Goal: Task Accomplishment & Management: Manage account settings

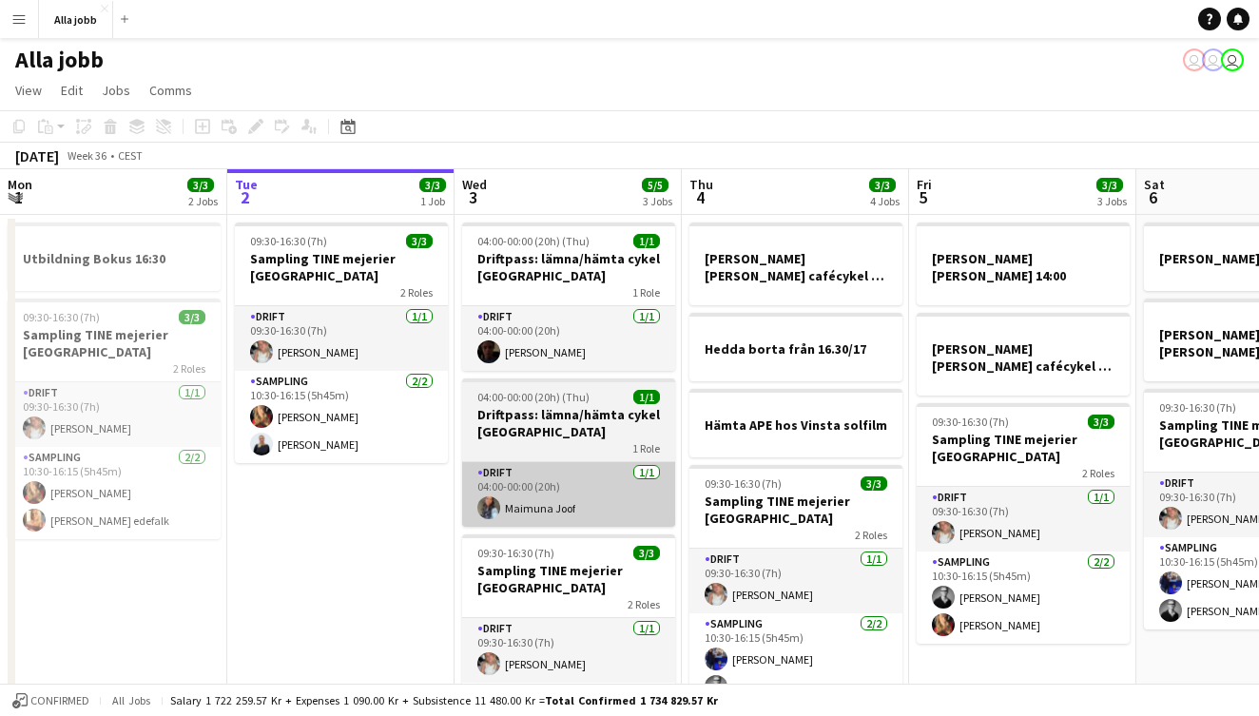
click at [574, 505] on app-card-role "Drift [DATE] 04:00-00:00 (20h) [PERSON_NAME]" at bounding box center [568, 494] width 213 height 65
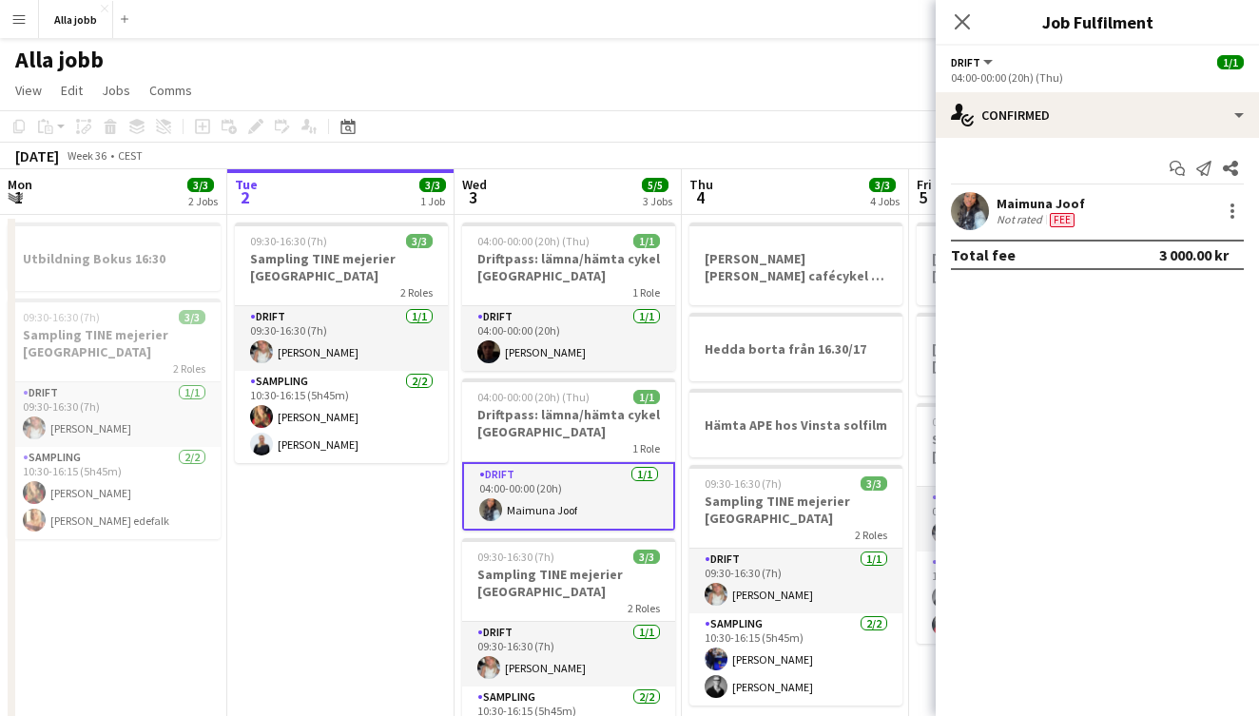
click at [986, 221] on div at bounding box center [970, 211] width 38 height 38
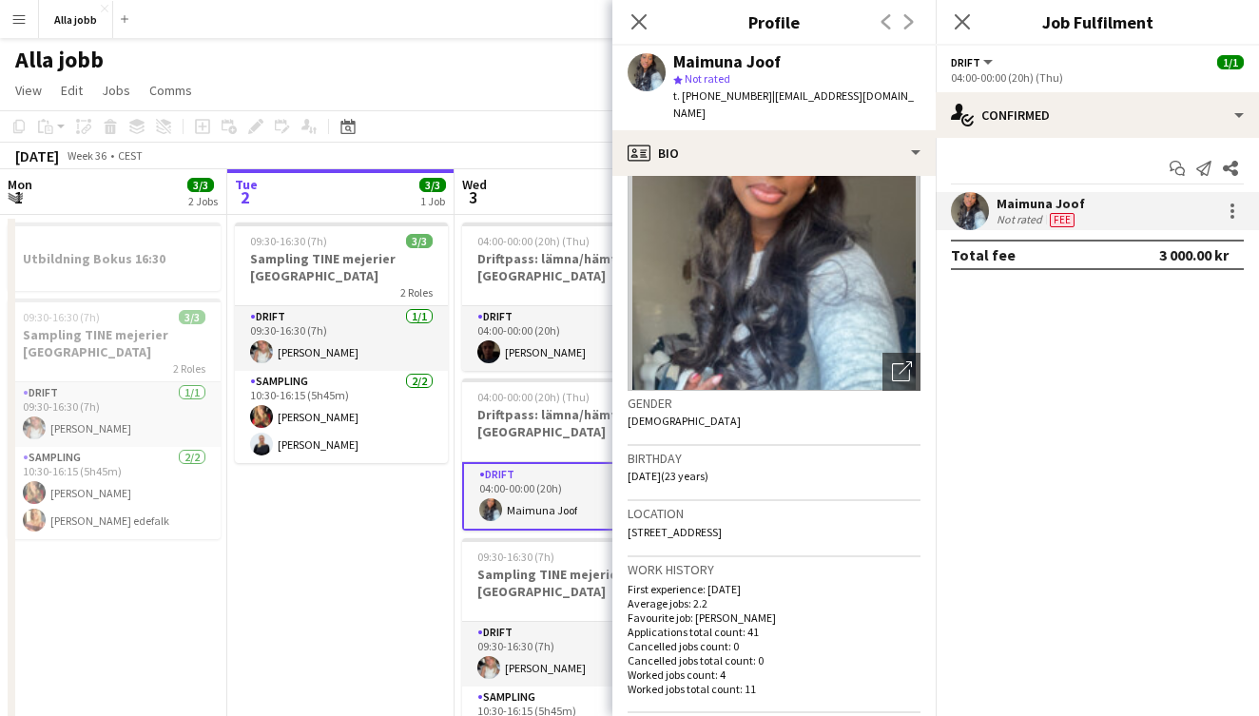
scroll to position [91, 0]
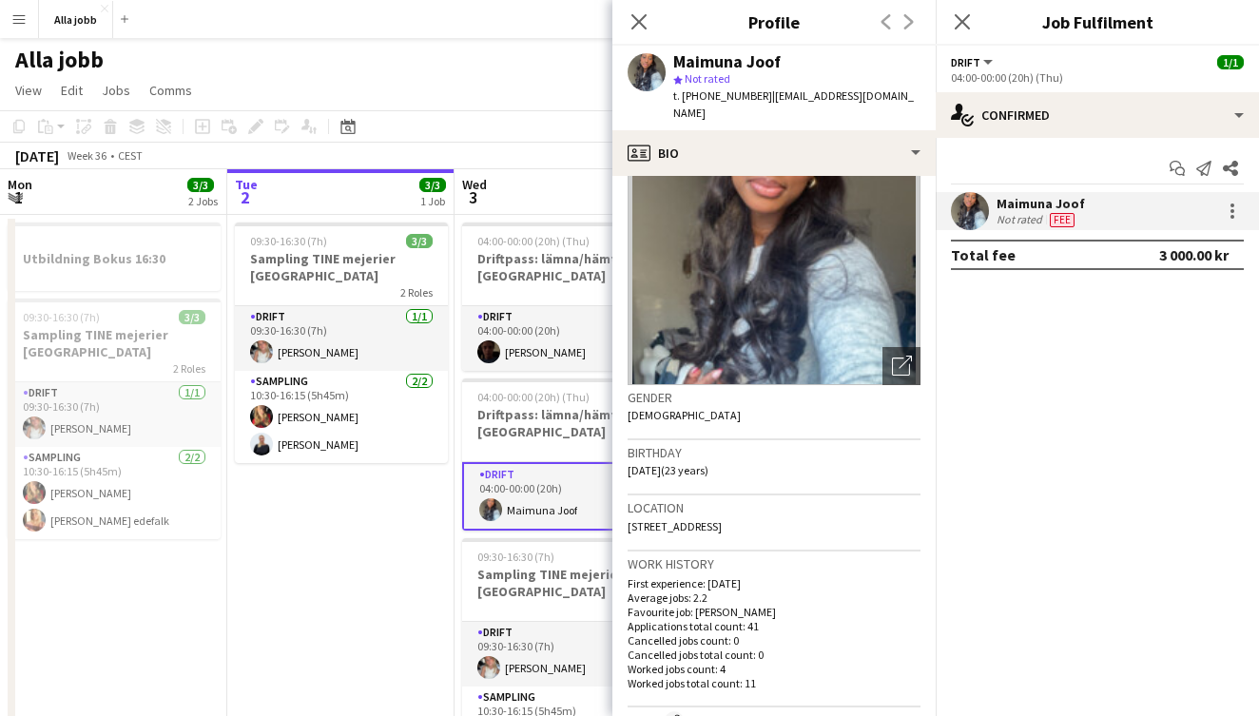
click at [317, 557] on app-date-cell "09:30-16:30 (7h) 3/3 Sampling TINE mejerier Stockholm 2 Roles Drift [DATE] 09:3…" at bounding box center [340, 516] width 227 height 603
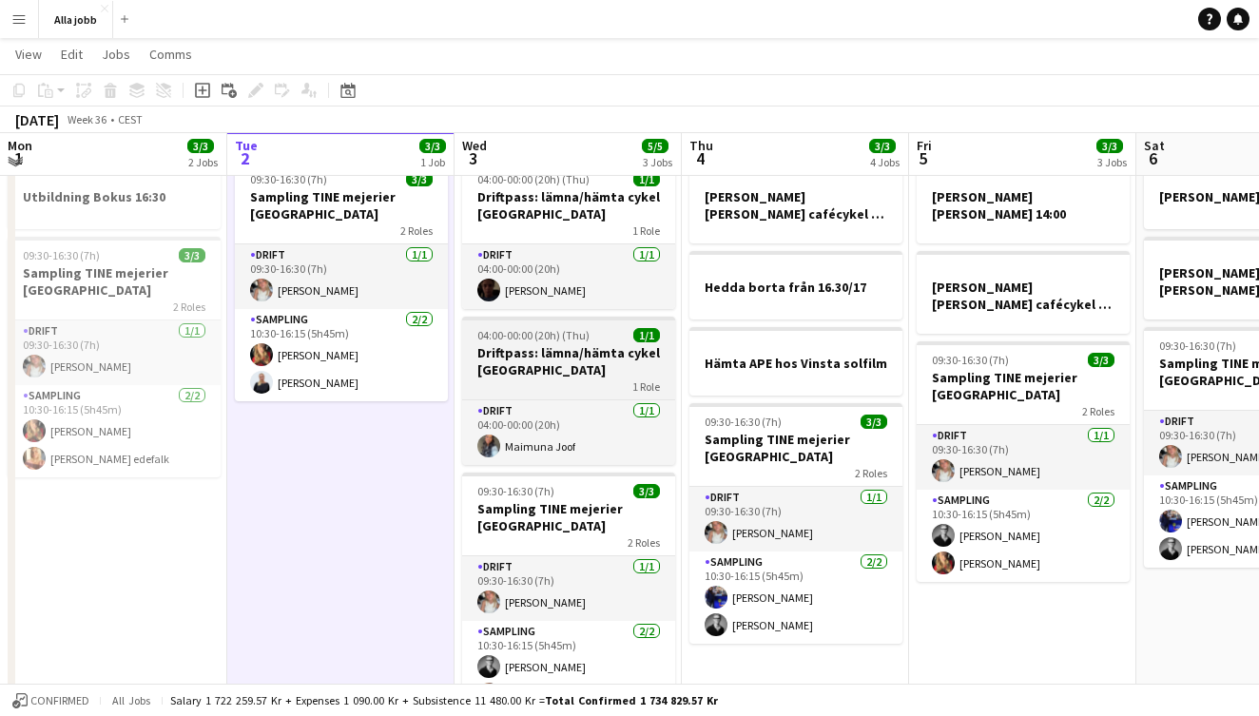
scroll to position [57, 0]
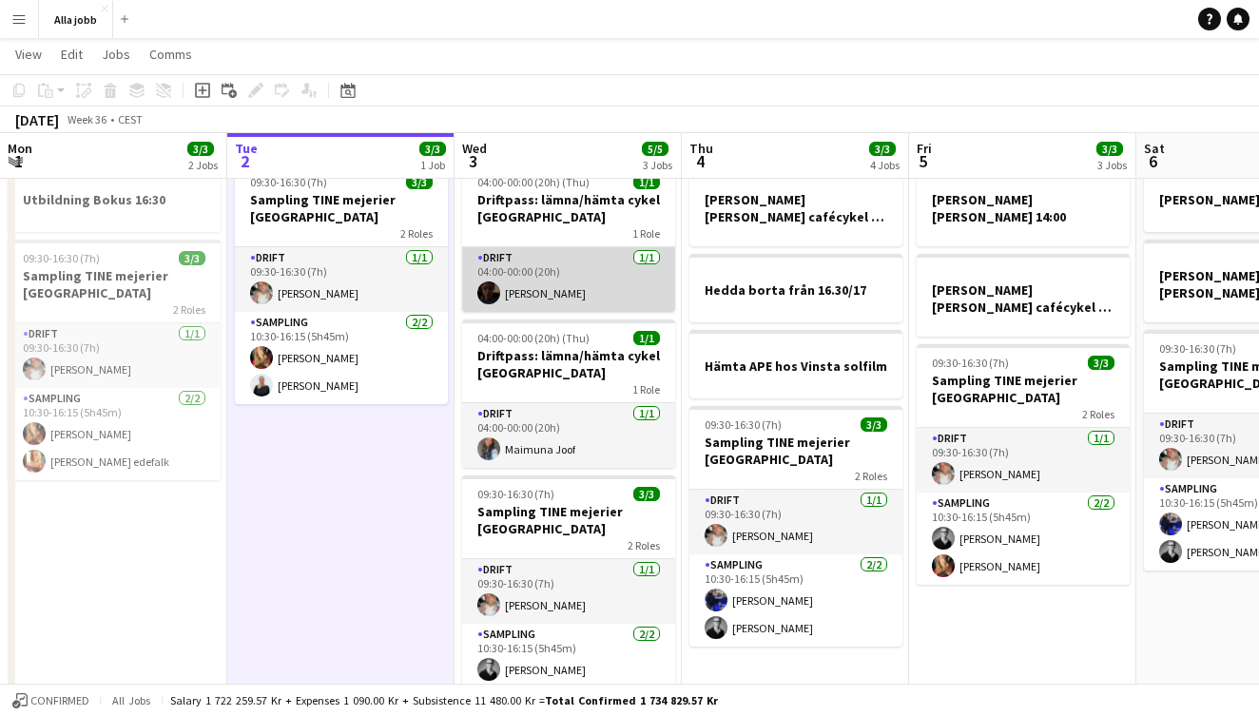
click at [569, 289] on app-card-role "Drift [DATE] 04:00-00:00 (20h) [PERSON_NAME]" at bounding box center [568, 279] width 213 height 65
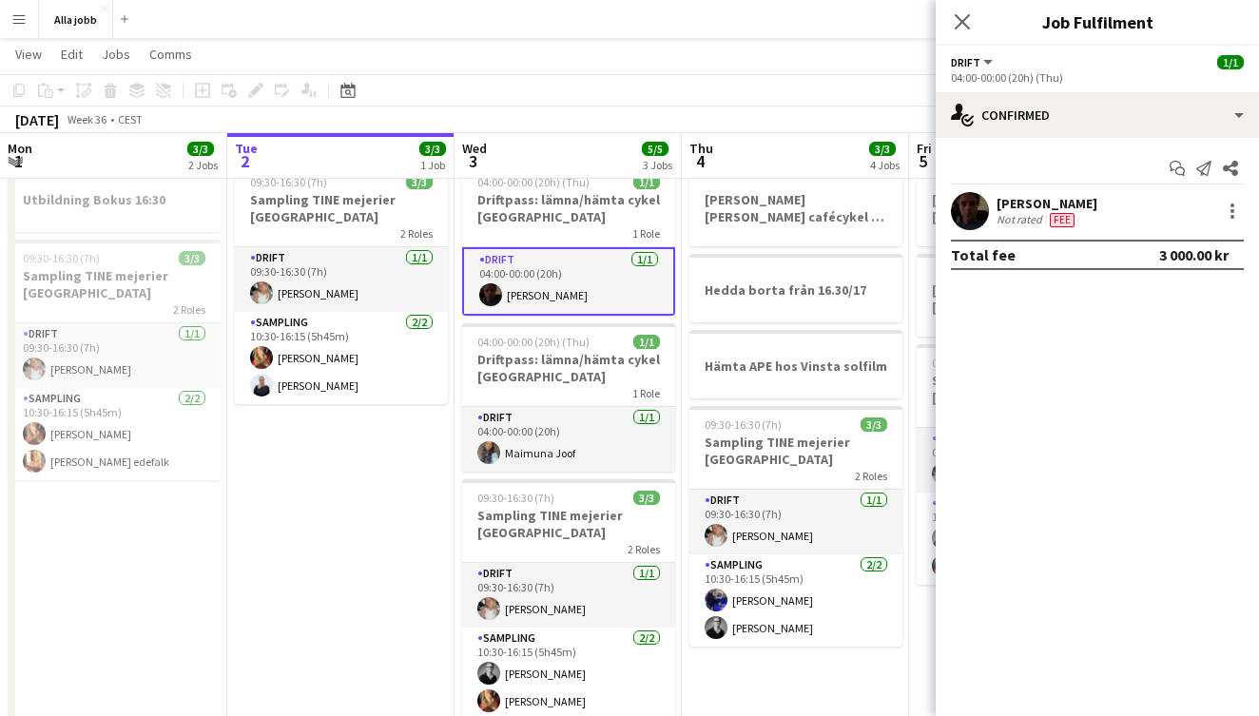
click at [968, 198] on app-user-avatar at bounding box center [970, 211] width 38 height 38
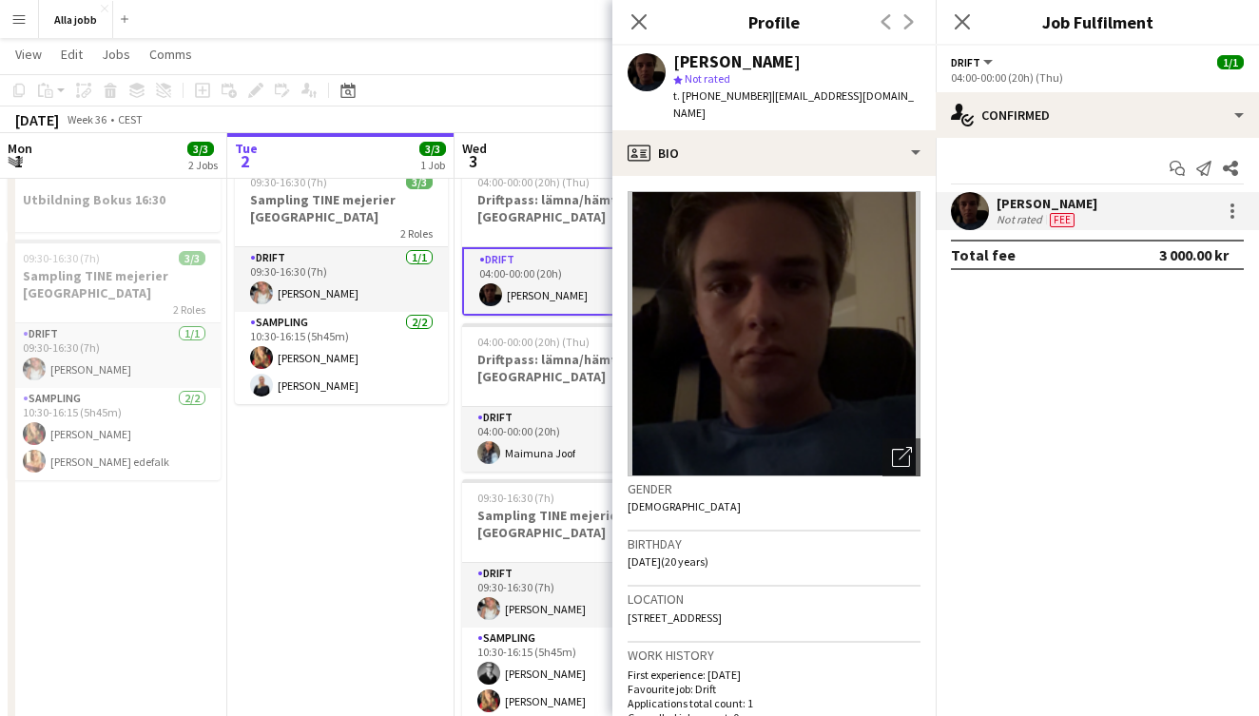
click at [340, 509] on app-date-cell "09:30-16:30 (7h) 3/3 Sampling TINE mejerier Stockholm 2 Roles Drift [DATE] 09:3…" at bounding box center [340, 457] width 227 height 603
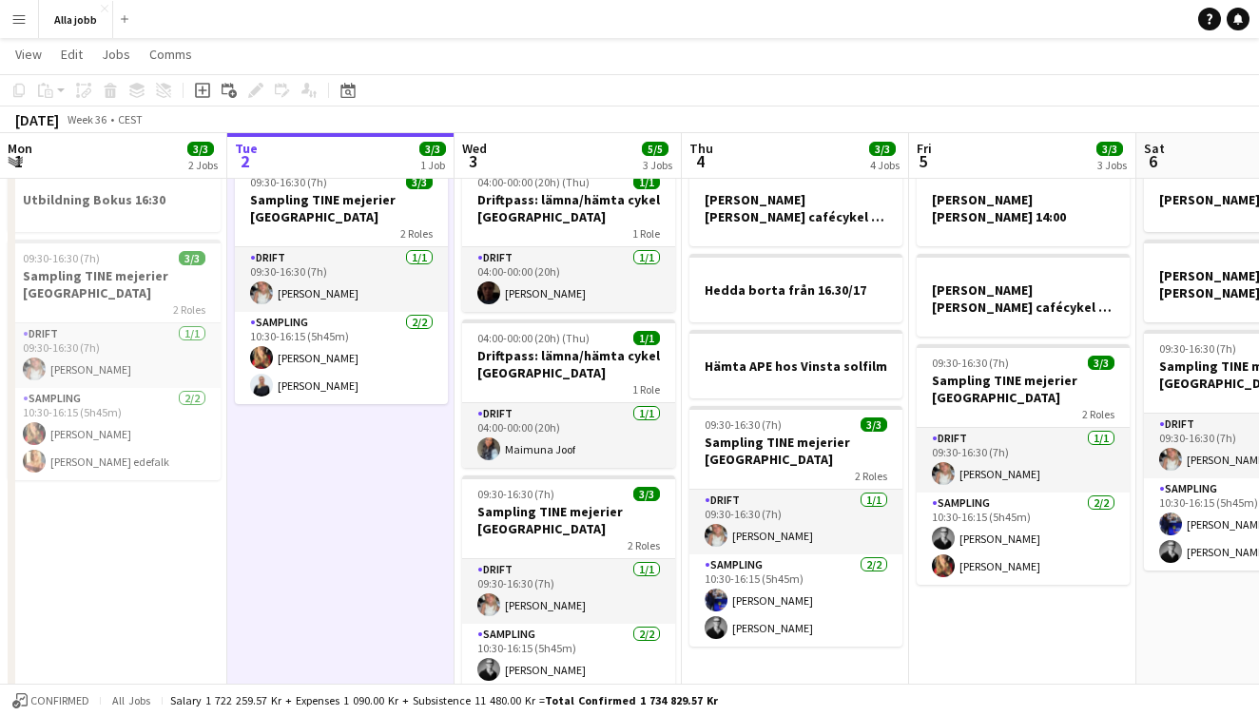
click at [31, 17] on button "Menu" at bounding box center [19, 19] width 38 height 38
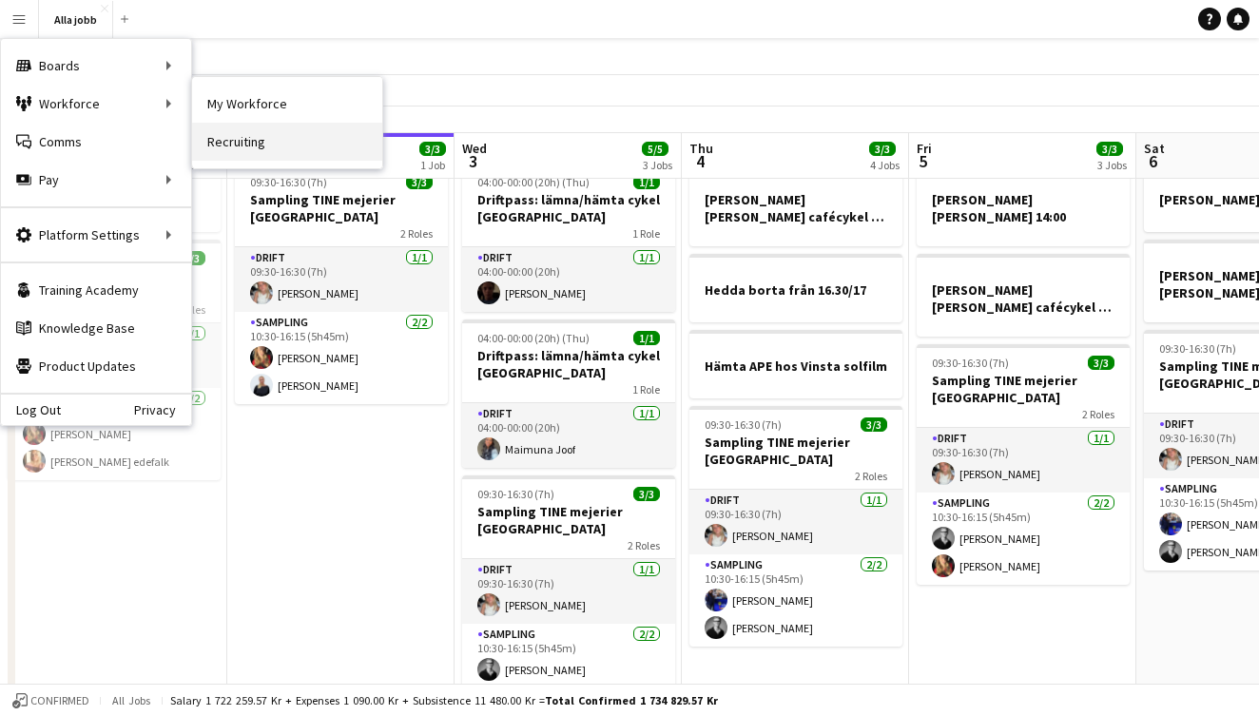
click at [216, 133] on link "Recruiting" at bounding box center [287, 142] width 190 height 38
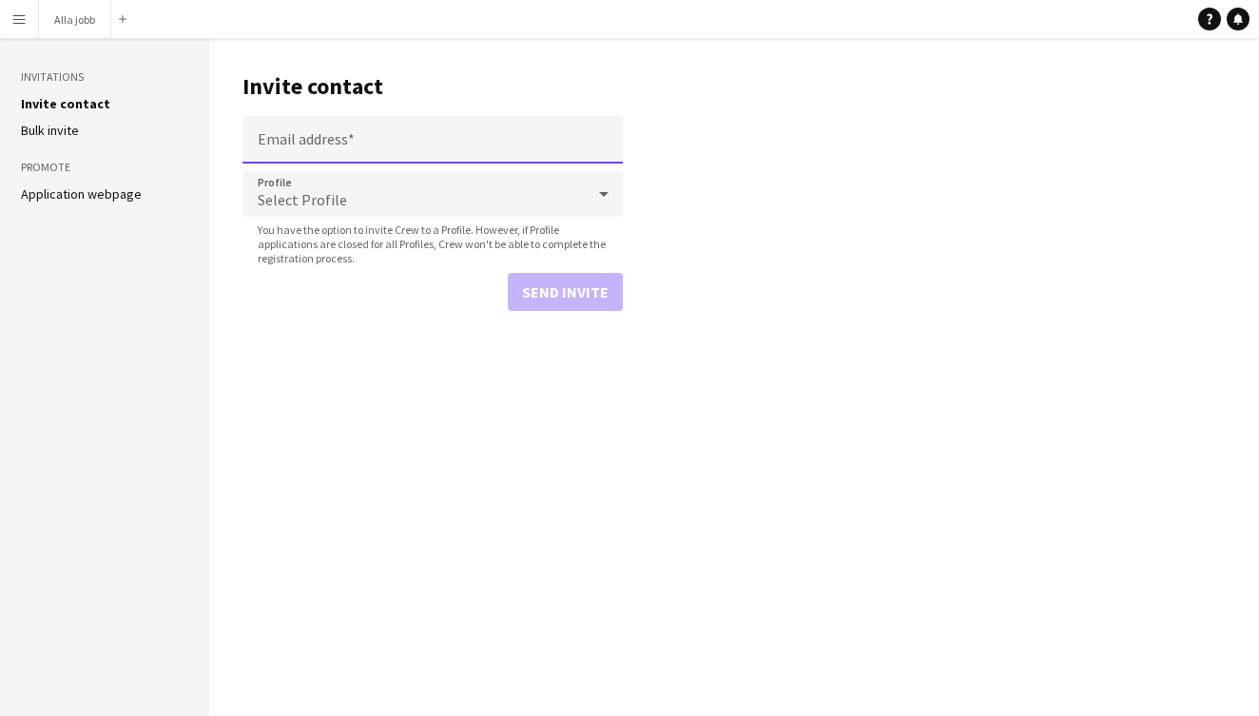
click at [298, 154] on input "Email address" at bounding box center [432, 140] width 380 height 48
paste input "**********"
type input "**********"
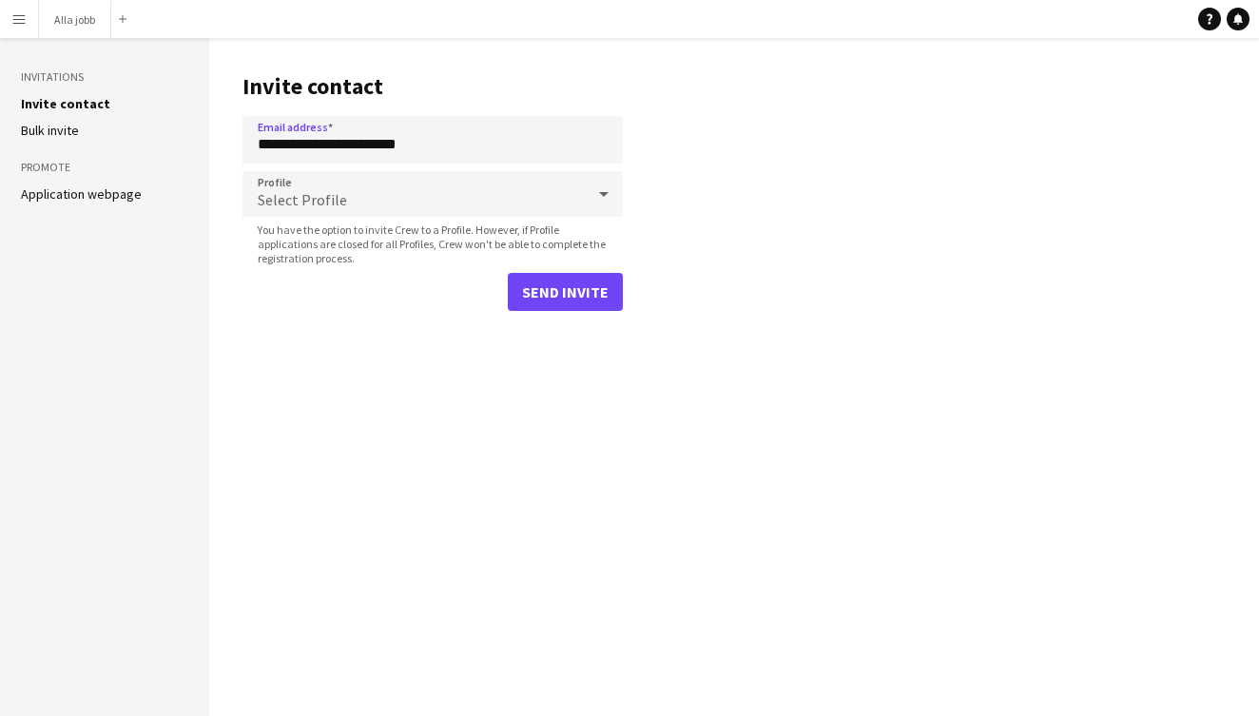
click at [303, 189] on div "Select Profile" at bounding box center [413, 194] width 342 height 46
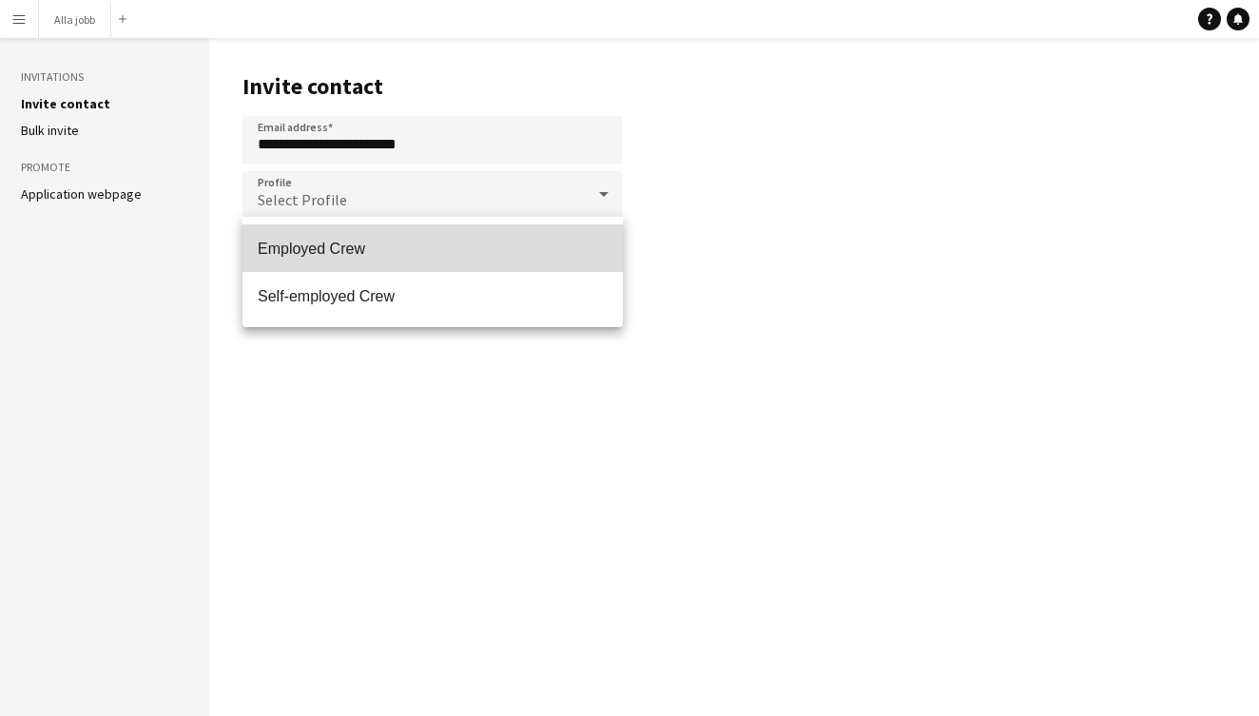
click at [318, 241] on span "Employed Crew" at bounding box center [433, 249] width 350 height 18
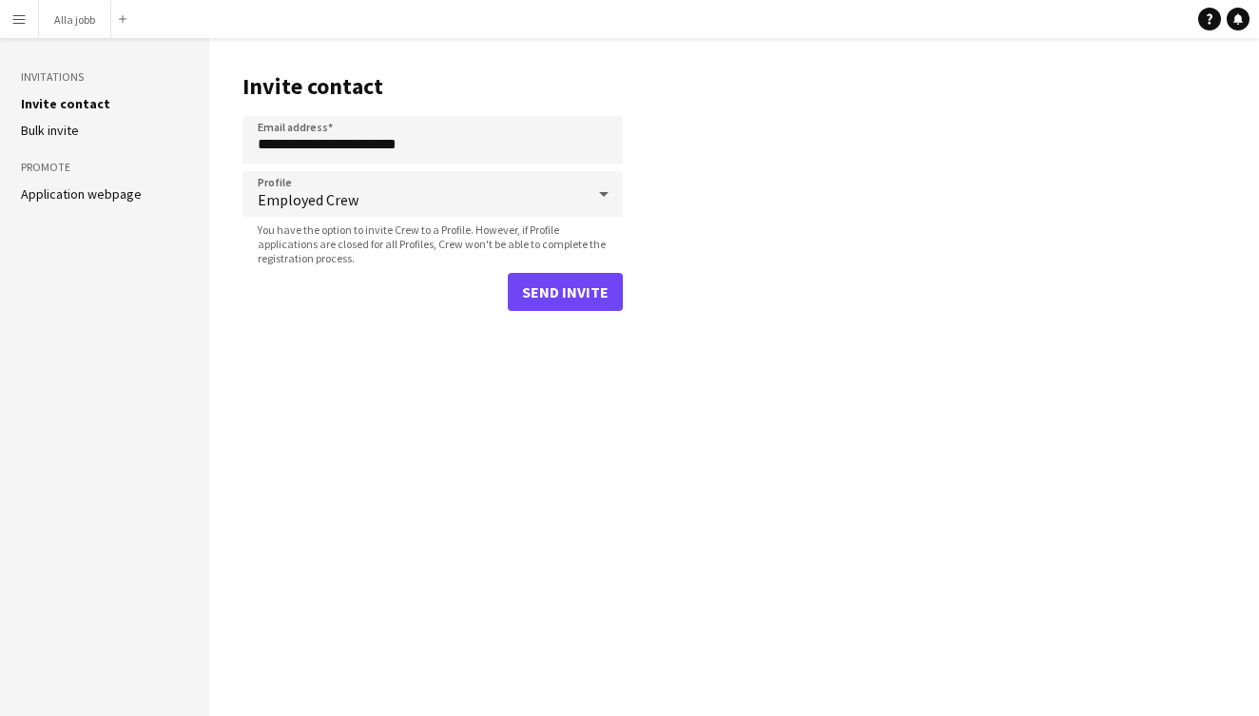
click at [565, 295] on button "Send invite" at bounding box center [565, 292] width 115 height 38
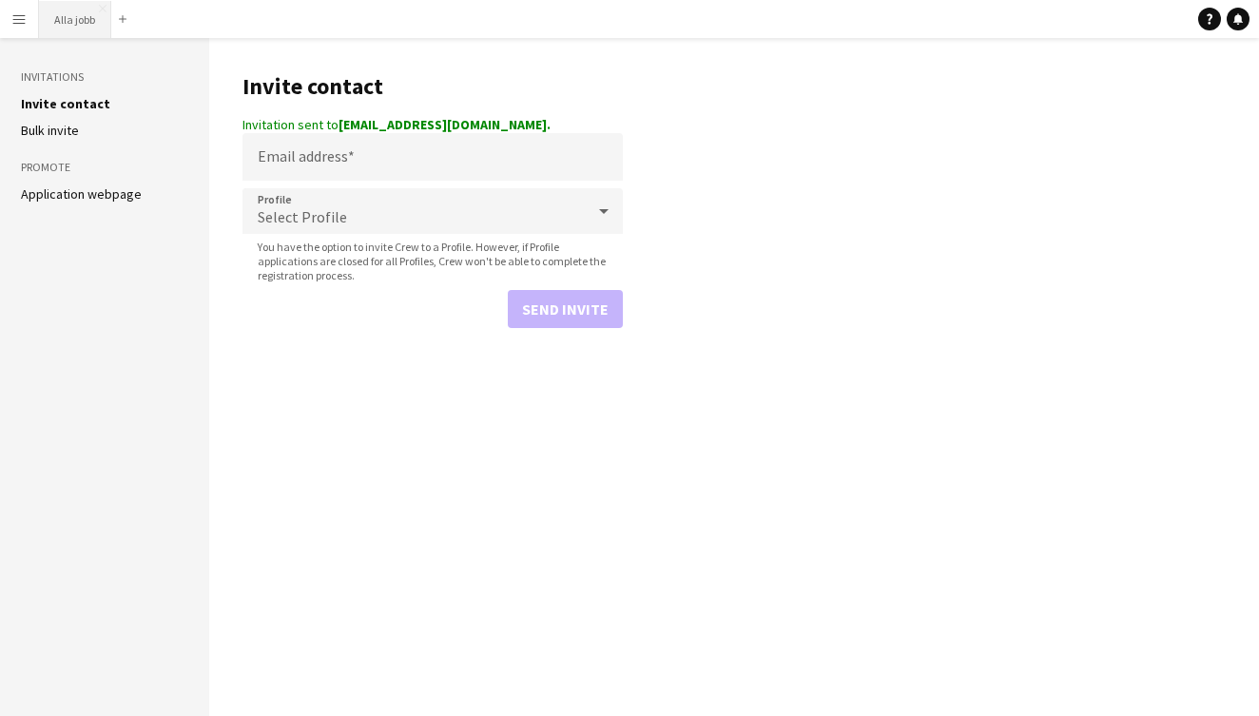
click at [75, 18] on button "Alla jobb Close" at bounding box center [75, 19] width 72 height 37
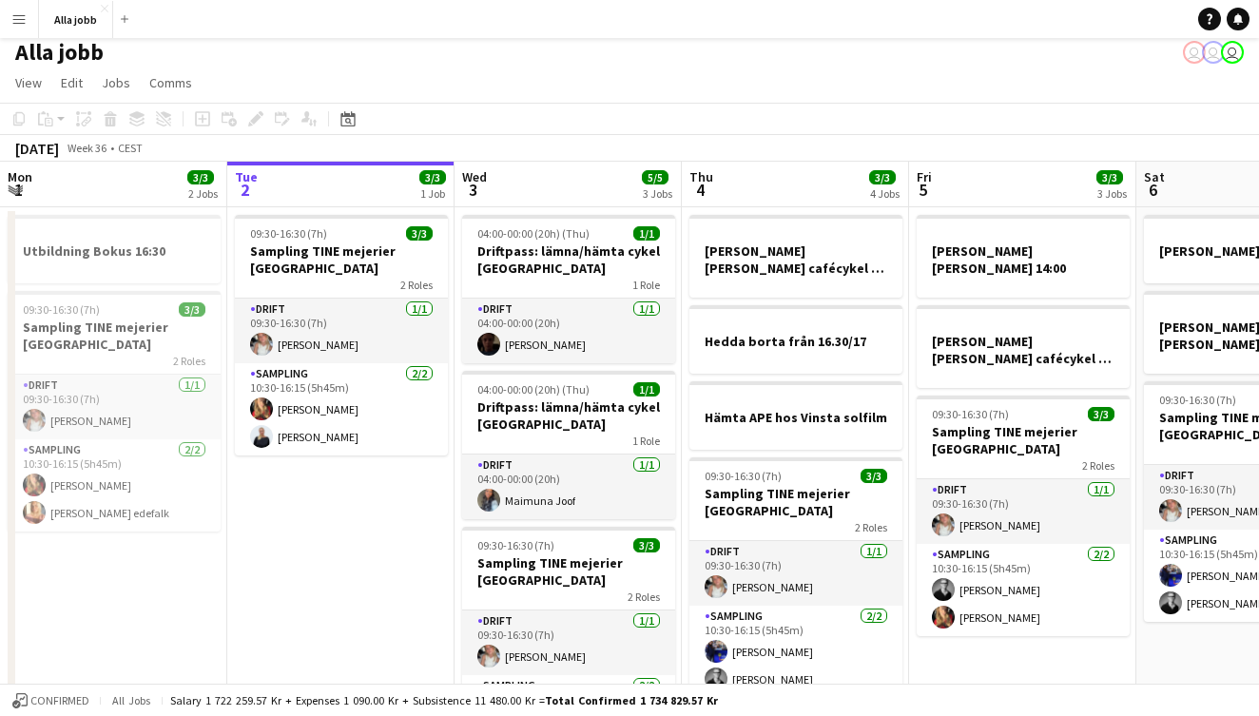
scroll to position [8, 0]
click at [21, 17] on app-icon "Menu" at bounding box center [18, 18] width 15 height 15
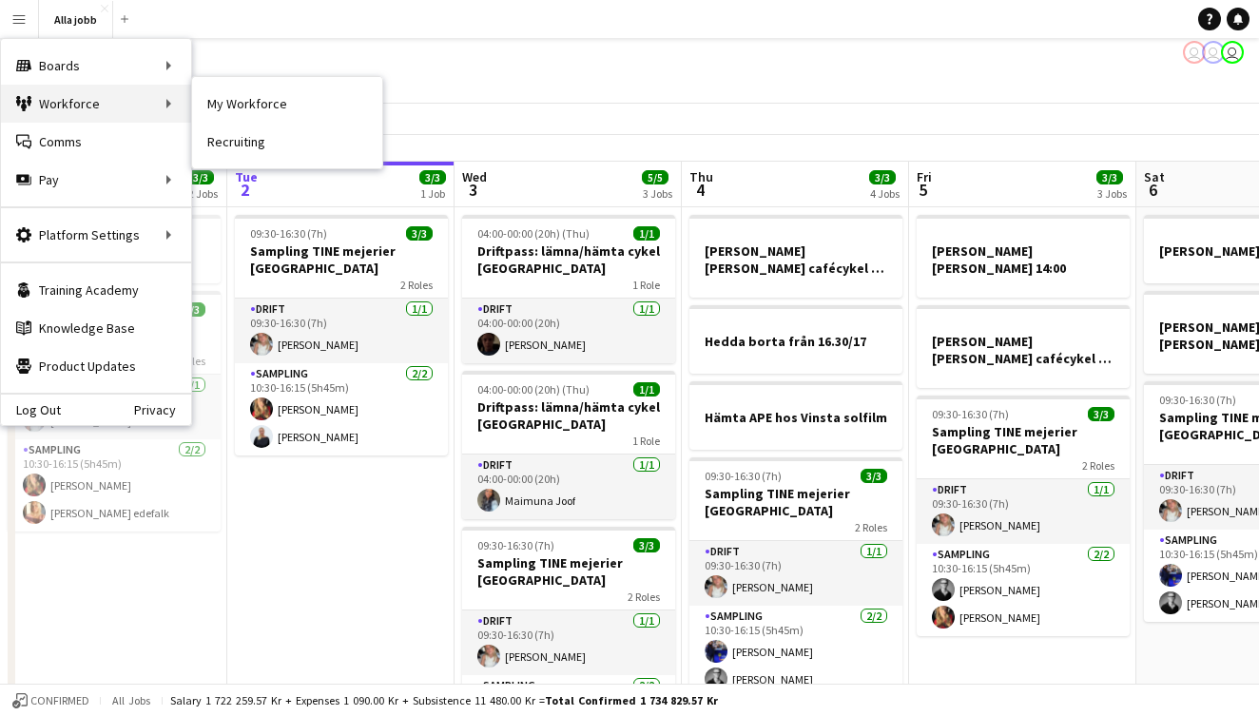
click at [78, 108] on div "Workforce Workforce" at bounding box center [96, 104] width 190 height 38
click at [148, 106] on div "Workforce Workforce" at bounding box center [96, 104] width 190 height 38
click at [228, 146] on link "Recruiting" at bounding box center [287, 142] width 190 height 38
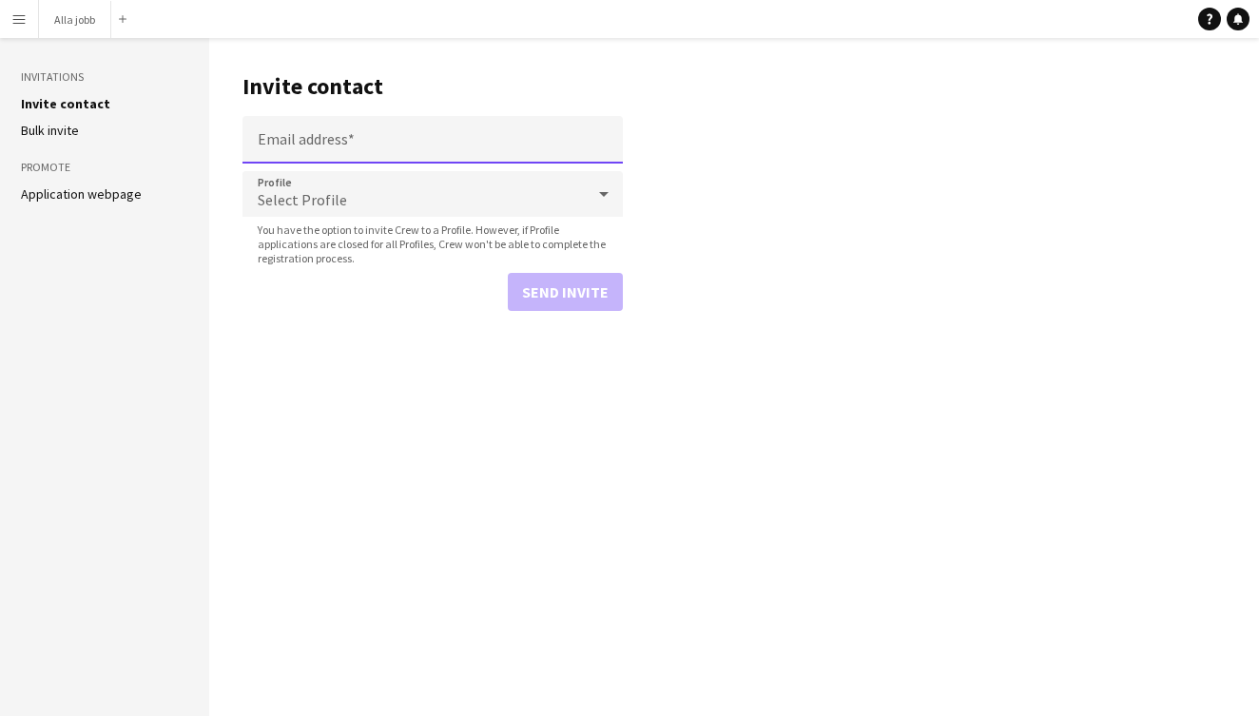
click at [309, 149] on input "Email address" at bounding box center [432, 140] width 380 height 48
paste input "**********"
type input "**********"
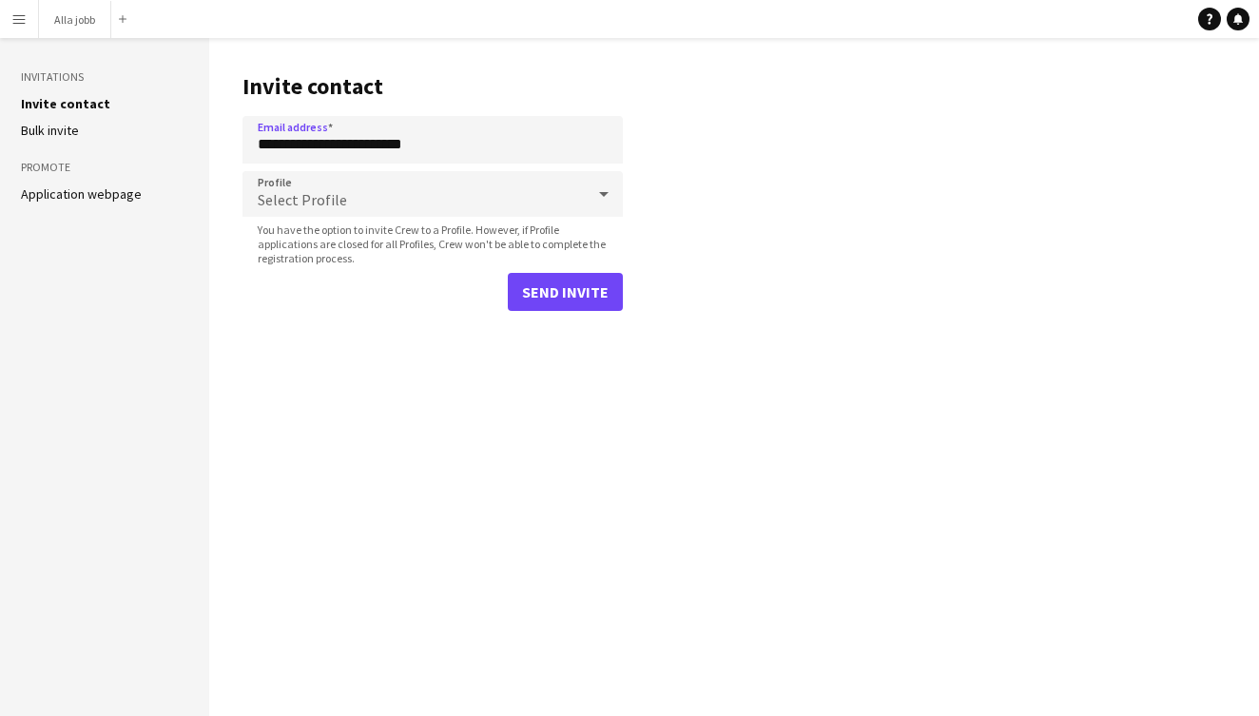
click at [314, 189] on div "Select Profile" at bounding box center [413, 194] width 342 height 46
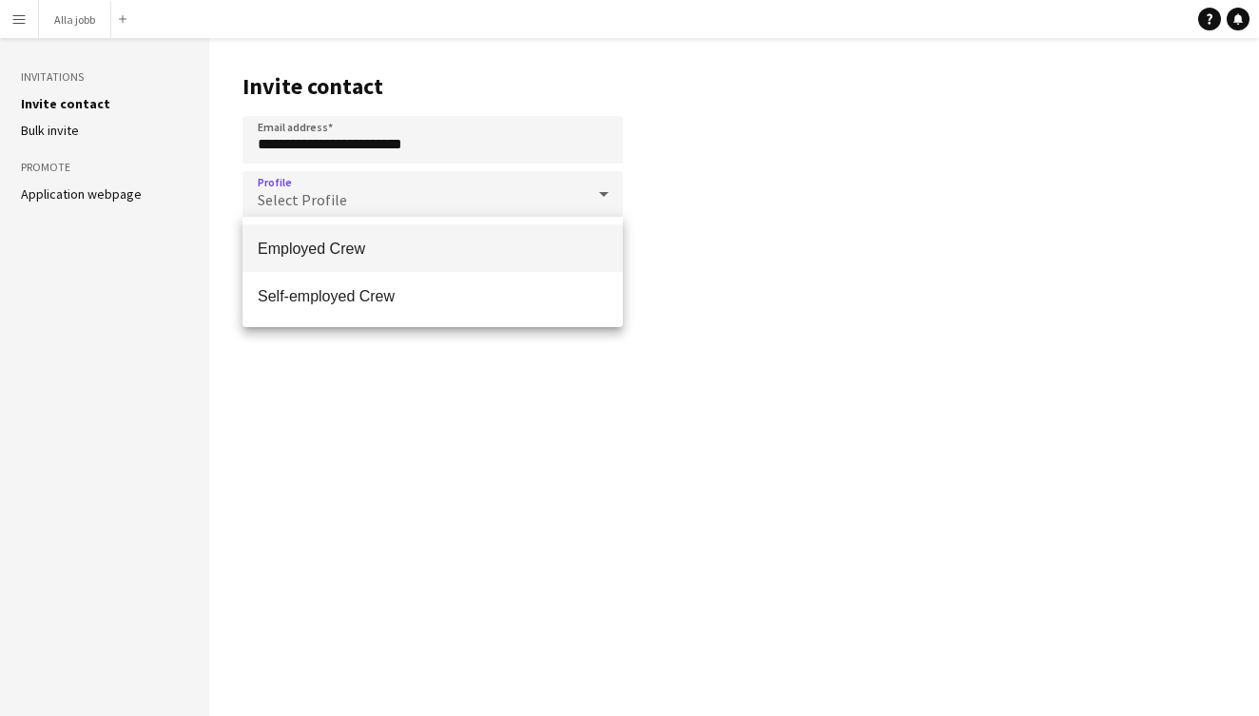
click at [315, 241] on span "Employed Crew" at bounding box center [433, 249] width 350 height 18
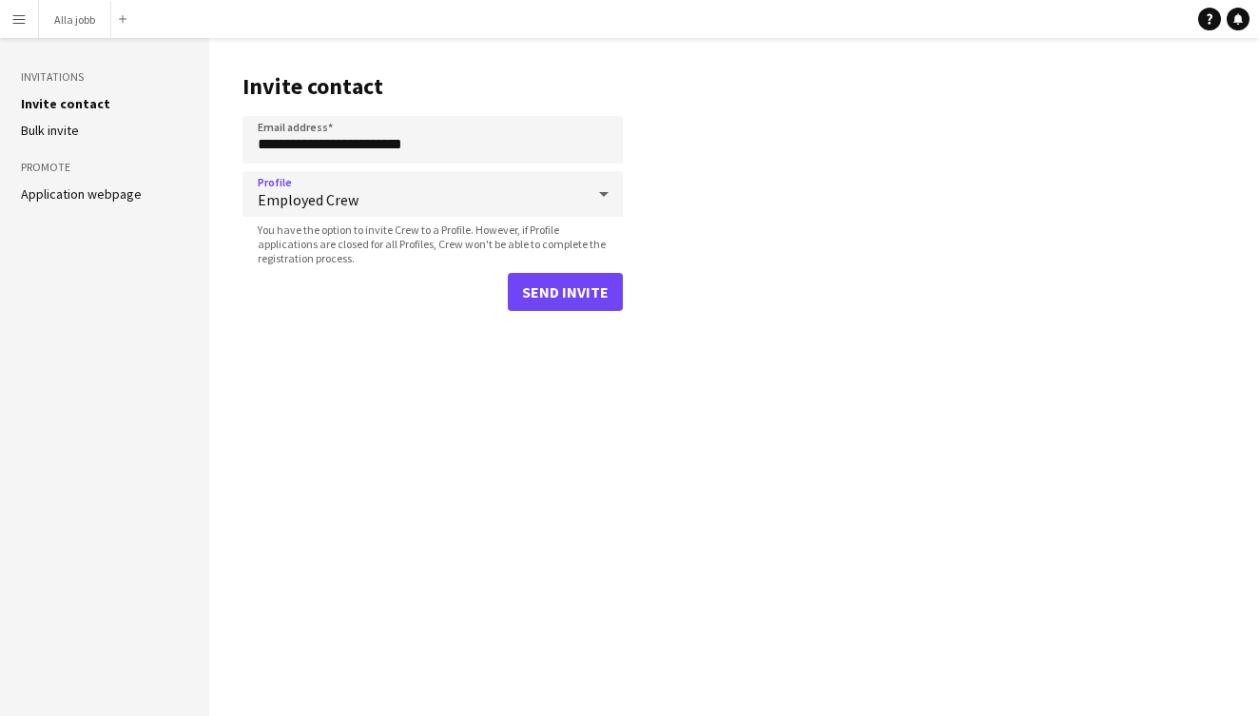
click at [603, 329] on main "**********" at bounding box center [733, 377] width 1049 height 678
click at [603, 314] on main "**********" at bounding box center [733, 377] width 1049 height 678
click at [595, 293] on button "Send invite" at bounding box center [565, 292] width 115 height 38
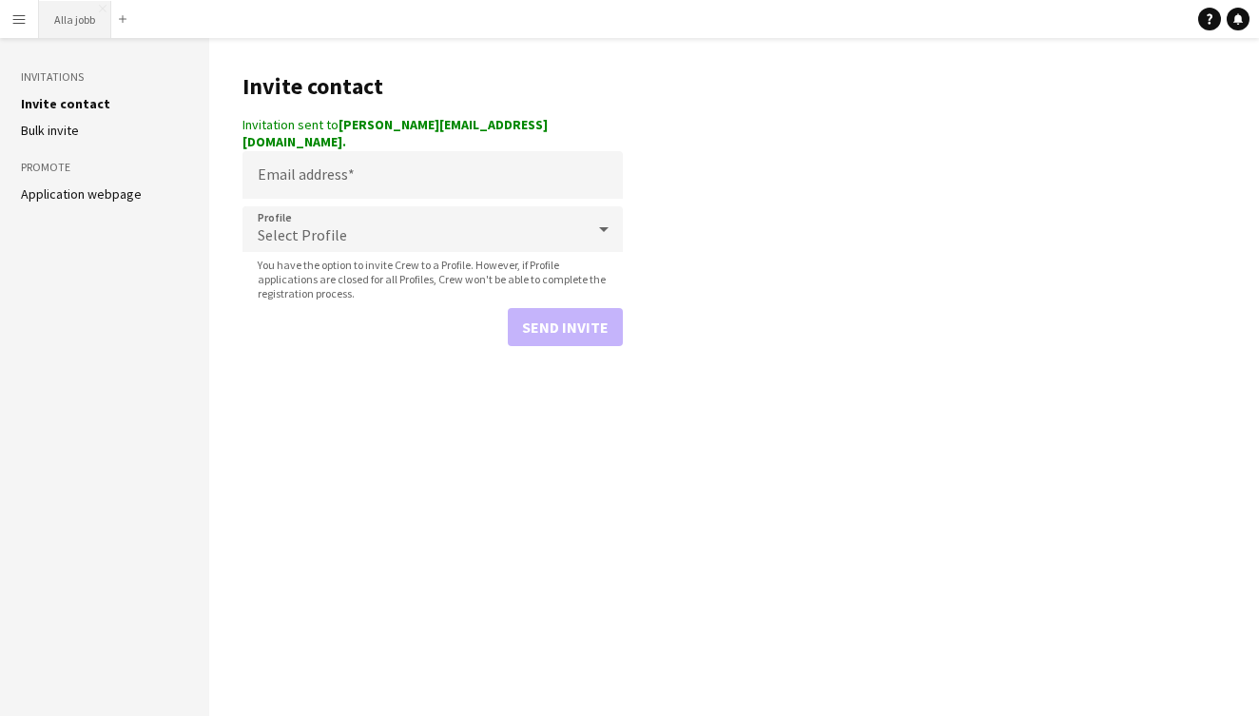
click at [87, 16] on button "Alla jobb Close" at bounding box center [75, 19] width 72 height 37
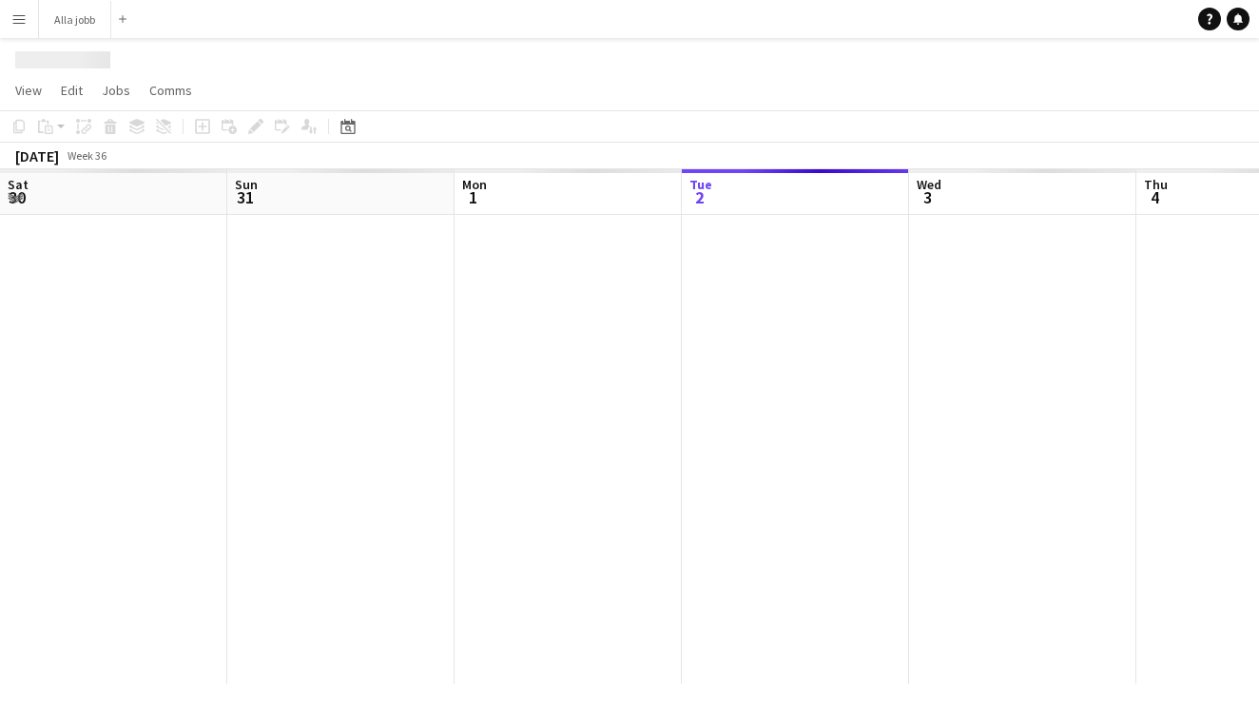
scroll to position [0, 454]
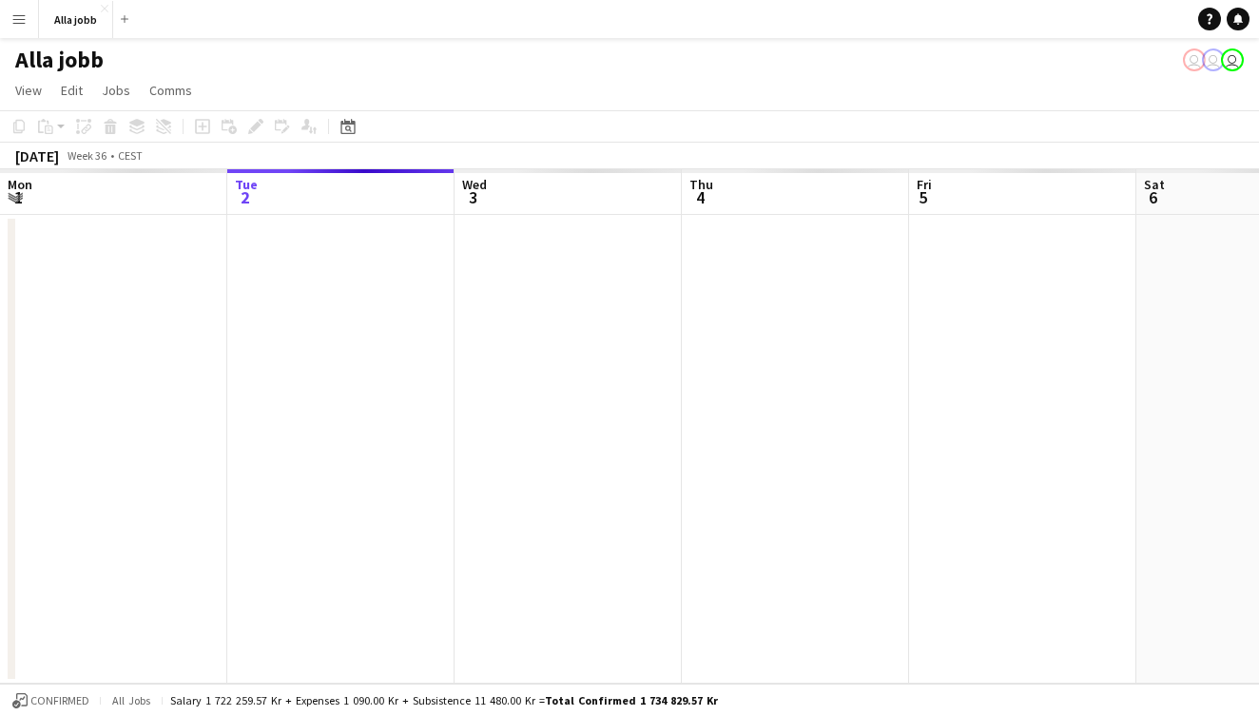
click at [17, 34] on button "Menu" at bounding box center [19, 19] width 38 height 38
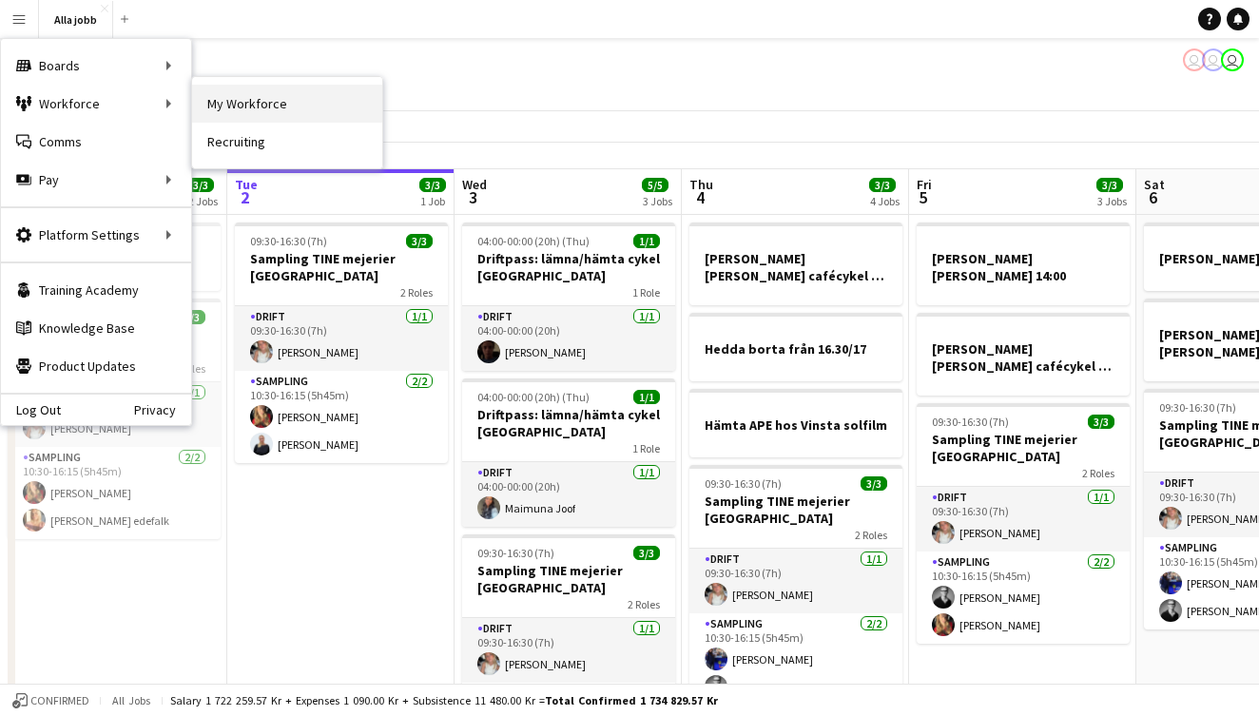
click at [259, 106] on link "My Workforce" at bounding box center [287, 104] width 190 height 38
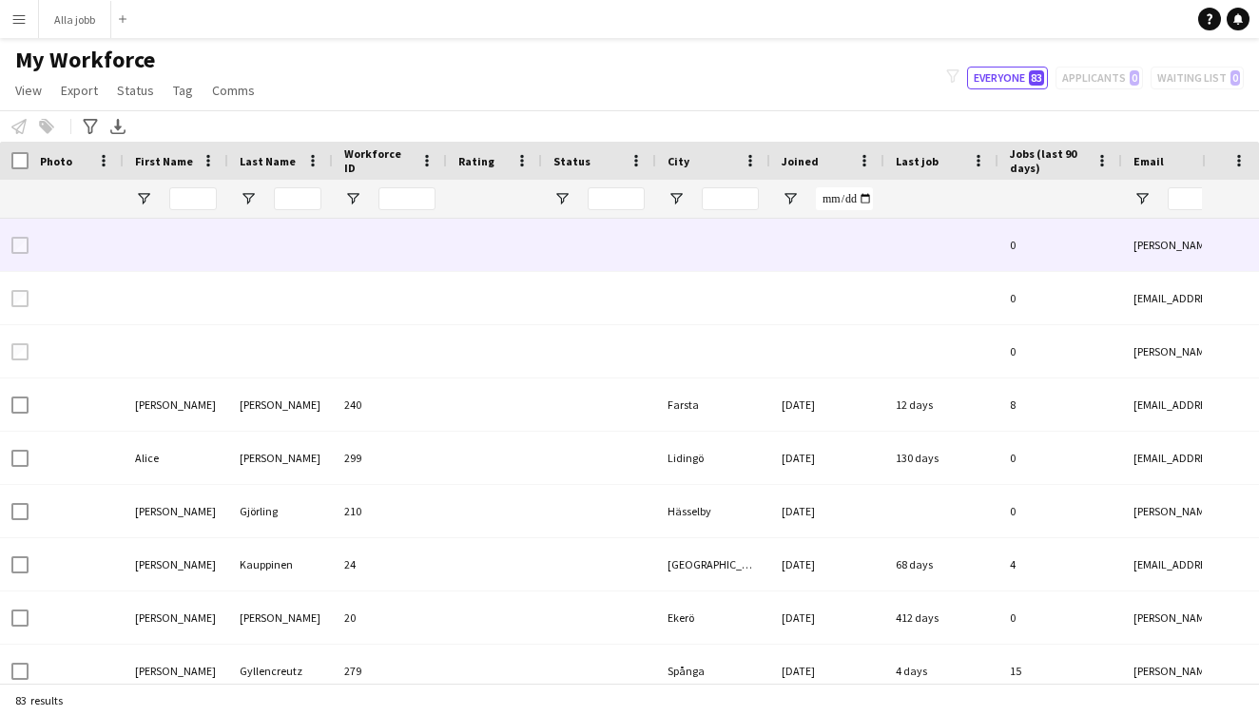
type input "***"
type input "**********"
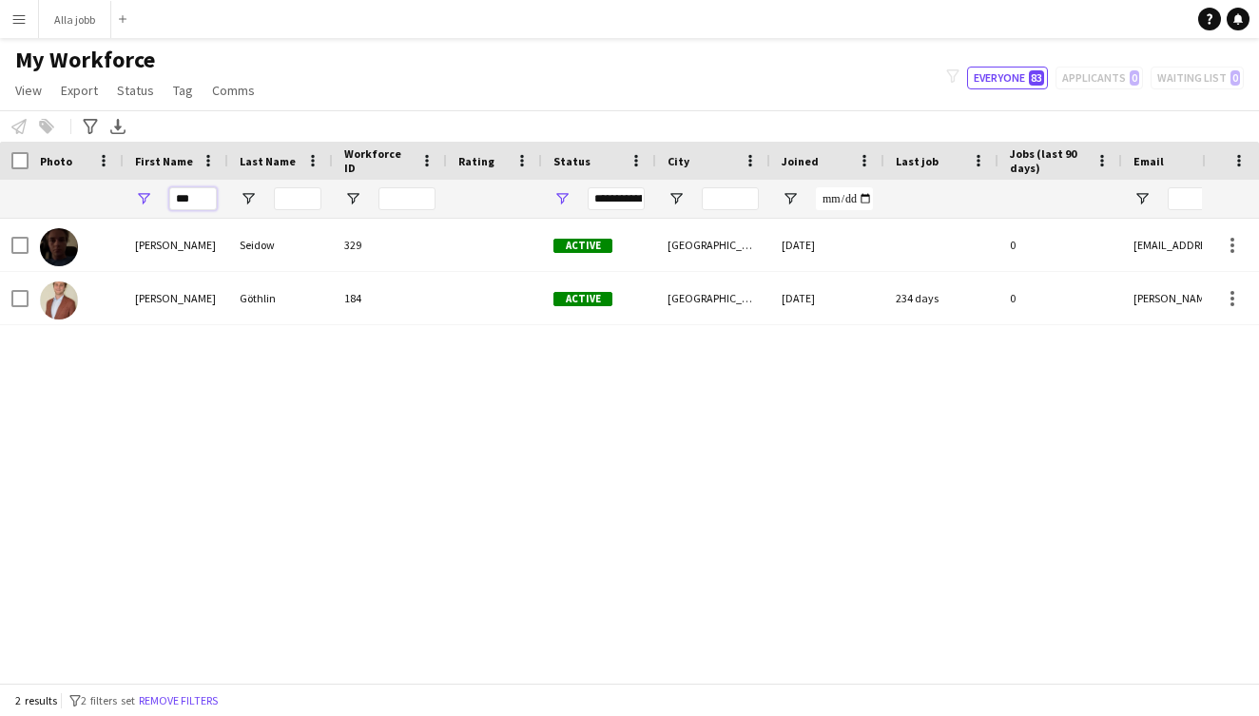
click at [197, 202] on input "***" at bounding box center [193, 198] width 48 height 23
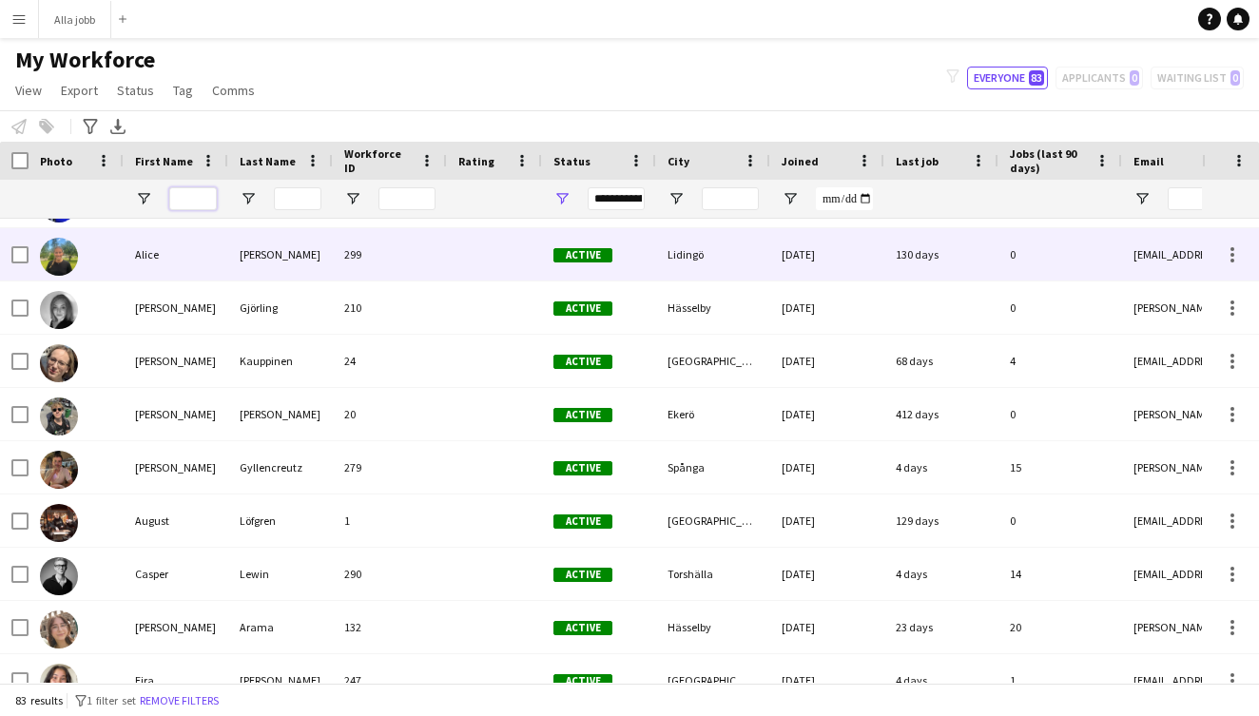
scroll to position [203, 0]
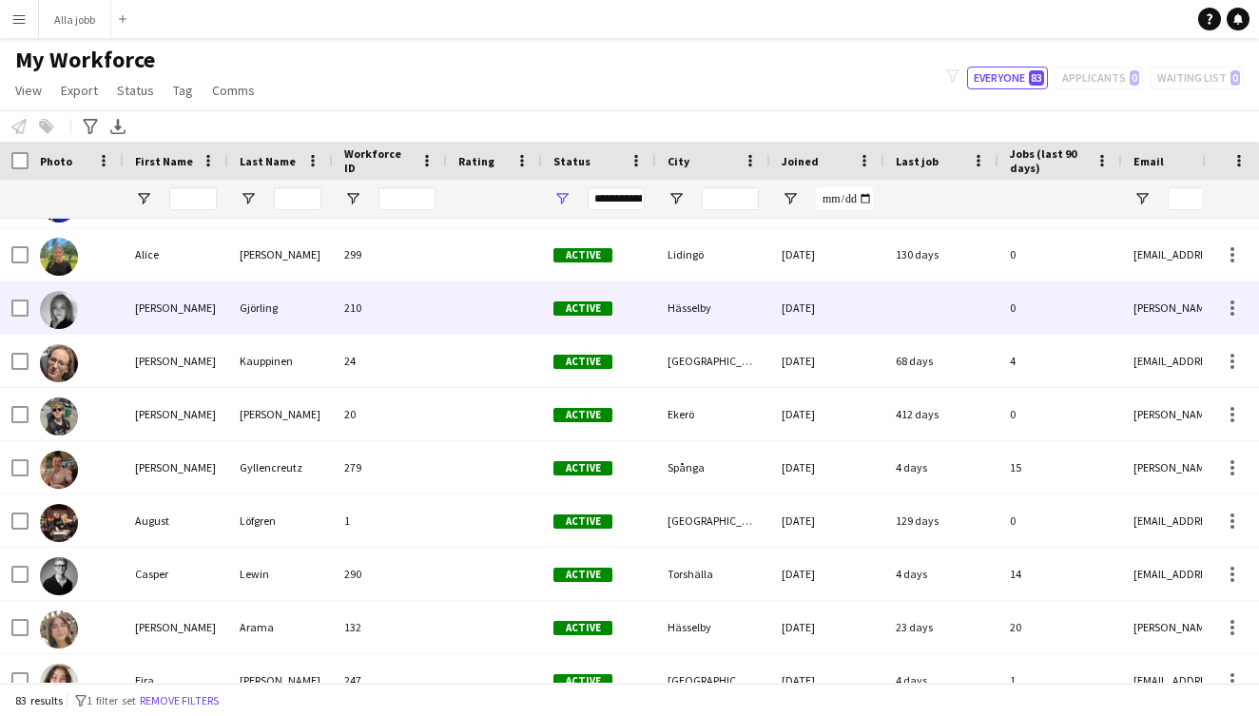
click at [202, 307] on div "[PERSON_NAME]" at bounding box center [176, 307] width 105 height 52
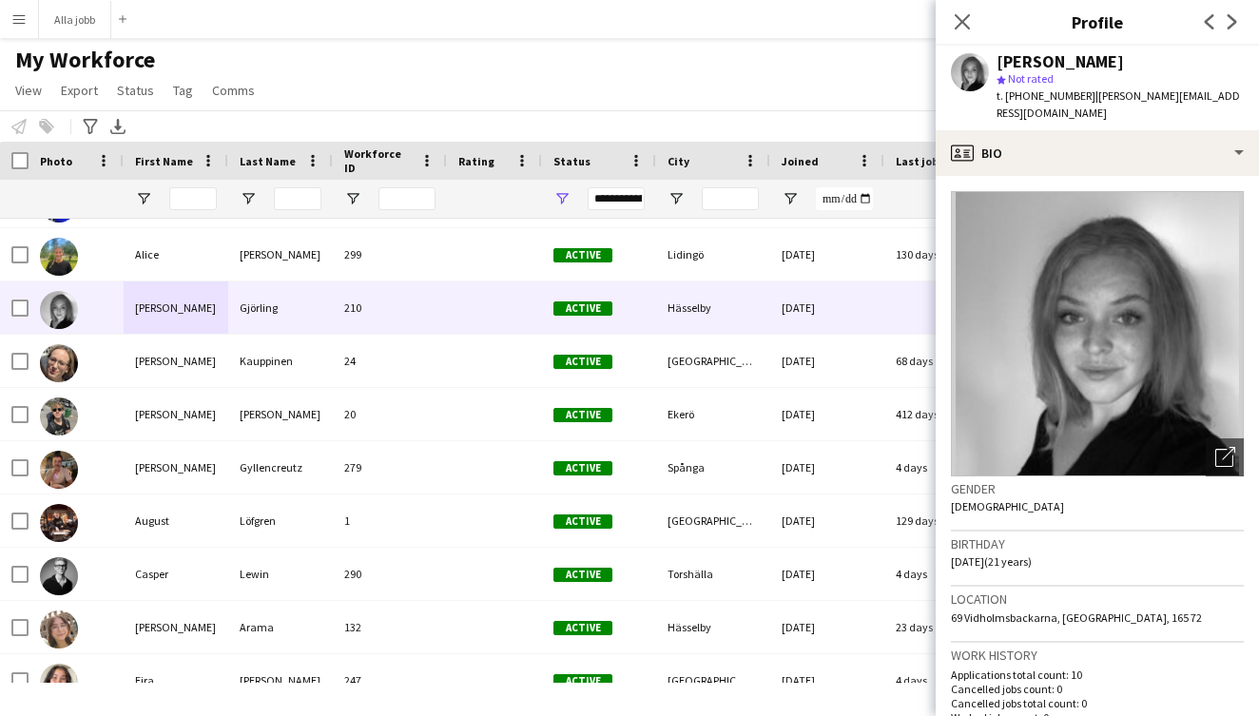
click at [974, 11] on div "Close pop-in" at bounding box center [961, 22] width 53 height 44
click at [971, 16] on icon "Close pop-in" at bounding box center [962, 21] width 18 height 18
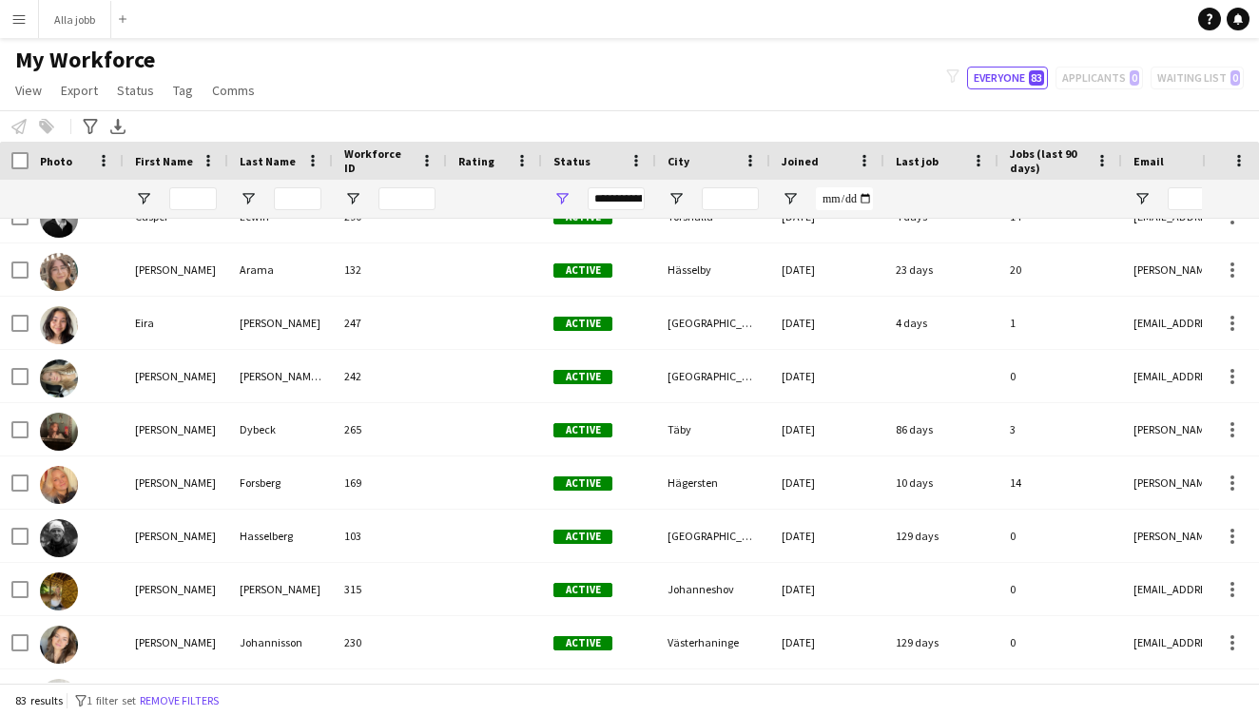
scroll to position [0, 0]
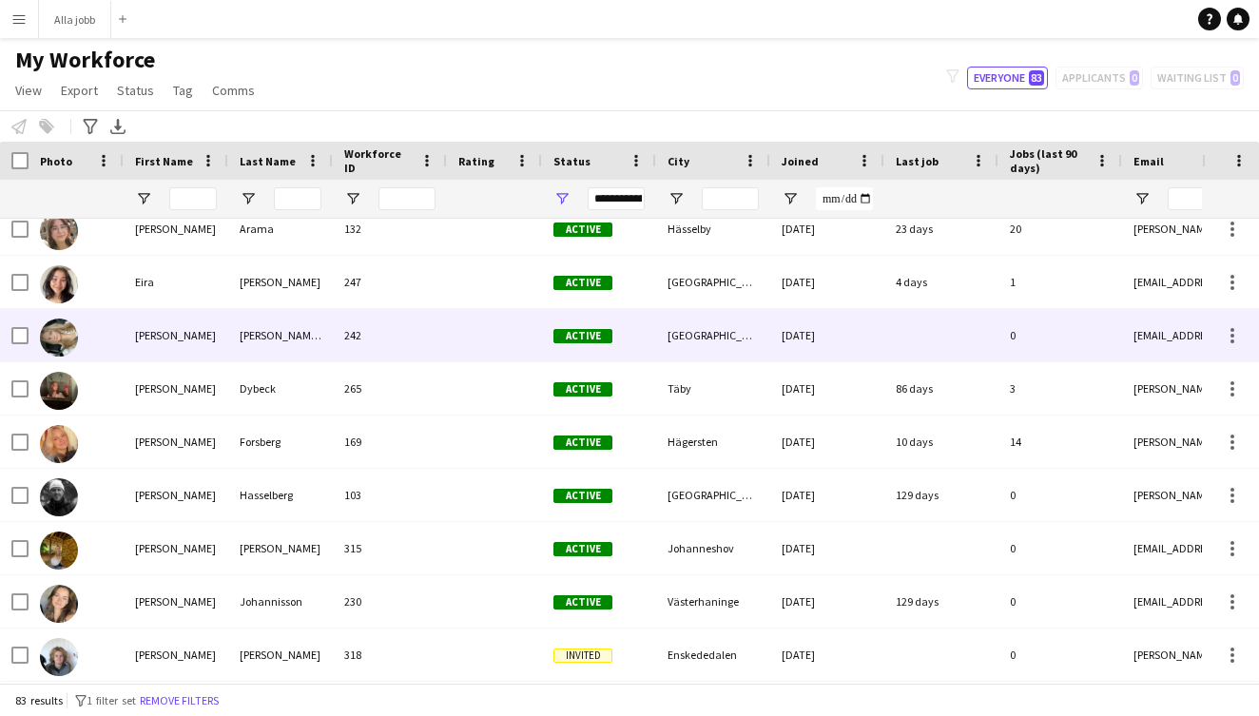
click at [143, 335] on div "[PERSON_NAME]" at bounding box center [176, 335] width 105 height 52
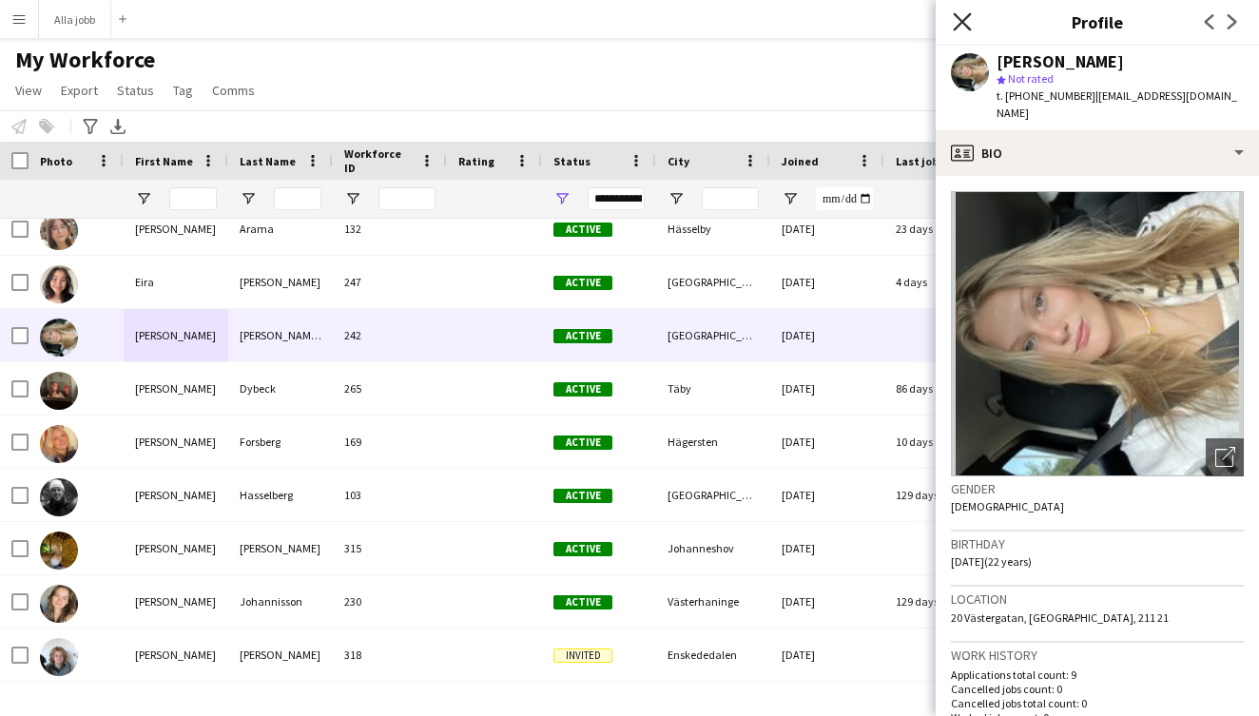
click at [959, 28] on icon "Close pop-in" at bounding box center [962, 21] width 18 height 18
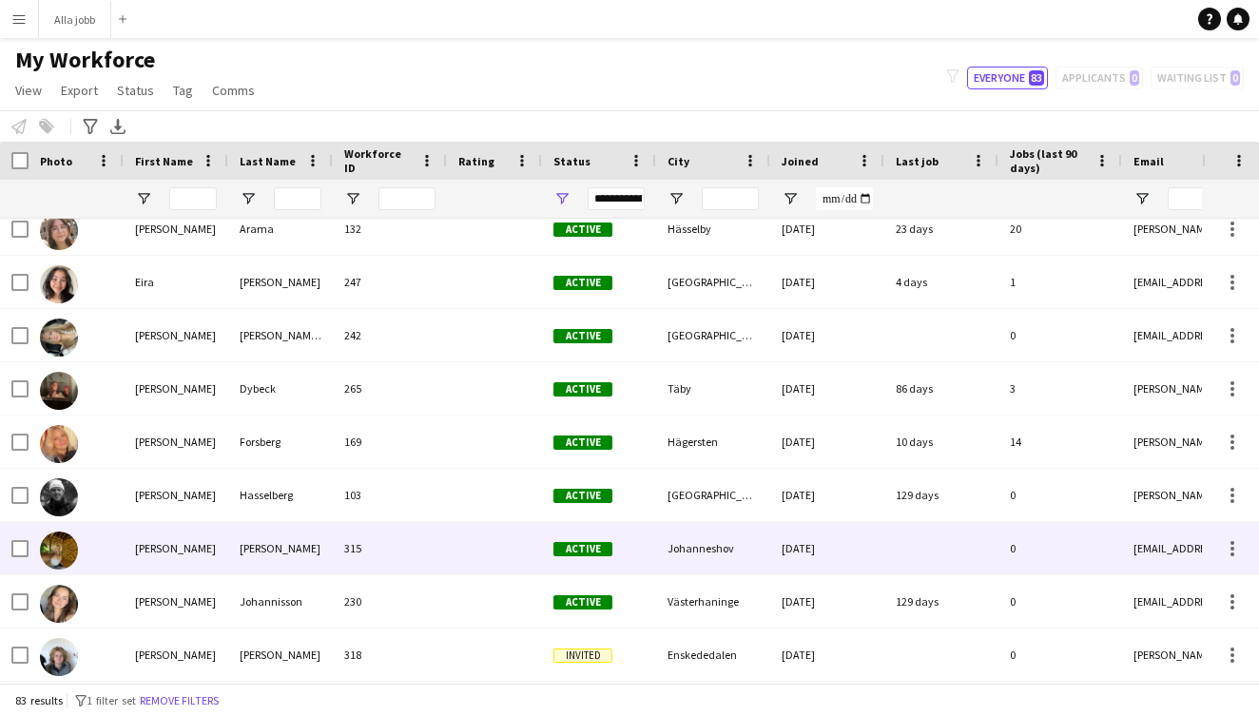
click at [196, 540] on div "[PERSON_NAME]" at bounding box center [176, 548] width 105 height 52
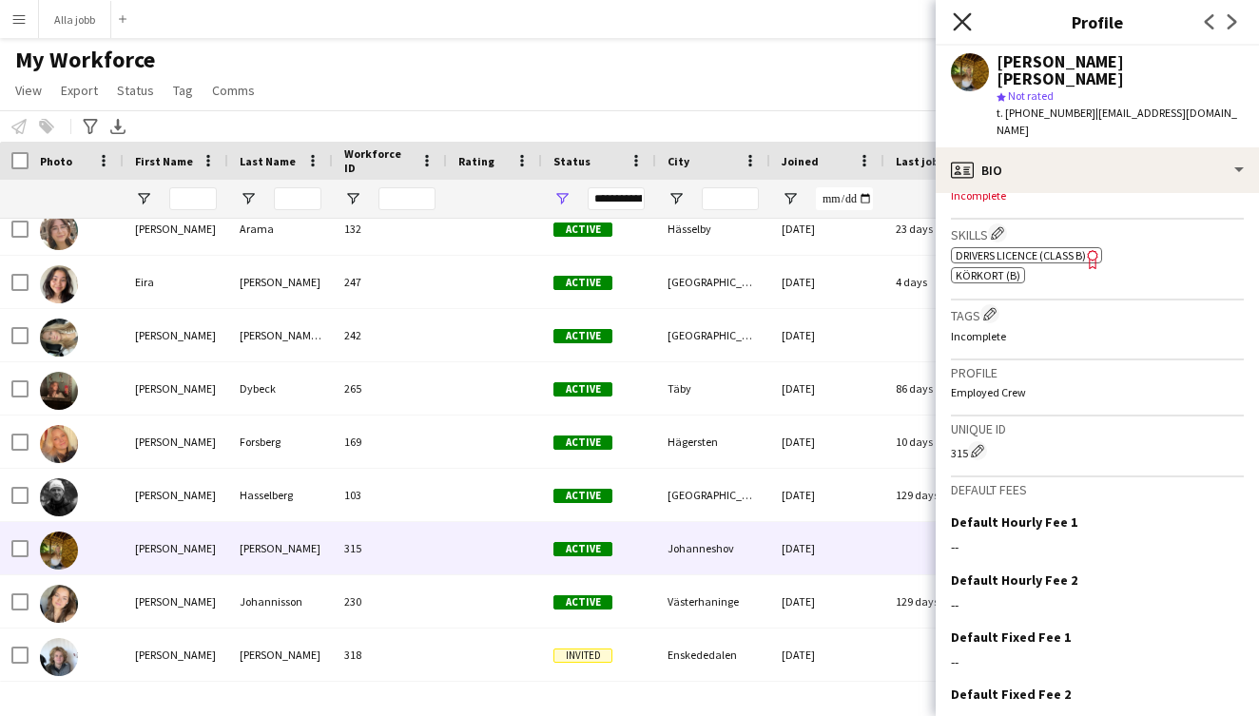
click at [966, 19] on icon at bounding box center [962, 21] width 18 height 18
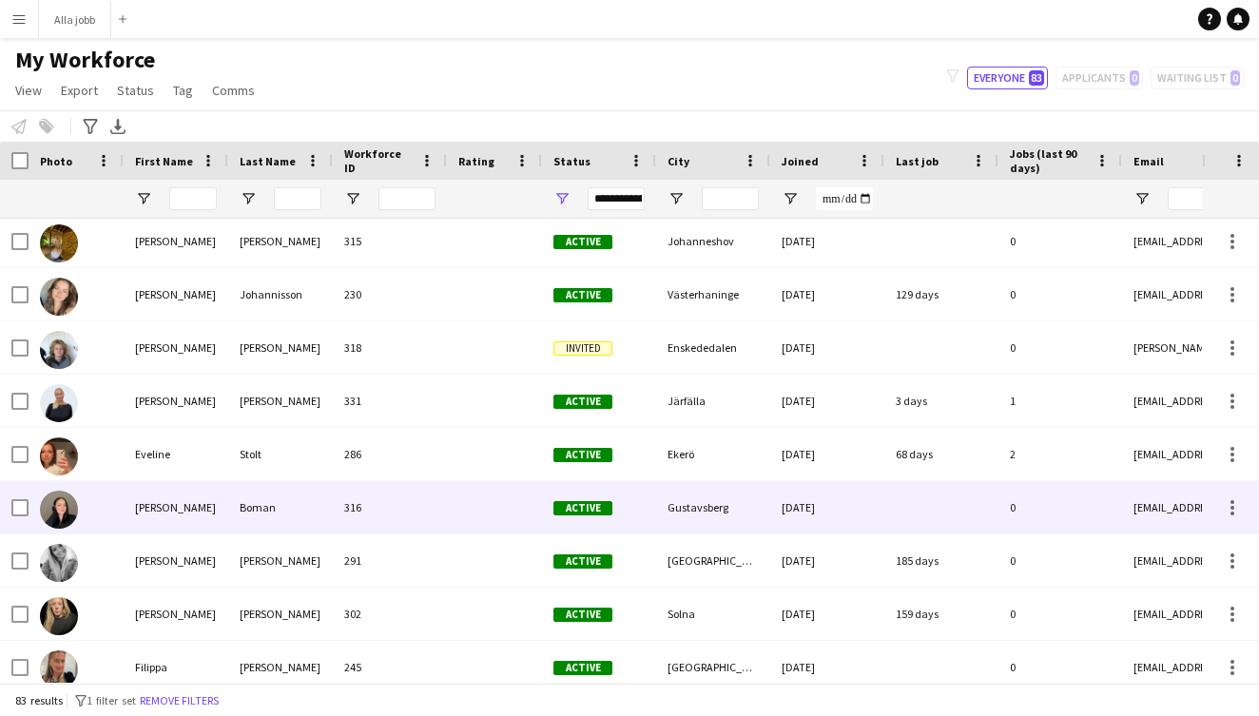
click at [149, 515] on div "[PERSON_NAME]" at bounding box center [176, 507] width 105 height 52
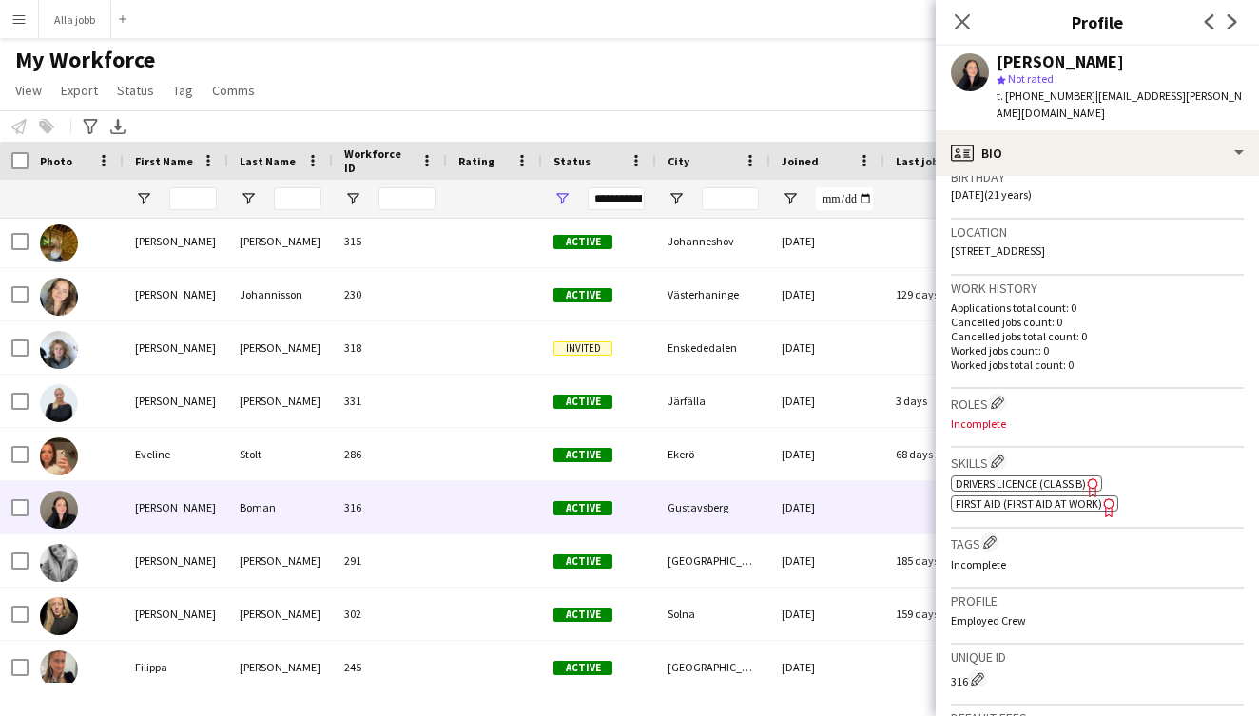
scroll to position [543, 0]
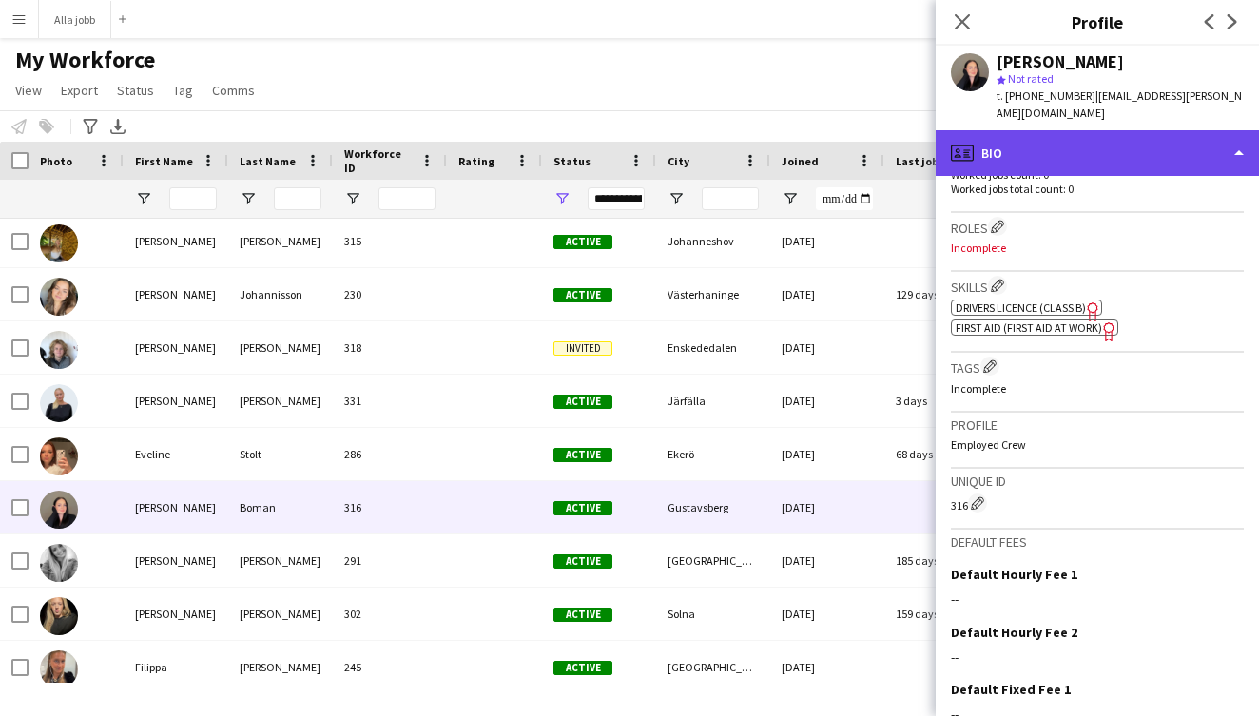
click at [1111, 149] on div "profile Bio" at bounding box center [1096, 153] width 323 height 46
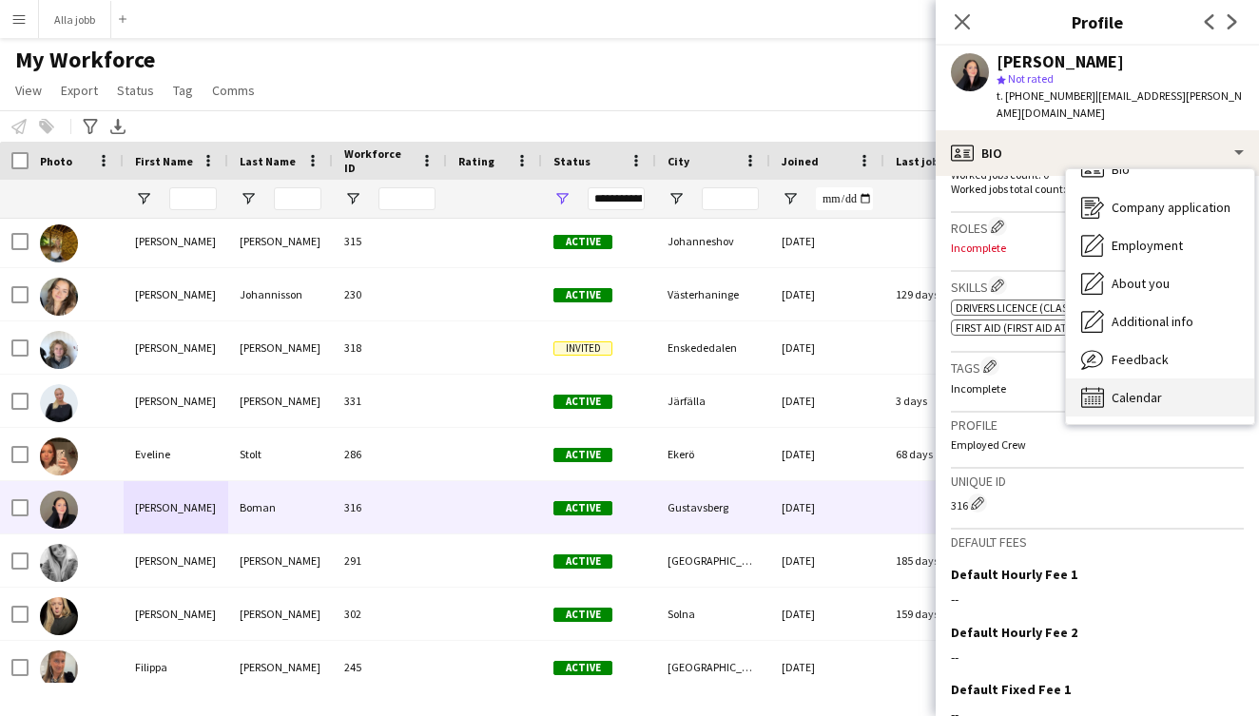
scroll to position [28, 0]
click at [1147, 378] on div "Calendar Calendar" at bounding box center [1160, 397] width 188 height 38
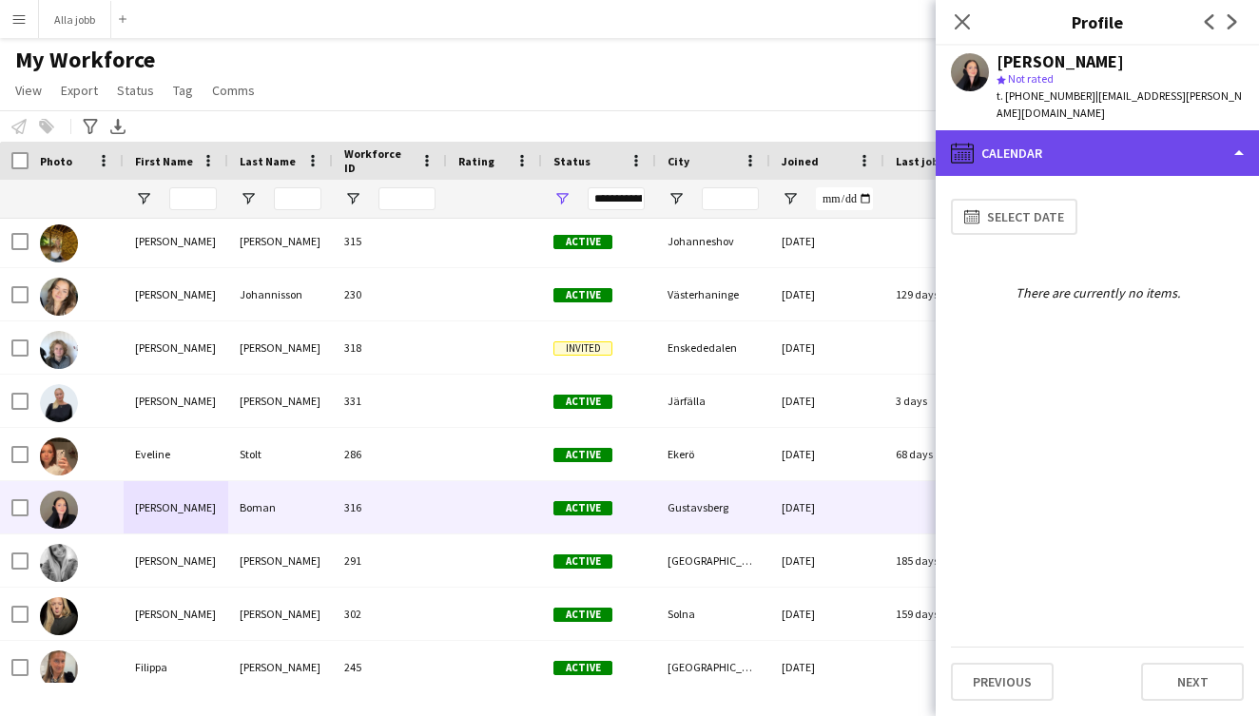
click at [1069, 139] on div "calendar-full Calendar" at bounding box center [1096, 153] width 323 height 46
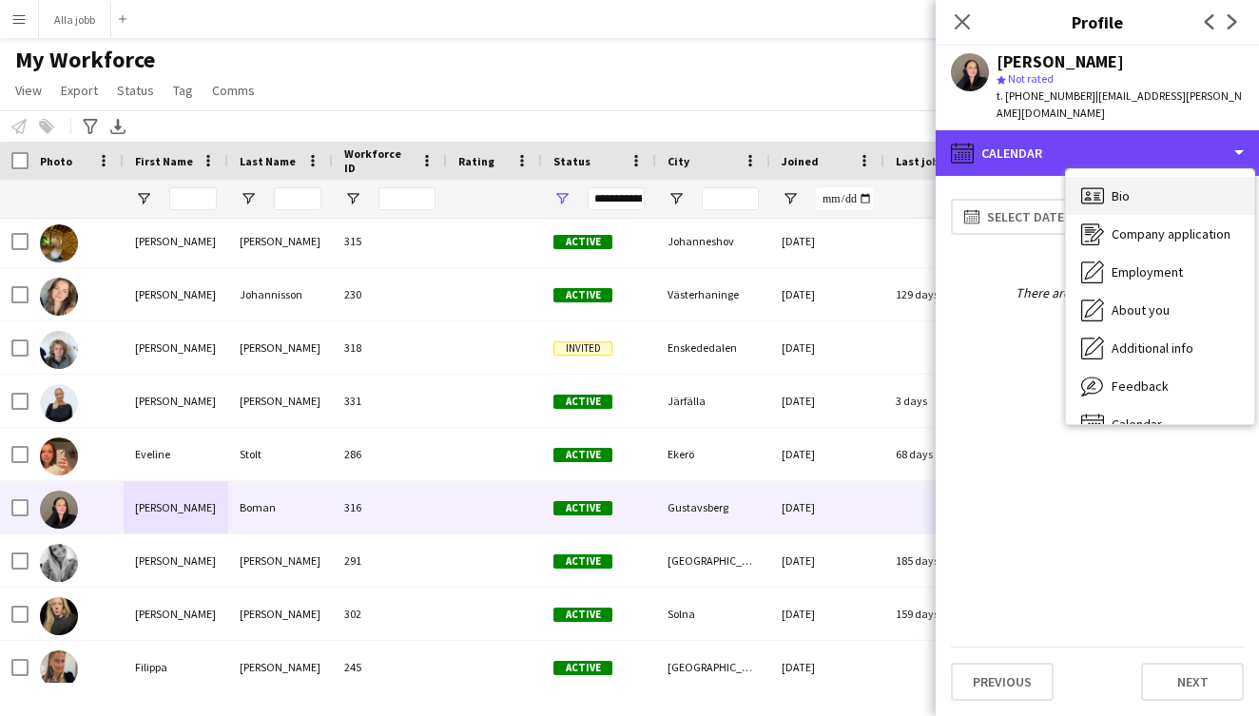
scroll to position [0, 0]
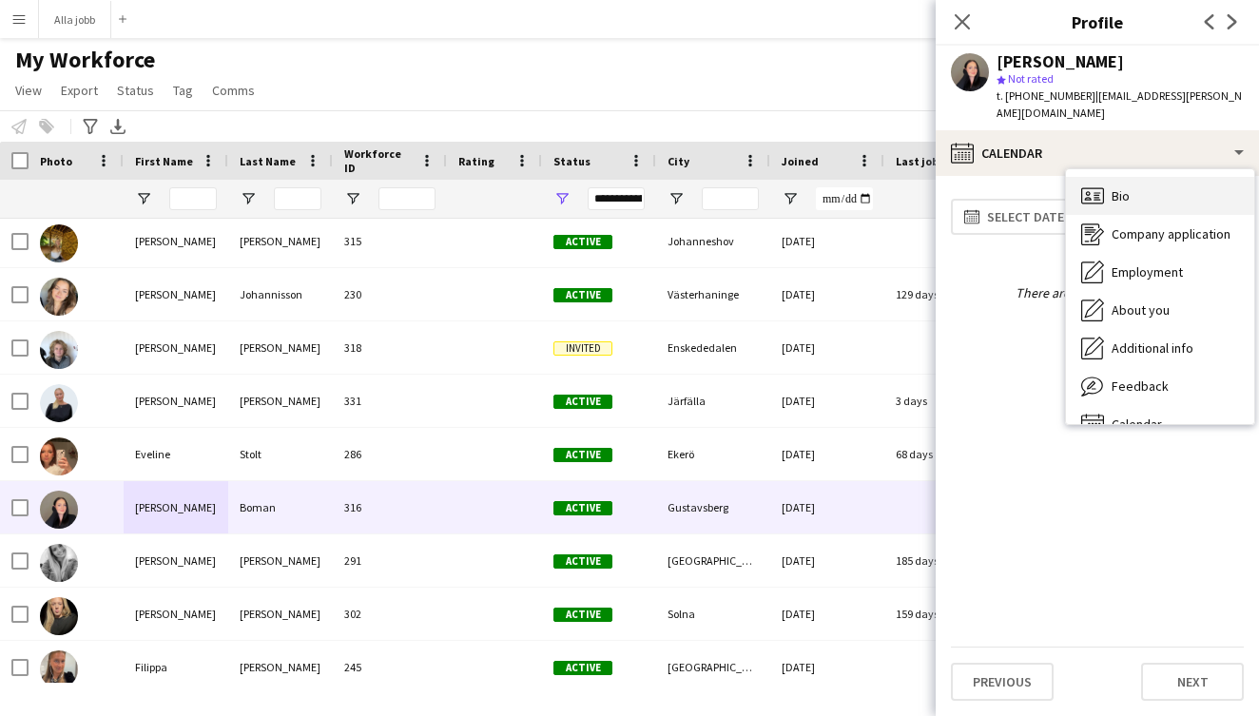
click at [1126, 187] on span "Bio" at bounding box center [1120, 195] width 18 height 17
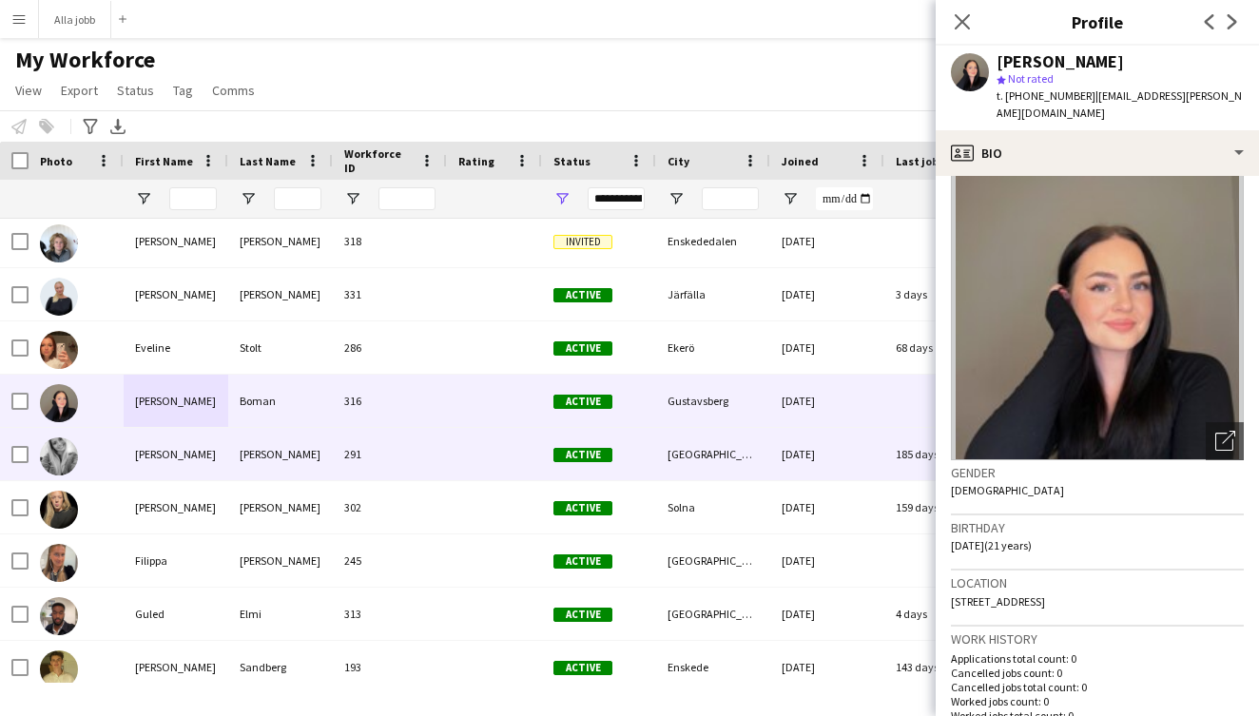
scroll to position [1071, 0]
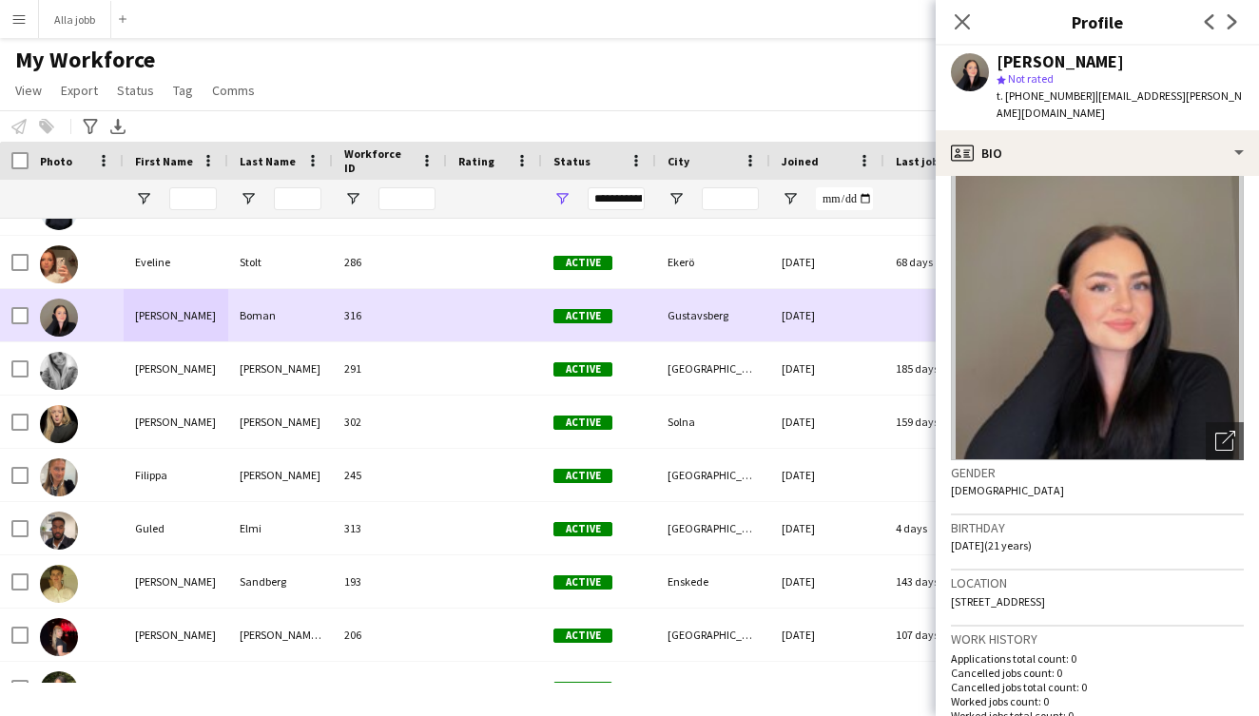
click at [178, 375] on div "[PERSON_NAME]" at bounding box center [176, 368] width 105 height 52
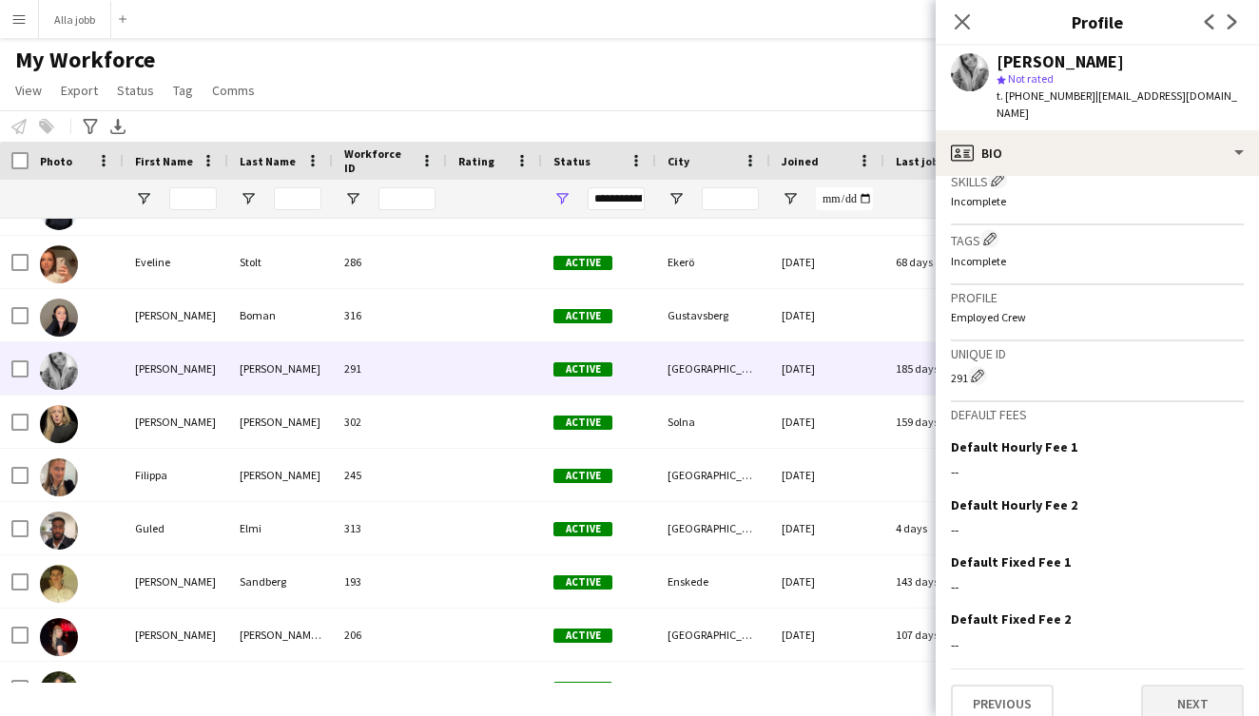
click at [1192, 684] on button "Next" at bounding box center [1192, 703] width 103 height 38
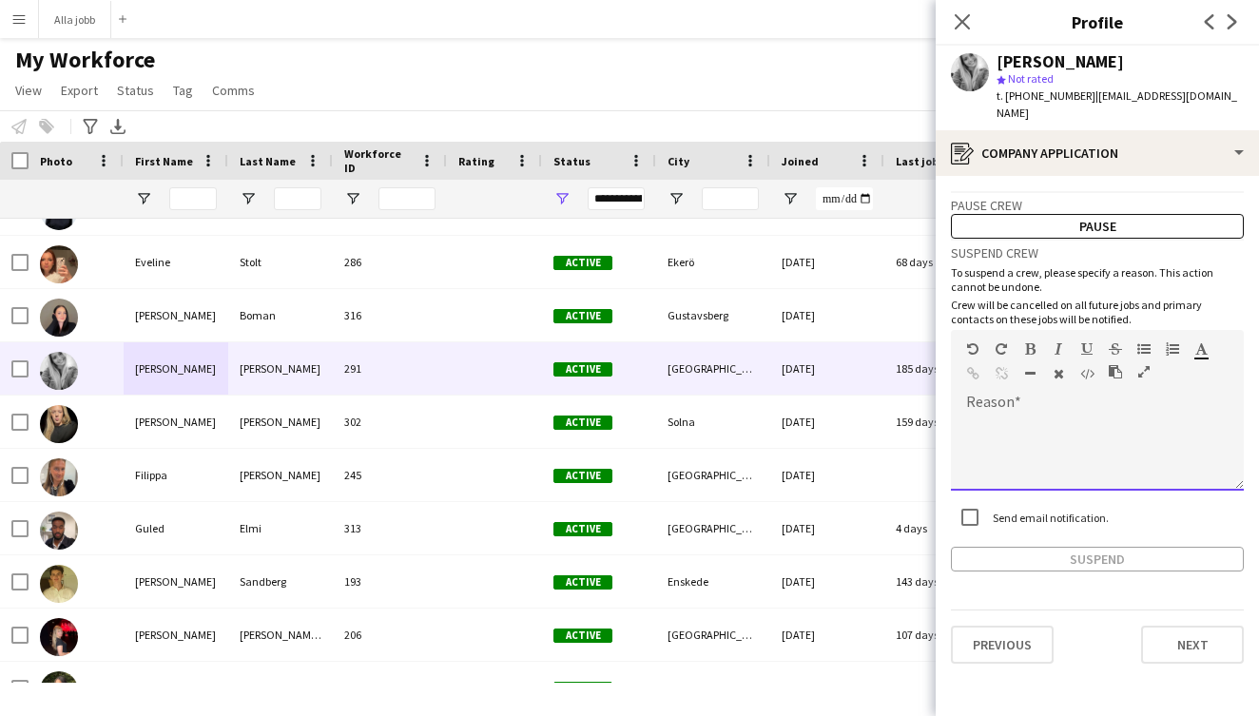
click at [1040, 414] on div at bounding box center [1097, 452] width 293 height 76
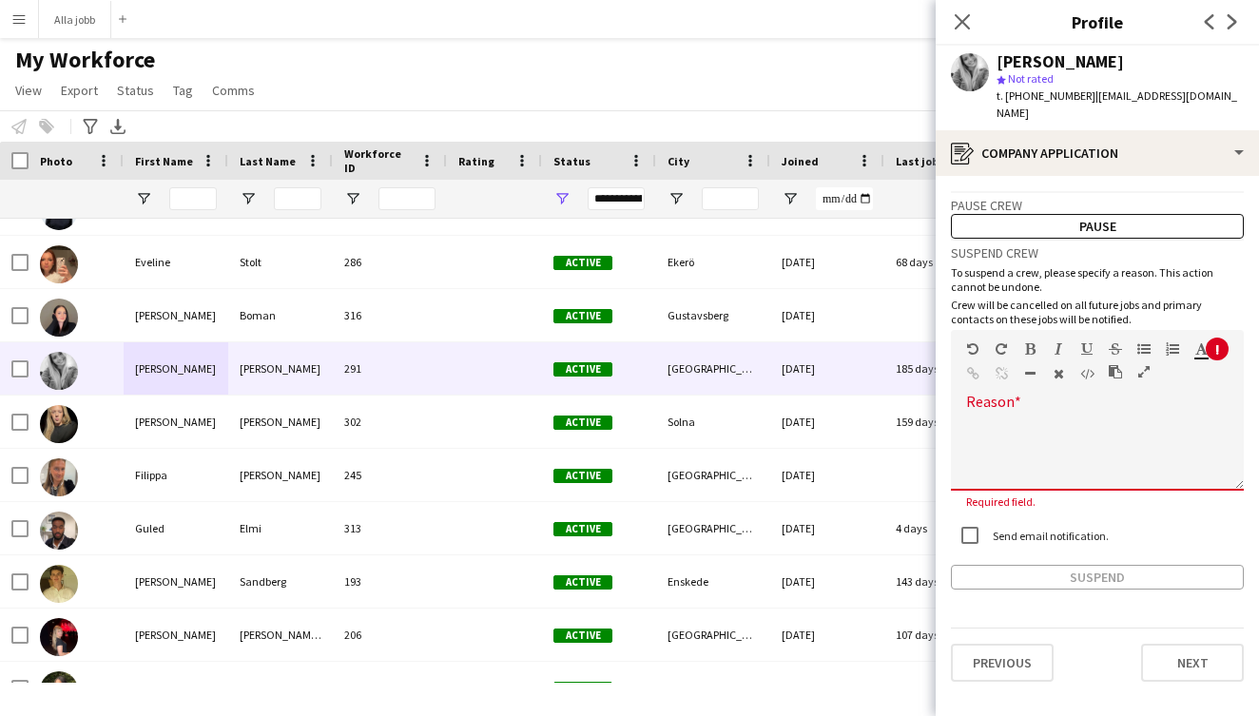
click at [1049, 414] on div at bounding box center [1097, 452] width 293 height 76
click at [1035, 439] on div at bounding box center [1097, 452] width 293 height 76
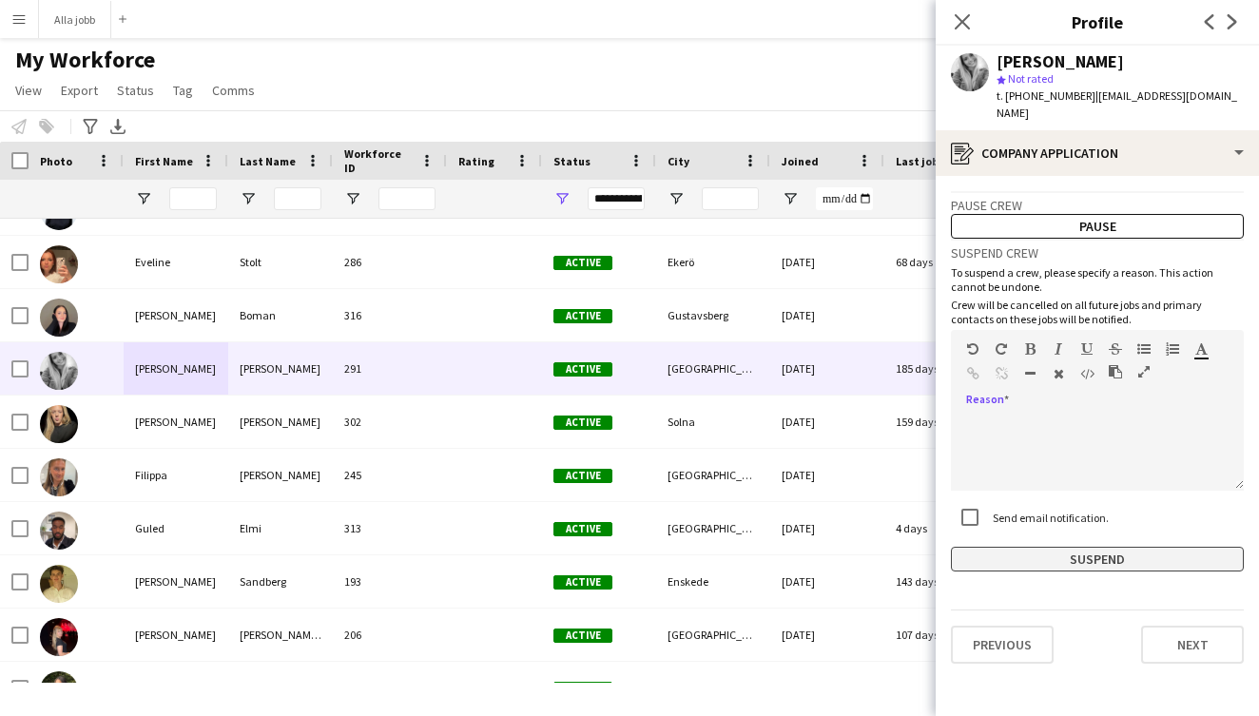
click at [1061, 547] on button "Suspend" at bounding box center [1097, 559] width 293 height 25
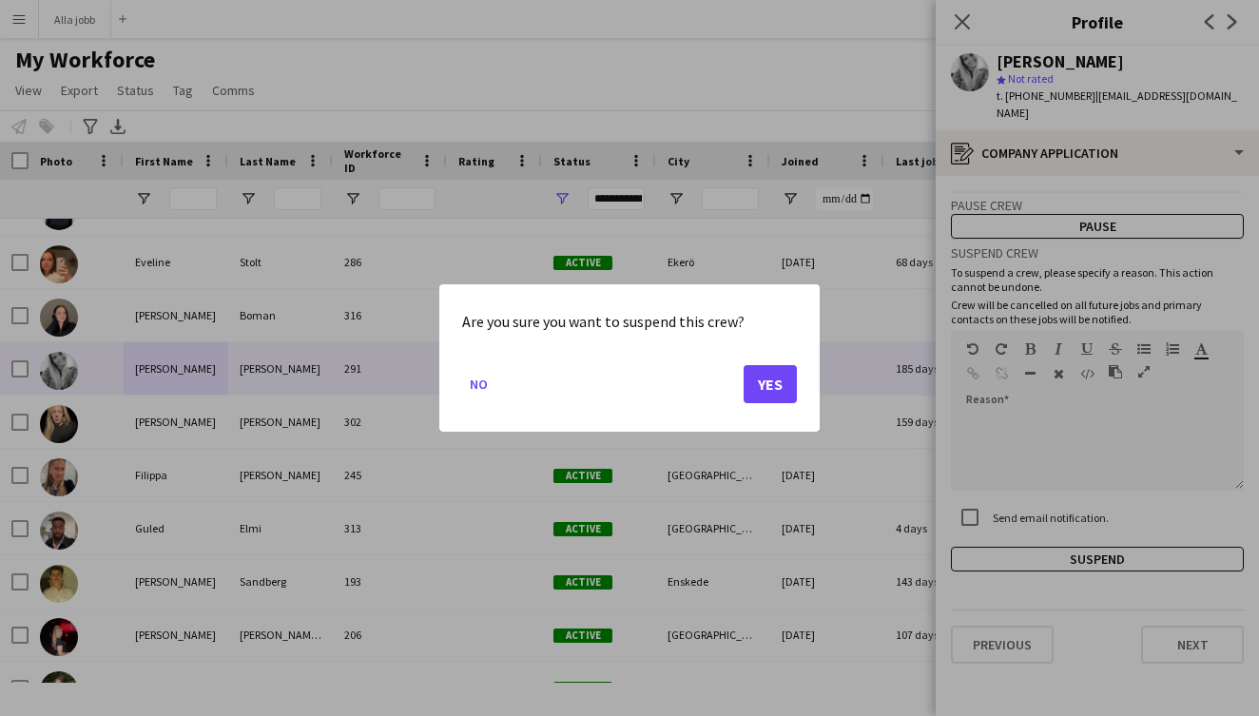
click at [783, 375] on button "Yes" at bounding box center [769, 384] width 53 height 38
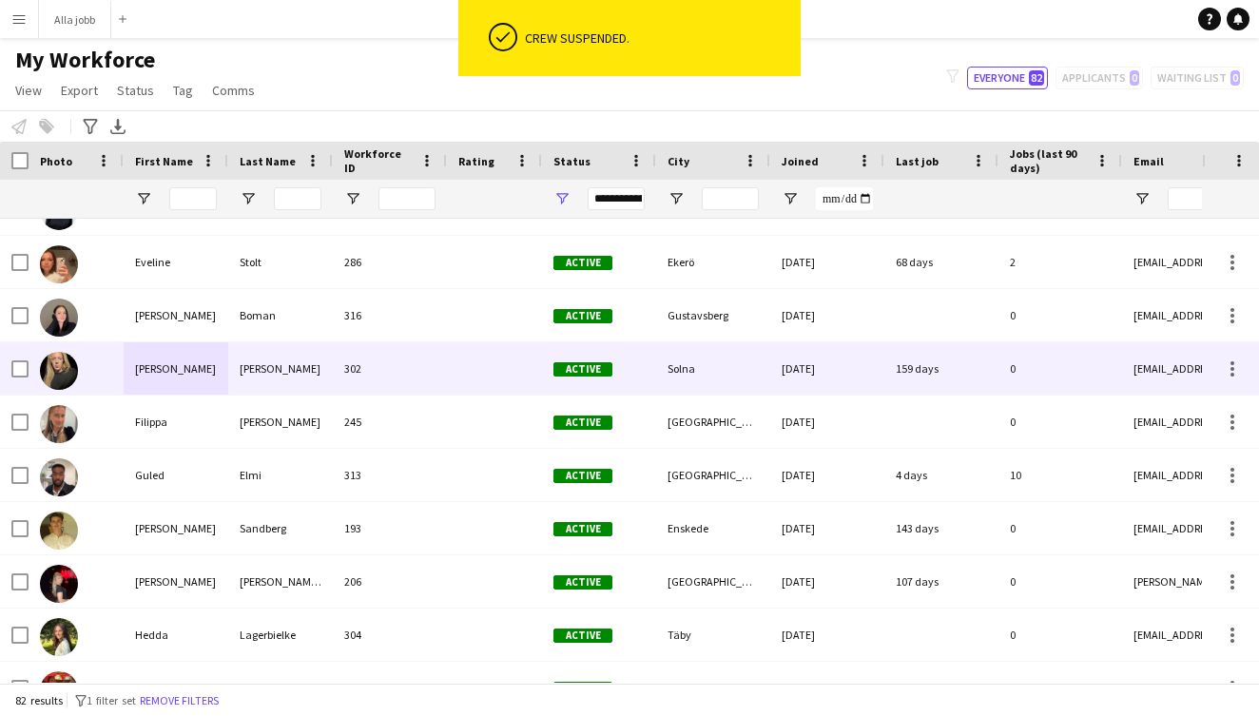
click at [179, 376] on div "[PERSON_NAME]" at bounding box center [176, 368] width 105 height 52
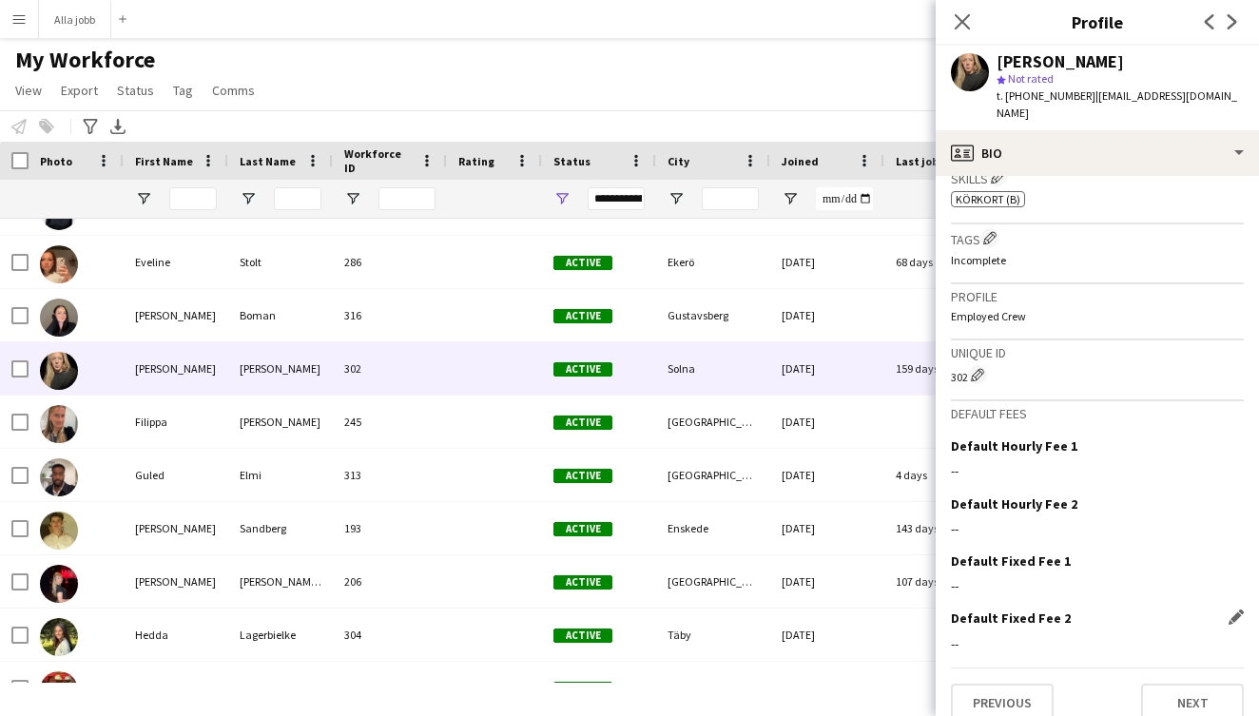
scroll to position [679, 0]
click at [1219, 688] on button "Next" at bounding box center [1192, 703] width 103 height 38
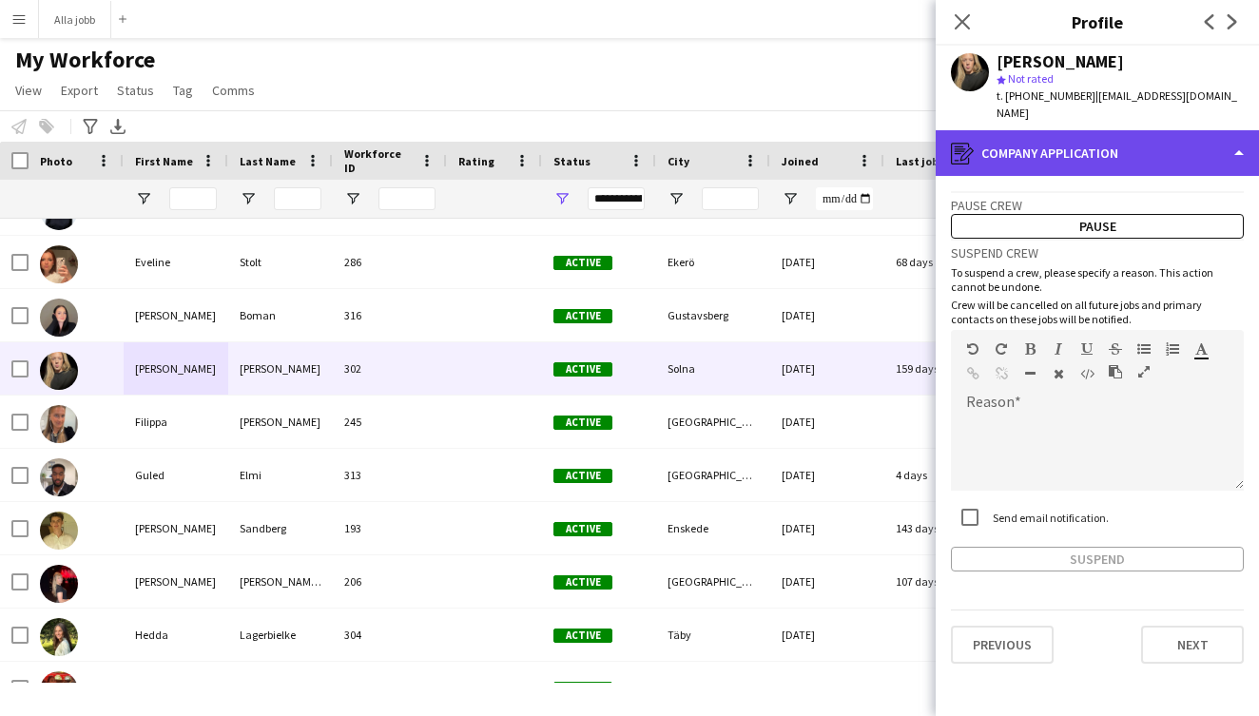
click at [959, 142] on icon "register" at bounding box center [962, 153] width 23 height 23
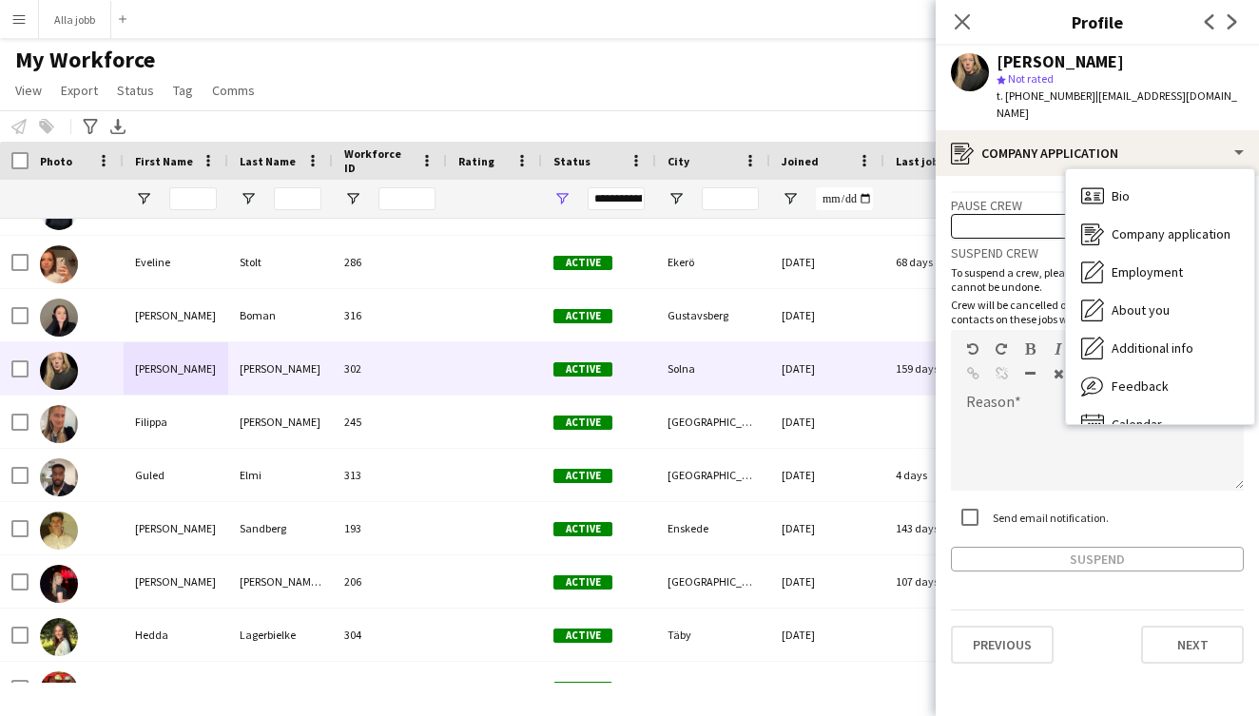
click at [847, 215] on div at bounding box center [844, 199] width 57 height 38
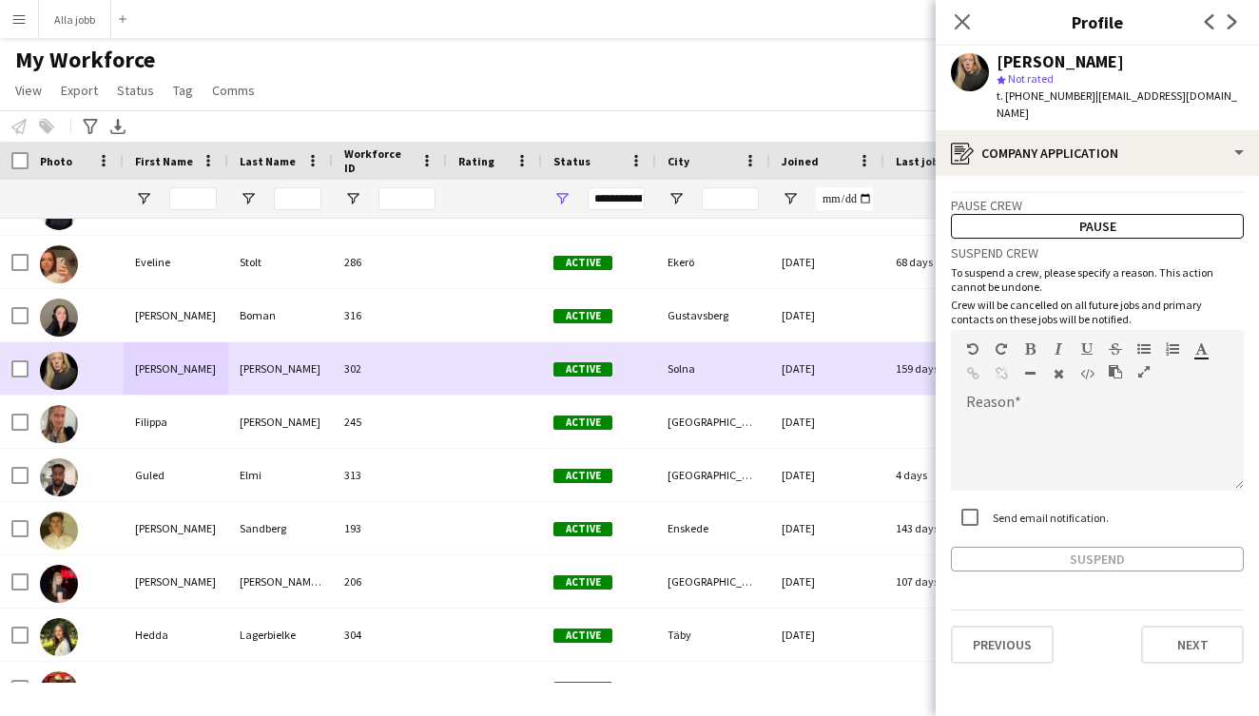
click at [755, 342] on div "Solna" at bounding box center [713, 368] width 114 height 52
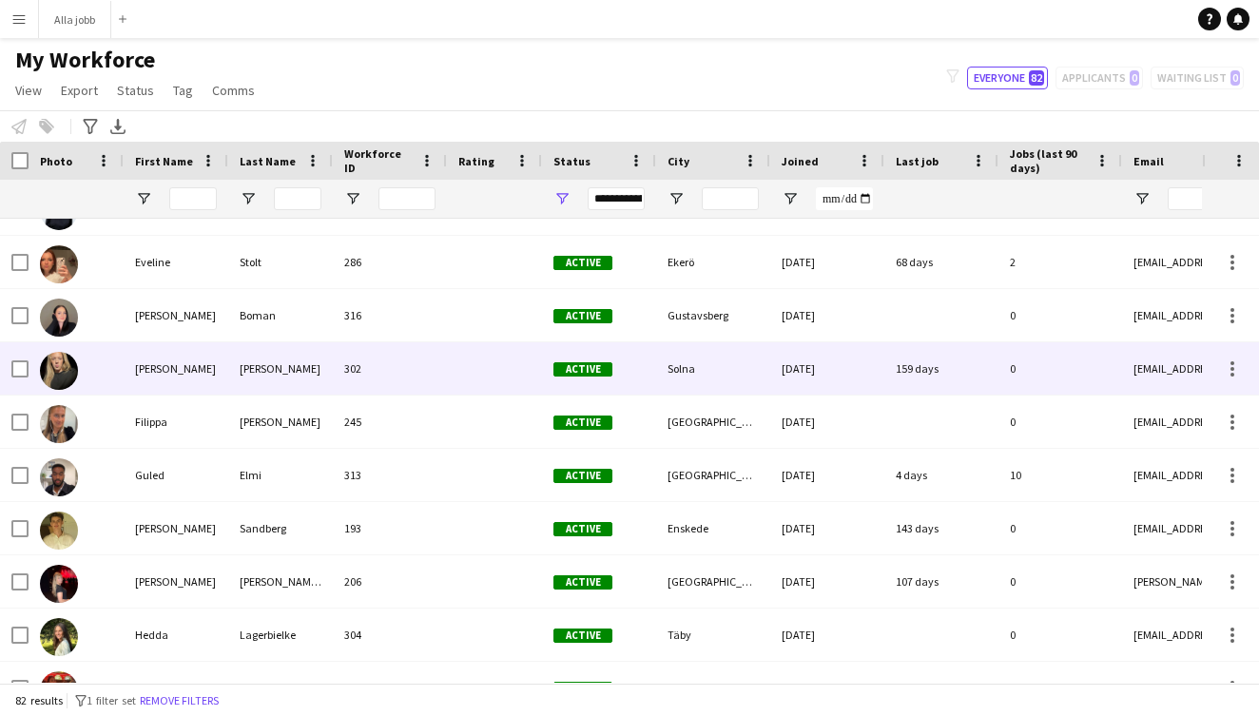
click at [428, 388] on div "302" at bounding box center [390, 368] width 114 height 52
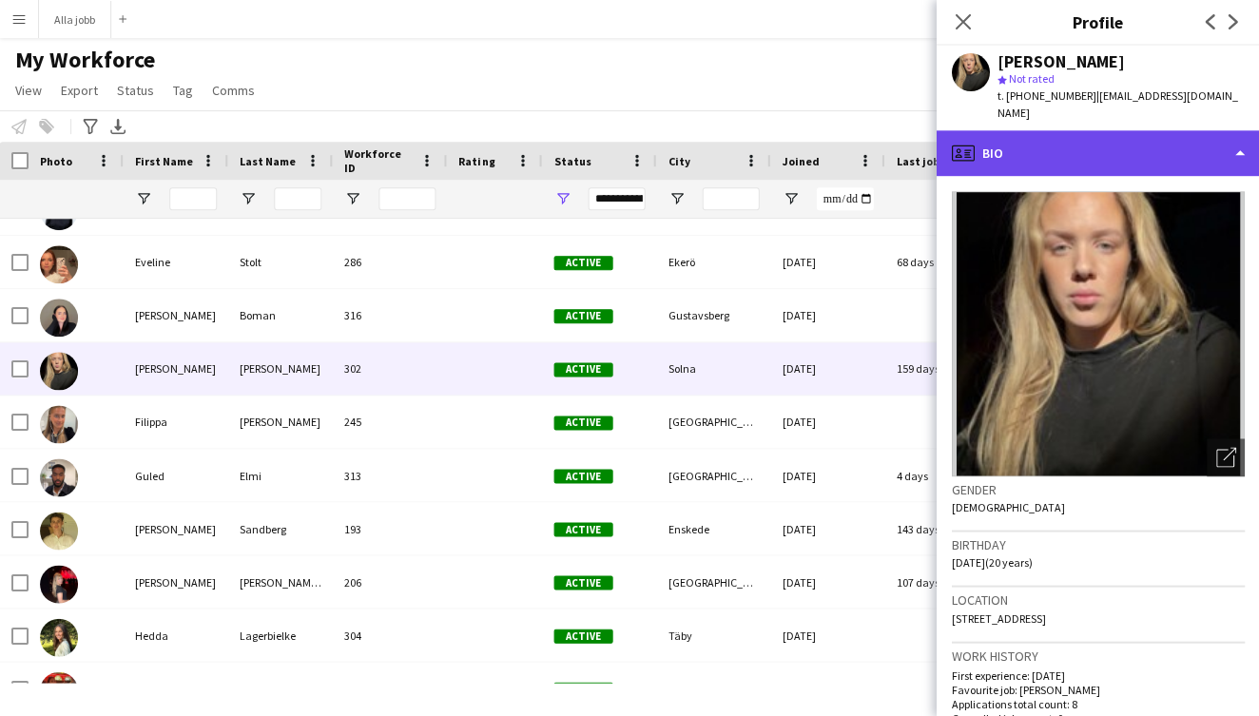
click at [1001, 141] on div "profile Bio" at bounding box center [1096, 153] width 323 height 46
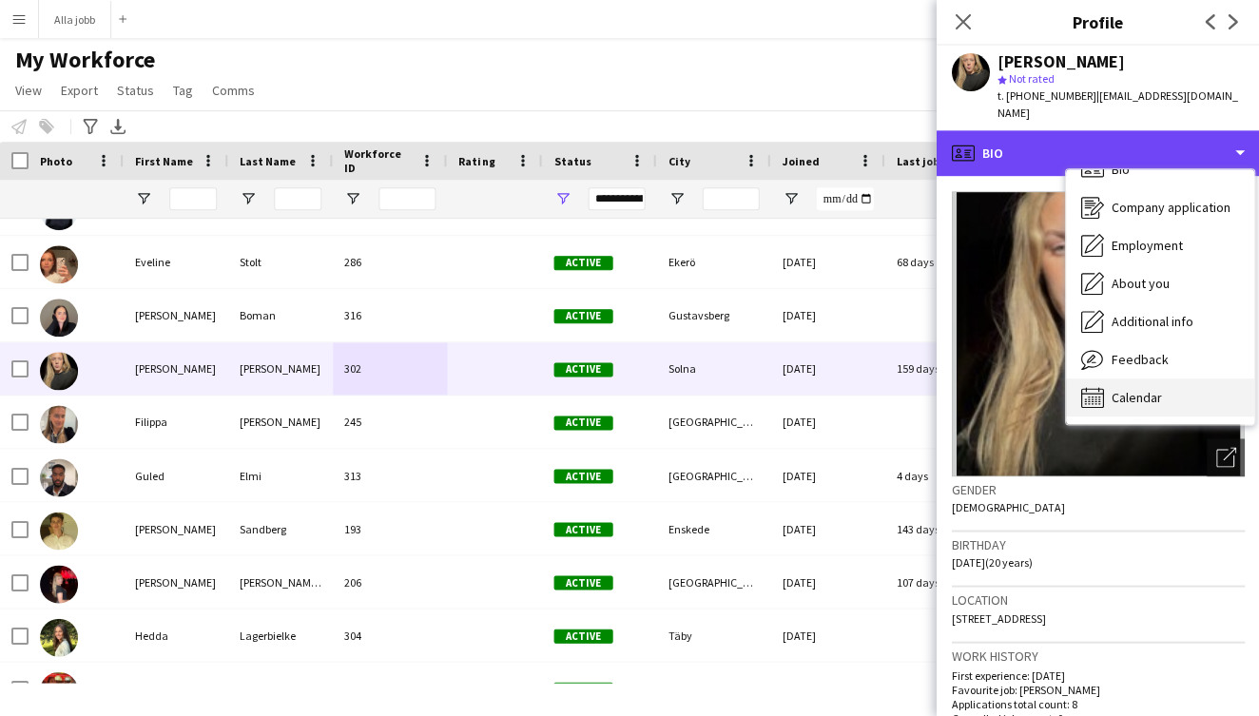
scroll to position [28, 0]
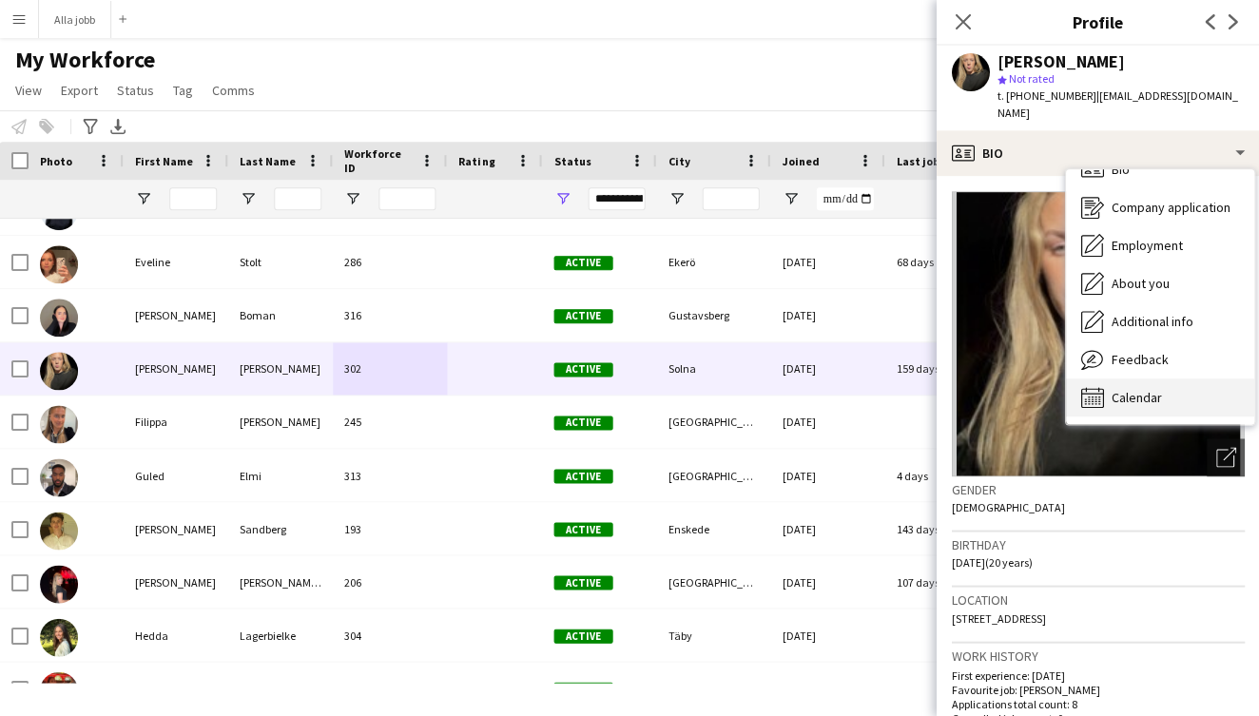
click at [1126, 389] on span "Calendar" at bounding box center [1135, 397] width 50 height 17
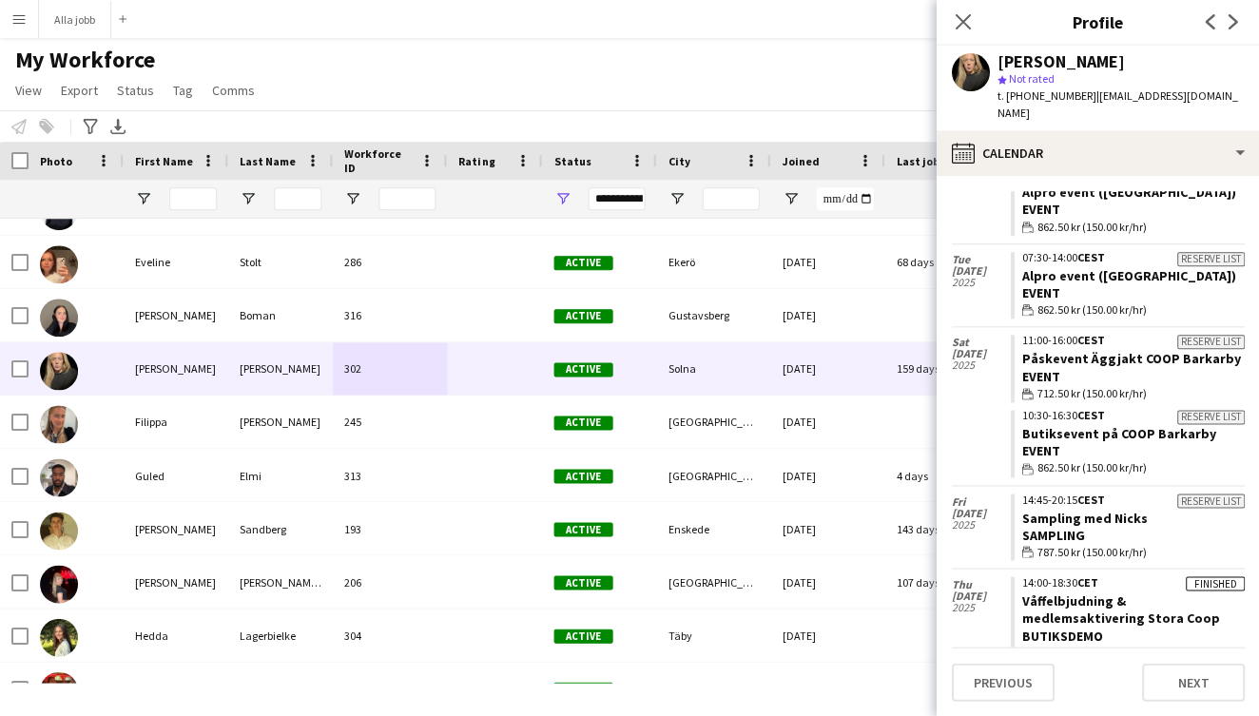
scroll to position [274, 0]
click at [963, 9] on app-icon "Close pop-in" at bounding box center [963, 23] width 28 height 28
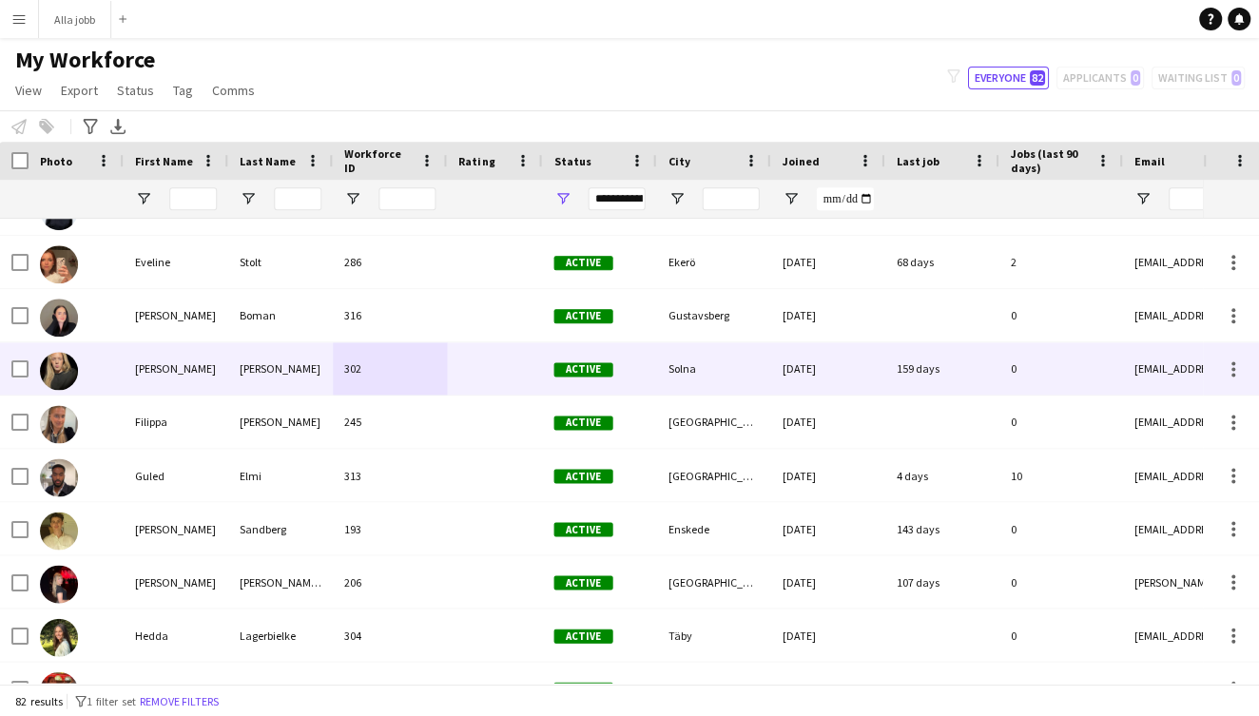
click at [265, 369] on div "[PERSON_NAME]" at bounding box center [280, 368] width 105 height 52
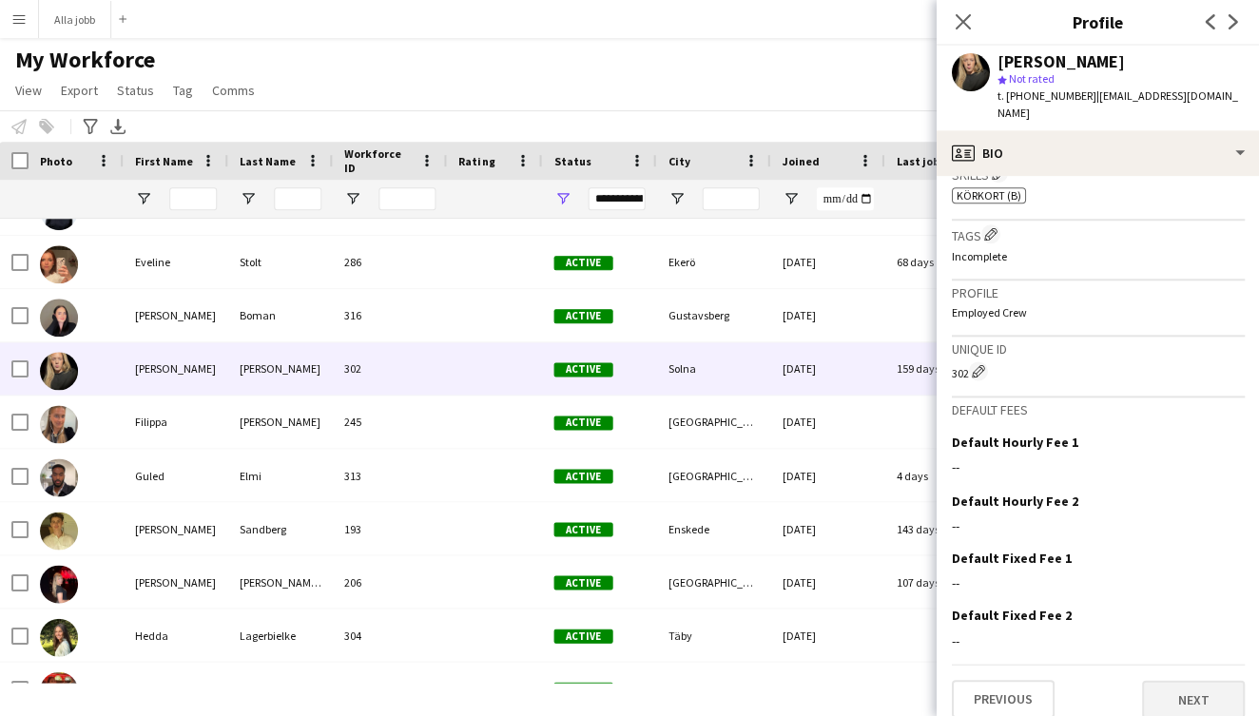
scroll to position [681, 0]
click at [1171, 683] on button "Next" at bounding box center [1192, 702] width 103 height 38
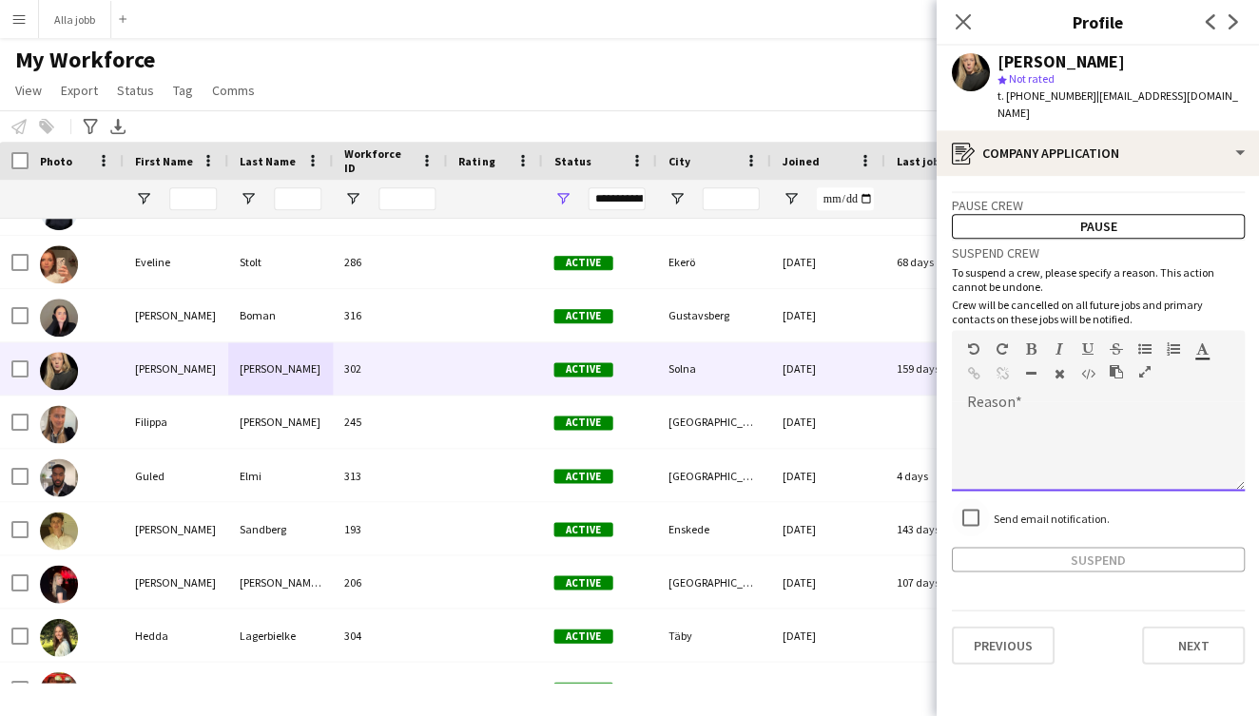
click at [993, 414] on div at bounding box center [1097, 452] width 293 height 76
click at [1027, 547] on button "Suspend" at bounding box center [1097, 559] width 293 height 25
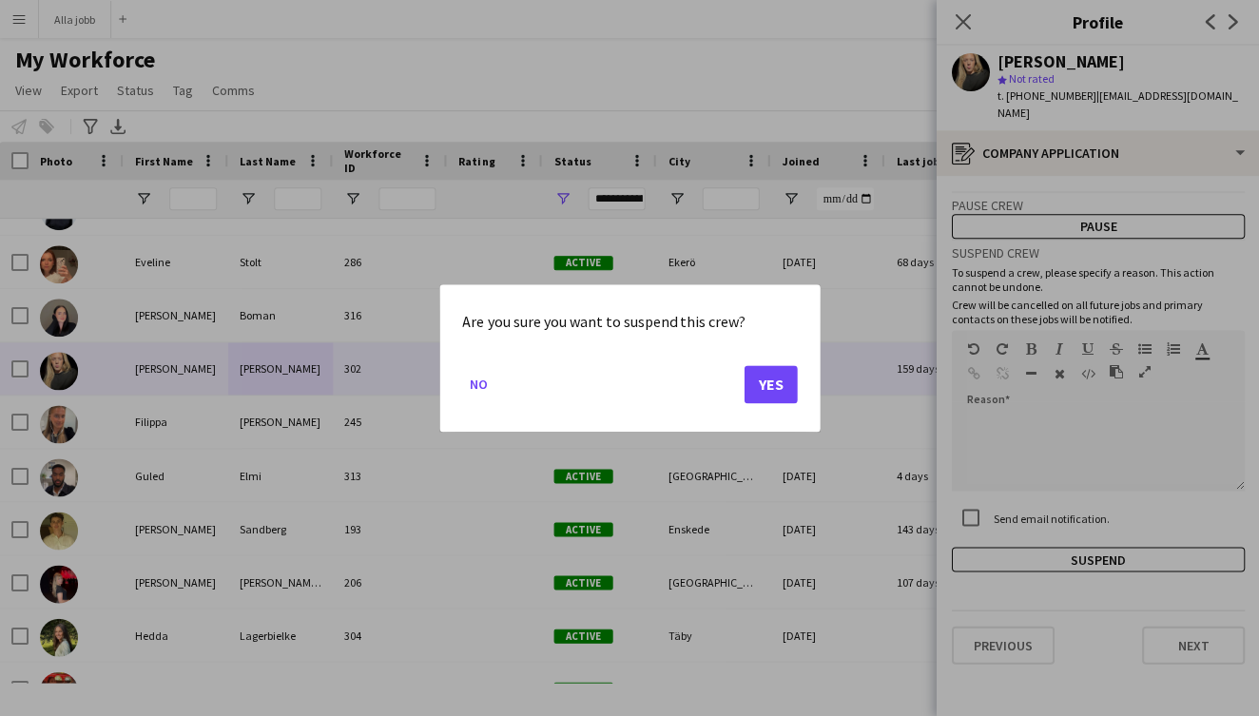
click at [776, 400] on button "Yes" at bounding box center [769, 384] width 53 height 38
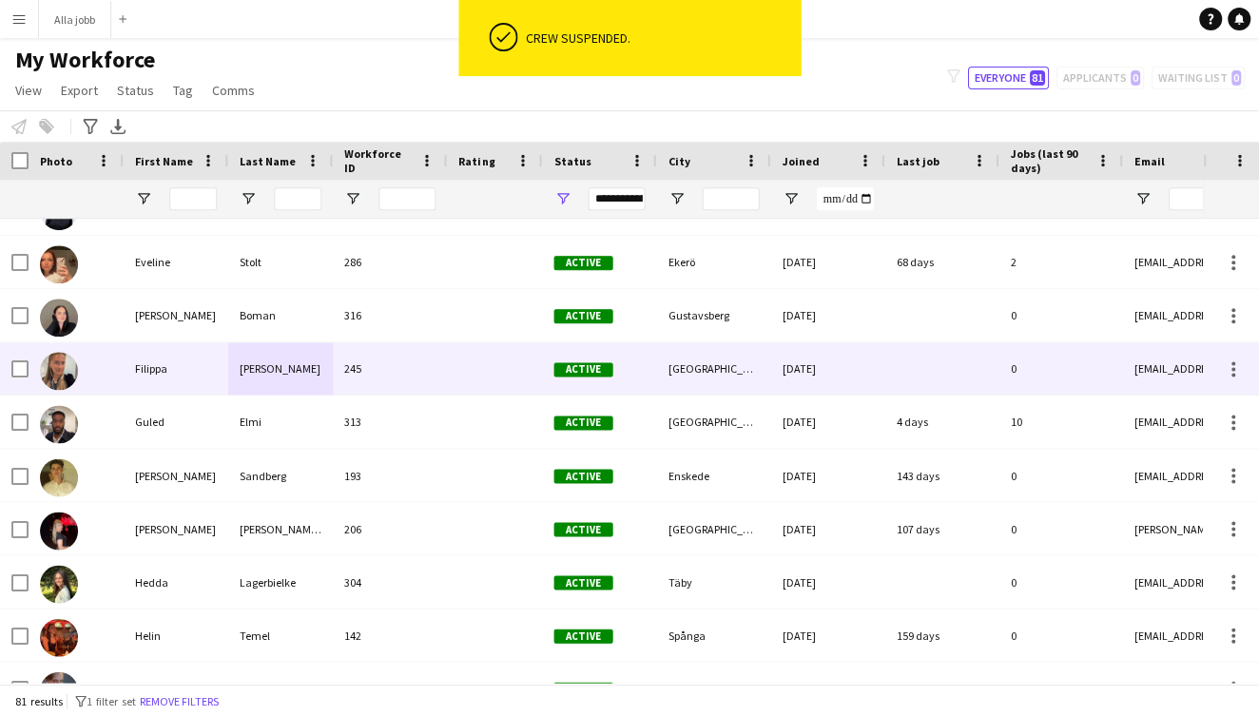
click at [316, 375] on div "[PERSON_NAME]" at bounding box center [280, 368] width 105 height 52
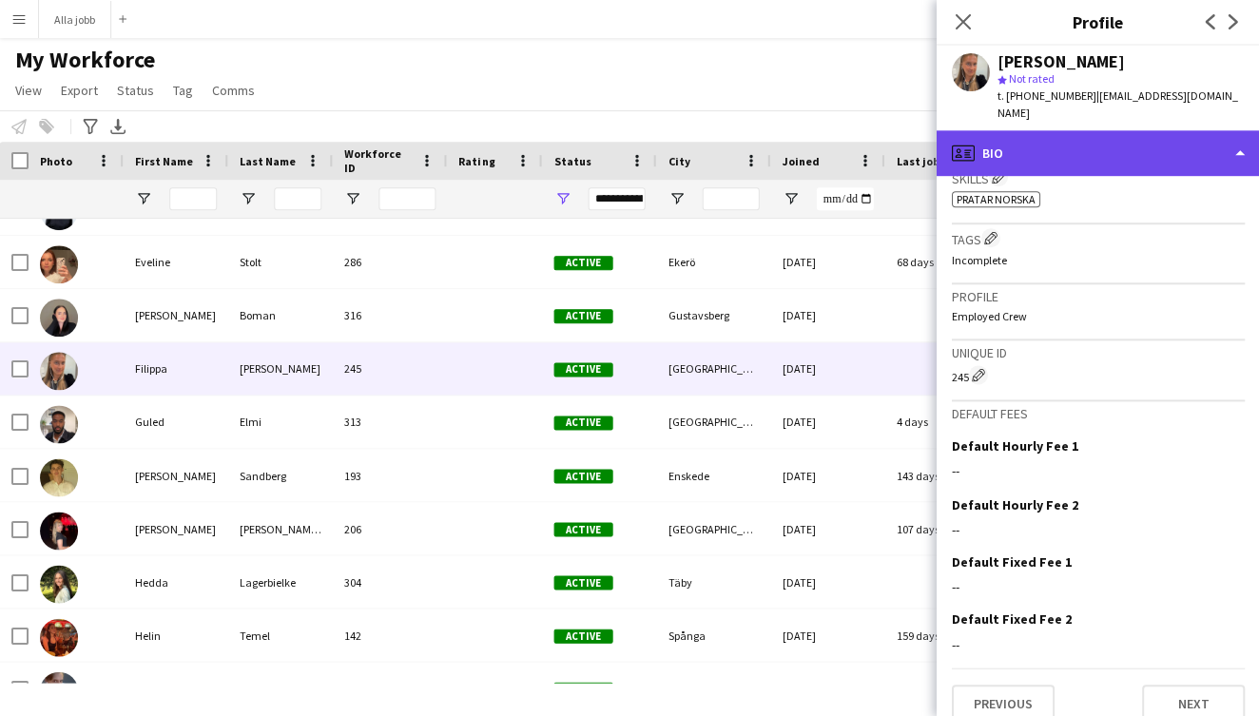
scroll to position [650, 0]
click at [1069, 137] on div "profile Bio" at bounding box center [1096, 153] width 323 height 46
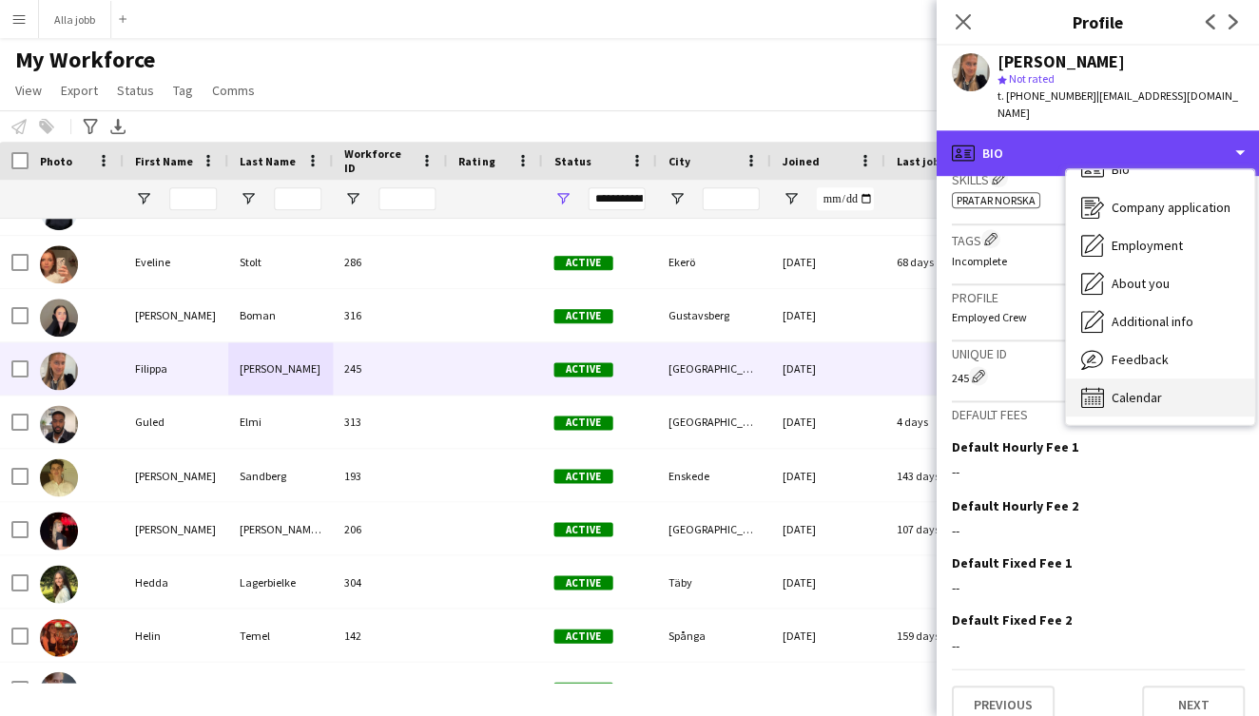
scroll to position [27, 0]
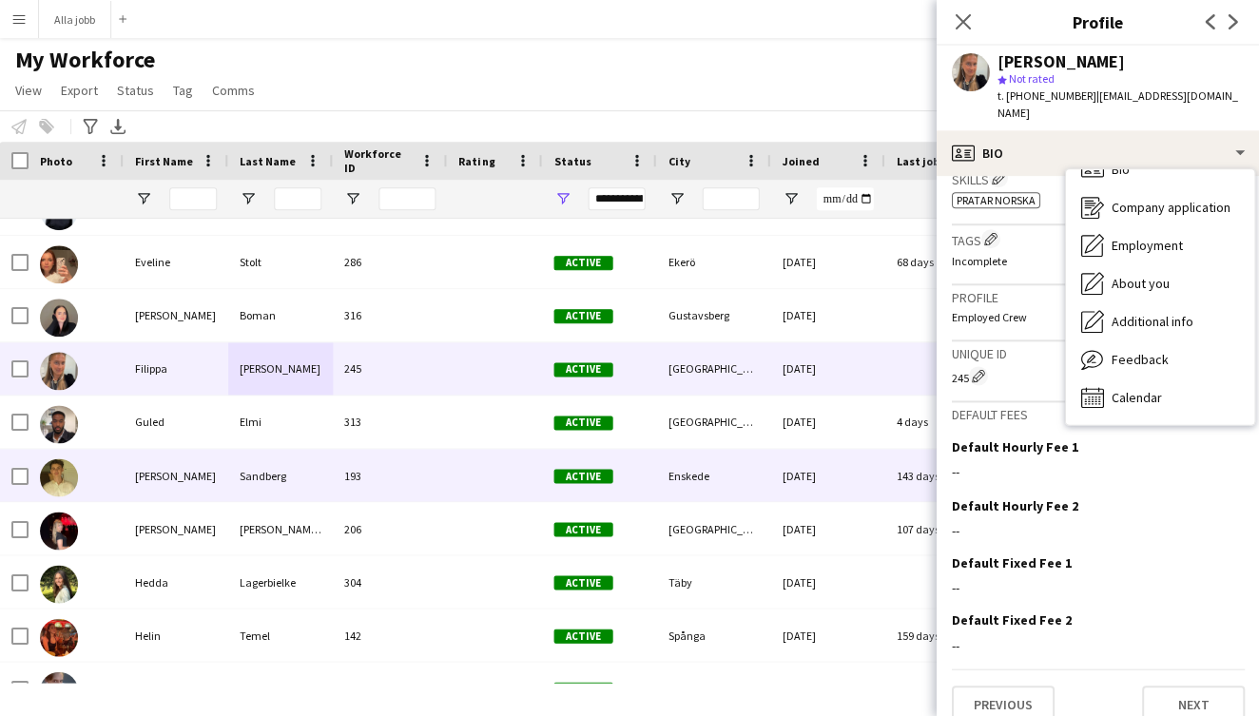
click at [209, 475] on div "[PERSON_NAME]" at bounding box center [176, 475] width 105 height 52
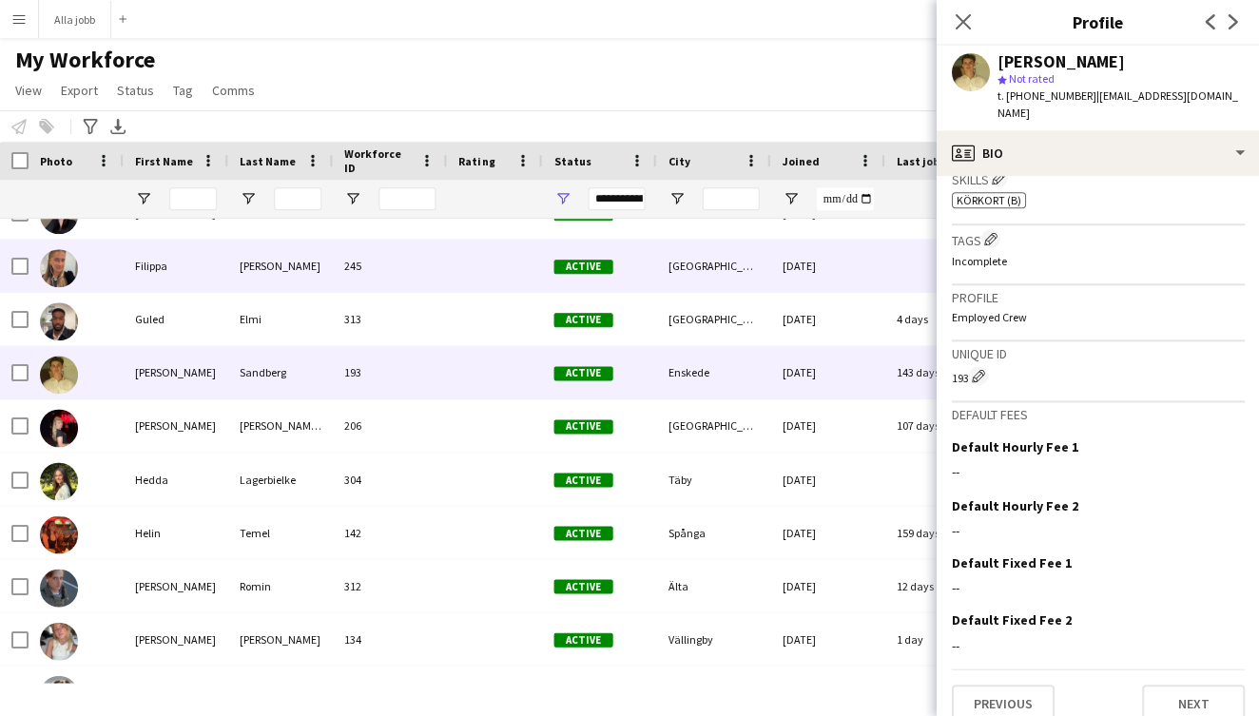
scroll to position [1205, 0]
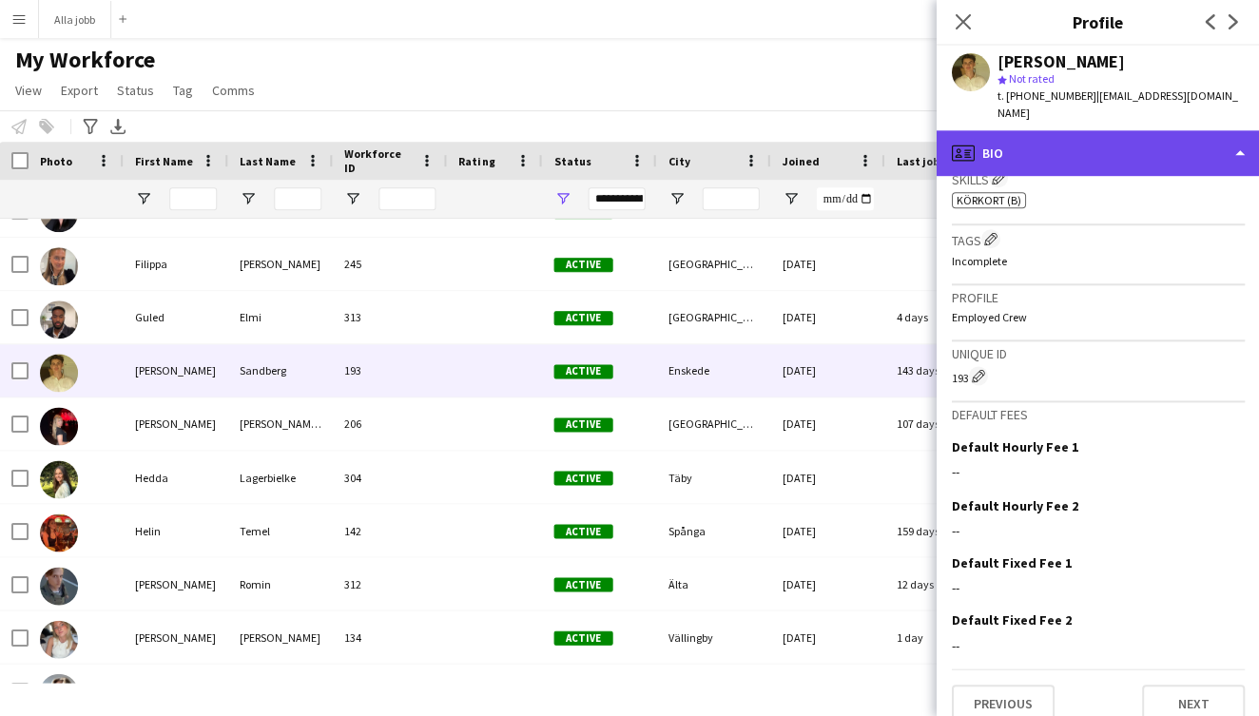
click at [1091, 144] on div "profile Bio" at bounding box center [1096, 153] width 323 height 46
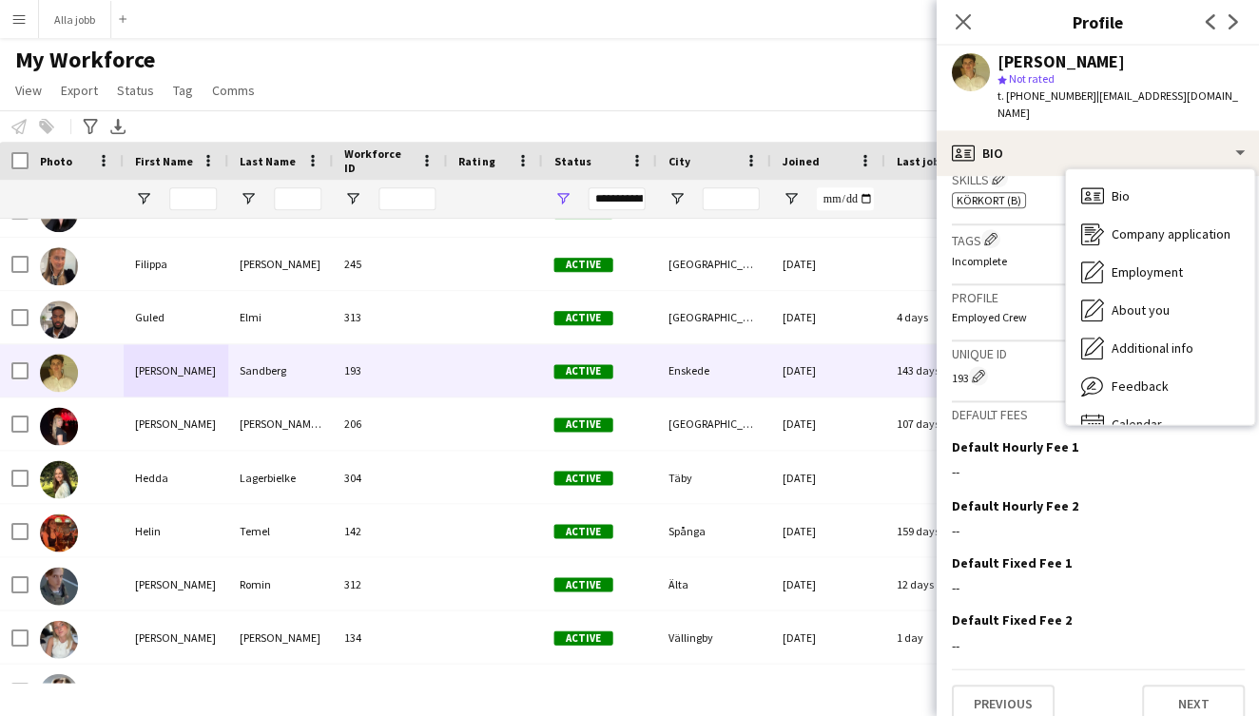
click at [1000, 345] on h3 "Unique ID" at bounding box center [1097, 353] width 293 height 17
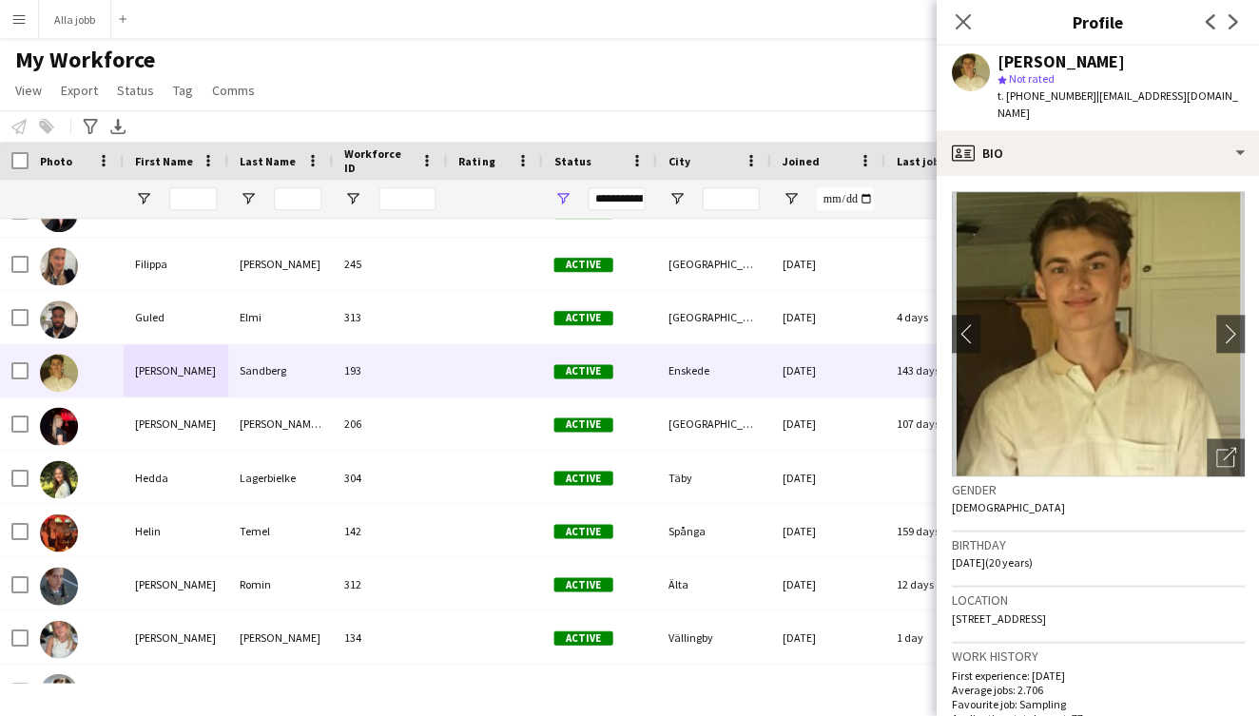
scroll to position [0, 0]
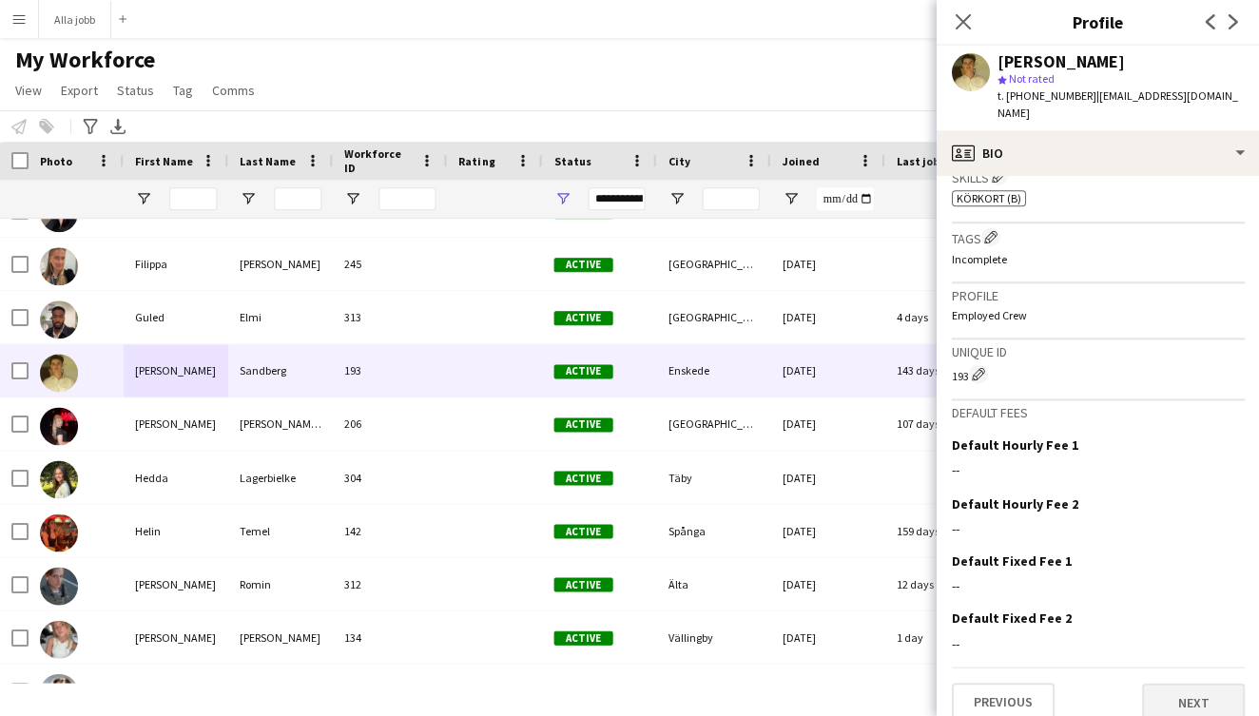
click at [1200, 687] on button "Next" at bounding box center [1192, 702] width 103 height 38
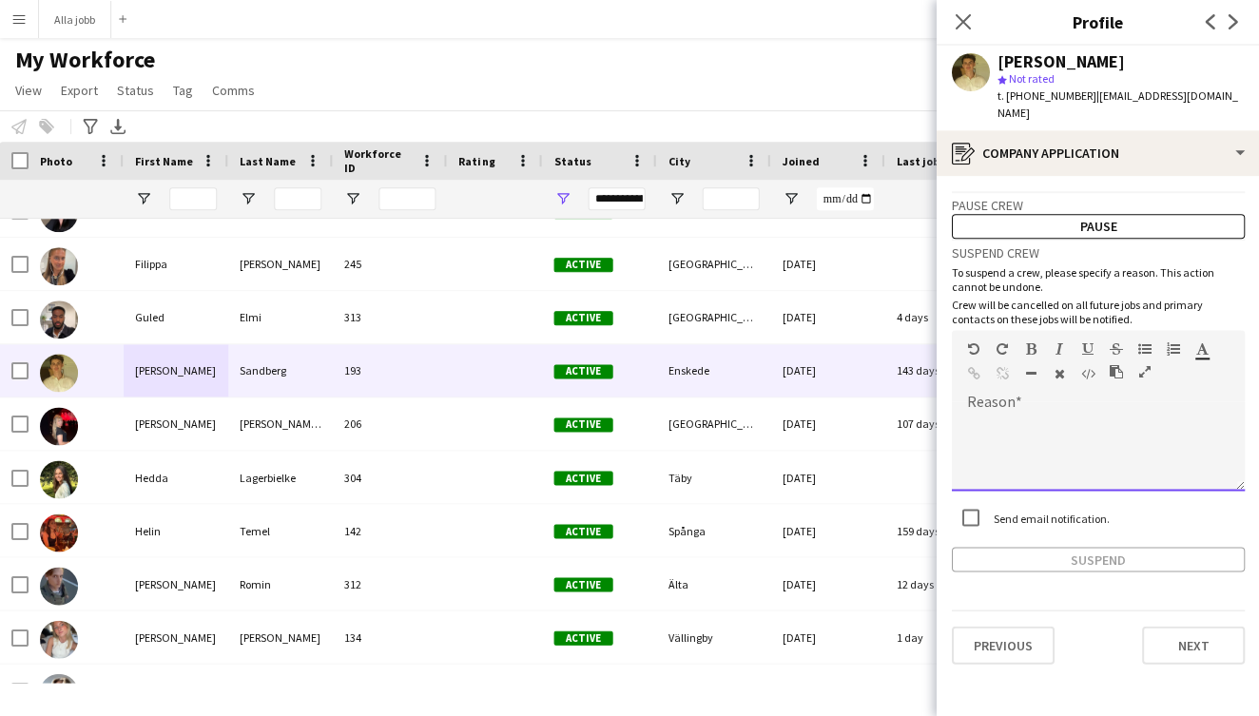
click at [1028, 414] on div at bounding box center [1097, 452] width 293 height 76
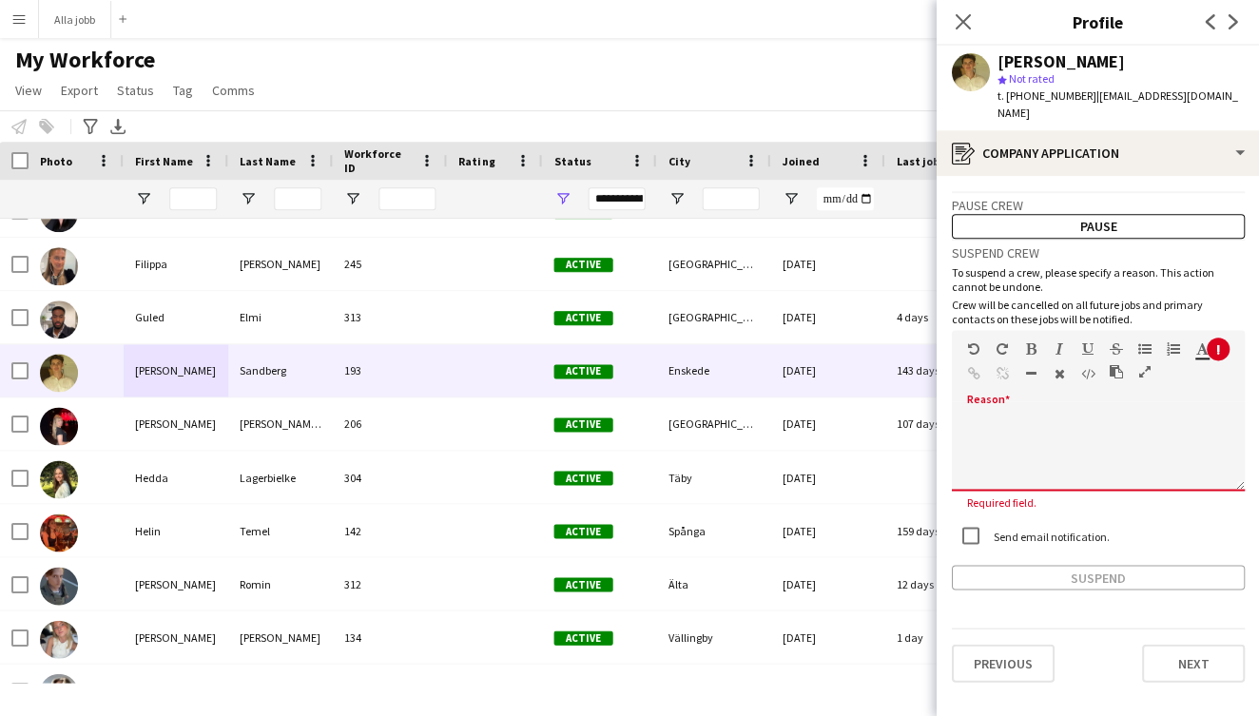
click at [1005, 427] on div at bounding box center [1097, 452] width 293 height 76
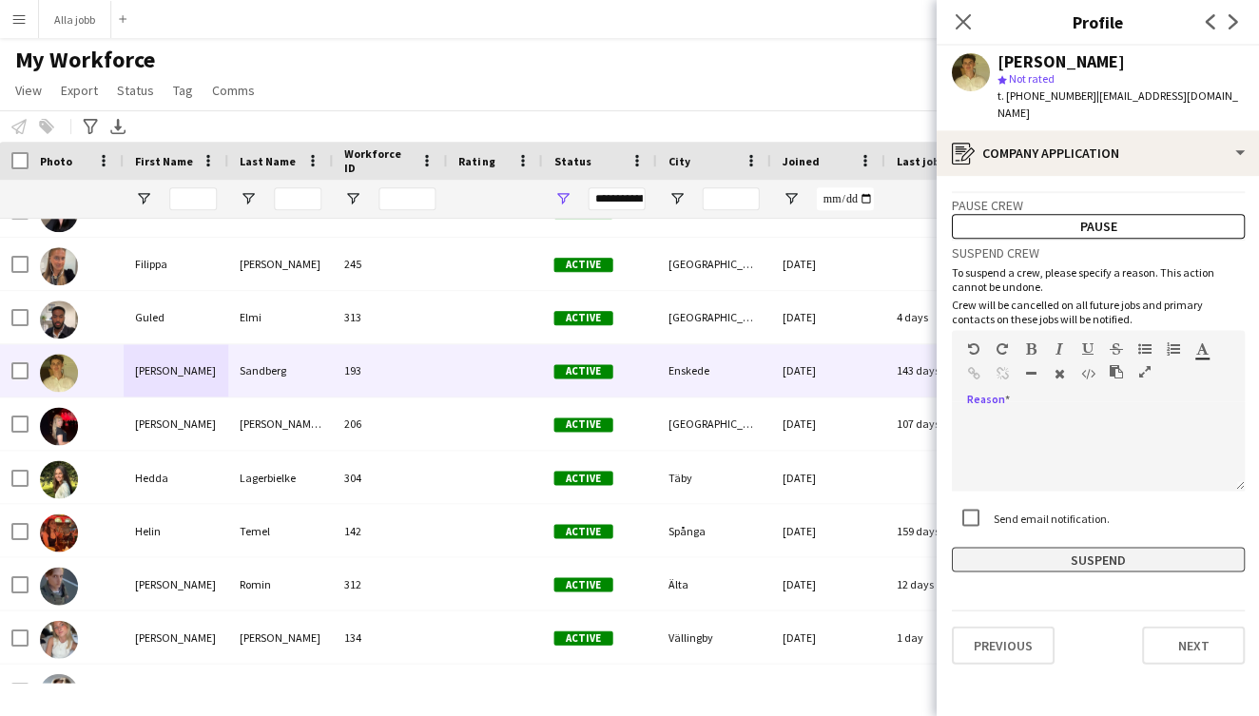
click at [1023, 547] on button "Suspend" at bounding box center [1097, 559] width 293 height 25
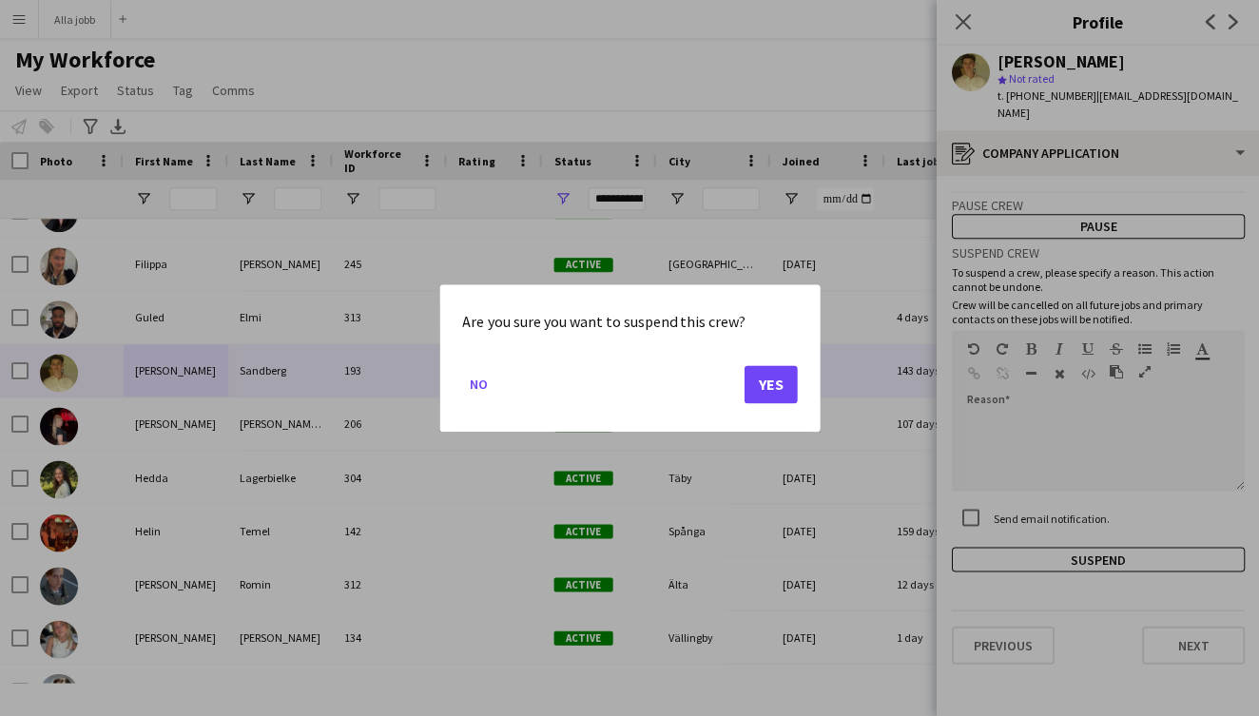
click at [764, 376] on button "Yes" at bounding box center [769, 384] width 53 height 38
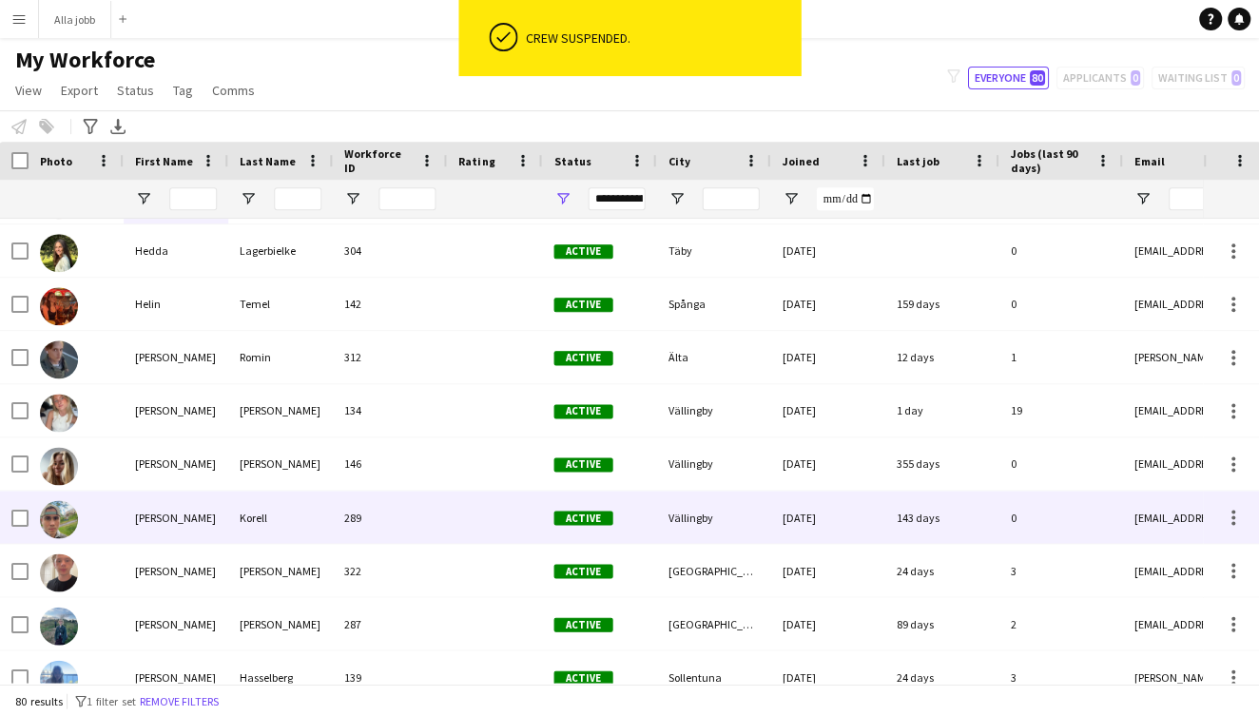
scroll to position [1434, 0]
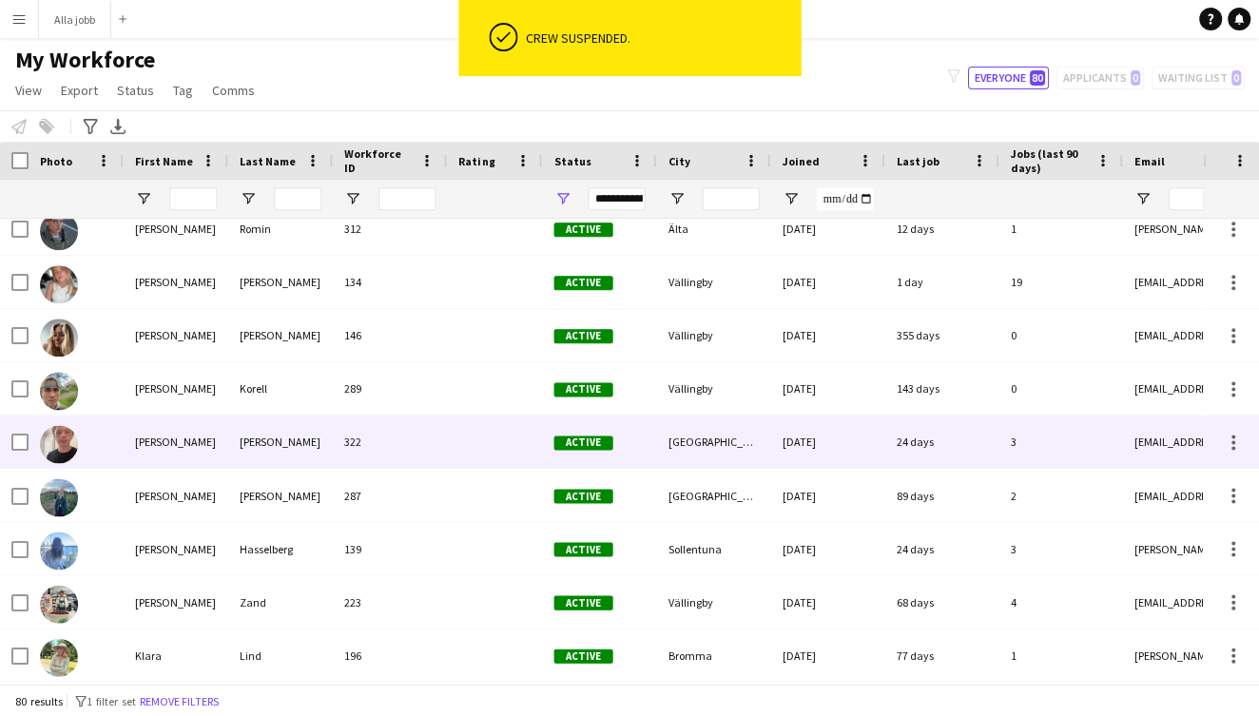
click at [176, 449] on div "[PERSON_NAME]" at bounding box center [176, 441] width 105 height 52
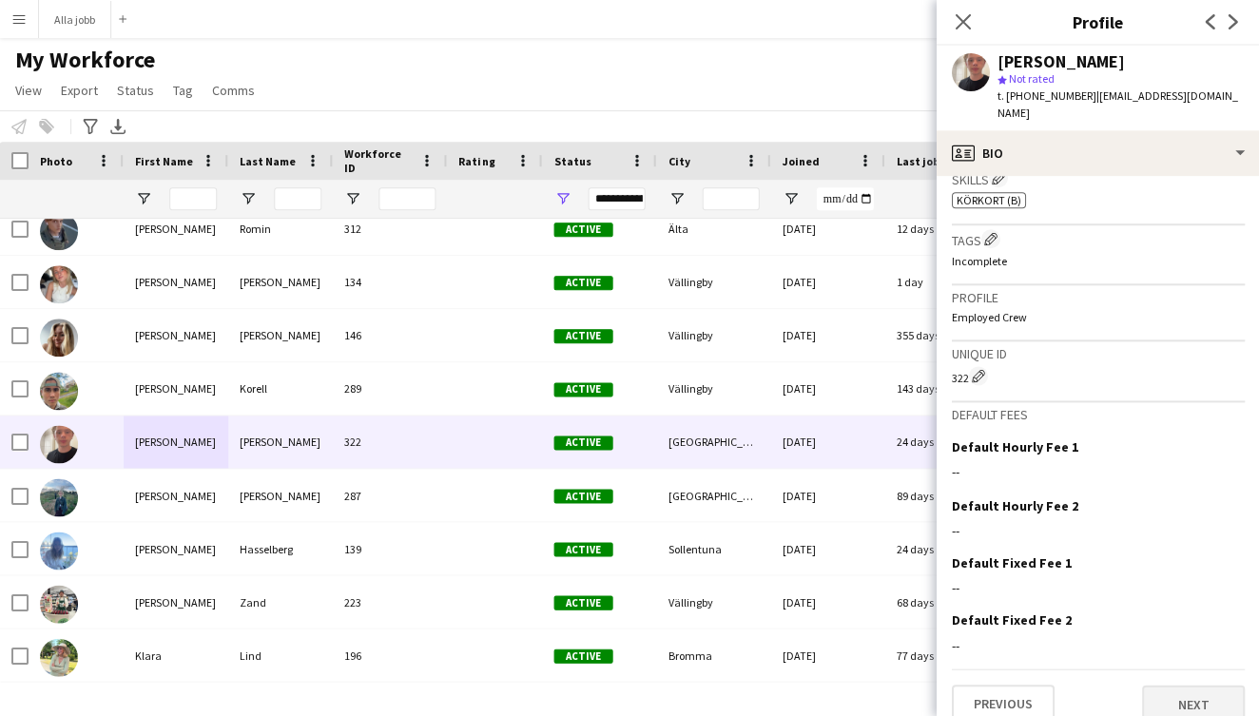
click at [1195, 684] on button "Next" at bounding box center [1192, 703] width 103 height 38
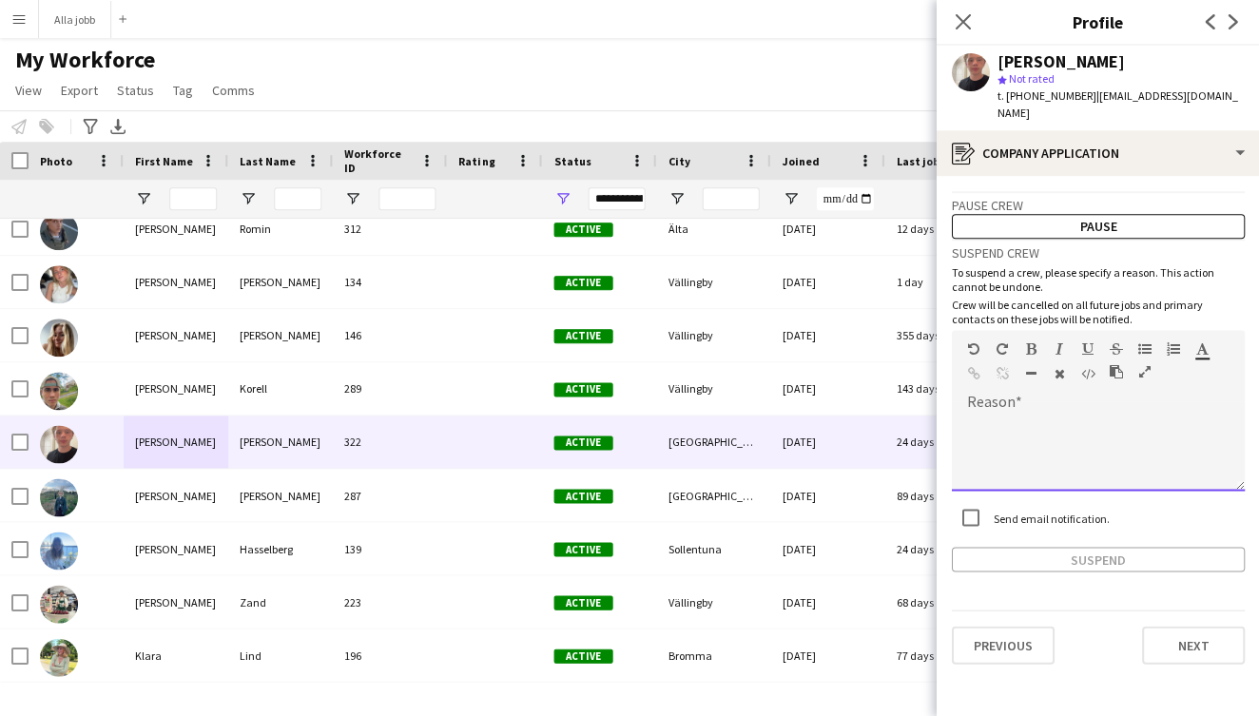
click at [1004, 401] on div at bounding box center [1097, 445] width 293 height 89
click at [1011, 554] on app-crew-profile-application "Pause crew Pause Suspend crew To suspend a crew, please specify a reason. This …" at bounding box center [1096, 446] width 323 height 540
click at [1011, 547] on button "Suspend" at bounding box center [1097, 559] width 293 height 25
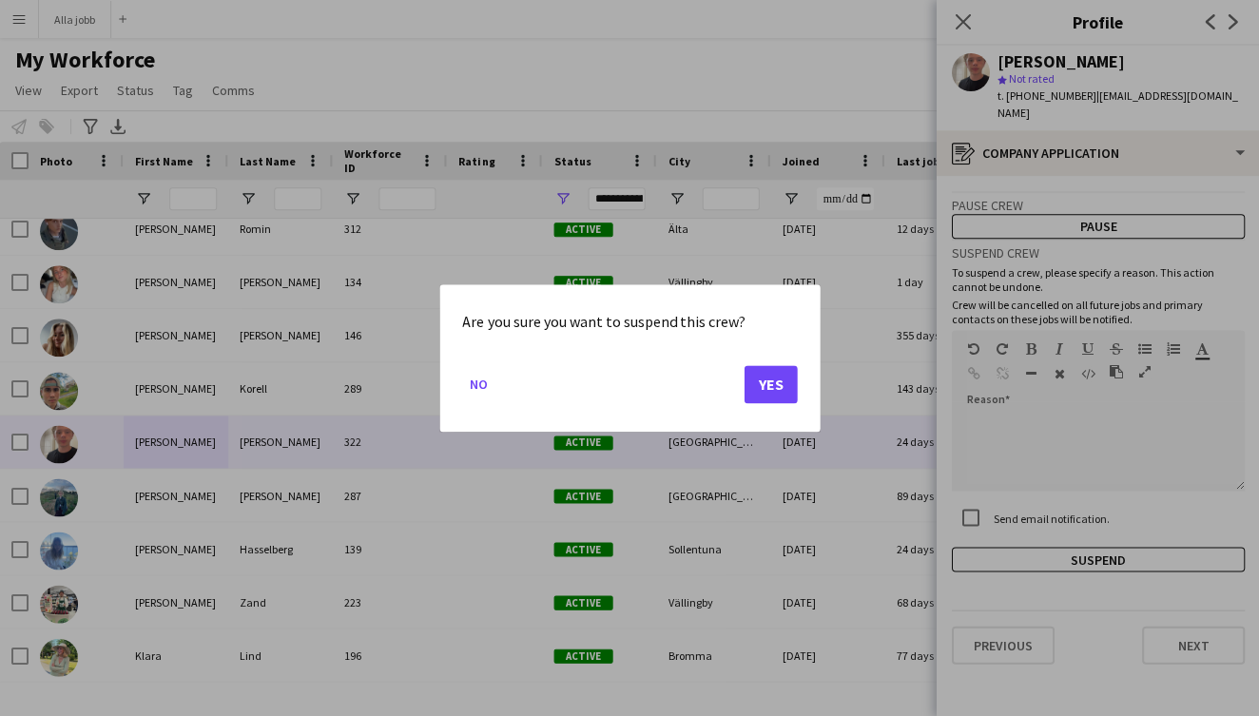
click at [774, 389] on button "Yes" at bounding box center [769, 384] width 53 height 38
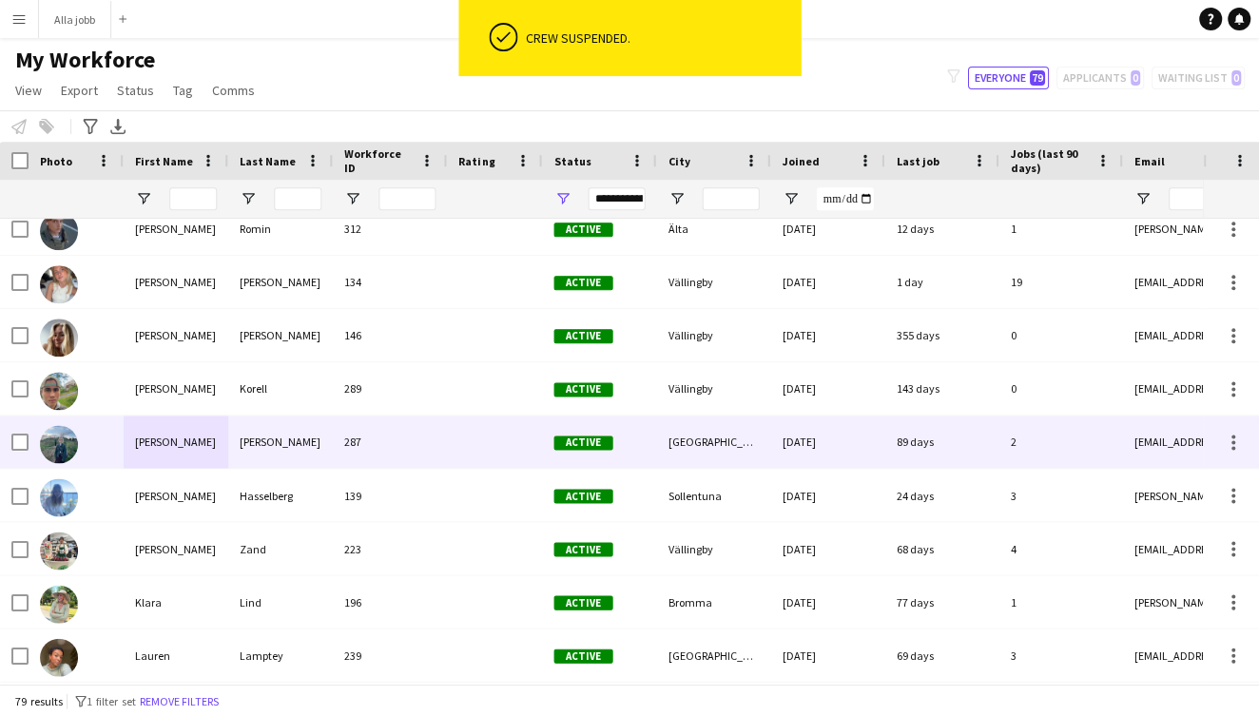
click at [223, 454] on div "[PERSON_NAME]" at bounding box center [176, 441] width 105 height 52
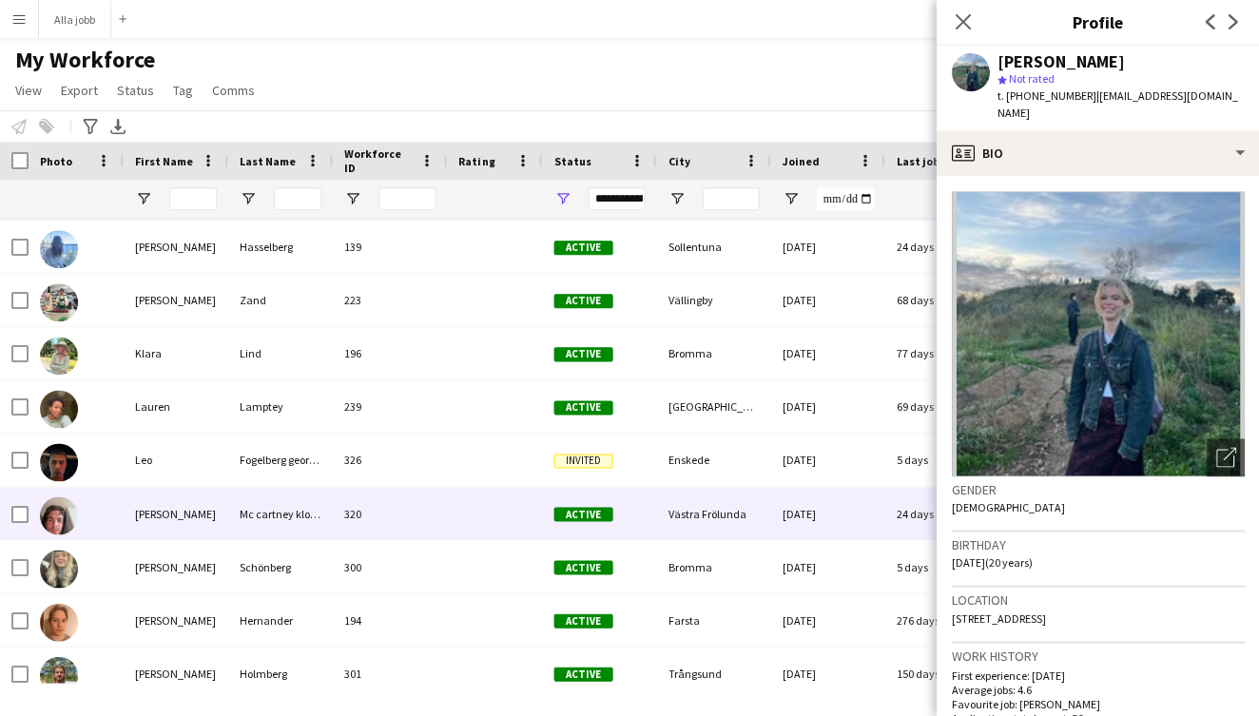
click at [156, 530] on div "[PERSON_NAME]" at bounding box center [176, 513] width 105 height 52
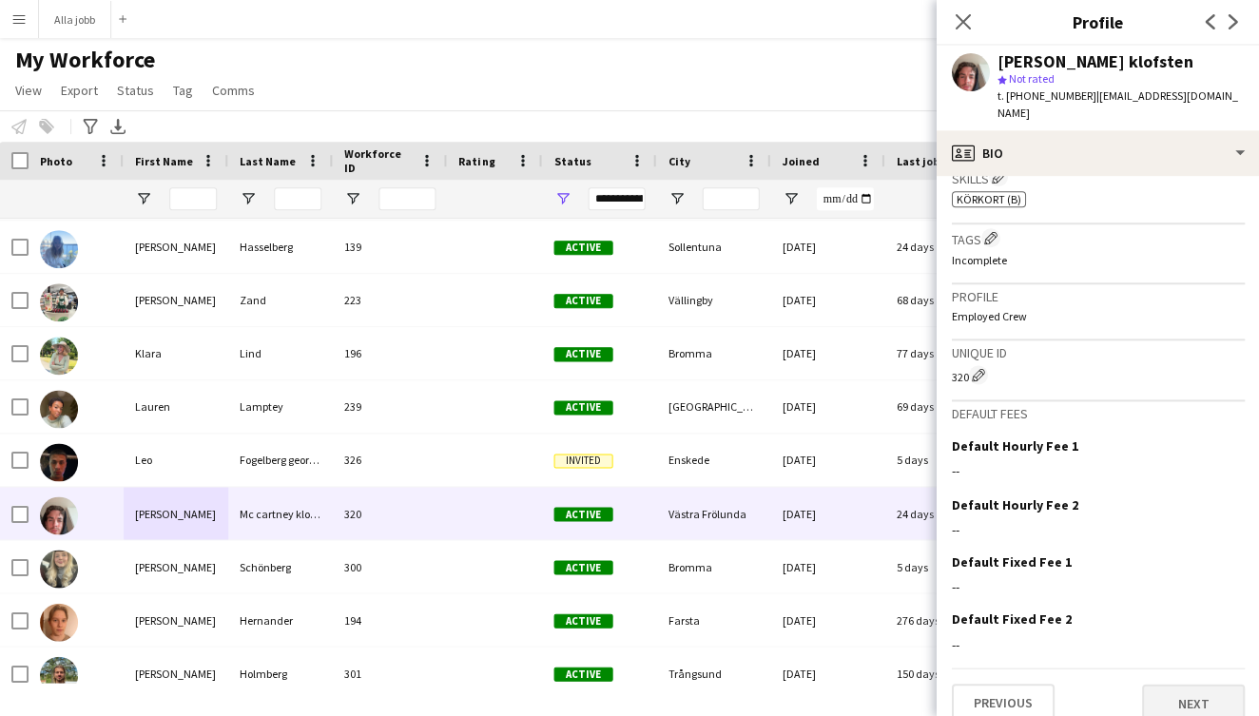
click at [1198, 687] on button "Next" at bounding box center [1192, 703] width 103 height 38
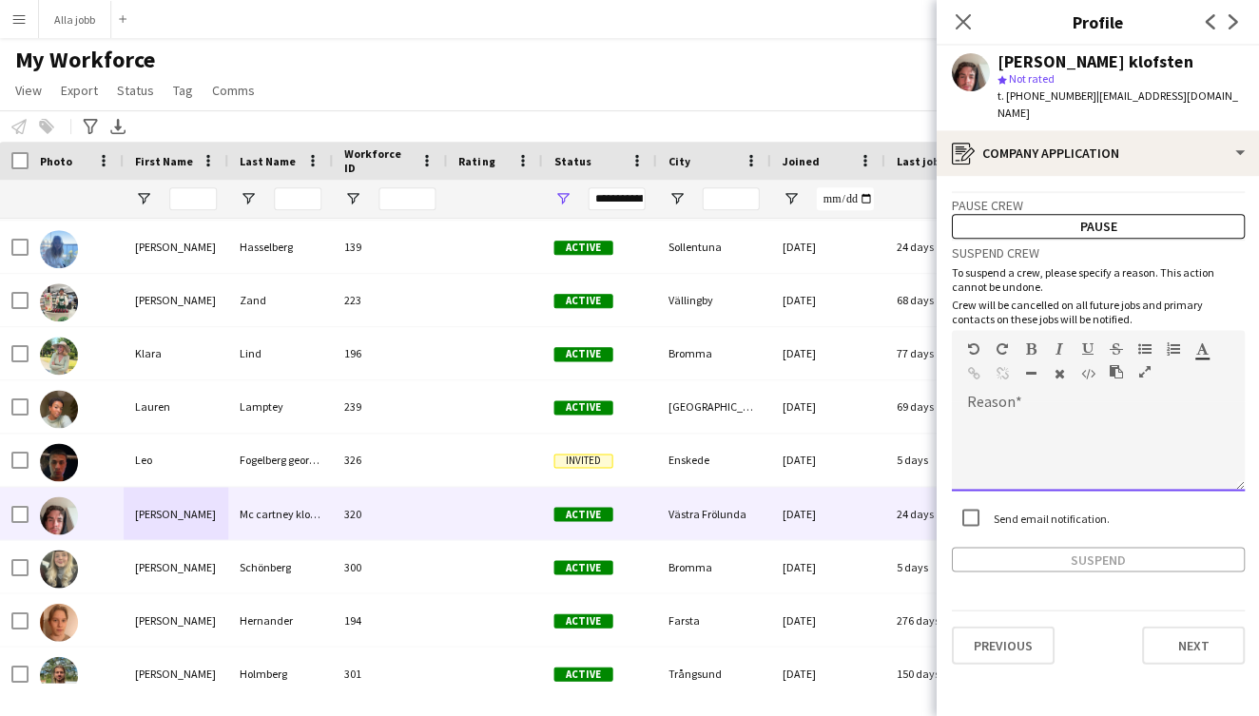
click at [1069, 414] on div at bounding box center [1097, 452] width 293 height 76
click at [994, 547] on button "Suspend" at bounding box center [1097, 559] width 293 height 25
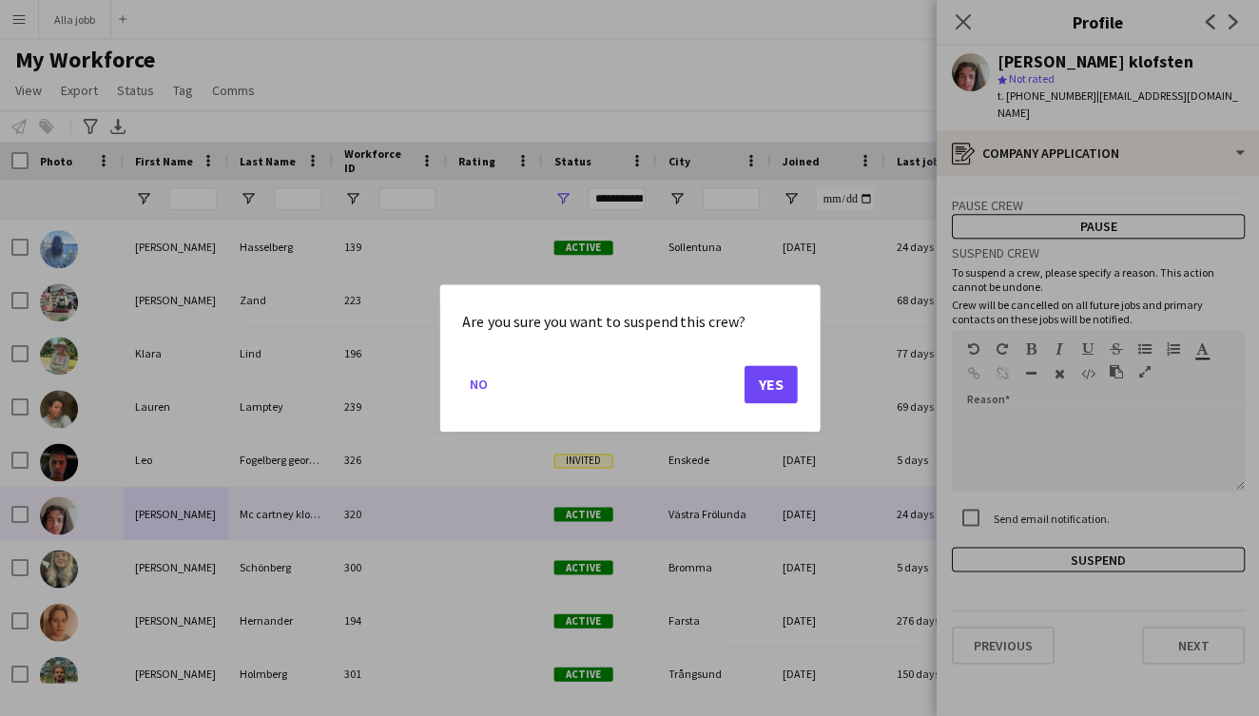
click at [781, 371] on button "Yes" at bounding box center [769, 384] width 53 height 38
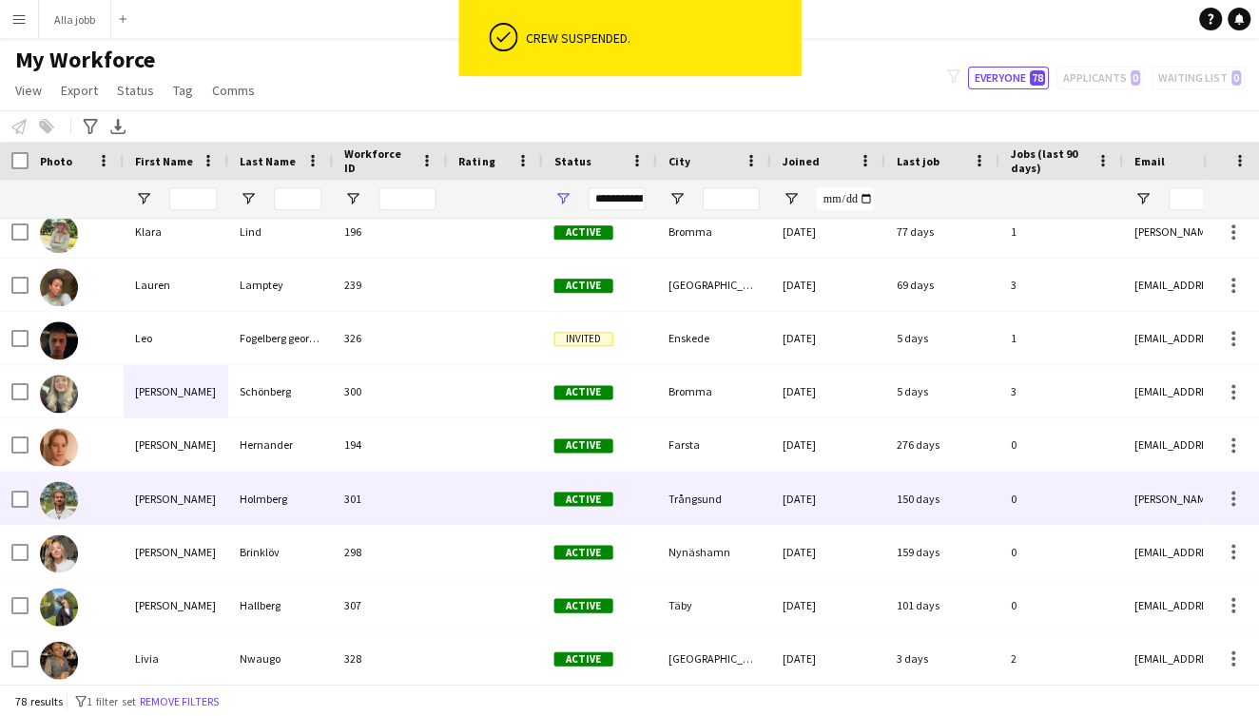
click at [195, 456] on div "[PERSON_NAME]" at bounding box center [176, 444] width 105 height 52
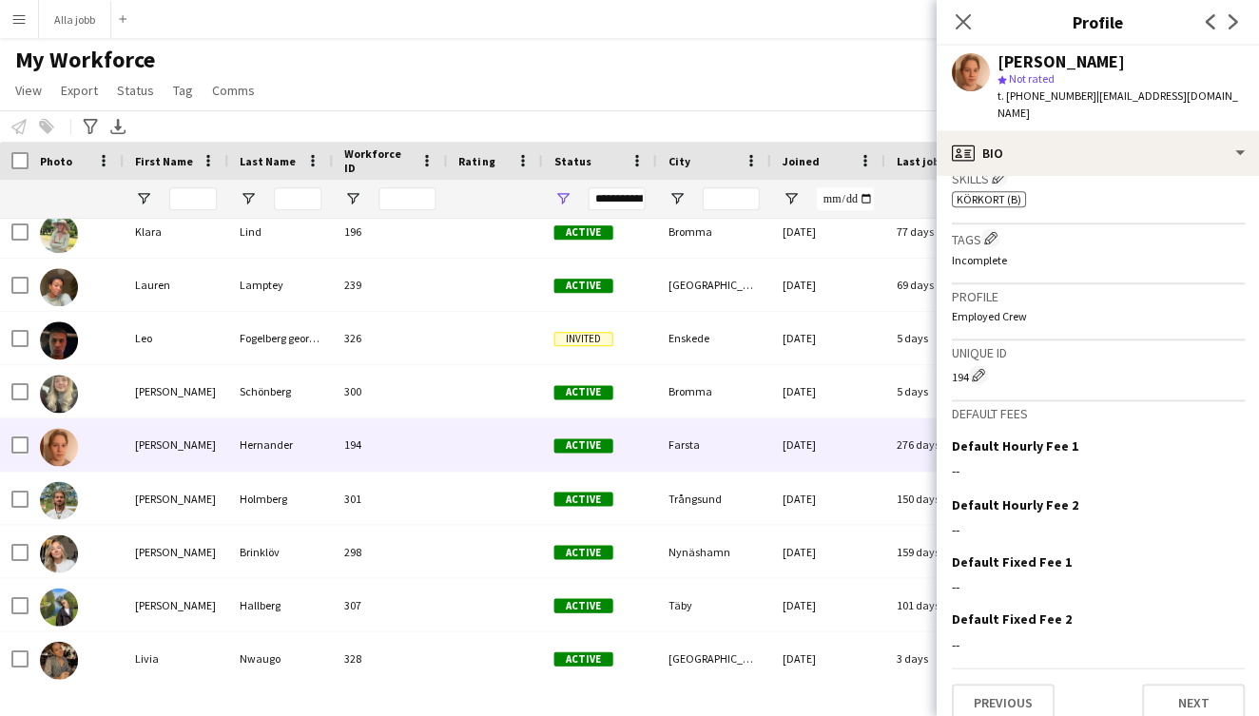
click at [1173, 667] on div "Previous Next" at bounding box center [1097, 694] width 293 height 54
click at [1183, 684] on button "Next" at bounding box center [1192, 703] width 103 height 38
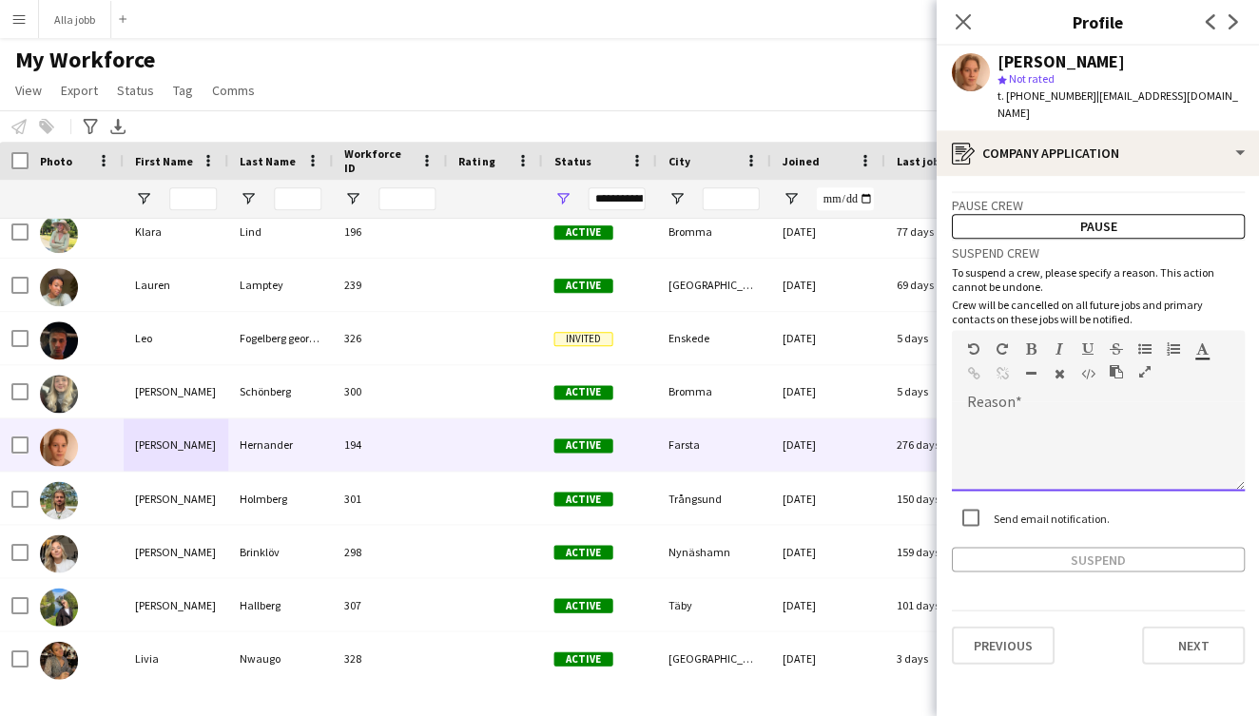
click at [1106, 429] on div at bounding box center [1097, 452] width 293 height 76
click at [996, 551] on button "Suspend" at bounding box center [1097, 559] width 293 height 25
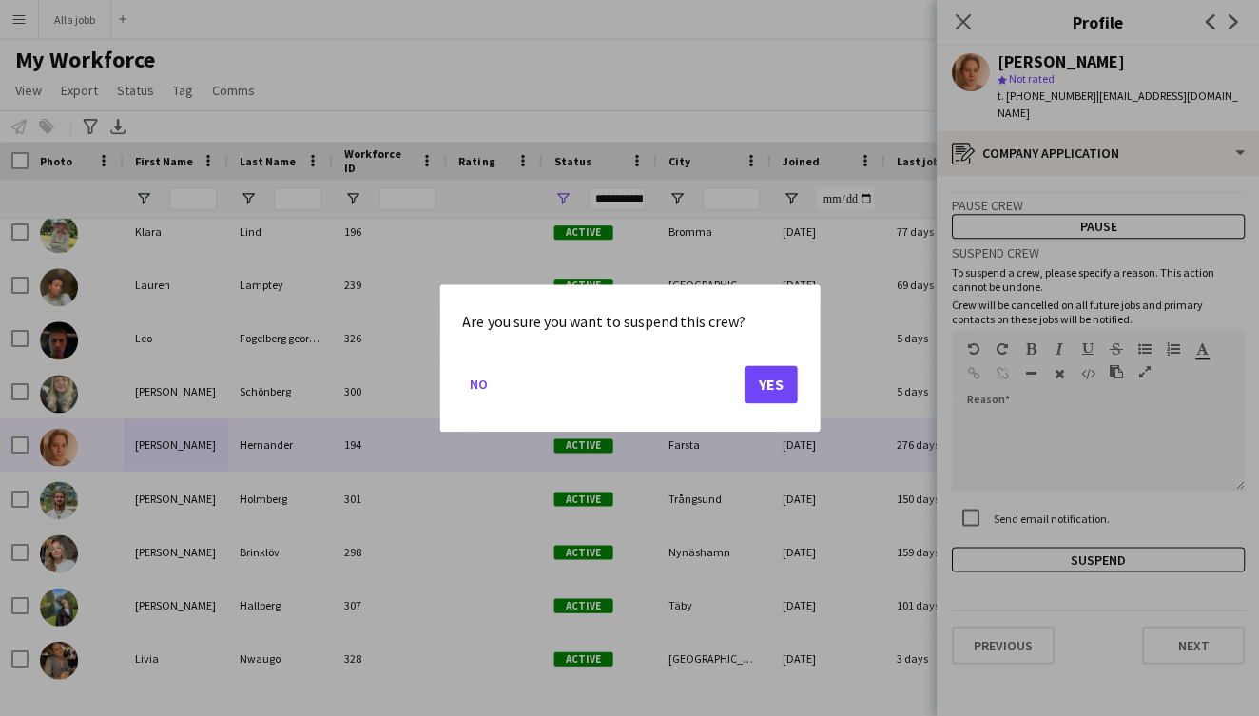
click at [769, 385] on button "Yes" at bounding box center [769, 384] width 53 height 38
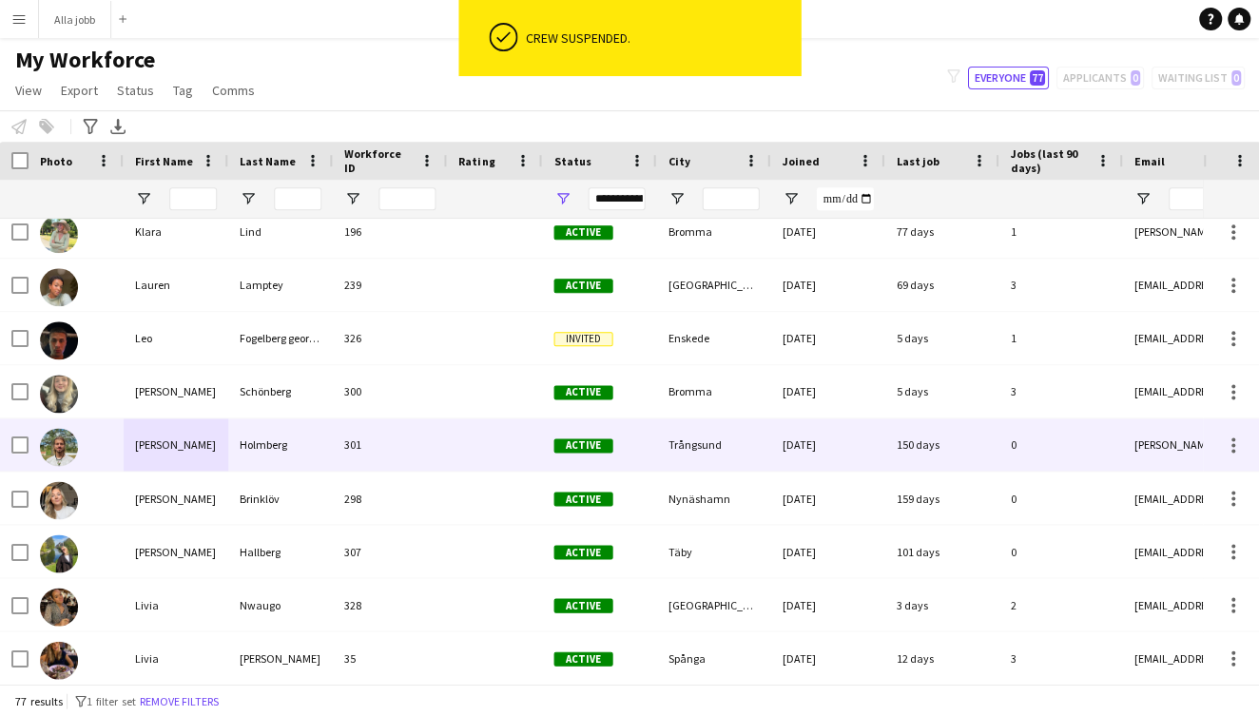
click at [259, 445] on div "Holmberg" at bounding box center [280, 444] width 105 height 52
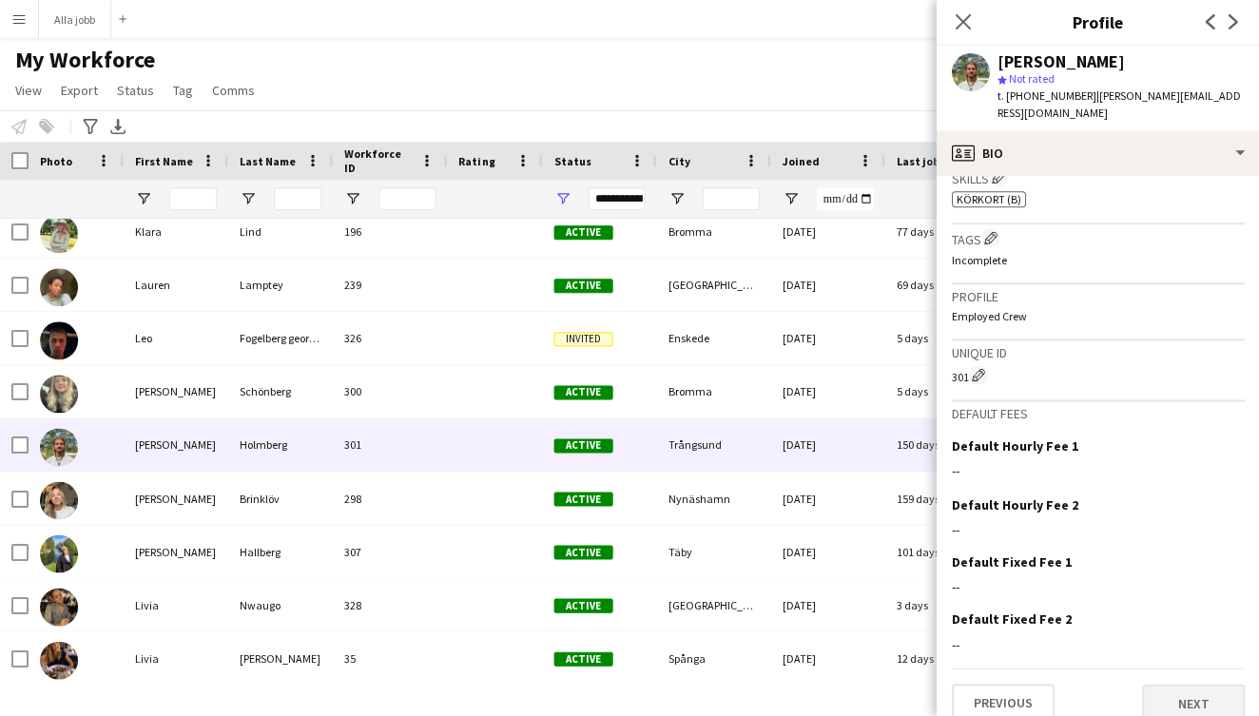
click at [1172, 684] on button "Next" at bounding box center [1192, 703] width 103 height 38
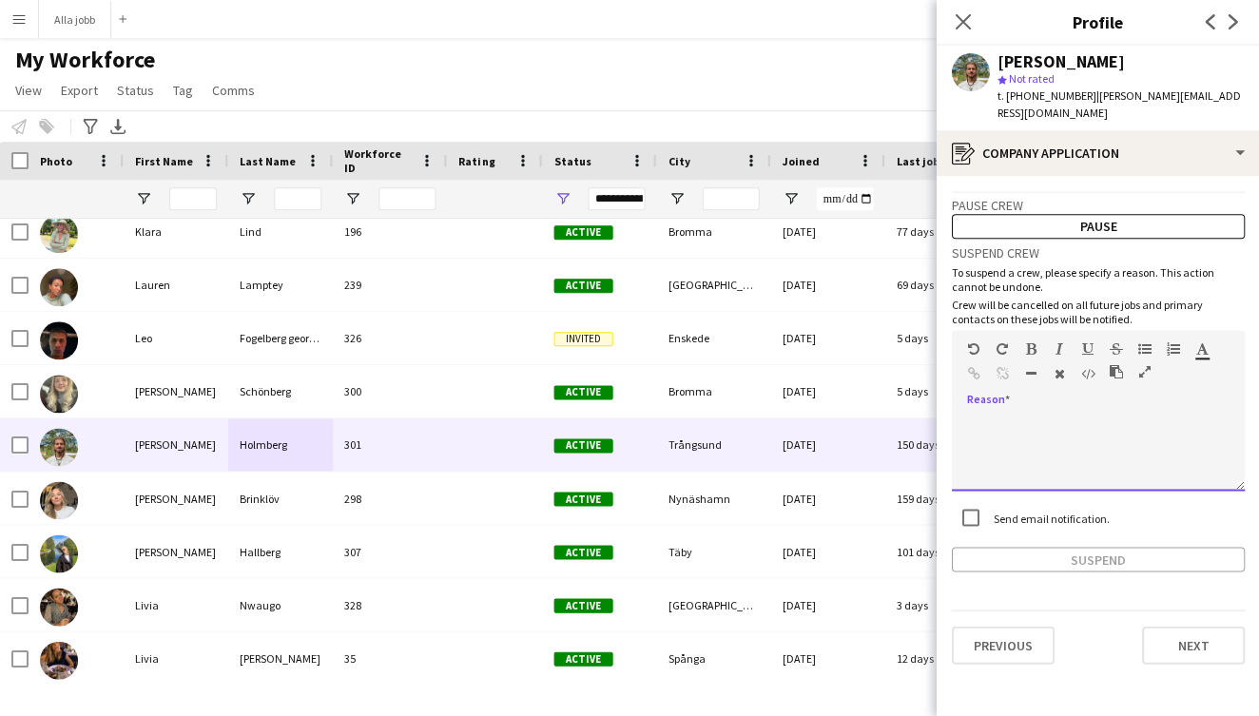
click at [1024, 437] on div at bounding box center [1097, 452] width 293 height 76
click at [1000, 547] on button "Suspend" at bounding box center [1097, 559] width 293 height 25
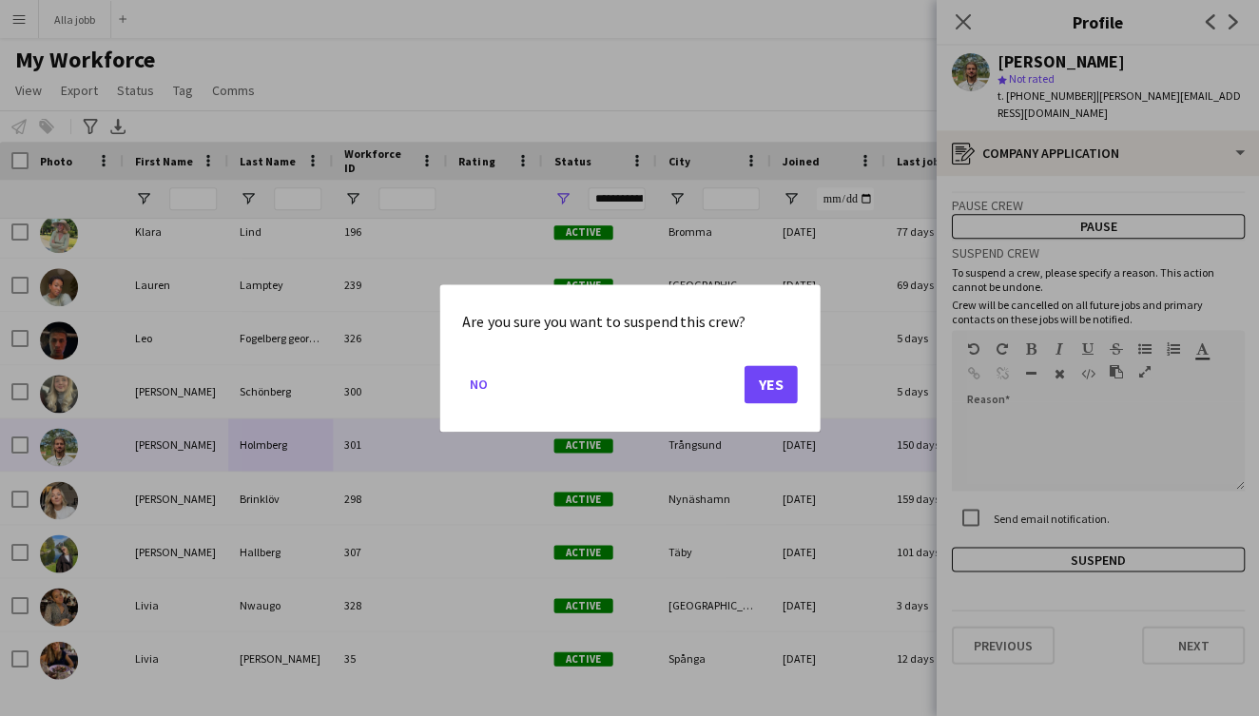
click at [781, 391] on button "Yes" at bounding box center [769, 384] width 53 height 38
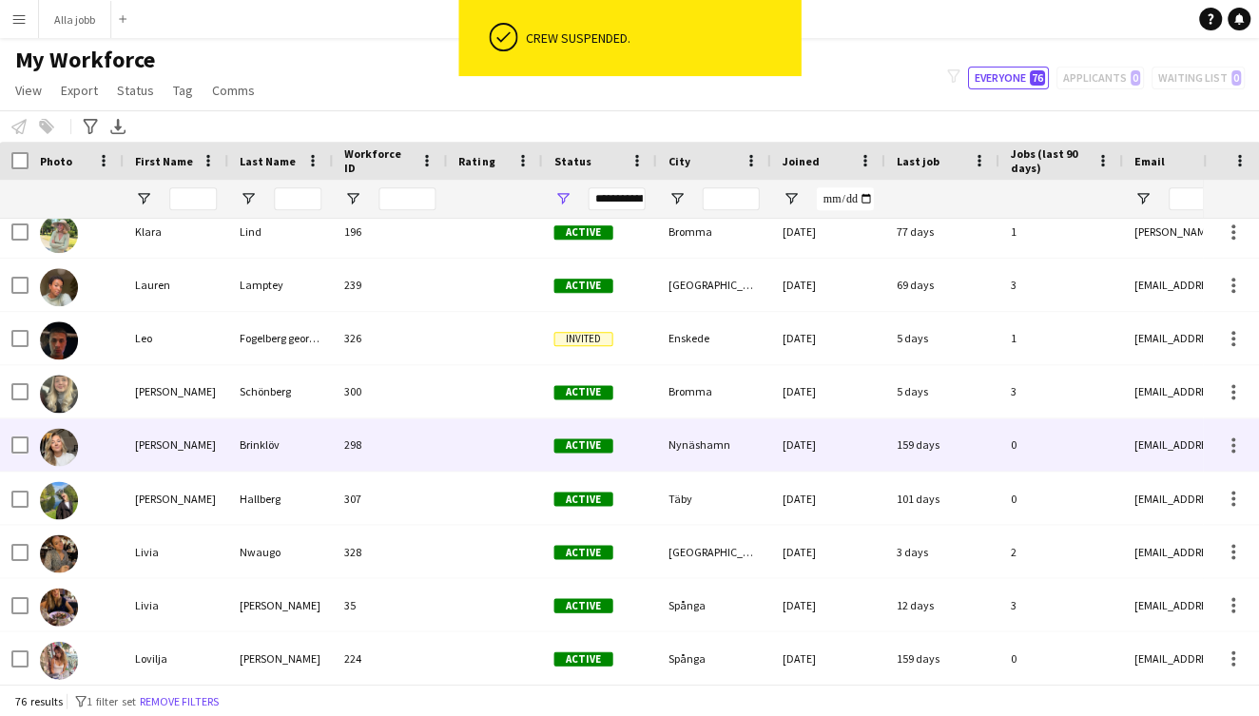
click at [281, 458] on div "Brinklöv" at bounding box center [280, 444] width 105 height 52
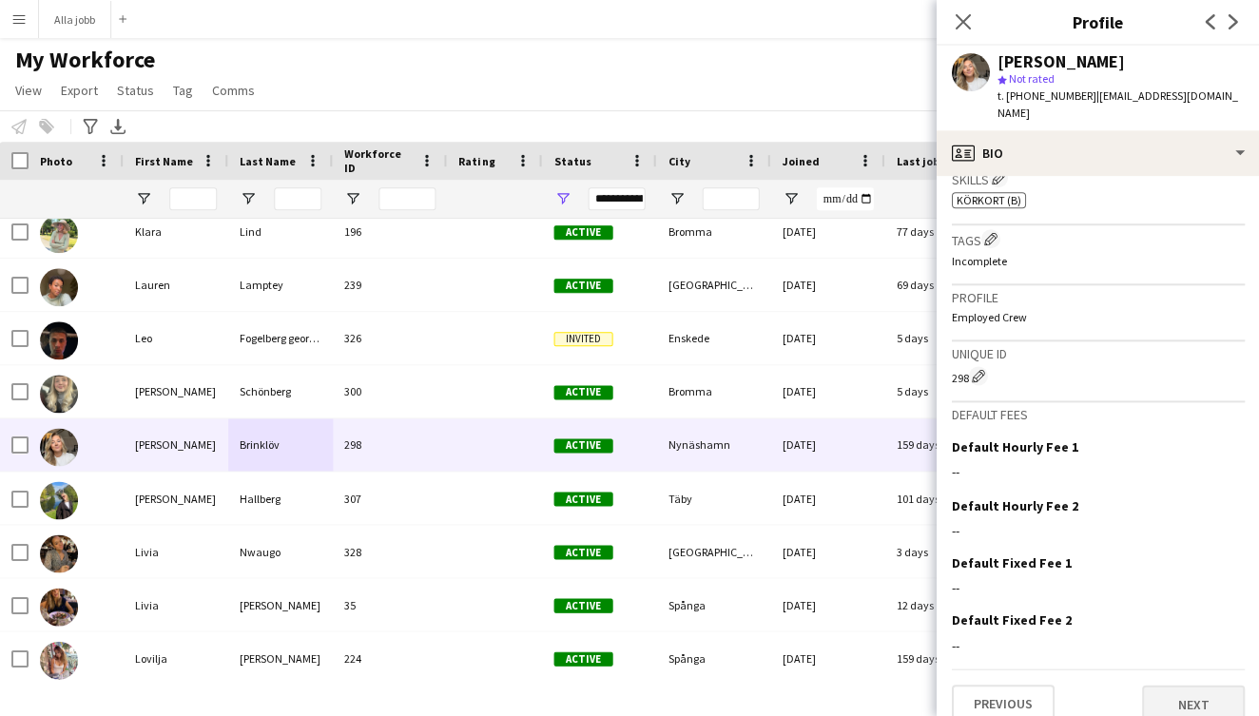
click at [1194, 684] on button "Next" at bounding box center [1192, 703] width 103 height 38
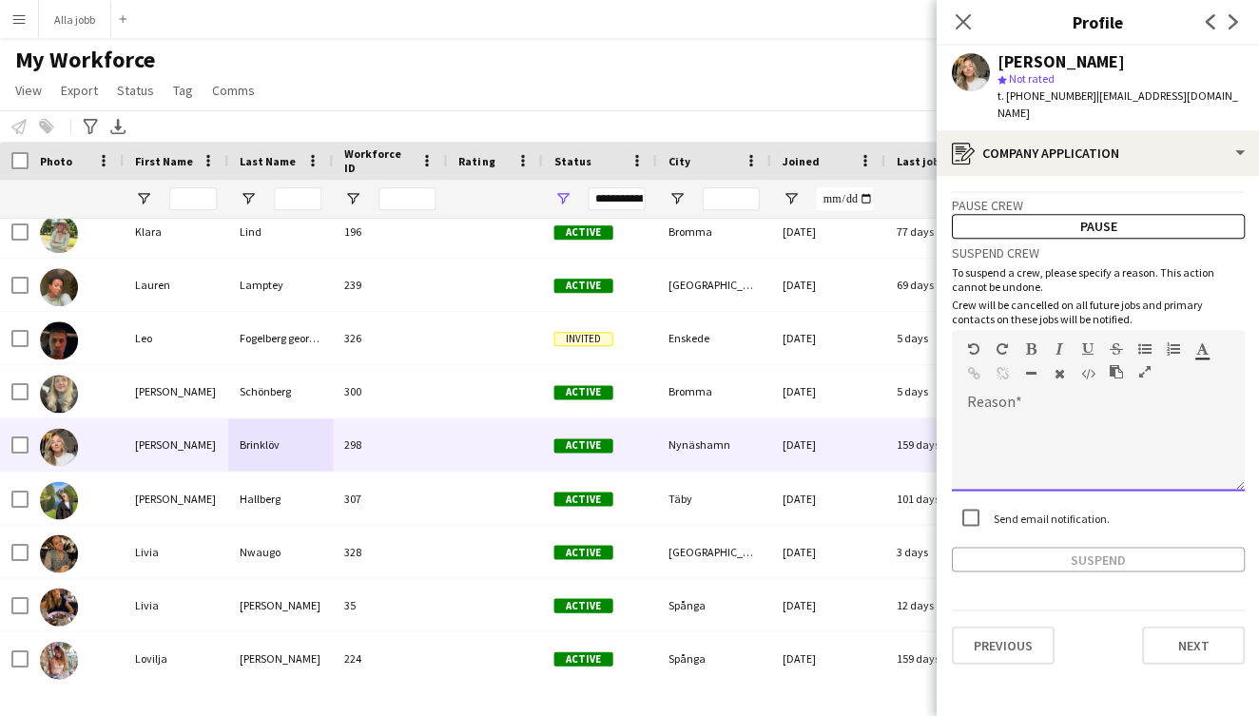
click at [1029, 415] on div at bounding box center [1097, 452] width 293 height 76
click at [1014, 547] on button "Suspend" at bounding box center [1097, 559] width 293 height 25
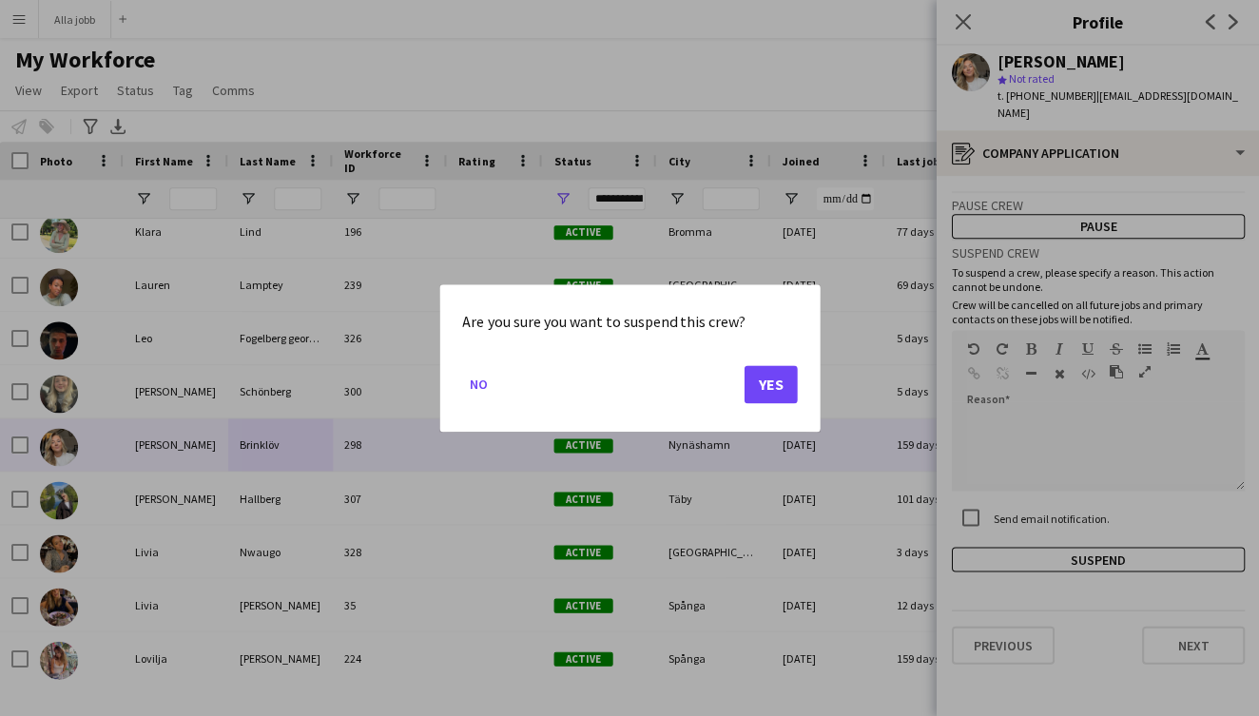
click at [784, 389] on button "Yes" at bounding box center [769, 384] width 53 height 38
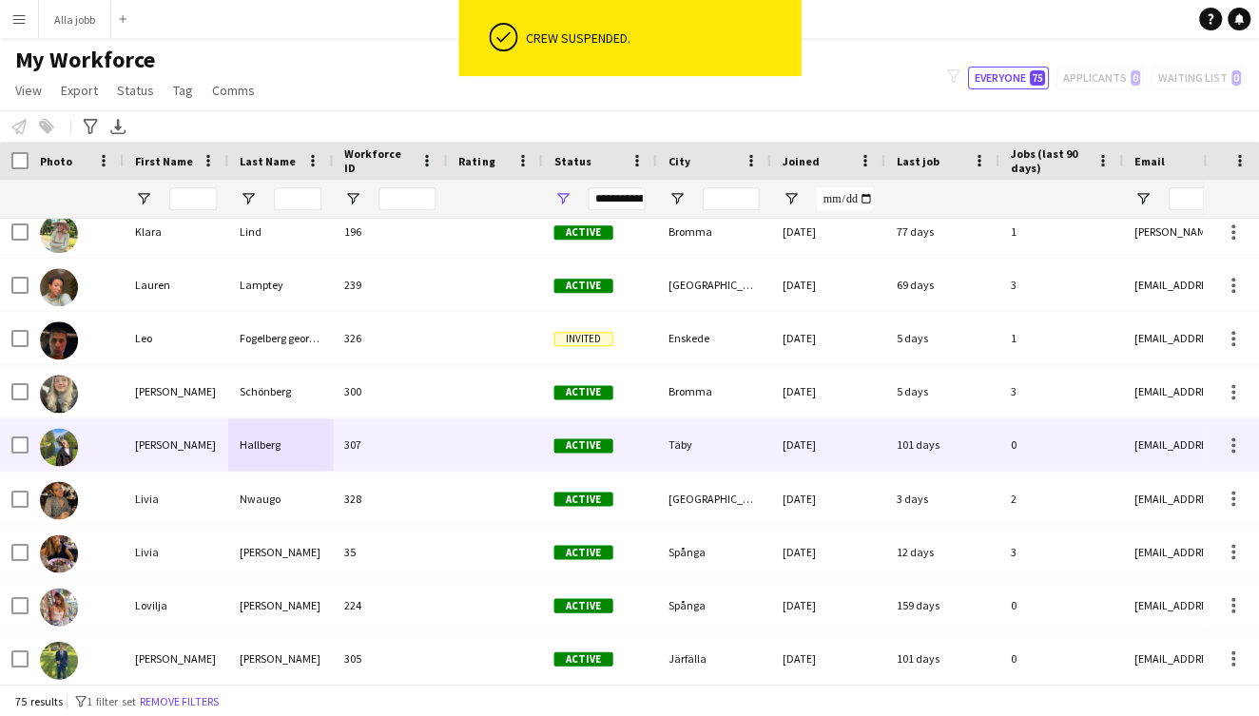
click at [244, 451] on div "Hallberg" at bounding box center [280, 444] width 105 height 52
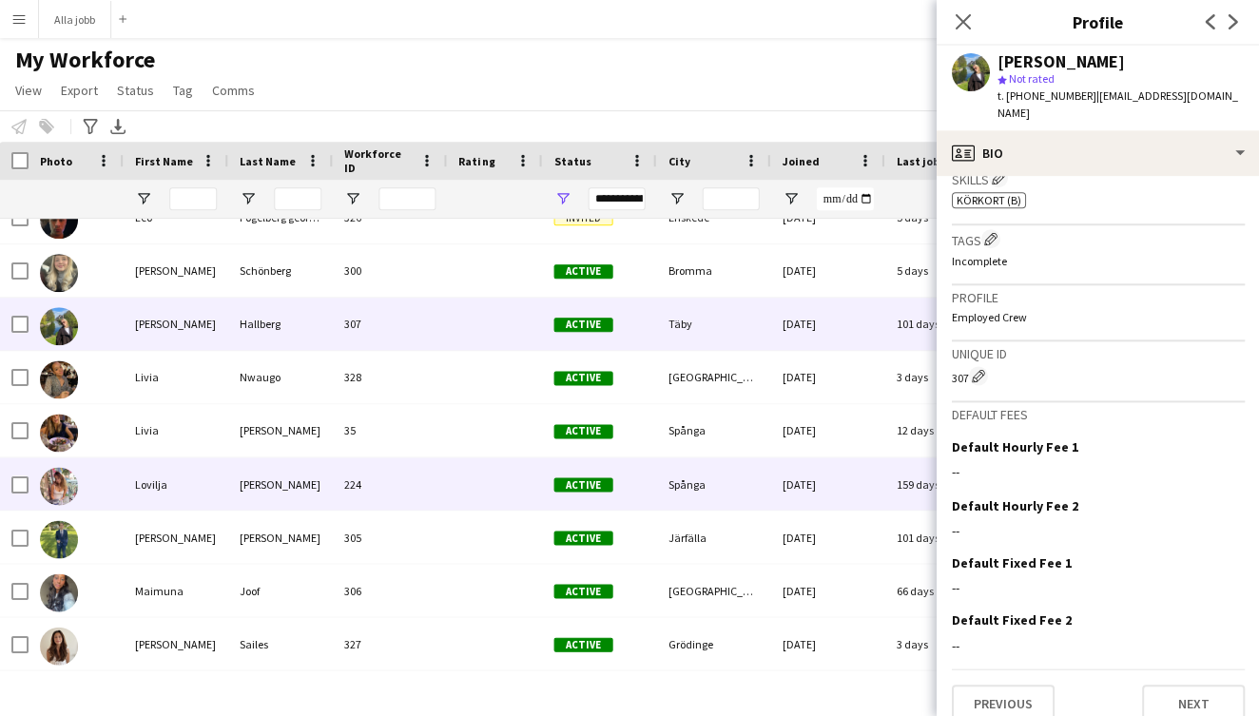
click at [197, 480] on div "Lovilja" at bounding box center [176, 483] width 105 height 52
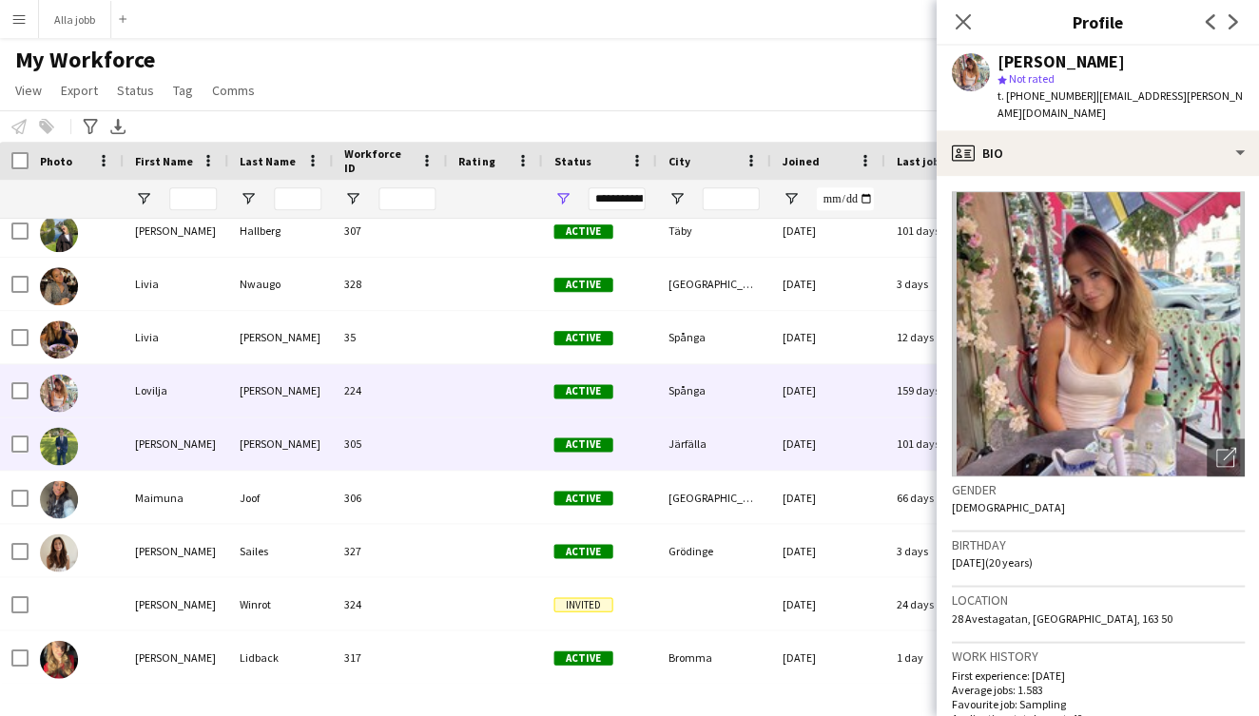
click at [203, 447] on div "[PERSON_NAME]" at bounding box center [176, 443] width 105 height 52
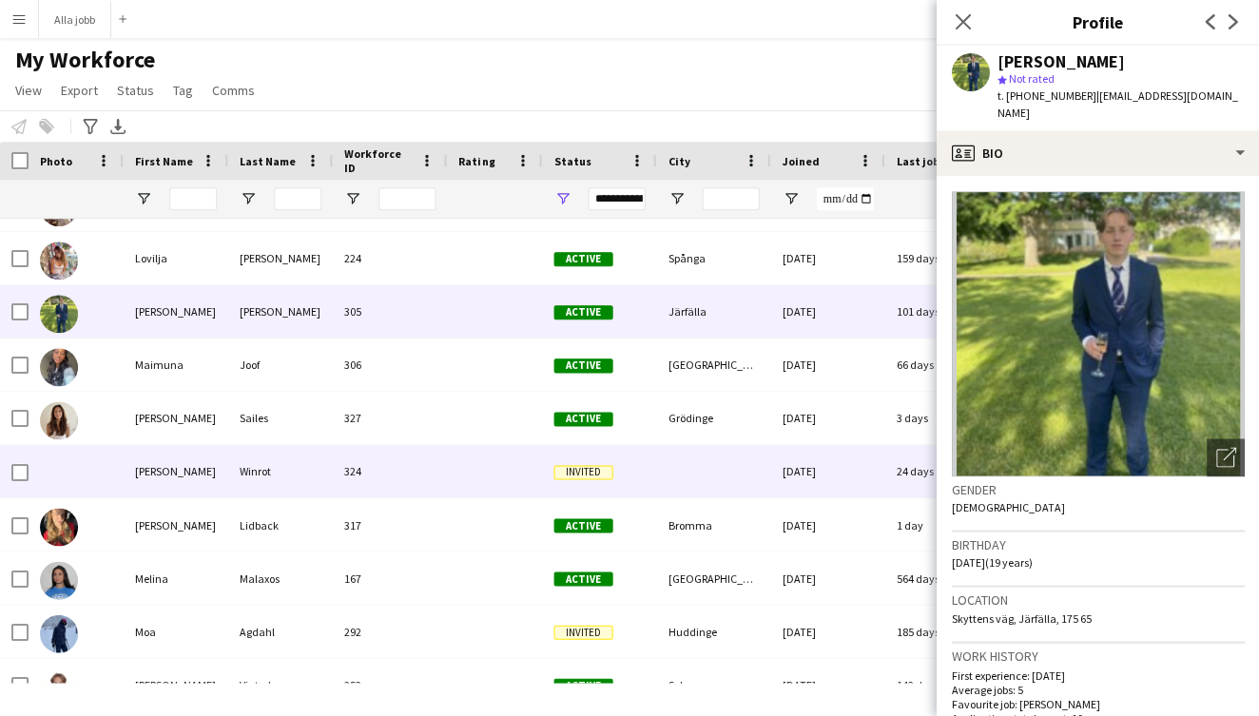
click at [168, 478] on div "[PERSON_NAME]" at bounding box center [176, 471] width 105 height 52
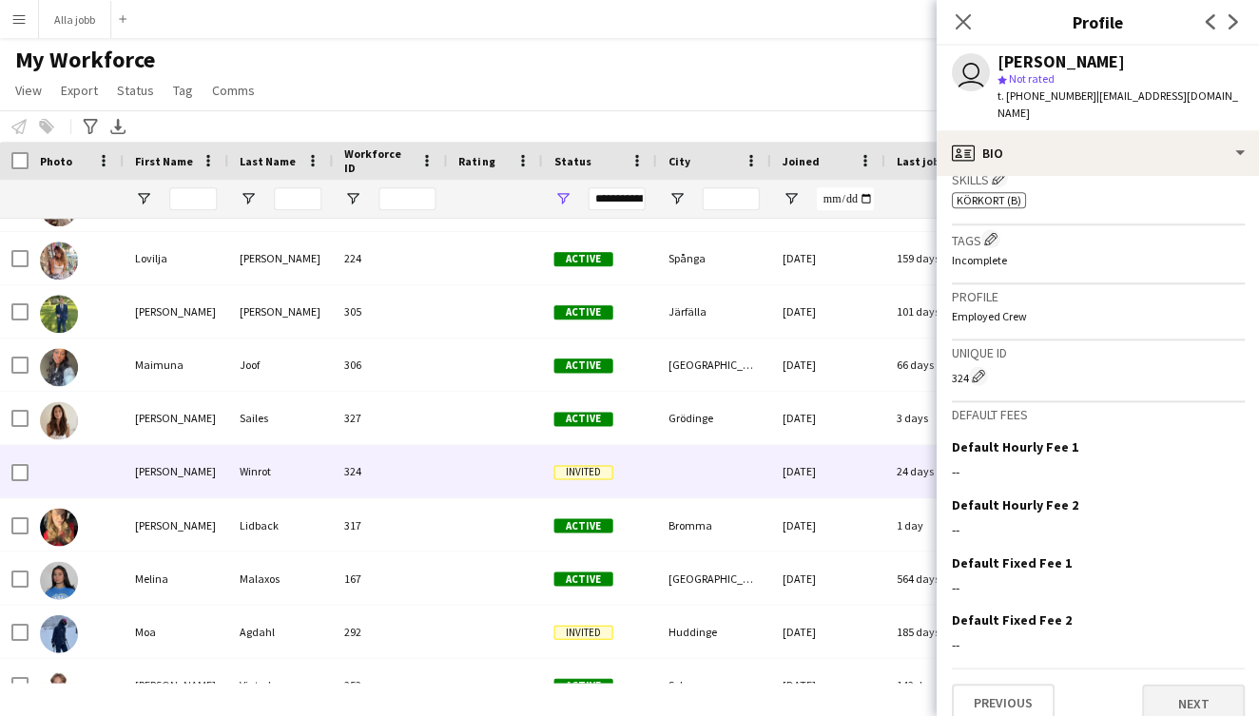
click at [1181, 684] on button "Next" at bounding box center [1192, 703] width 103 height 38
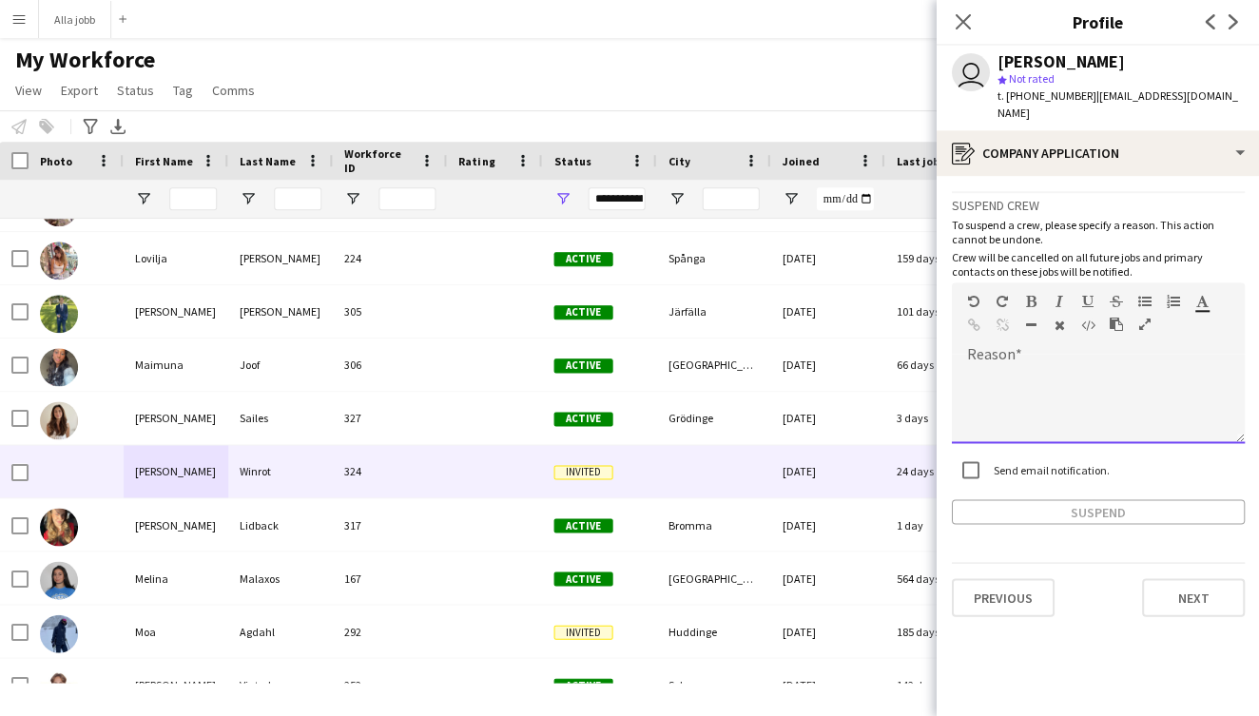
click at [1132, 388] on div at bounding box center [1097, 405] width 293 height 76
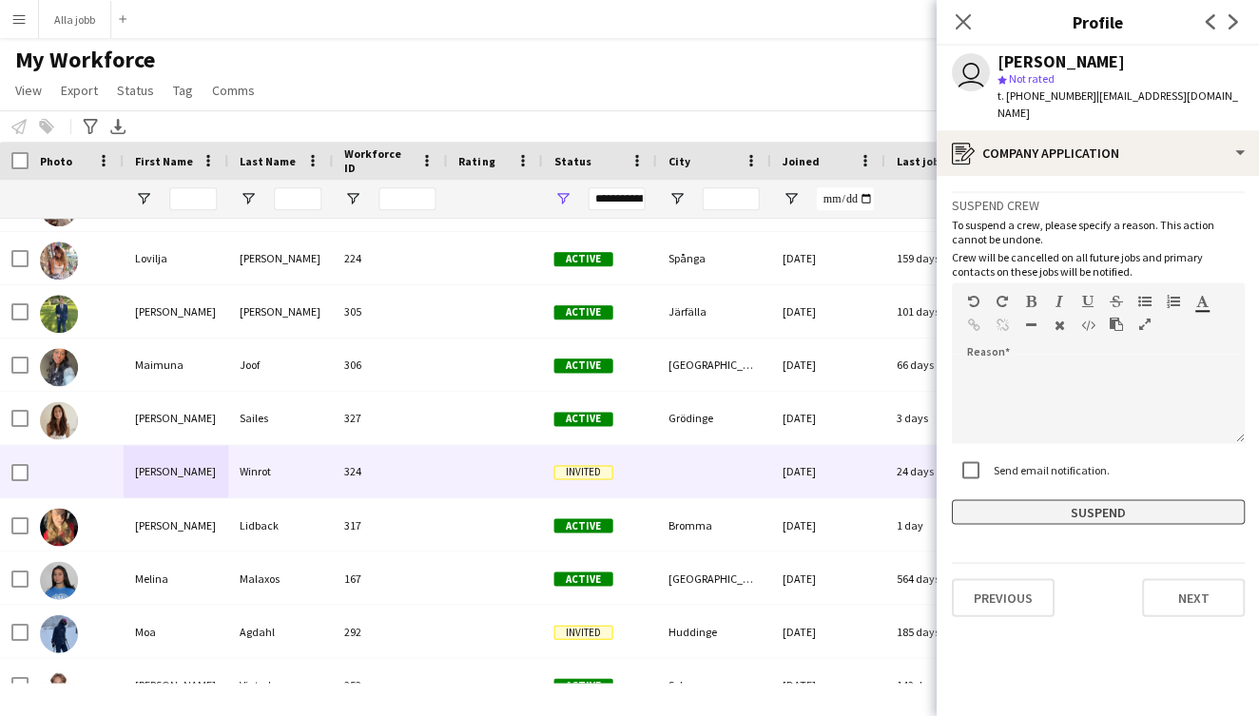
click at [991, 499] on button "Suspend" at bounding box center [1097, 511] width 293 height 25
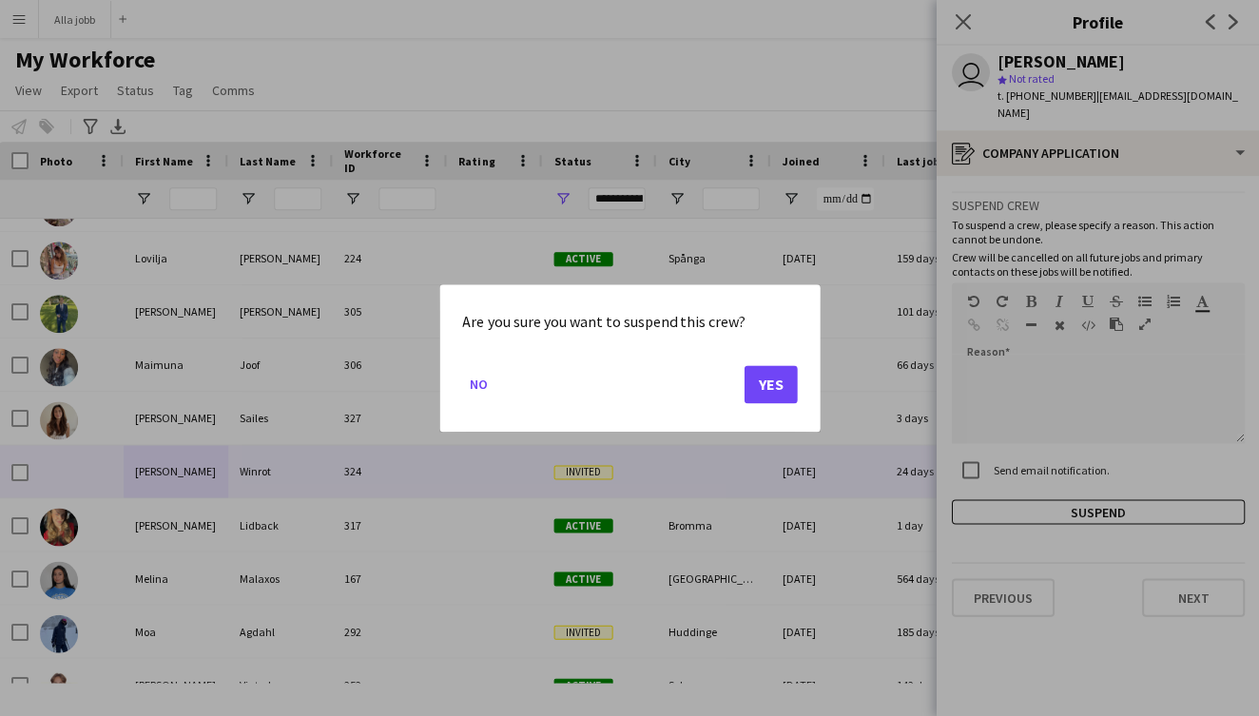
click at [851, 308] on div at bounding box center [629, 358] width 1259 height 716
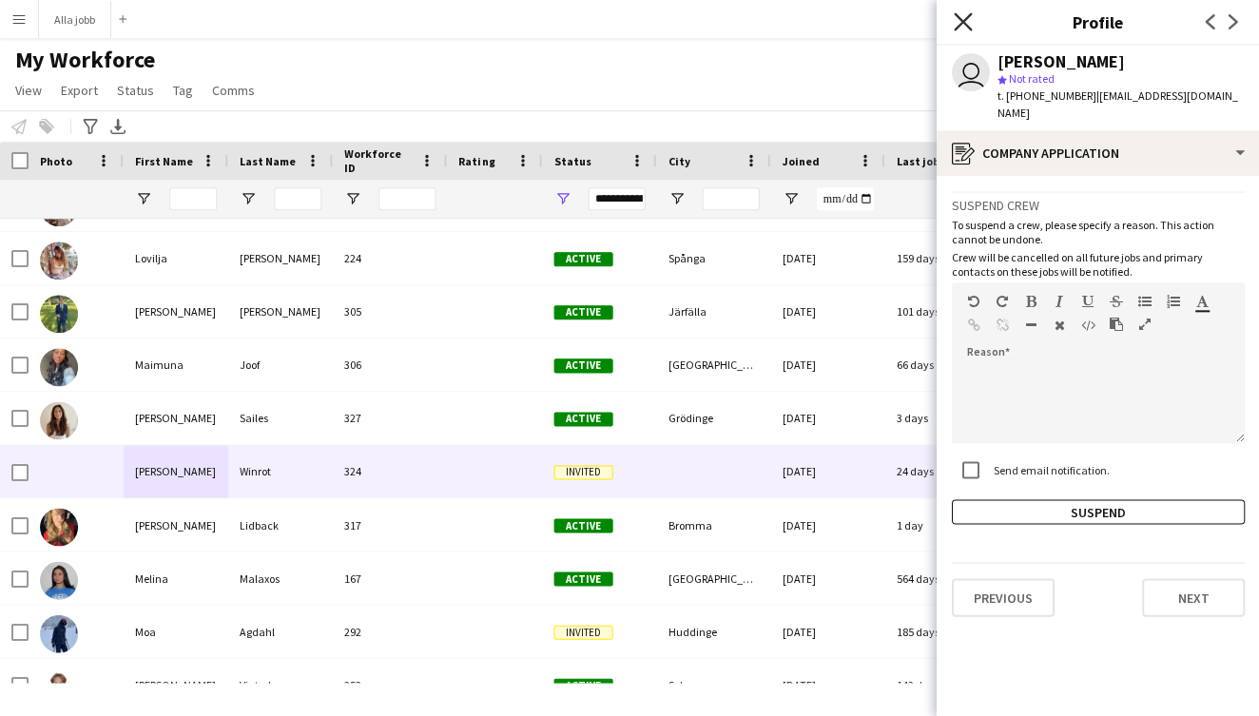
click at [964, 15] on icon "Close pop-in" at bounding box center [962, 21] width 18 height 18
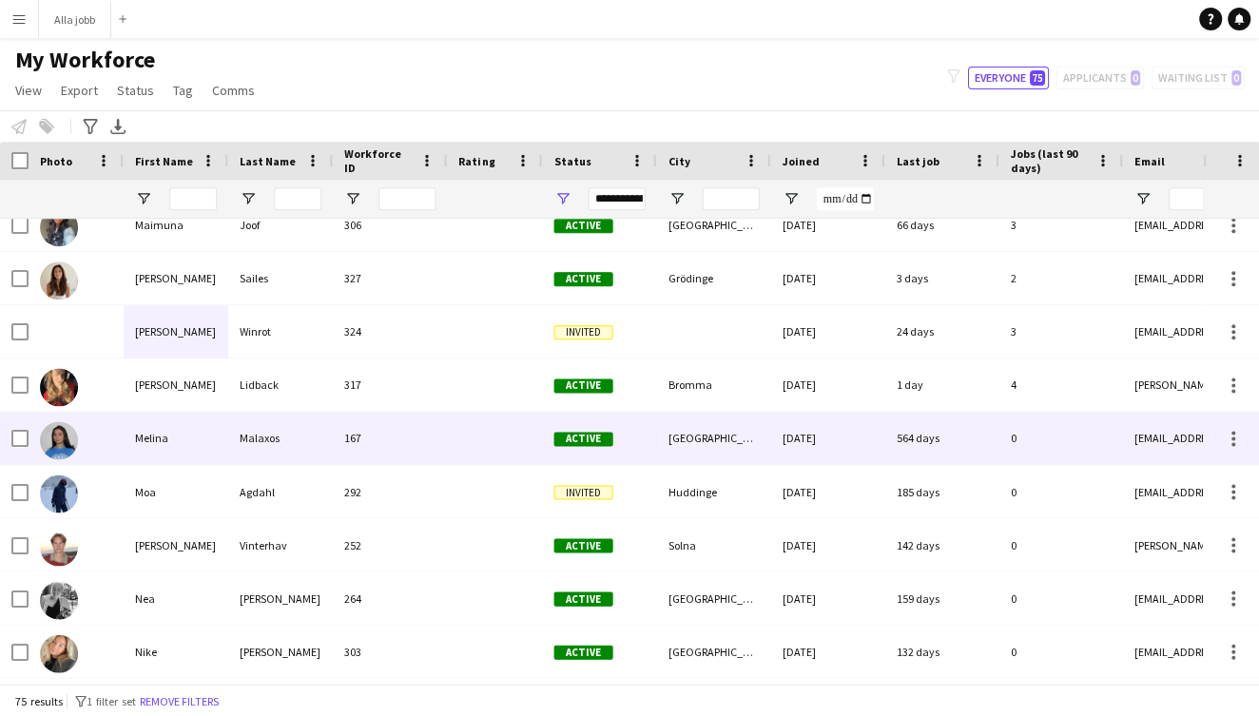
click at [225, 439] on div "Melina" at bounding box center [176, 438] width 105 height 52
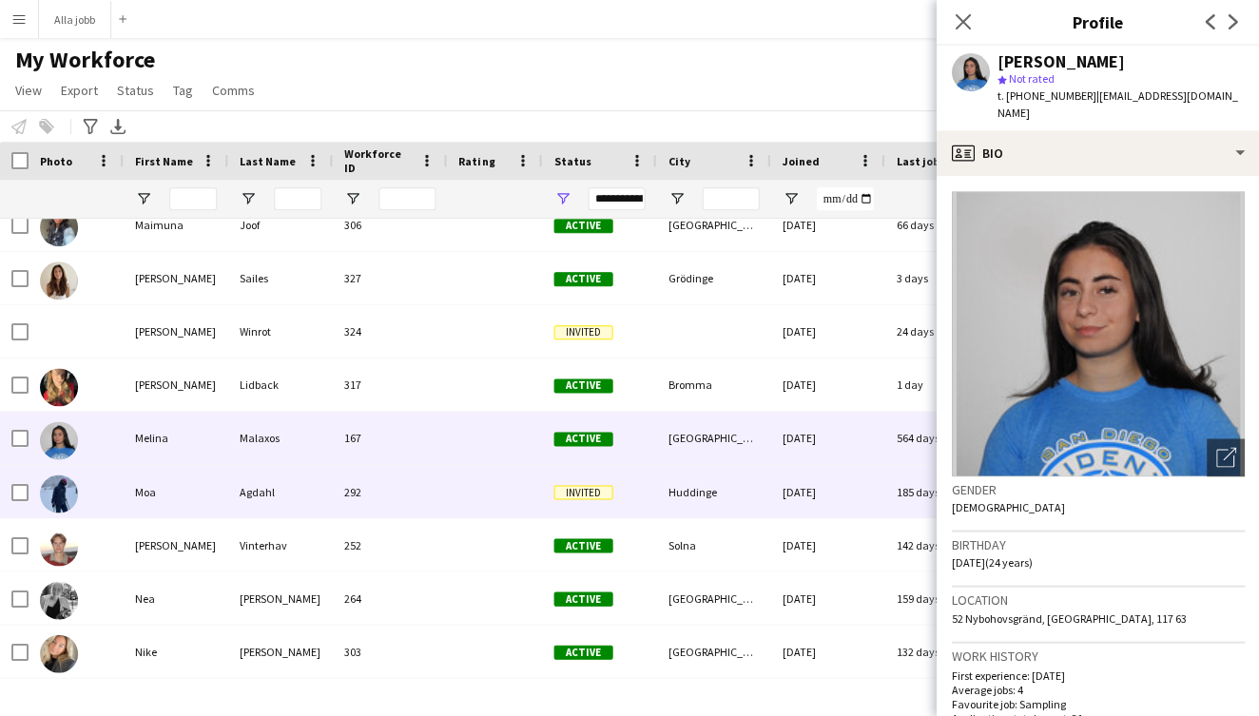
click at [349, 503] on div "292" at bounding box center [390, 491] width 114 height 52
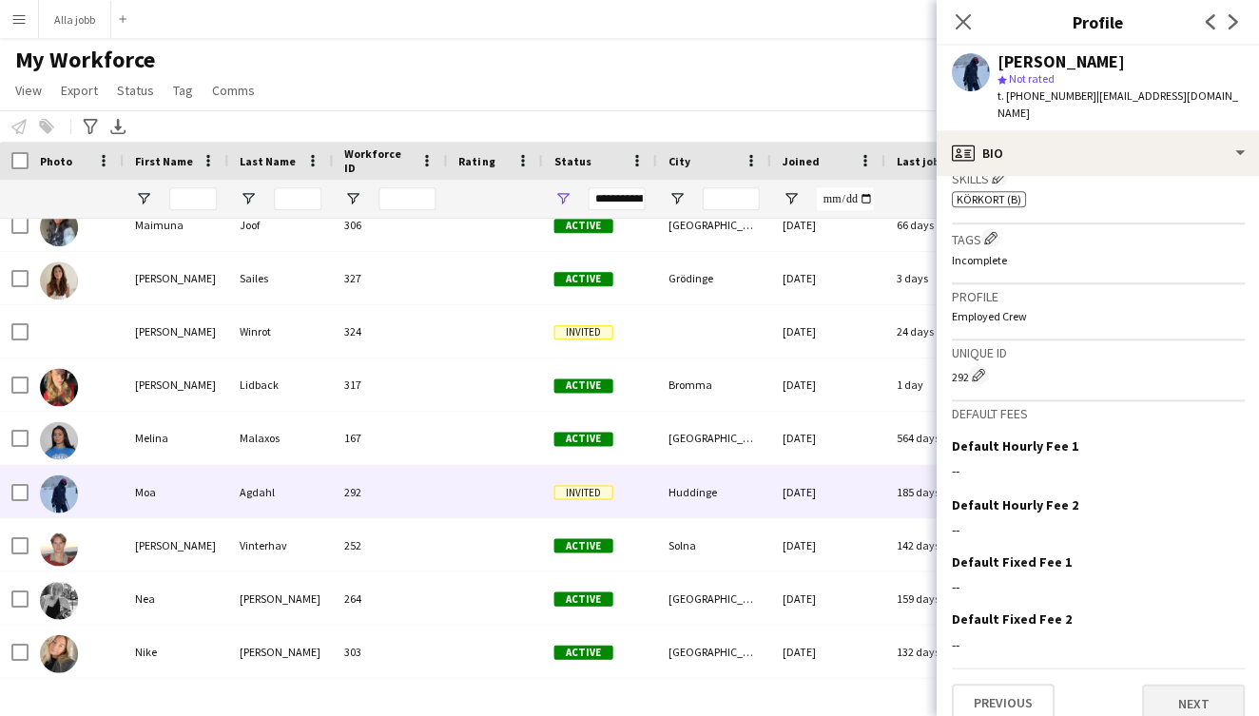
click at [1182, 684] on button "Next" at bounding box center [1192, 703] width 103 height 38
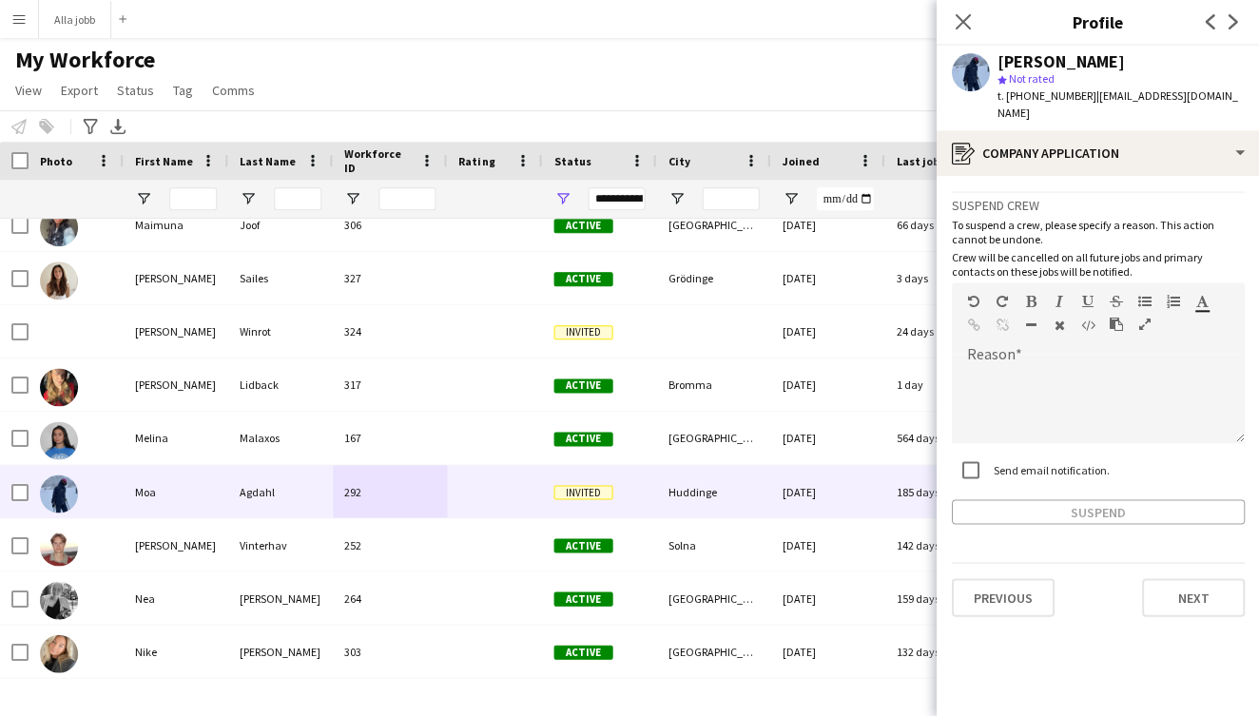
drag, startPoint x: 1078, startPoint y: 436, endPoint x: 1078, endPoint y: 425, distance: 11.4
click at [1078, 451] on div "Send email notification." at bounding box center [1030, 470] width 158 height 38
click at [1078, 416] on div at bounding box center [1097, 405] width 293 height 76
click at [968, 500] on button "Suspend" at bounding box center [1097, 511] width 293 height 25
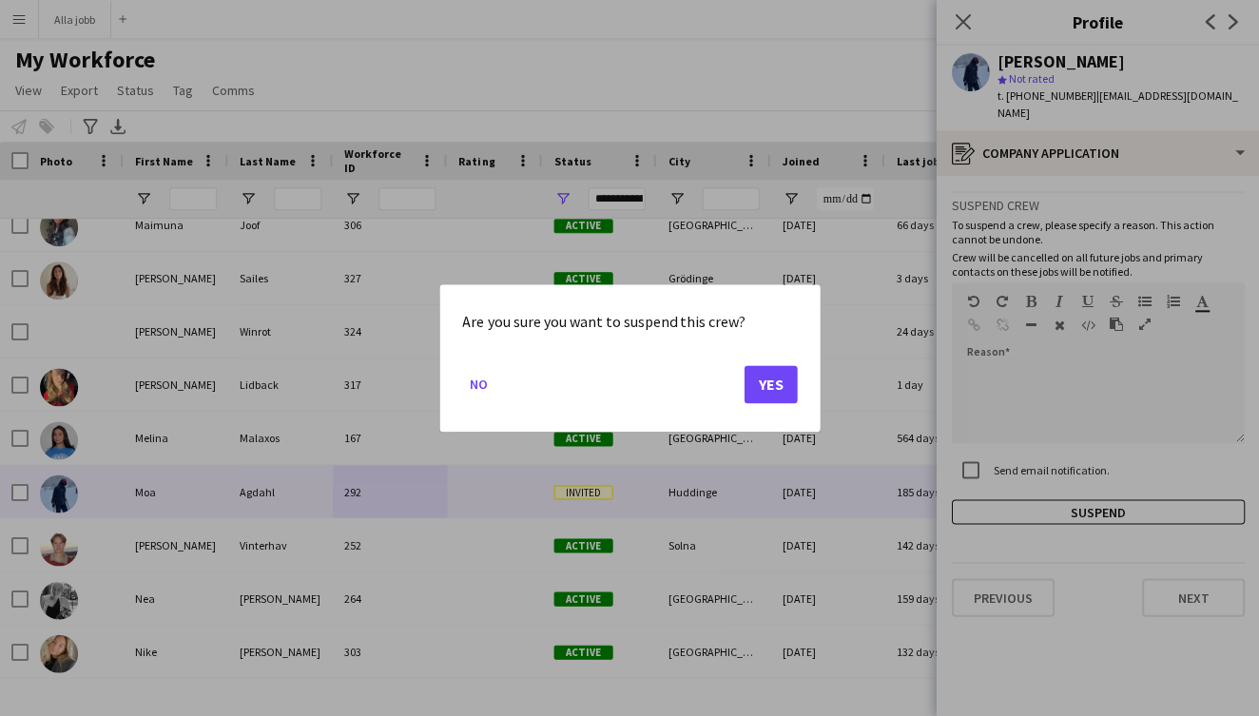
click at [756, 377] on button "Yes" at bounding box center [769, 384] width 53 height 38
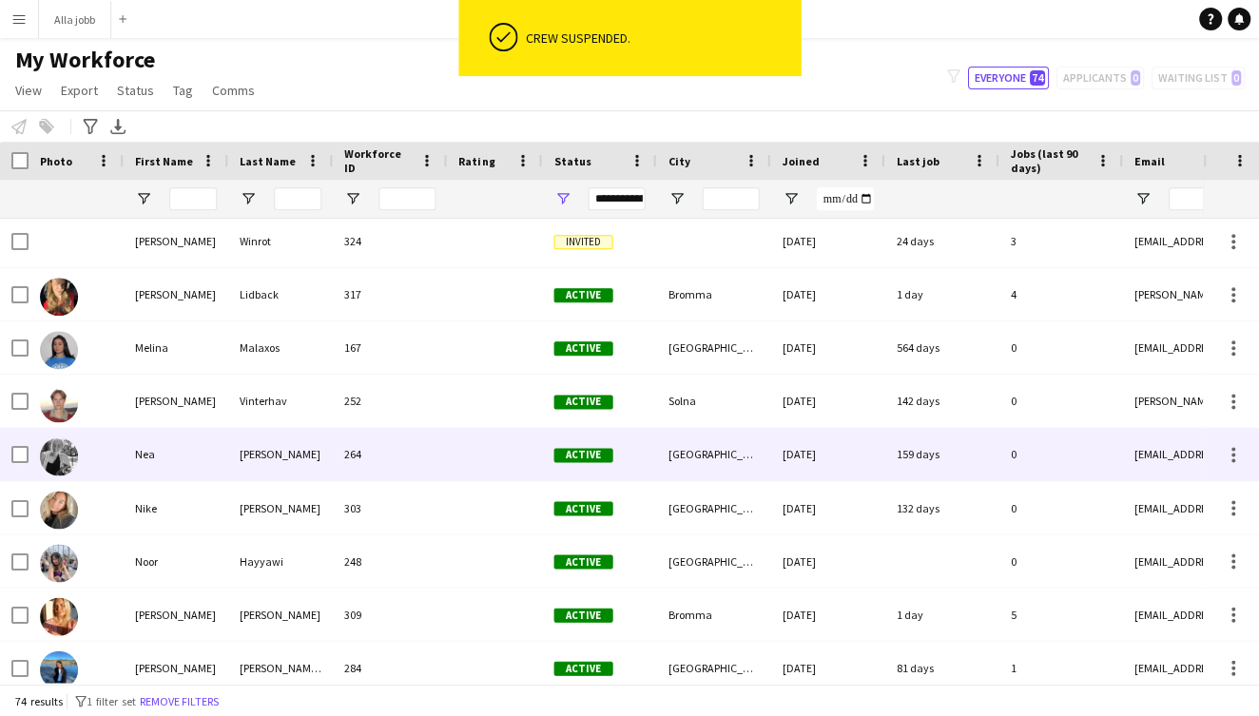
click at [201, 459] on div "Nea" at bounding box center [176, 454] width 105 height 52
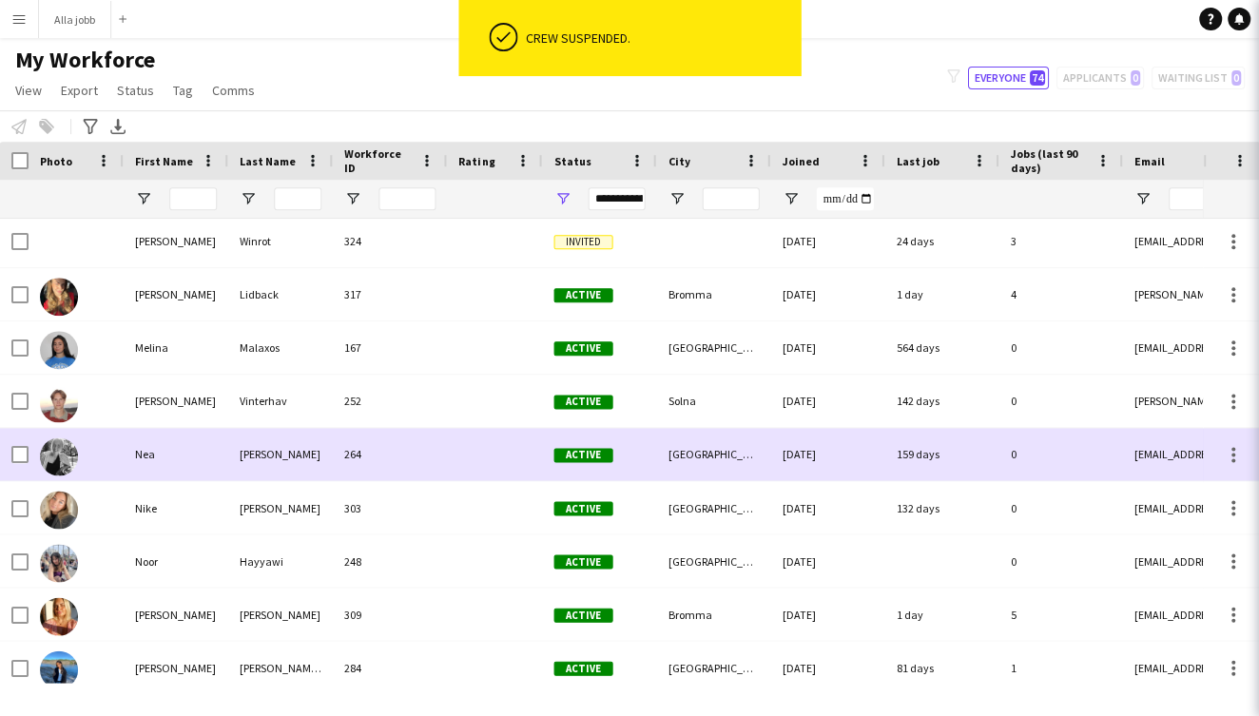
drag, startPoint x: 201, startPoint y: 459, endPoint x: 799, endPoint y: 477, distance: 598.2
click at [792, 474] on div "[PERSON_NAME] 264 Active [GEOGRAPHIC_DATA] [DATE] 159 days 0 [EMAIL_ADDRESS][PE…" at bounding box center [1030, 454] width 2061 height 53
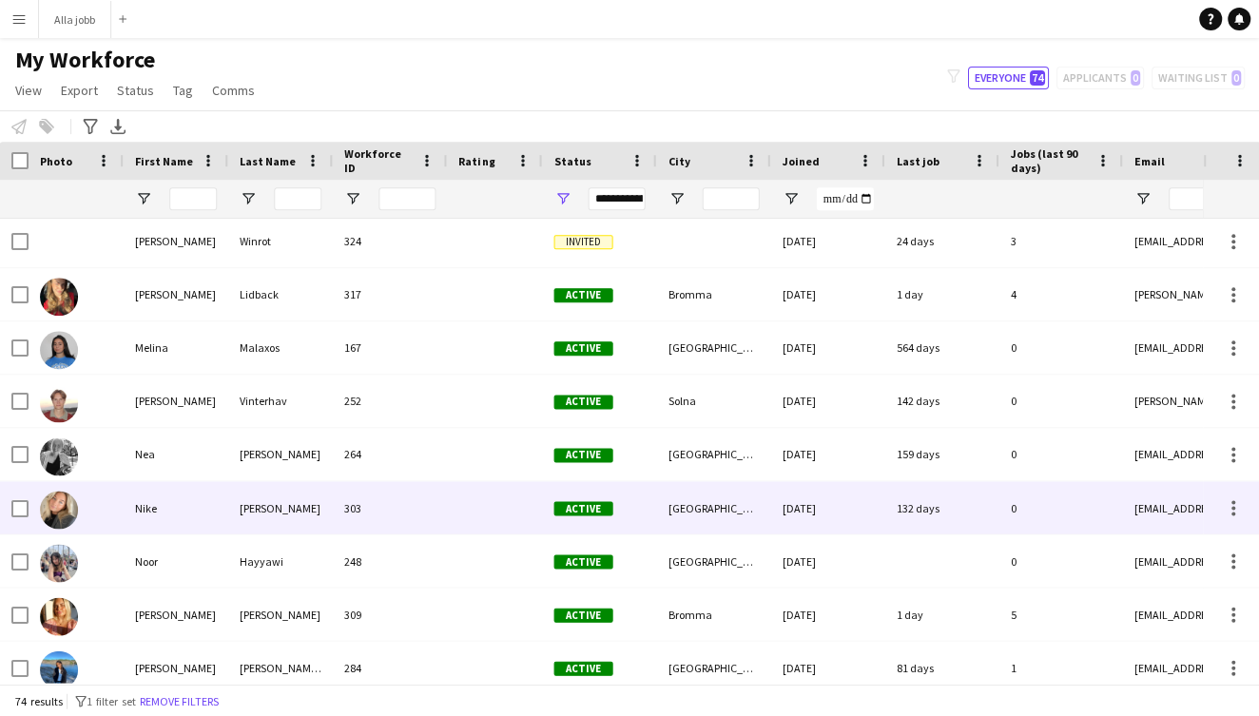
click at [169, 502] on div "Nike" at bounding box center [176, 507] width 105 height 52
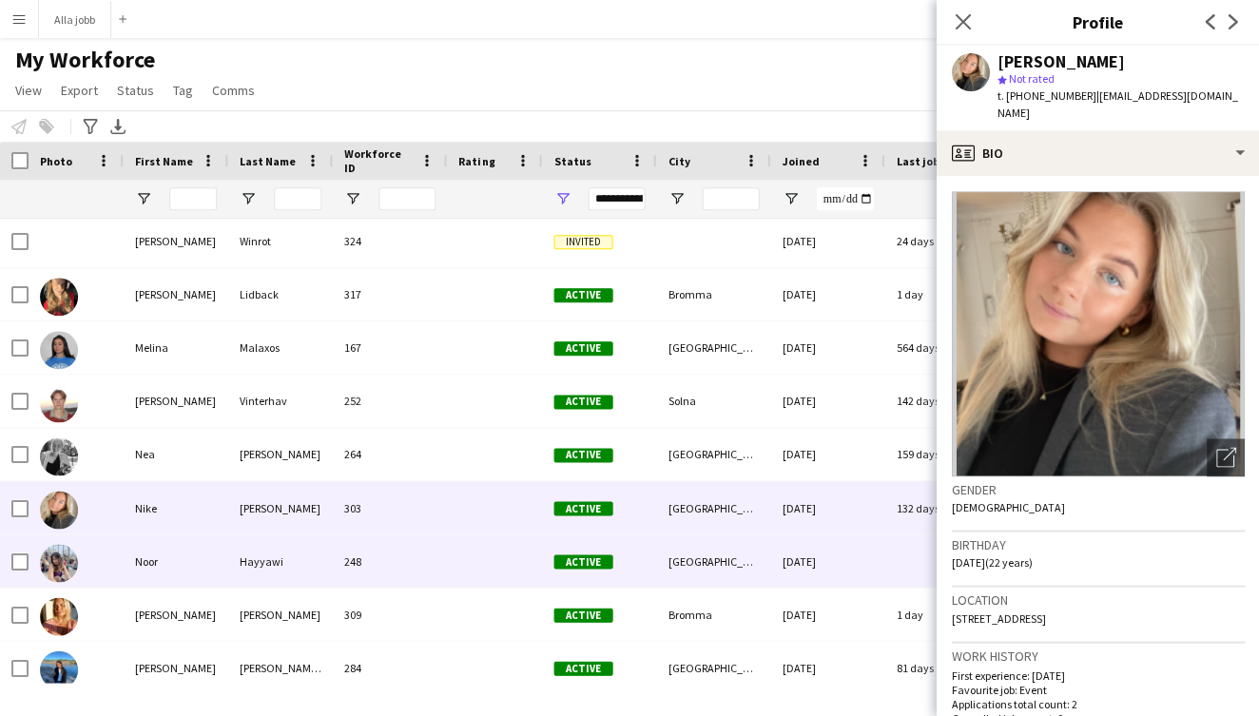
click at [208, 561] on div "Noor" at bounding box center [176, 560] width 105 height 52
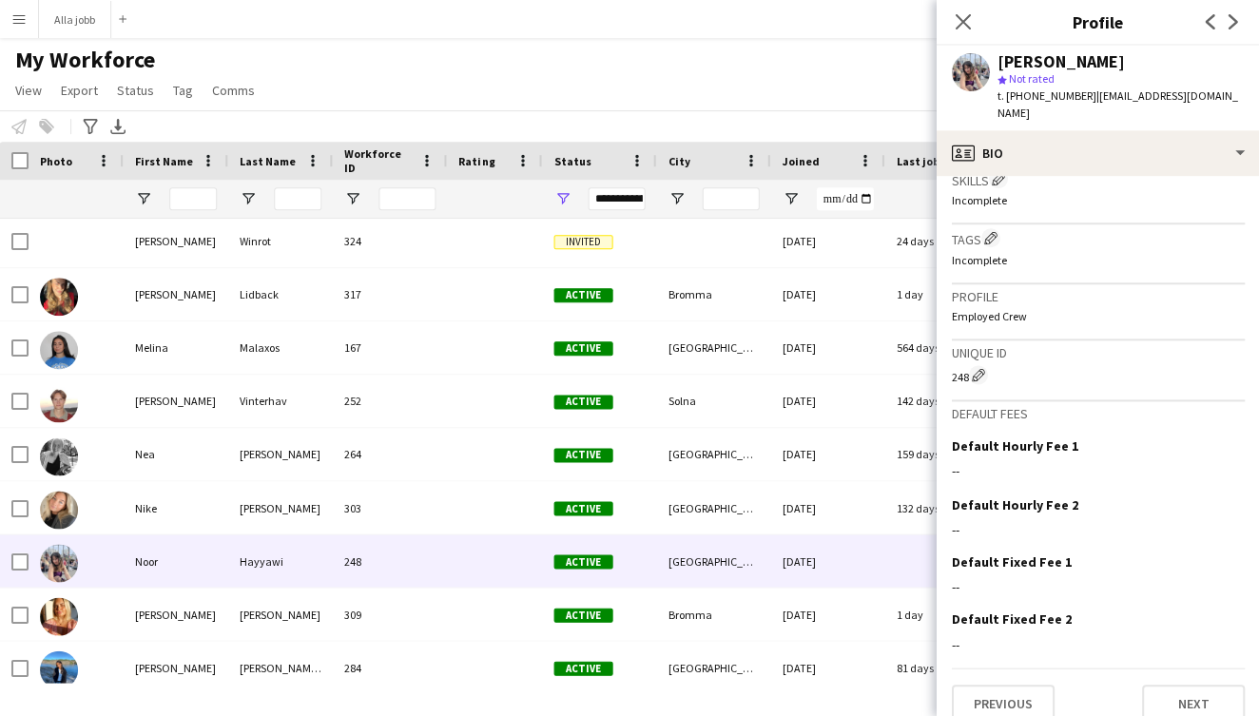
click at [1198, 697] on button "Next" at bounding box center [1192, 703] width 103 height 38
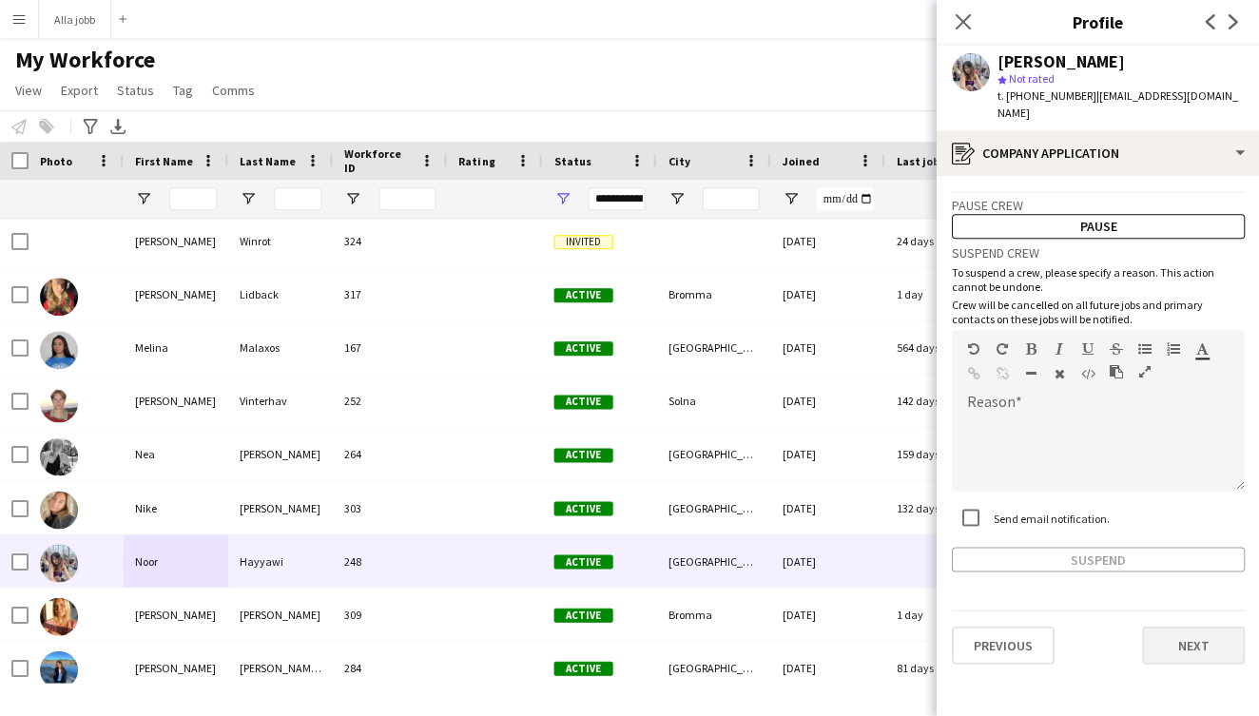
click at [1189, 626] on button "Next" at bounding box center [1192, 645] width 103 height 38
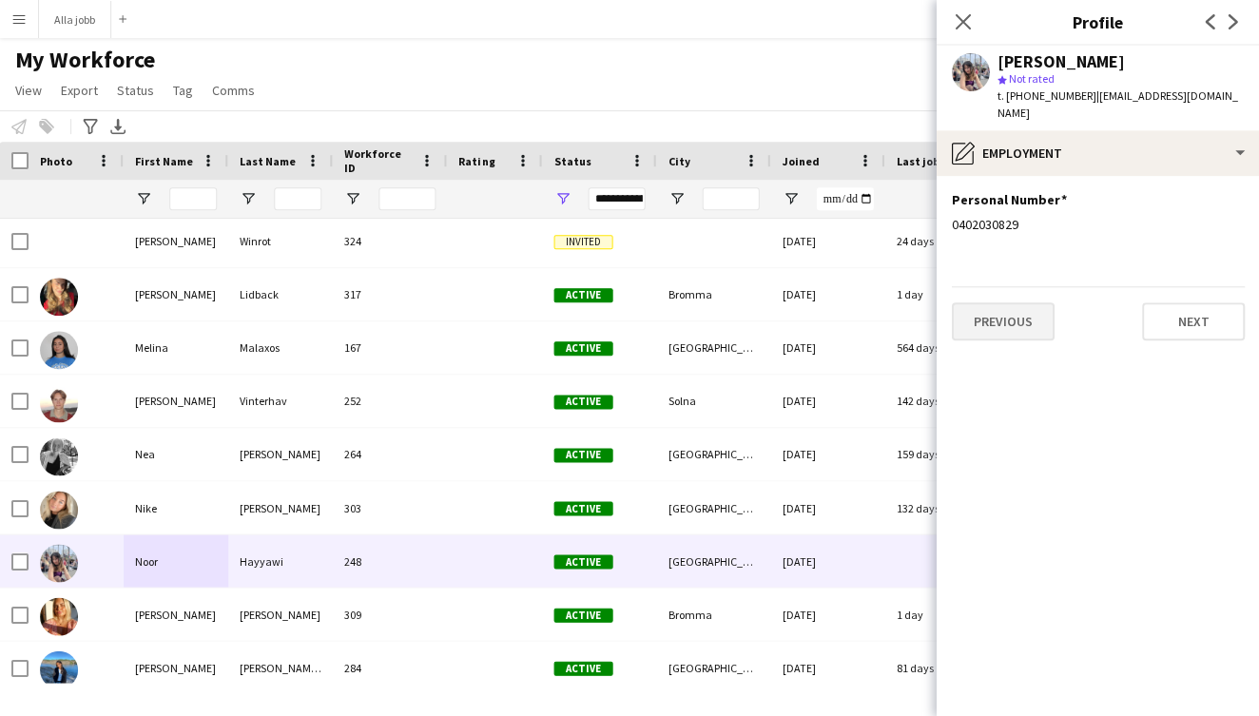
click at [1003, 320] on button "Previous" at bounding box center [1002, 321] width 103 height 38
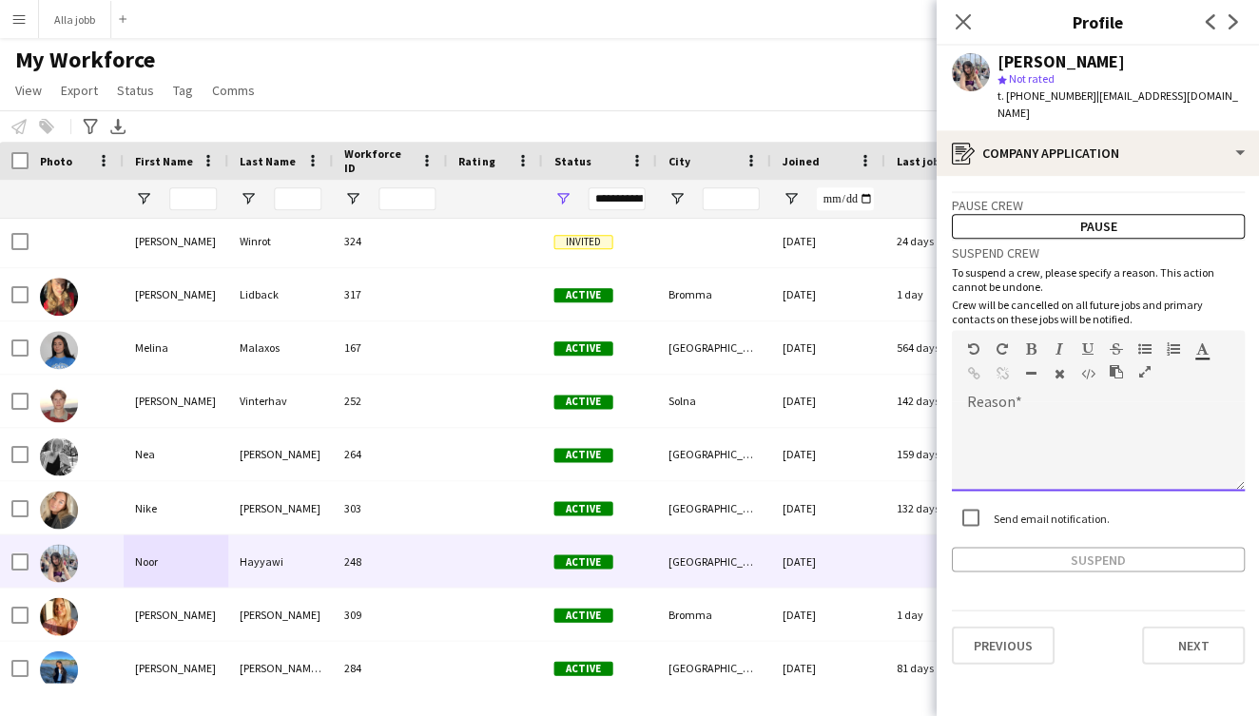
click at [1019, 414] on div at bounding box center [1097, 452] width 293 height 76
click at [1032, 547] on button "Suspend" at bounding box center [1097, 559] width 293 height 25
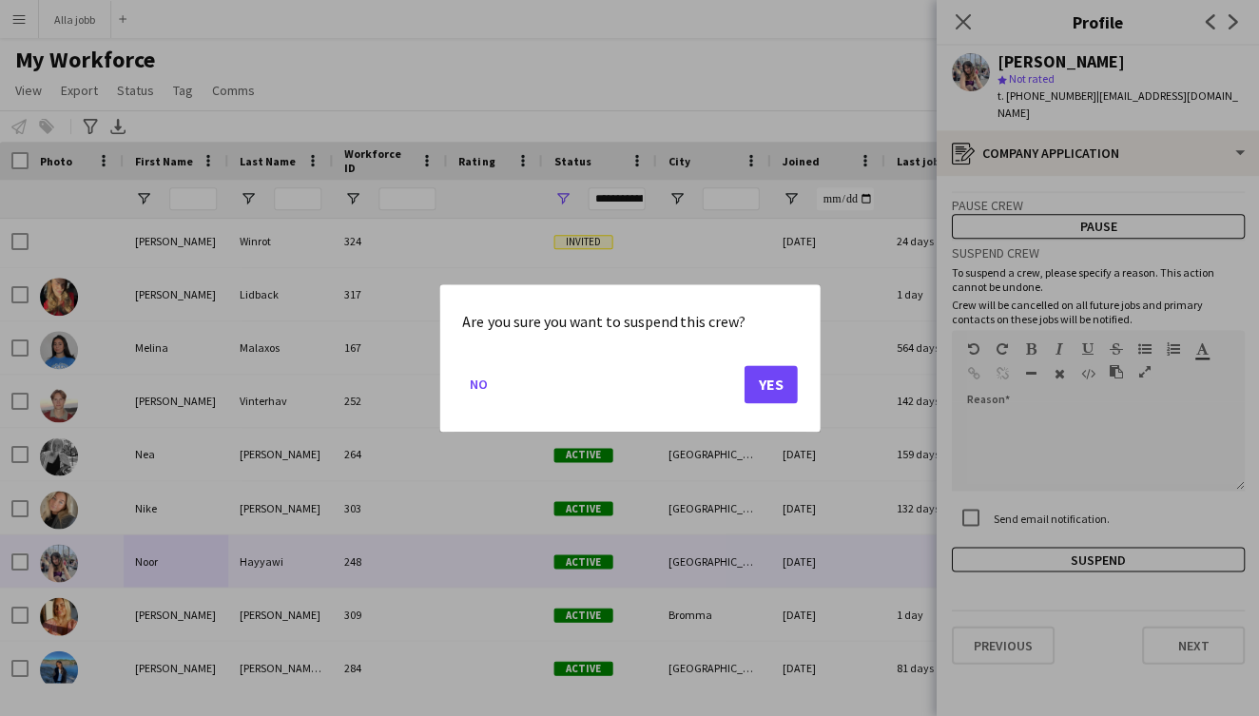
click at [780, 387] on button "Yes" at bounding box center [769, 384] width 53 height 38
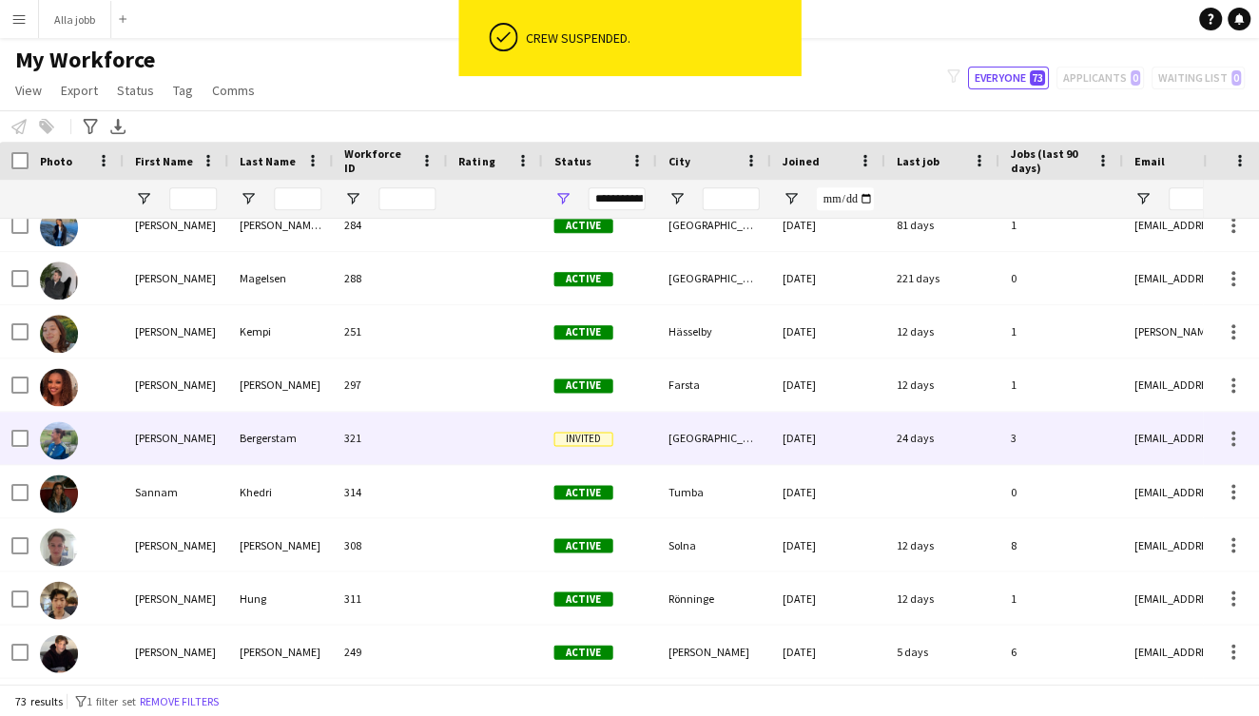
click at [183, 452] on div "[PERSON_NAME]" at bounding box center [176, 438] width 105 height 52
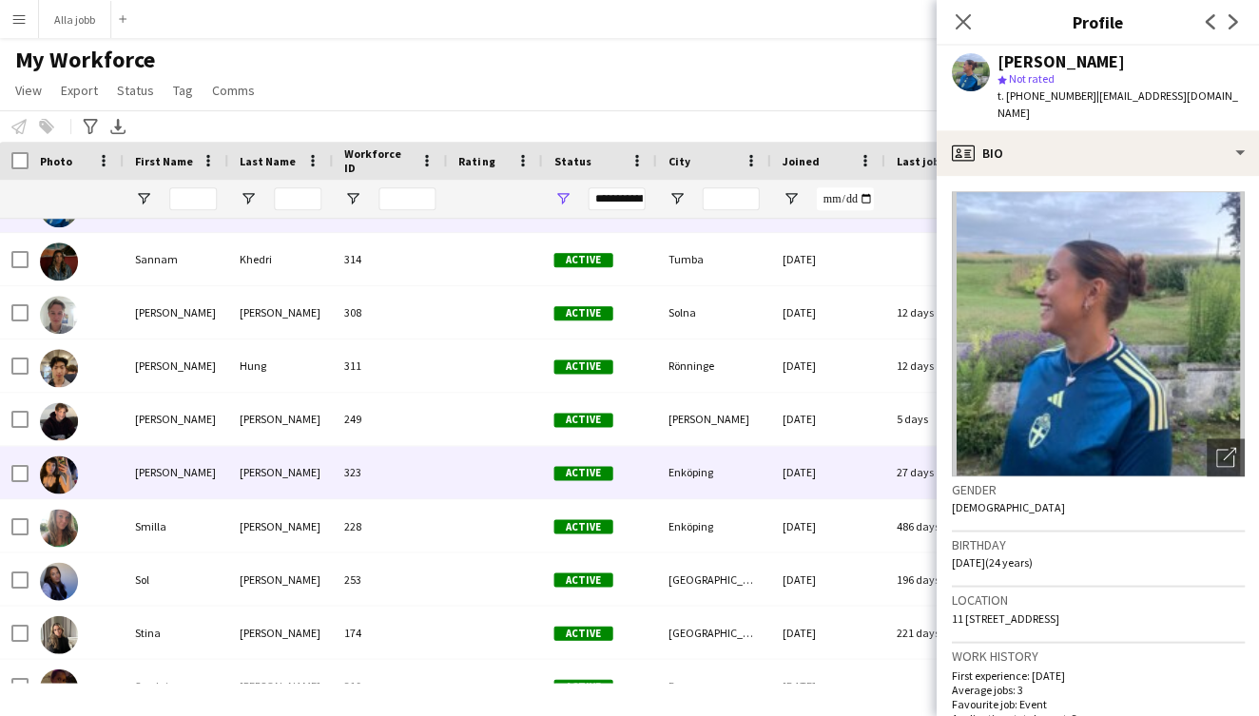
click at [171, 464] on div "[PERSON_NAME]" at bounding box center [176, 472] width 105 height 52
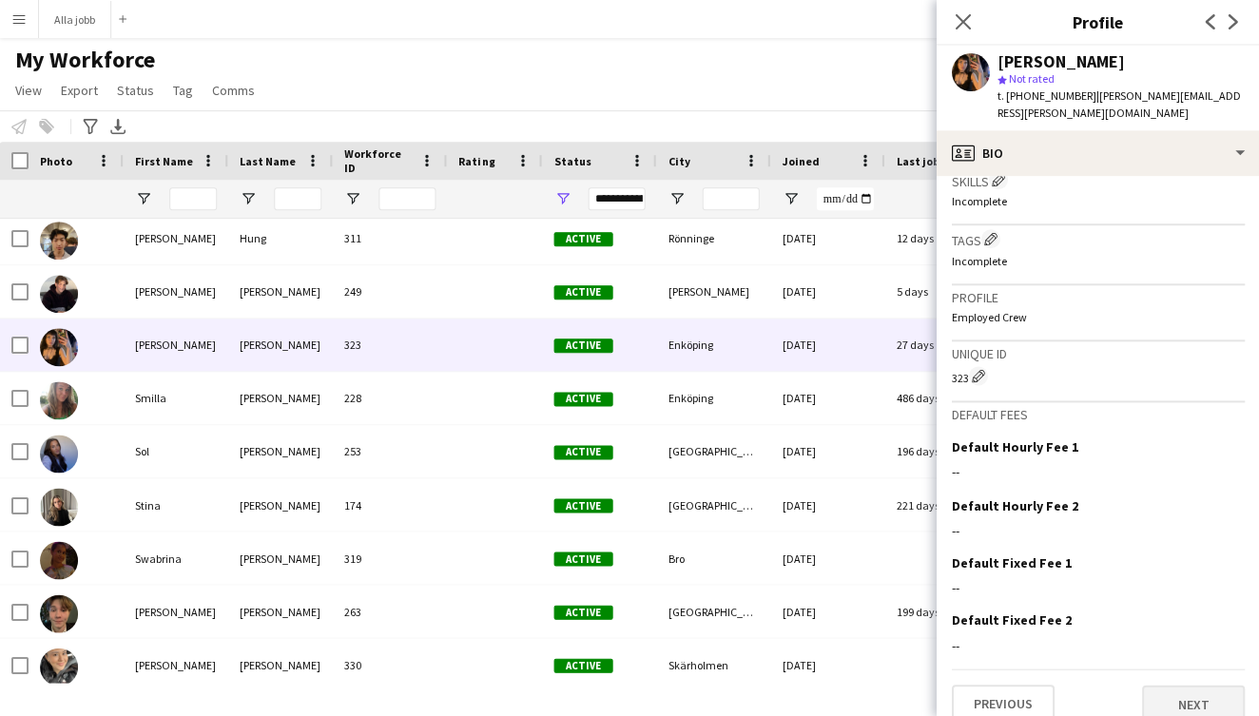
click at [1183, 684] on button "Next" at bounding box center [1192, 703] width 103 height 38
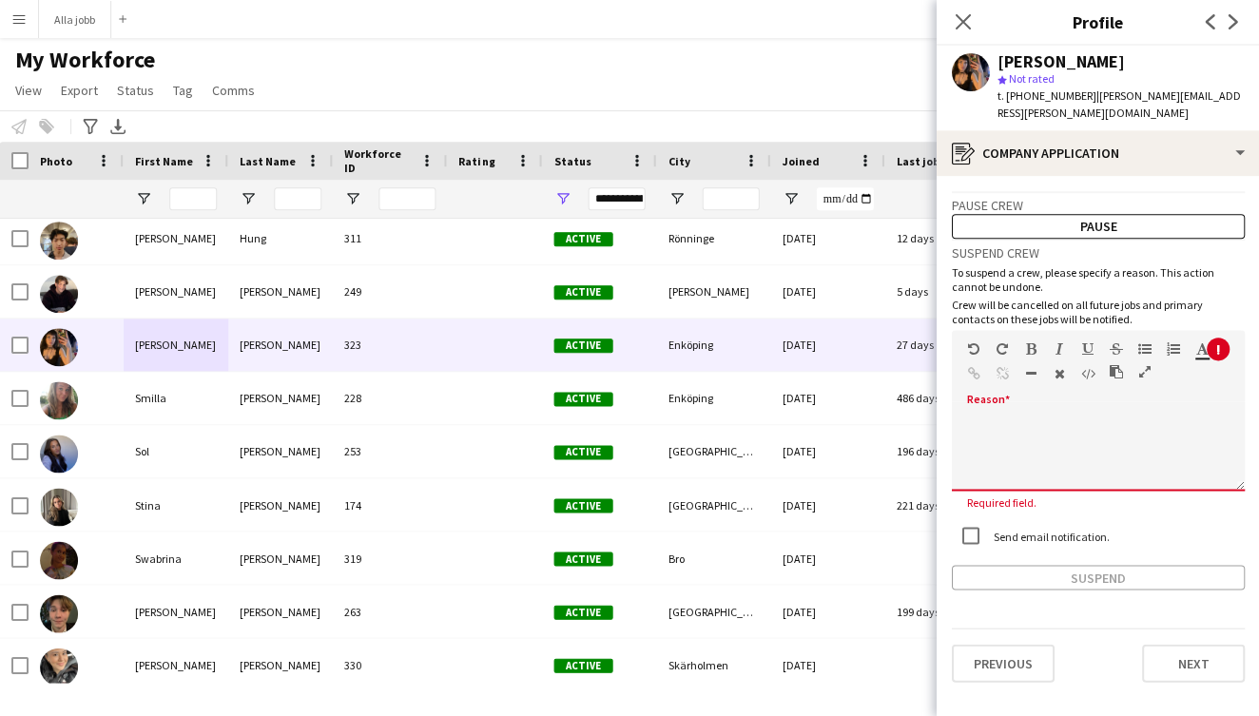
click at [1088, 366] on div at bounding box center [1094, 377] width 29 height 23
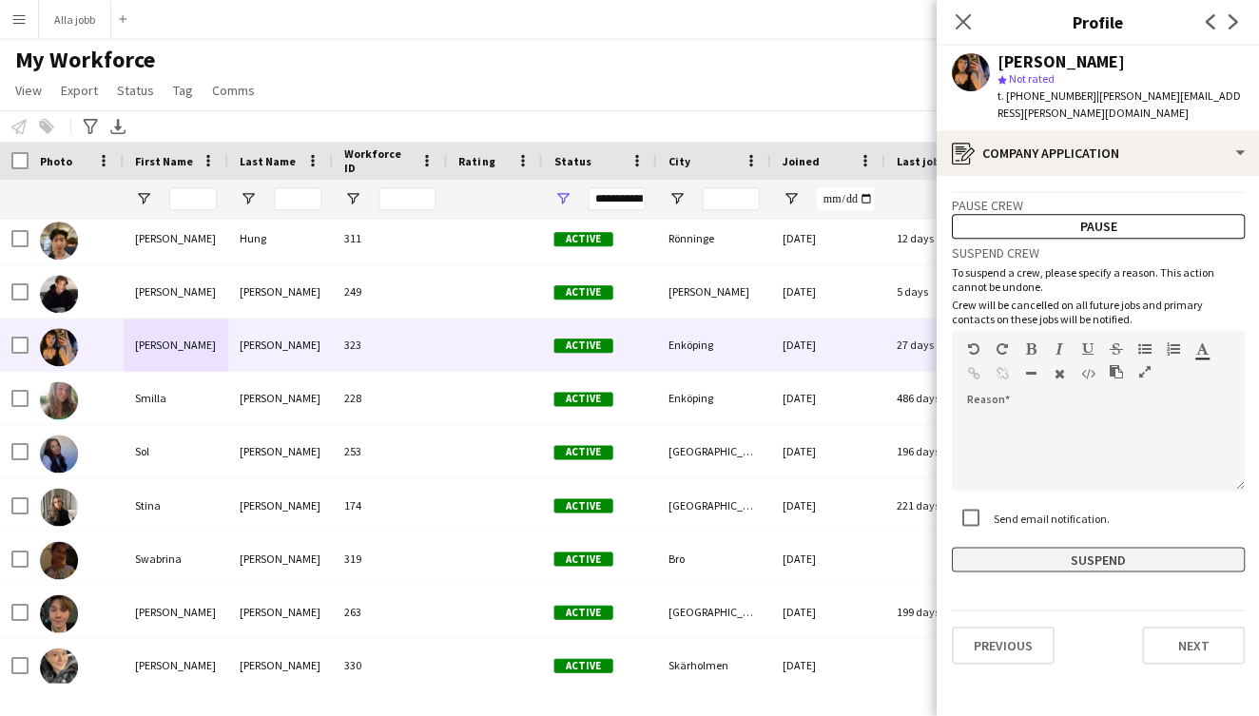
click at [1001, 547] on button "Suspend" at bounding box center [1097, 559] width 293 height 25
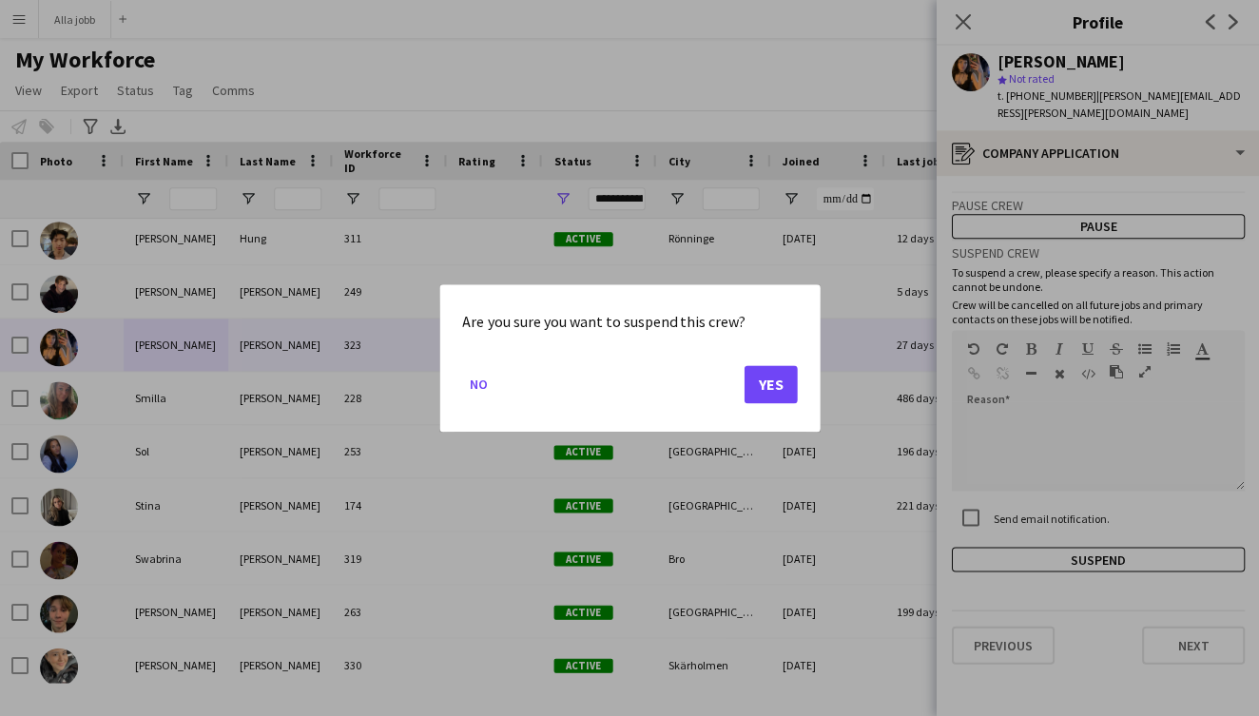
click at [780, 383] on button "Yes" at bounding box center [769, 384] width 53 height 38
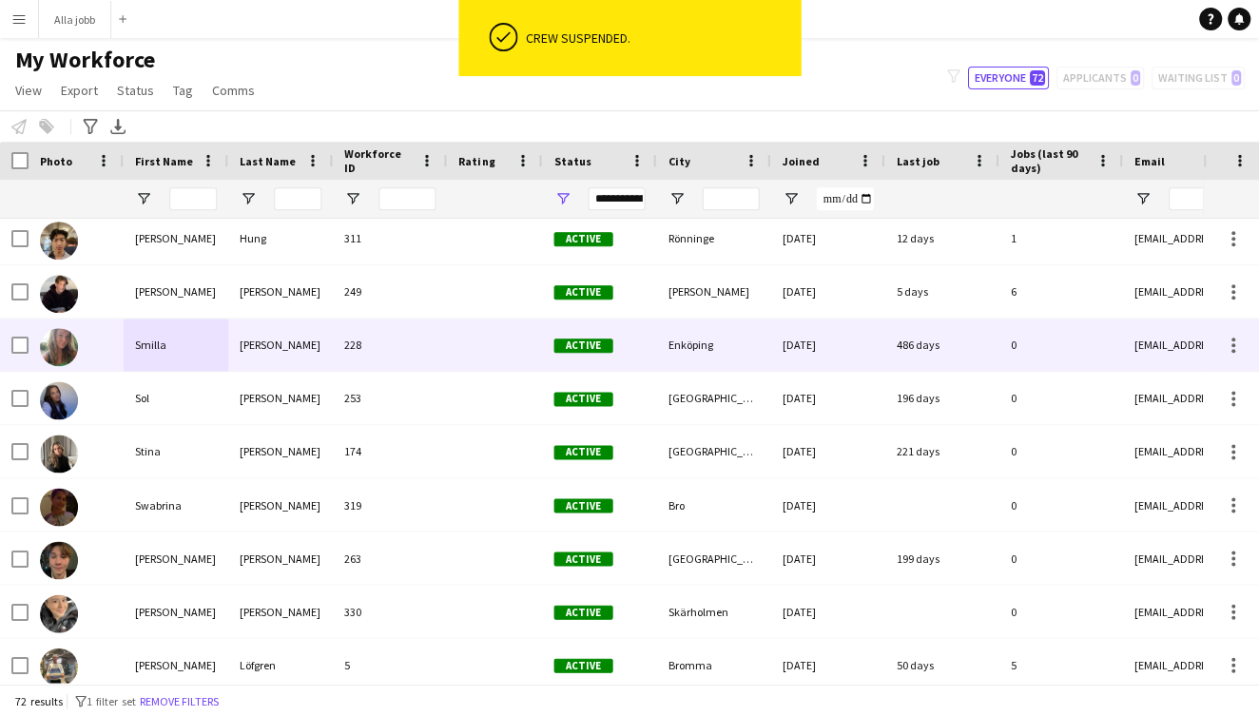
click at [334, 357] on div "228" at bounding box center [390, 344] width 114 height 52
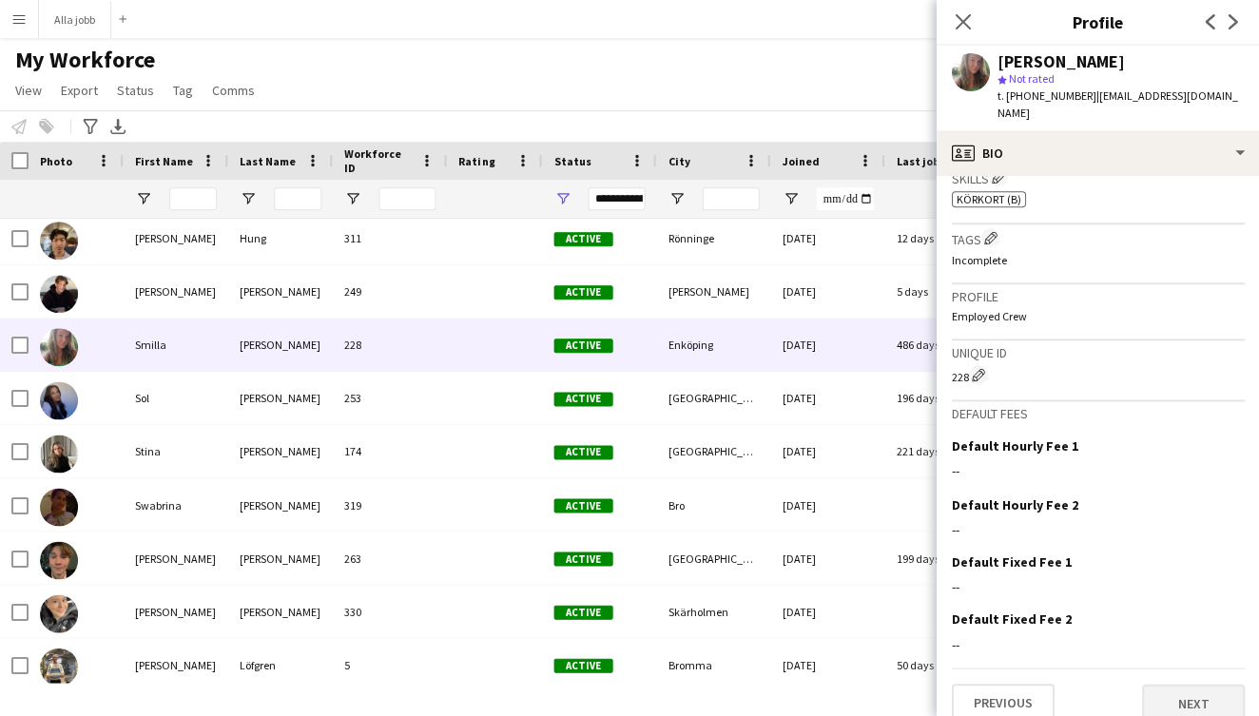
click at [1173, 684] on button "Next" at bounding box center [1192, 703] width 103 height 38
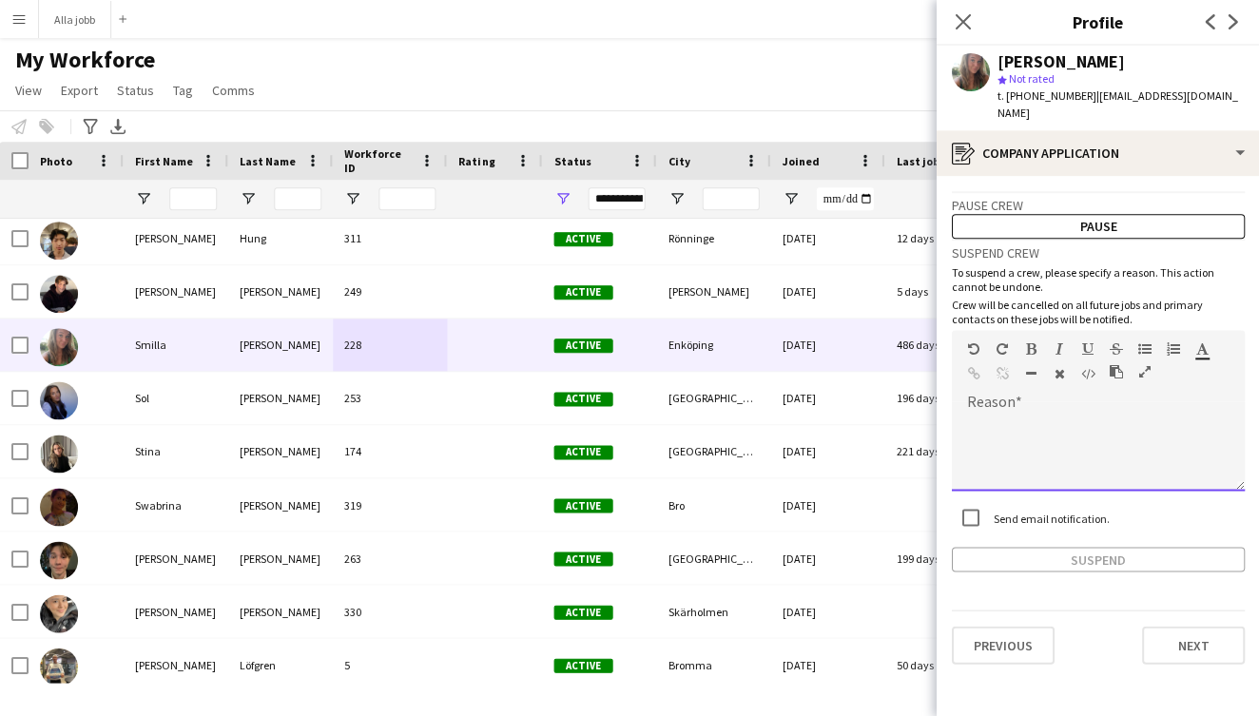
click at [1054, 414] on div at bounding box center [1097, 452] width 293 height 76
click at [1028, 547] on button "Suspend" at bounding box center [1097, 559] width 293 height 25
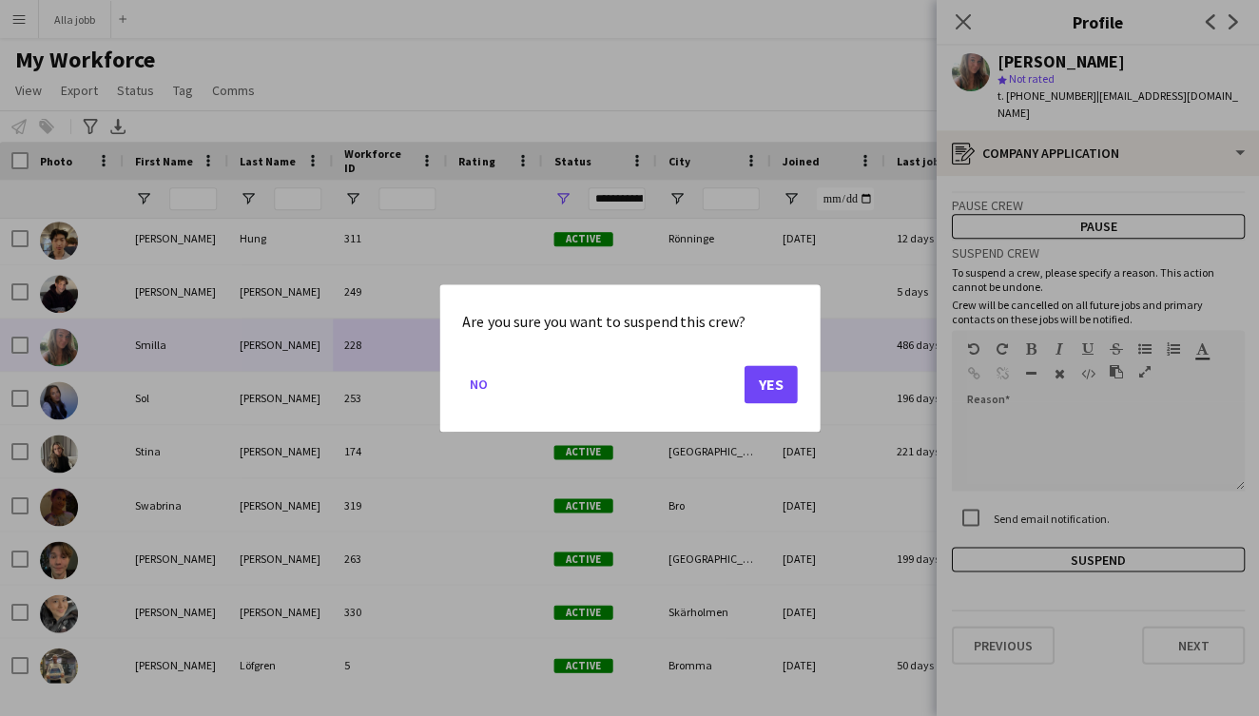
click at [786, 391] on button "Yes" at bounding box center [769, 384] width 53 height 38
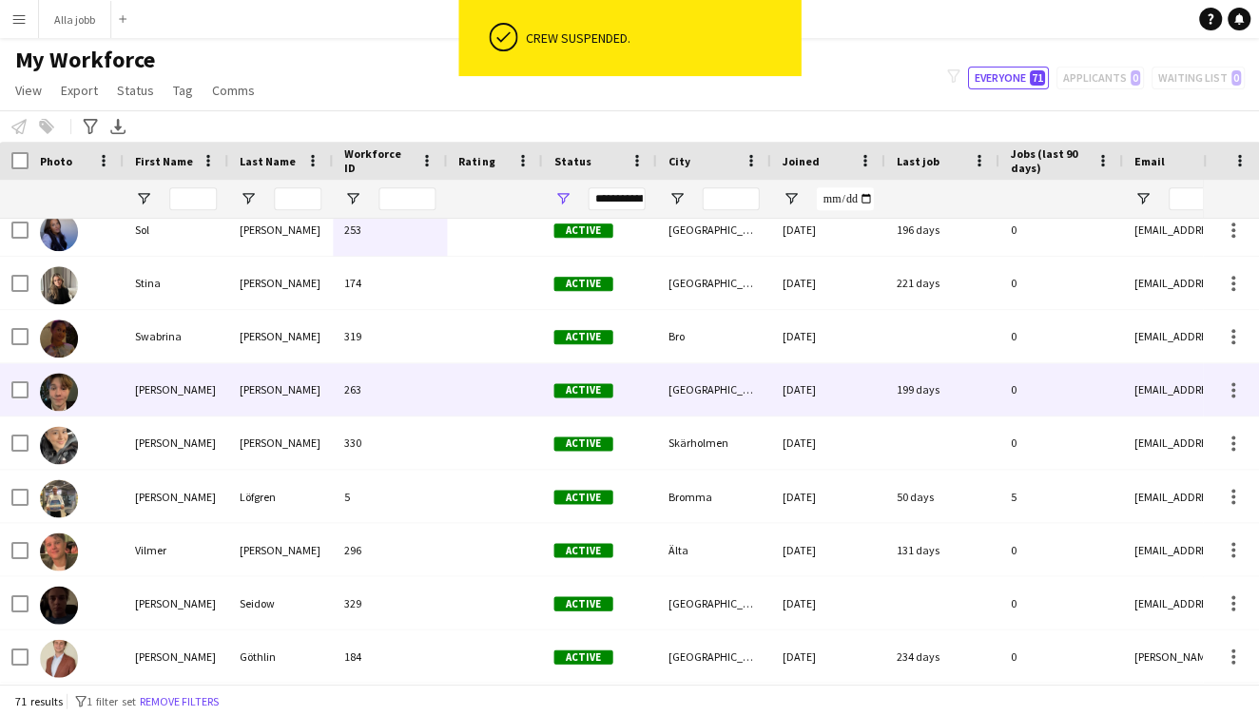
click at [185, 397] on div "[PERSON_NAME]" at bounding box center [176, 389] width 105 height 52
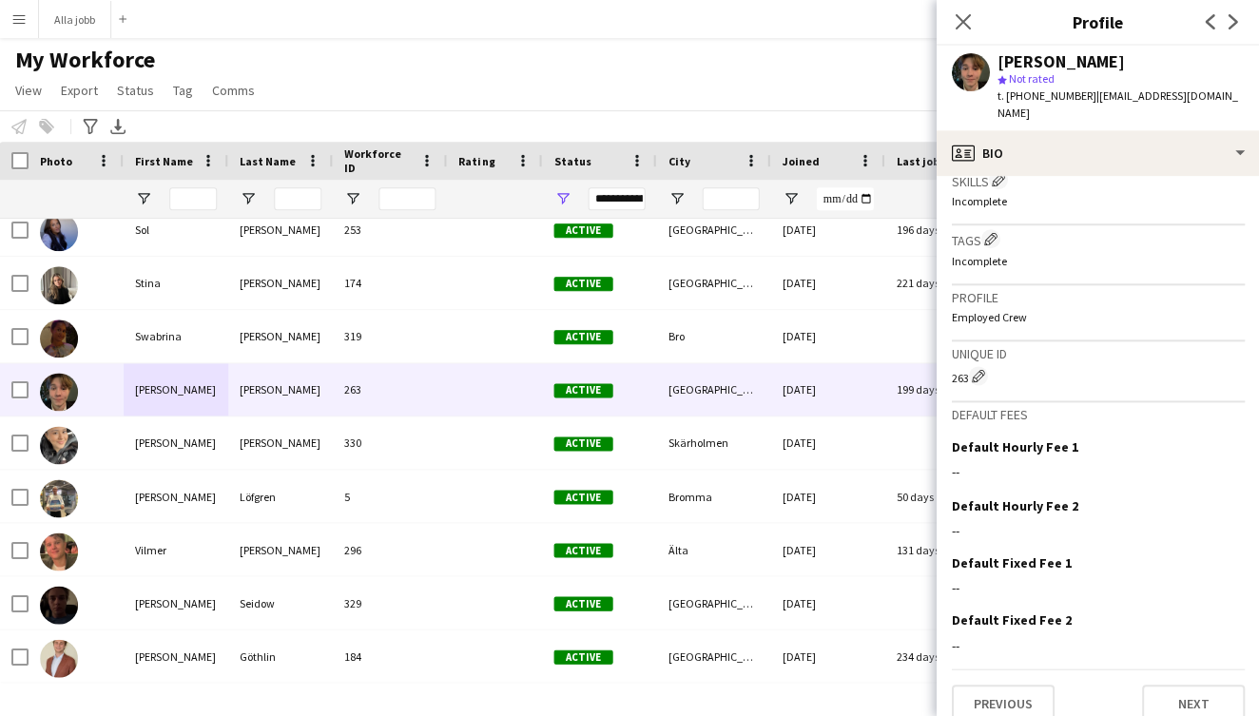
click at [1167, 668] on div "Previous Next" at bounding box center [1097, 695] width 293 height 54
click at [1167, 684] on button "Next" at bounding box center [1192, 703] width 103 height 38
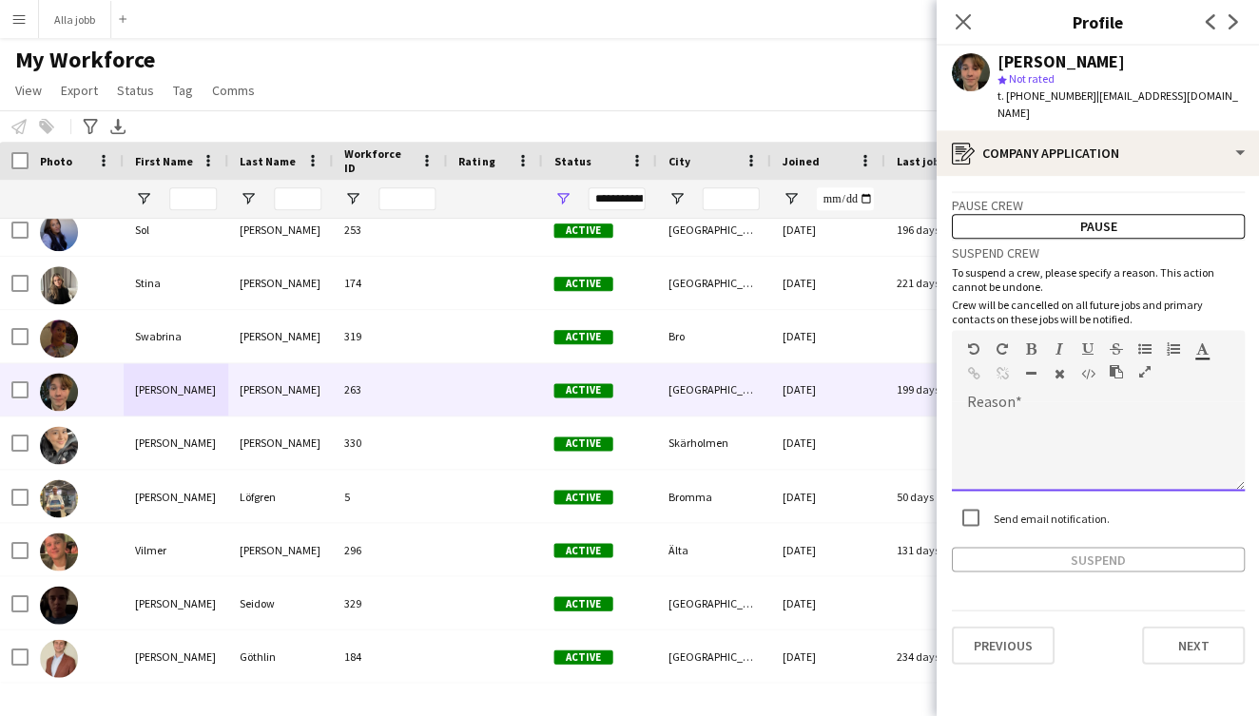
click at [1059, 401] on div at bounding box center [1097, 445] width 293 height 89
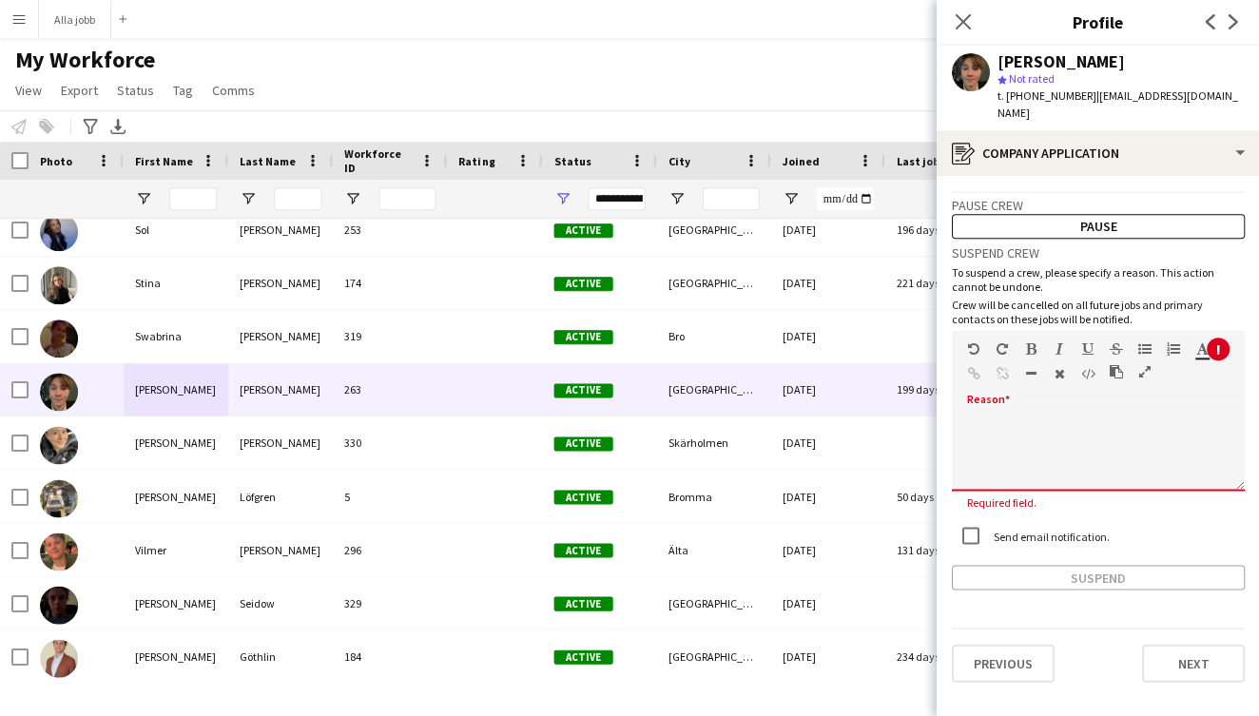
click at [1059, 401] on div at bounding box center [1097, 445] width 293 height 89
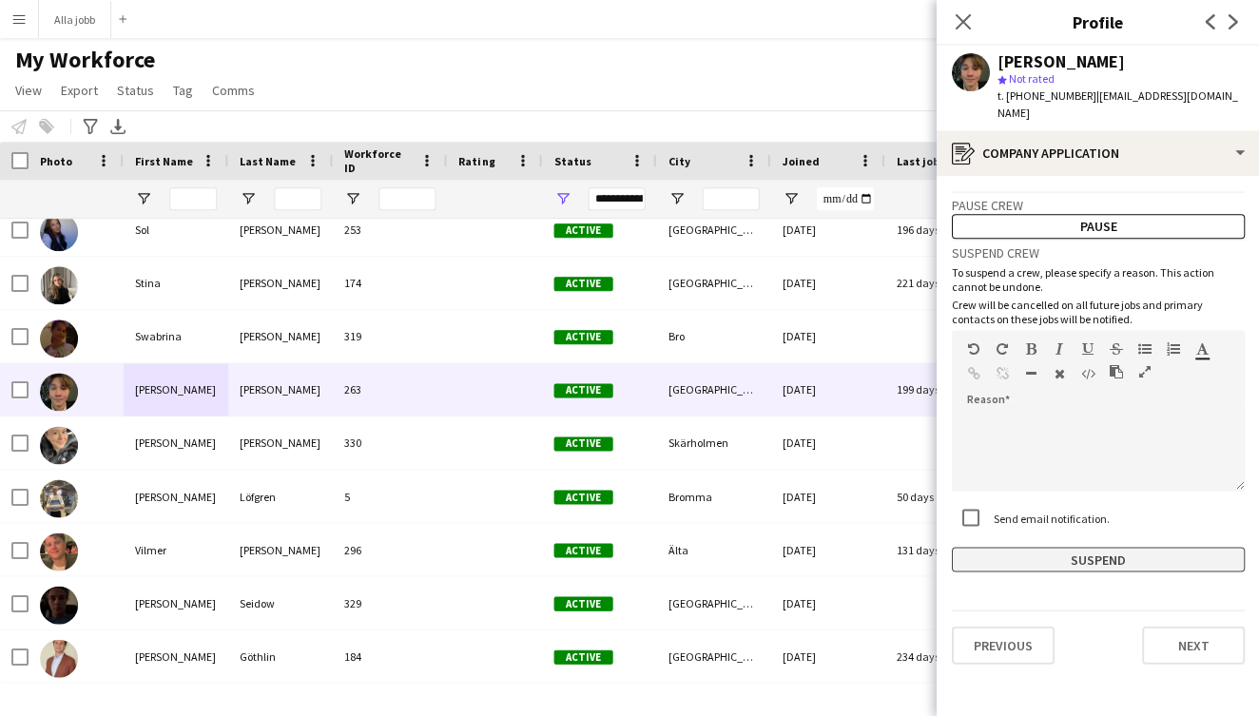
click at [1005, 547] on button "Suspend" at bounding box center [1097, 559] width 293 height 25
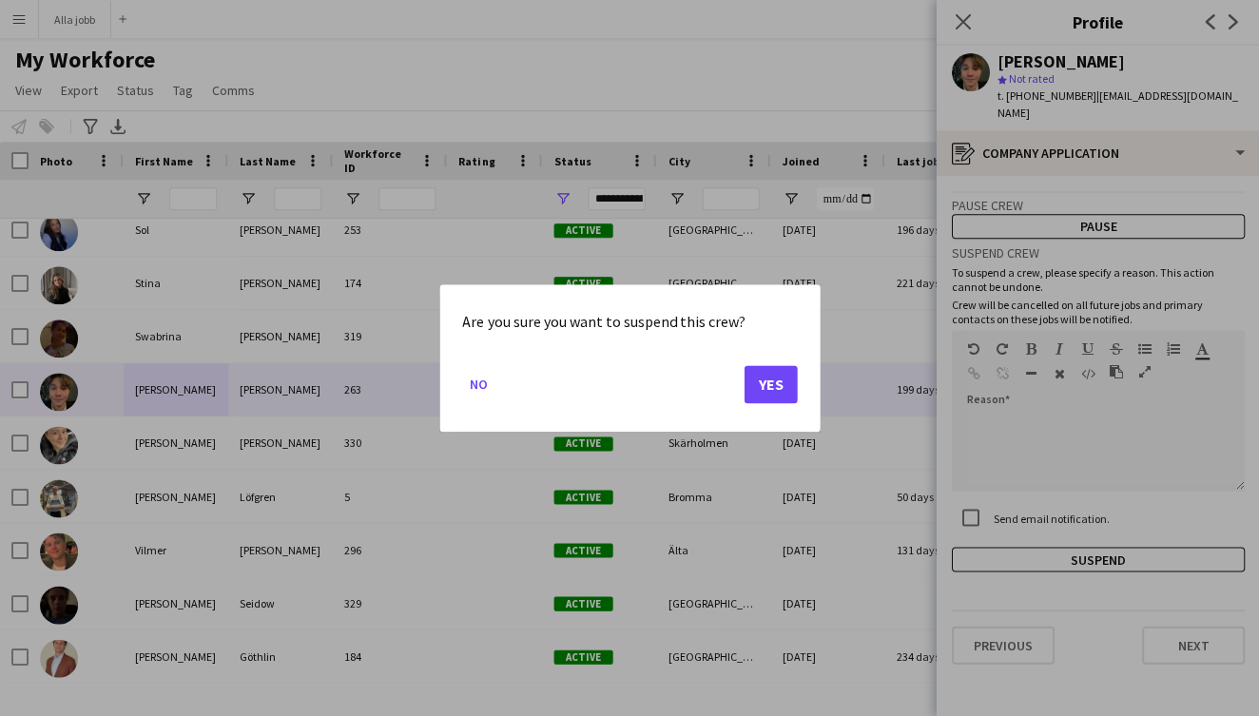
click at [761, 375] on button "Yes" at bounding box center [769, 384] width 53 height 38
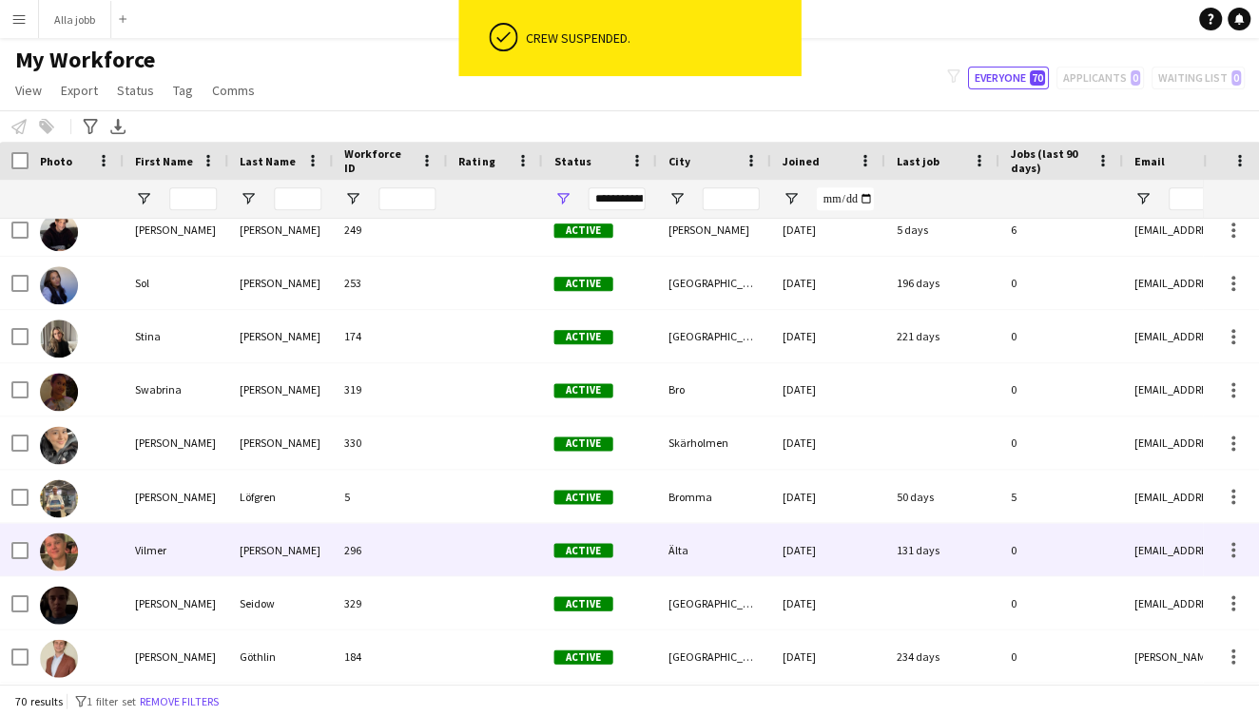
click at [195, 559] on div "Vilmer" at bounding box center [176, 549] width 105 height 52
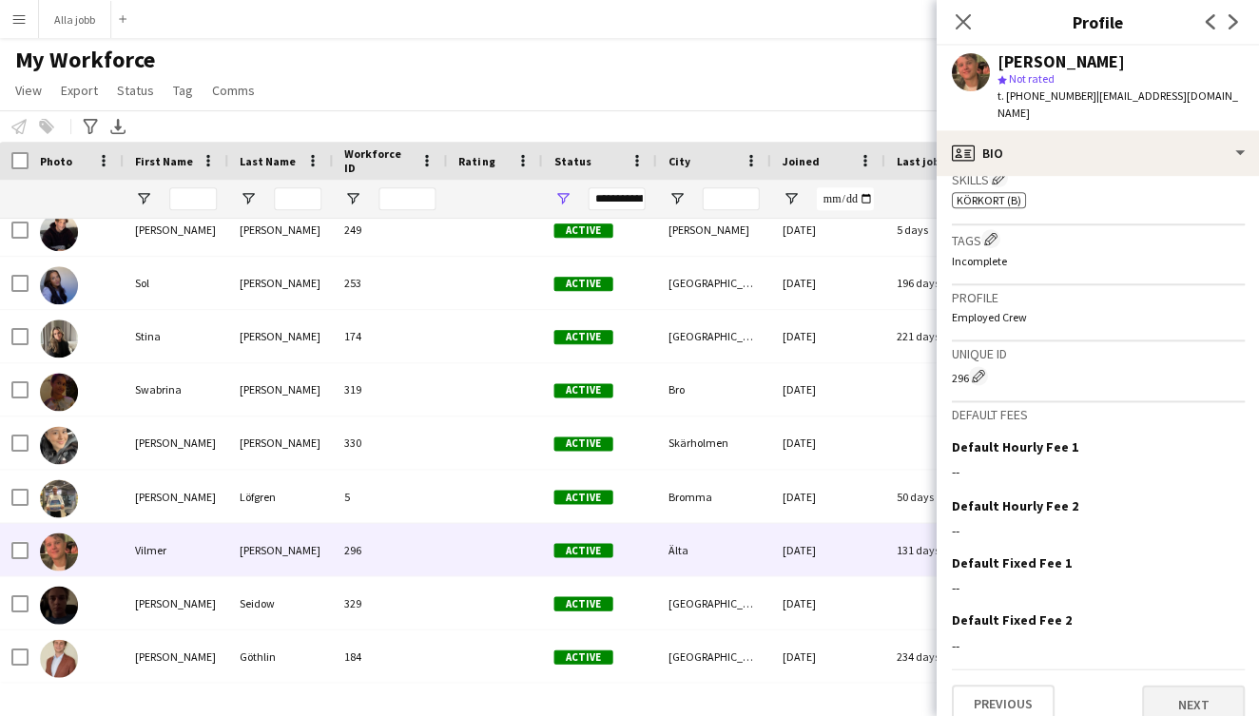
click at [1190, 684] on button "Next" at bounding box center [1192, 703] width 103 height 38
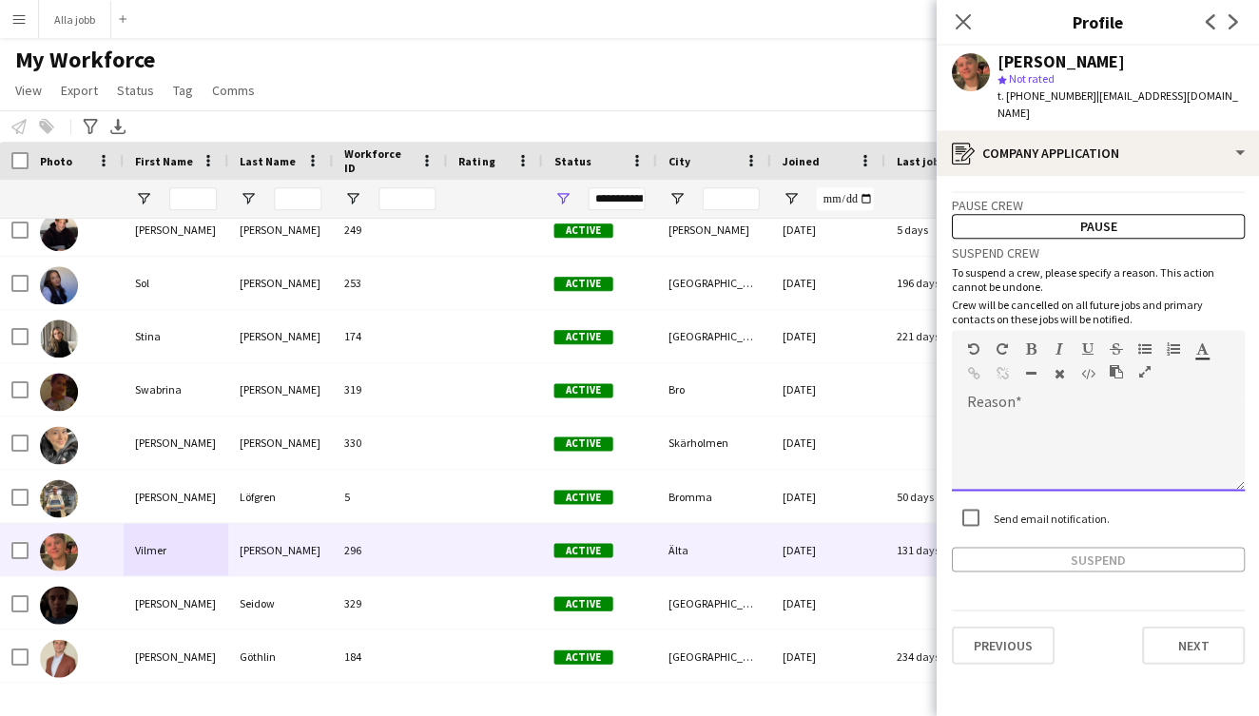
click at [1043, 375] on div "default Heading 1 Heading 2 Heading 3 Heading 4 Heading 5 Heading 6 Heading 7 P…" at bounding box center [1097, 365] width 293 height 71
click at [1023, 547] on button "Suspend" at bounding box center [1097, 559] width 293 height 25
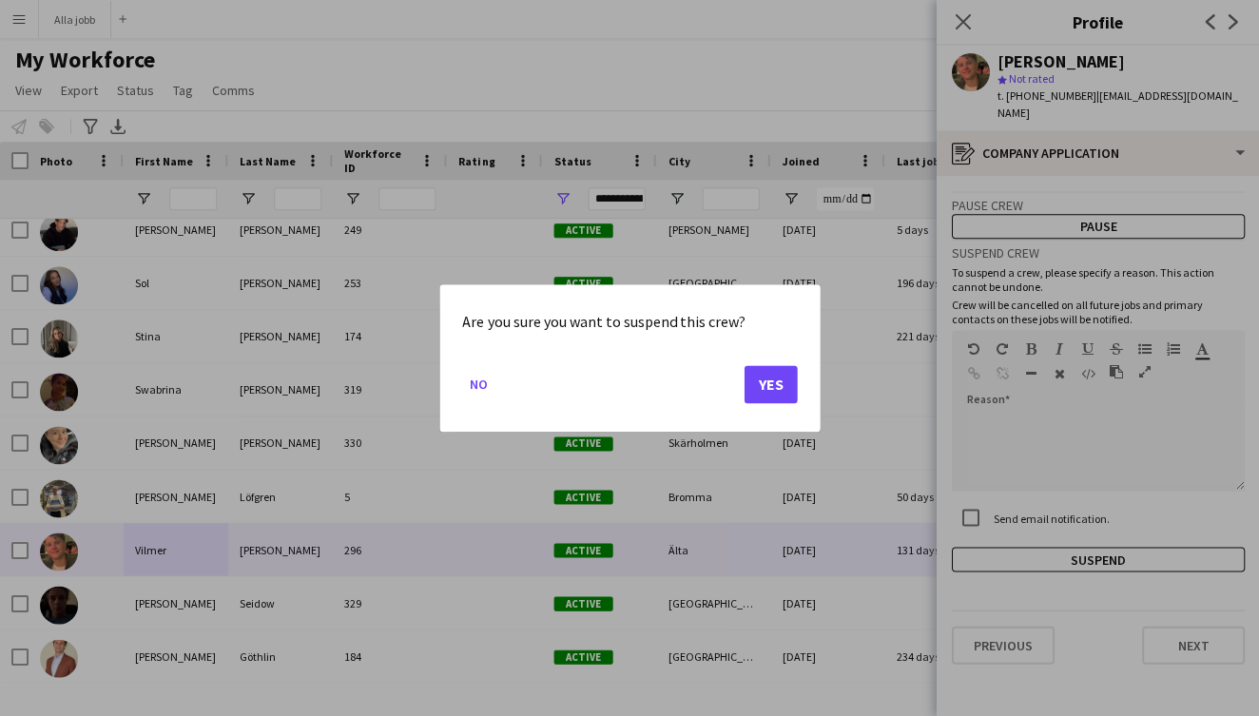
click at [772, 389] on button "Yes" at bounding box center [769, 384] width 53 height 38
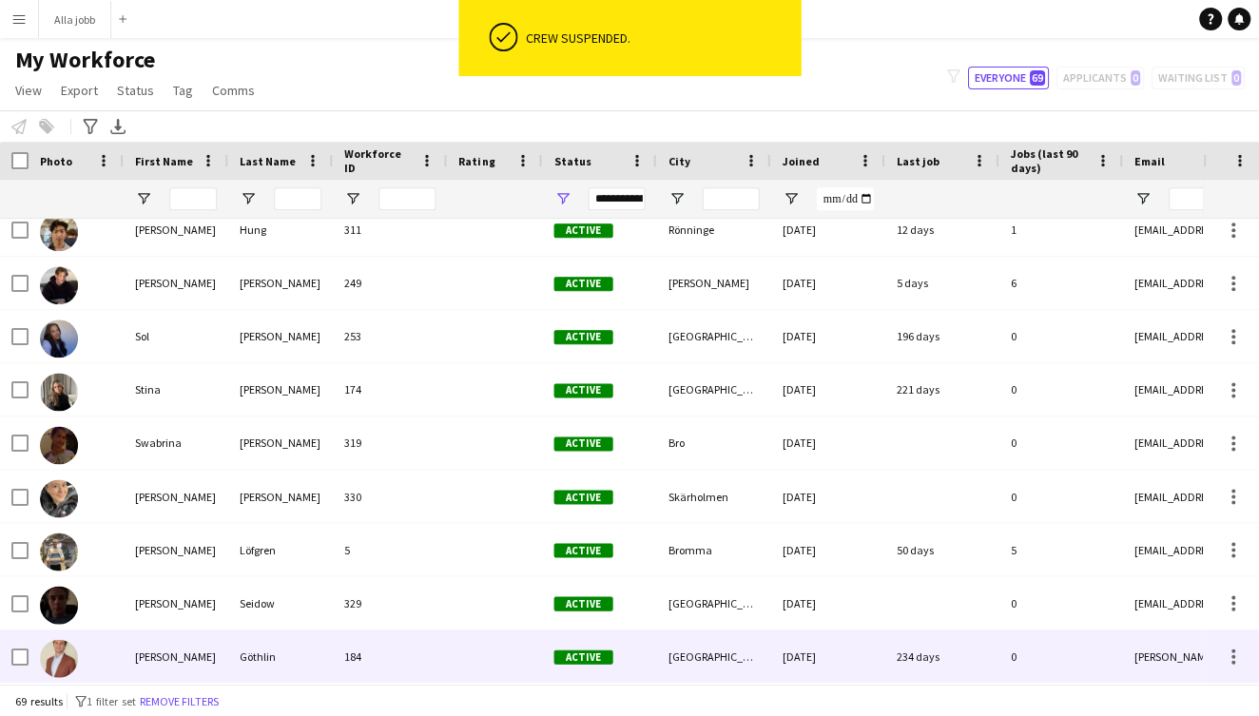
click at [179, 667] on div "[PERSON_NAME]" at bounding box center [176, 655] width 105 height 52
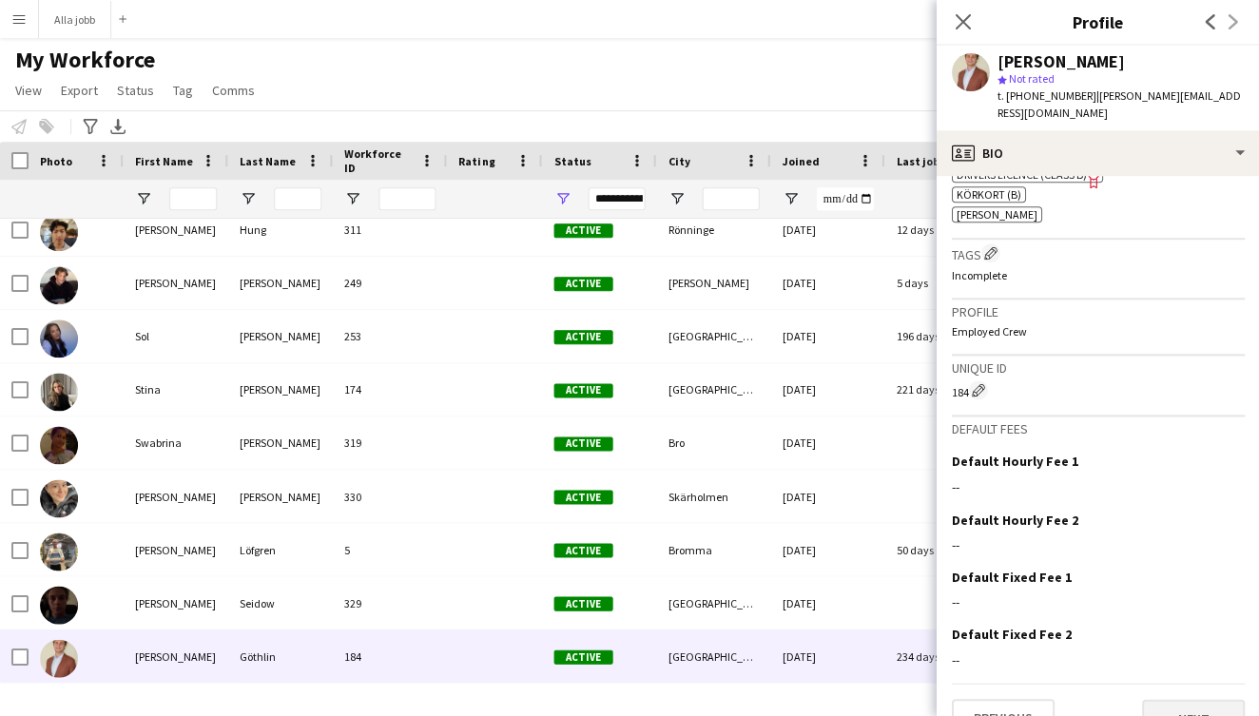
click at [1203, 699] on button "Next" at bounding box center [1192, 718] width 103 height 38
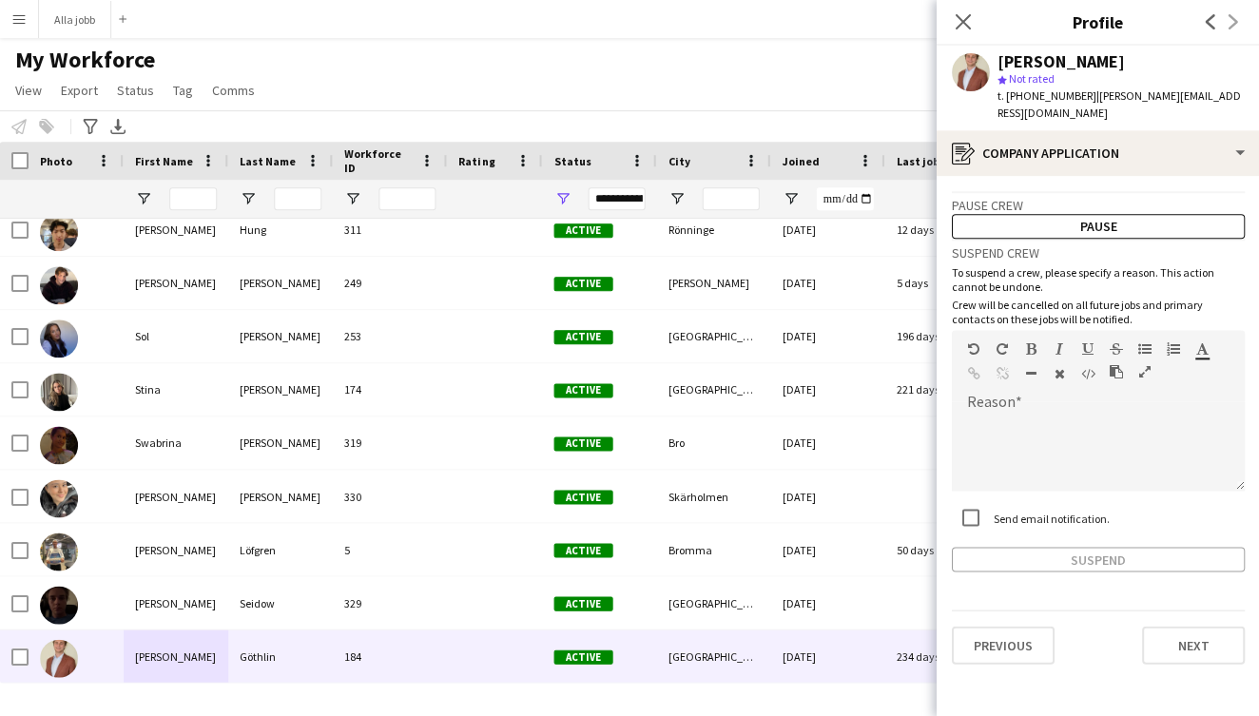
click at [1002, 510] on label "Send email notification." at bounding box center [1049, 517] width 120 height 14
click at [1021, 414] on div at bounding box center [1097, 452] width 293 height 76
click at [1022, 547] on button "Suspend" at bounding box center [1097, 559] width 293 height 25
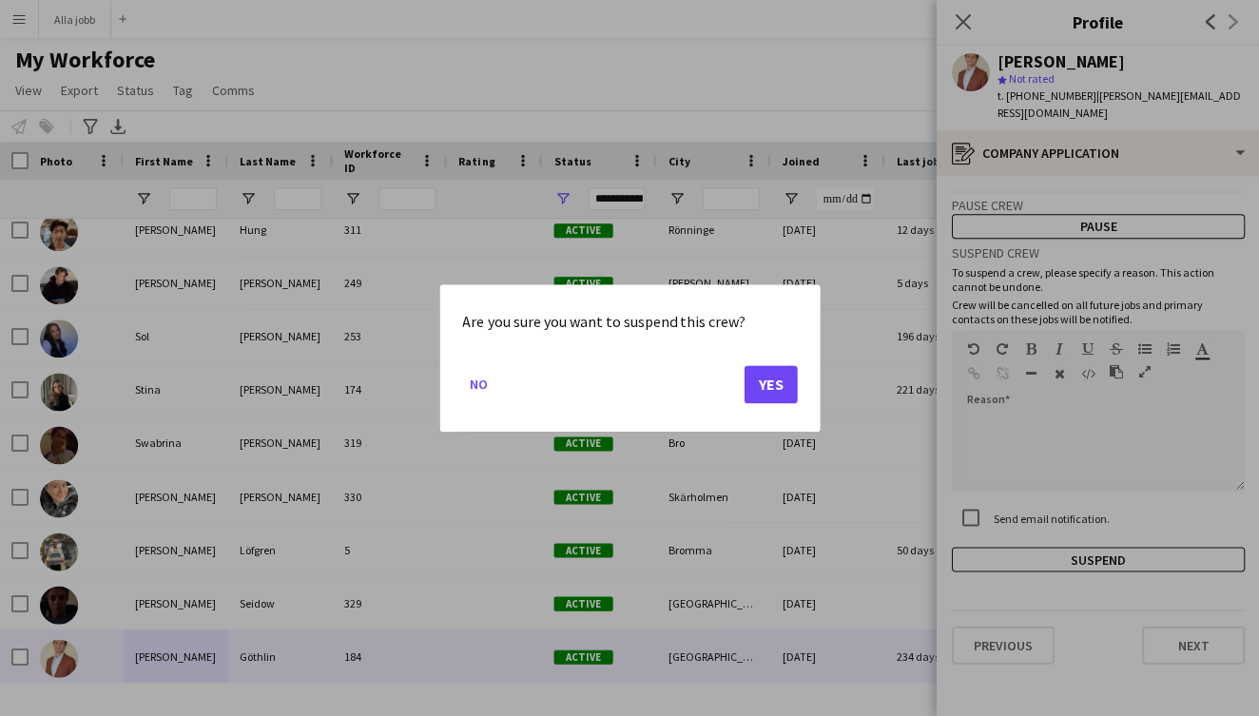
click at [767, 388] on button "Yes" at bounding box center [769, 384] width 53 height 38
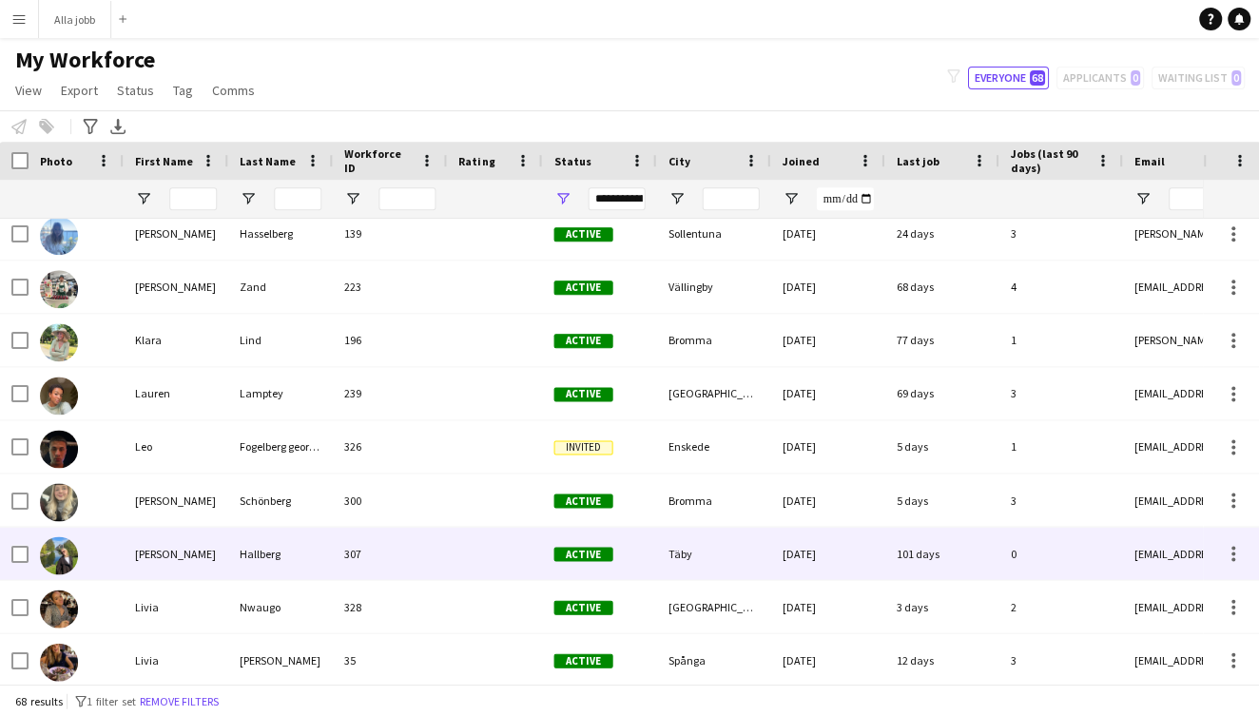
click at [176, 561] on div "[PERSON_NAME]" at bounding box center [176, 553] width 105 height 52
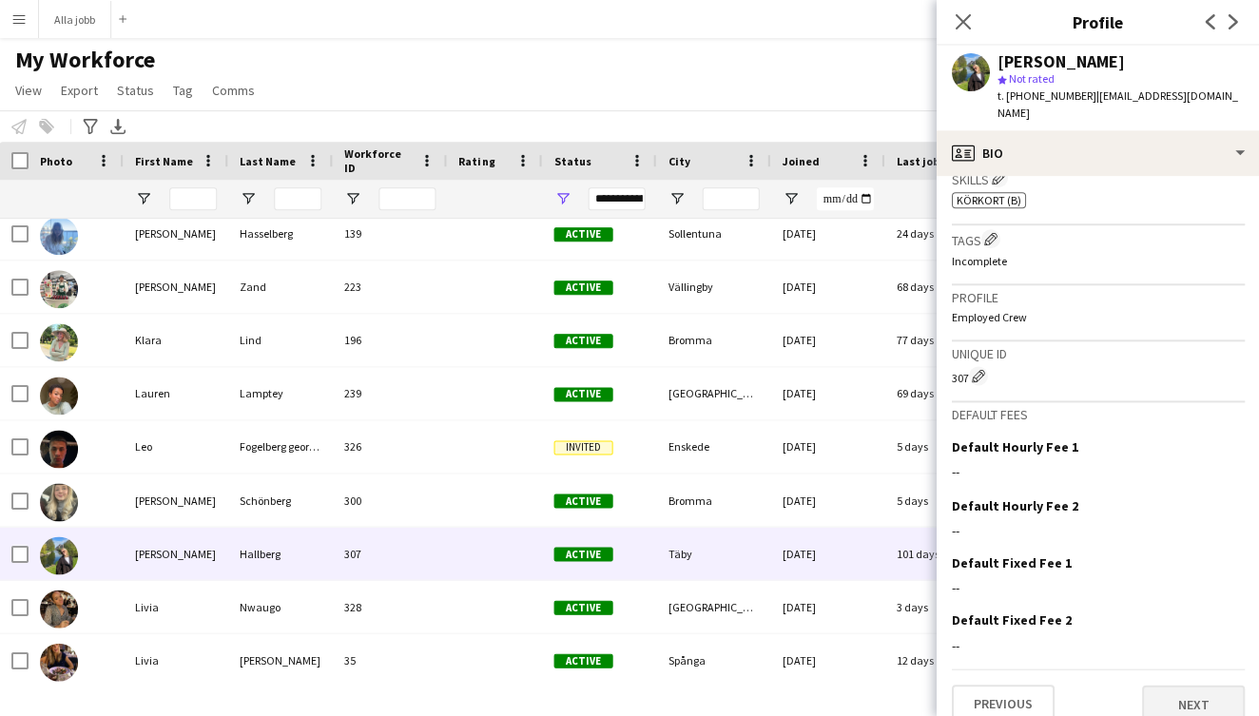
click at [1181, 684] on button "Next" at bounding box center [1192, 703] width 103 height 38
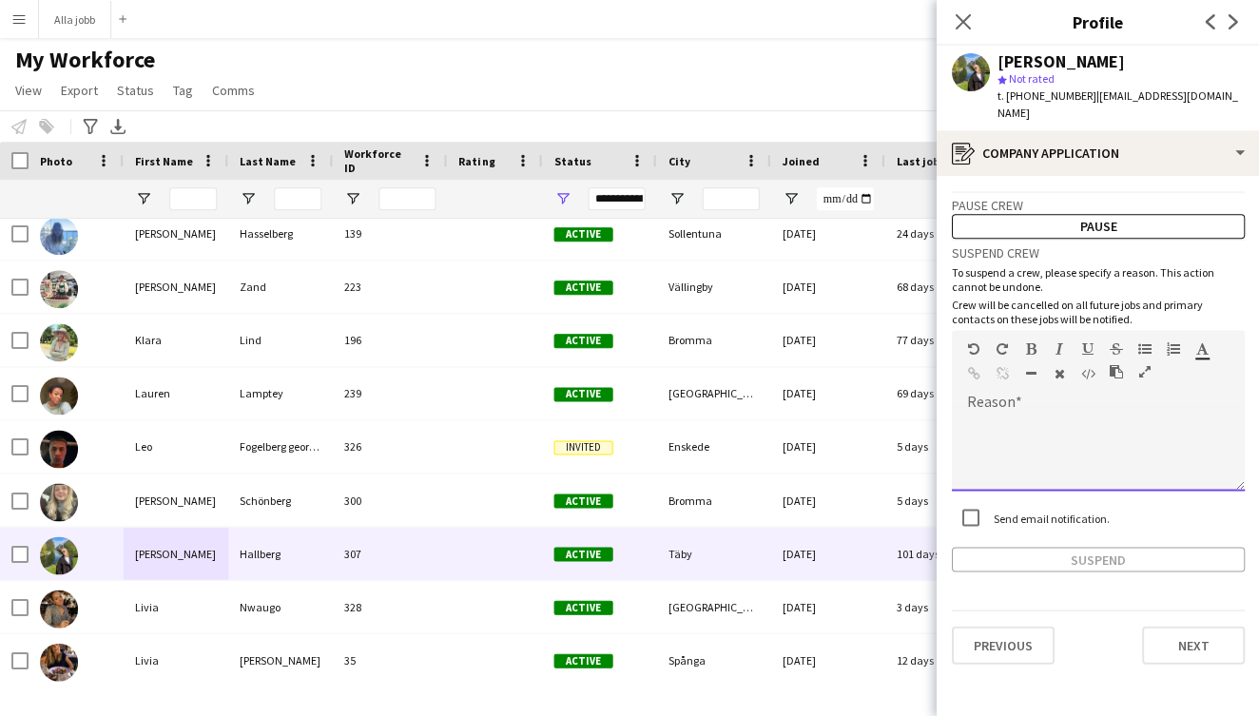
click at [1045, 414] on div at bounding box center [1097, 452] width 293 height 76
click at [1014, 547] on button "Suspend" at bounding box center [1097, 559] width 293 height 25
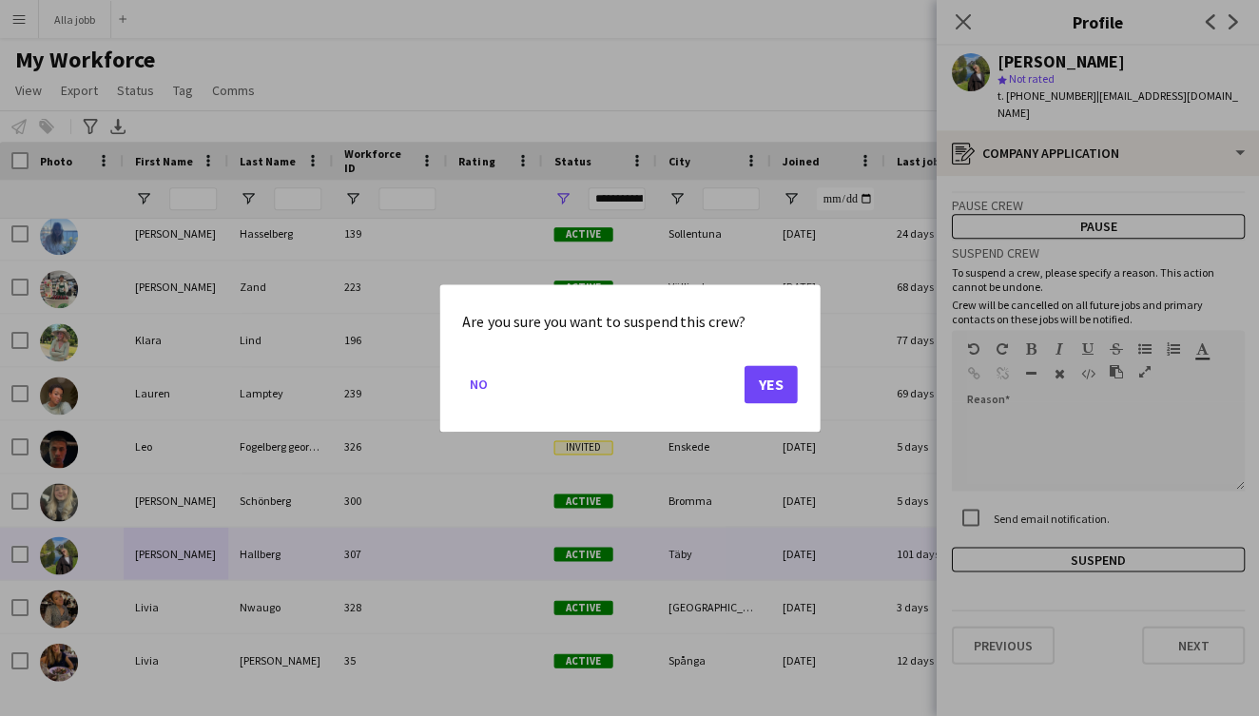
click at [780, 383] on button "Yes" at bounding box center [769, 384] width 53 height 38
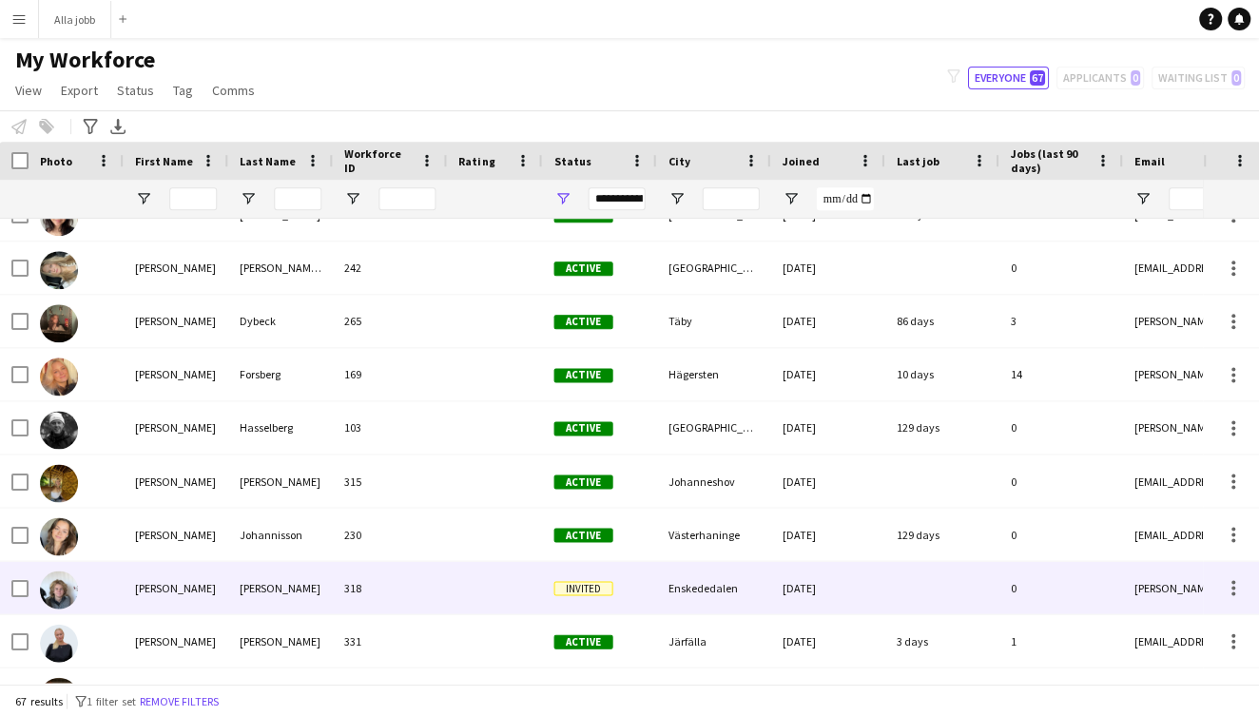
click at [188, 592] on div "[PERSON_NAME]" at bounding box center [176, 587] width 105 height 52
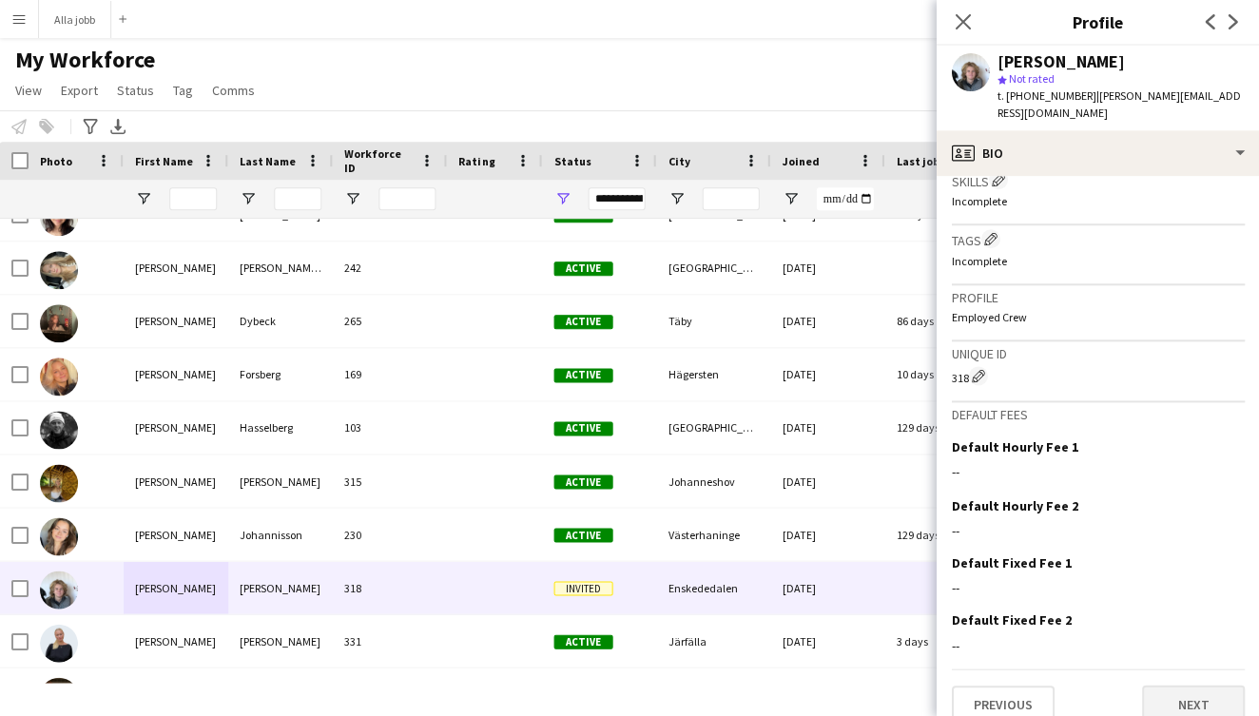
click at [1207, 684] on button "Next" at bounding box center [1192, 703] width 103 height 38
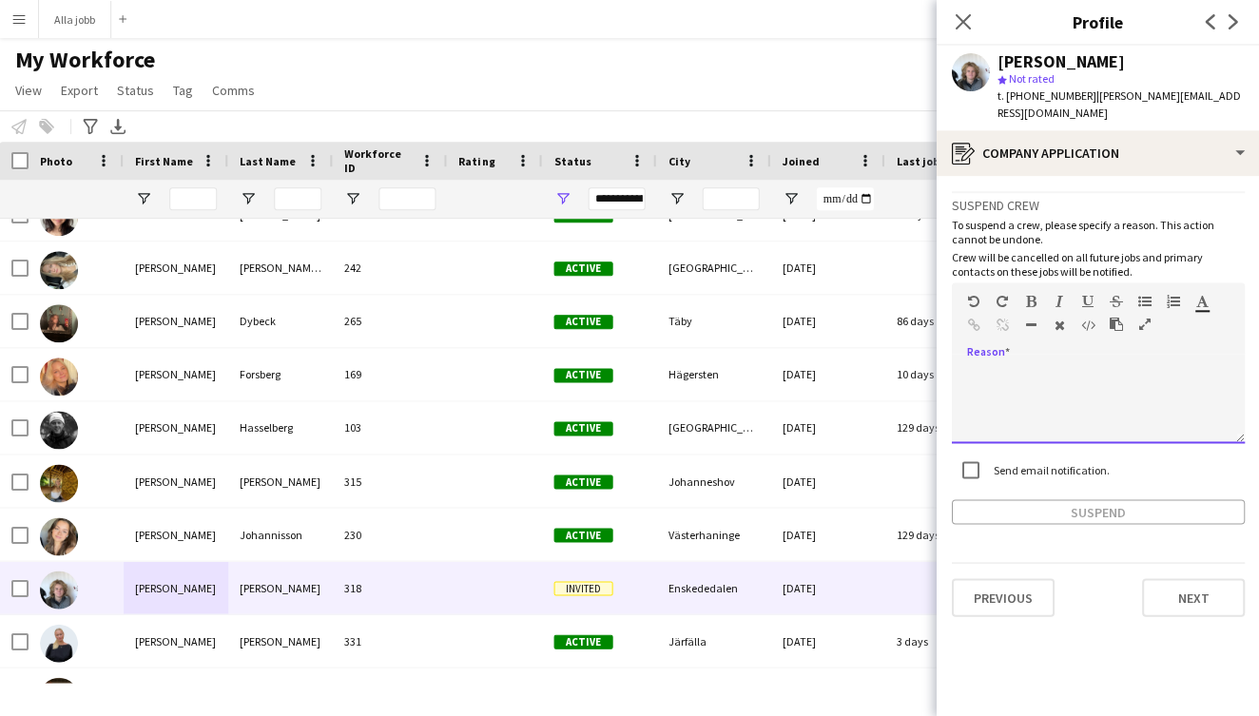
click at [1051, 381] on div at bounding box center [1097, 405] width 293 height 76
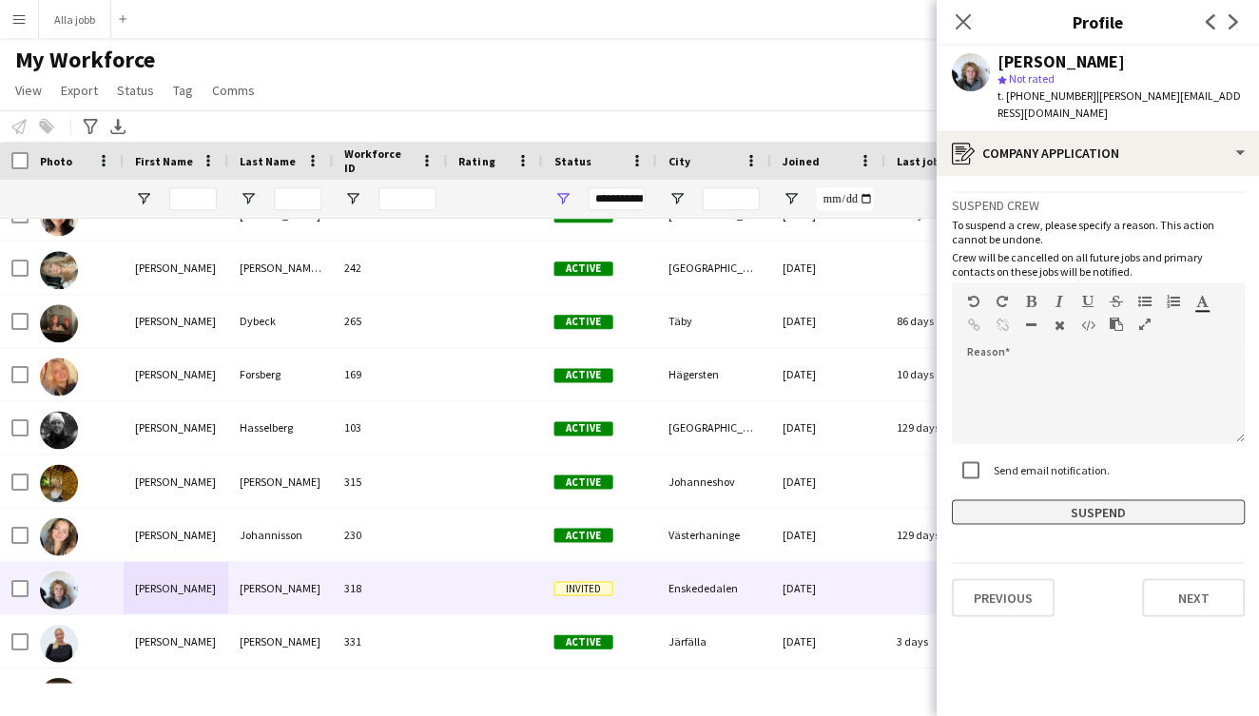
click at [1005, 499] on button "Suspend" at bounding box center [1097, 511] width 293 height 25
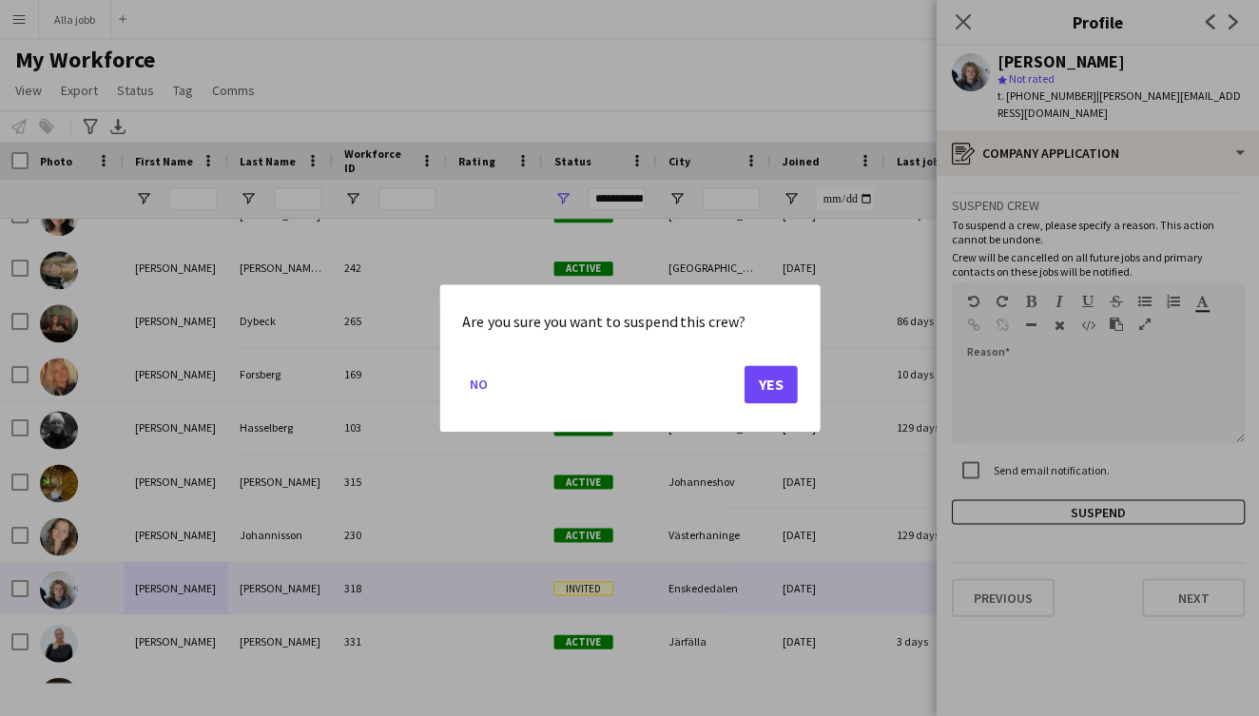
click at [781, 394] on button "Yes" at bounding box center [769, 384] width 53 height 38
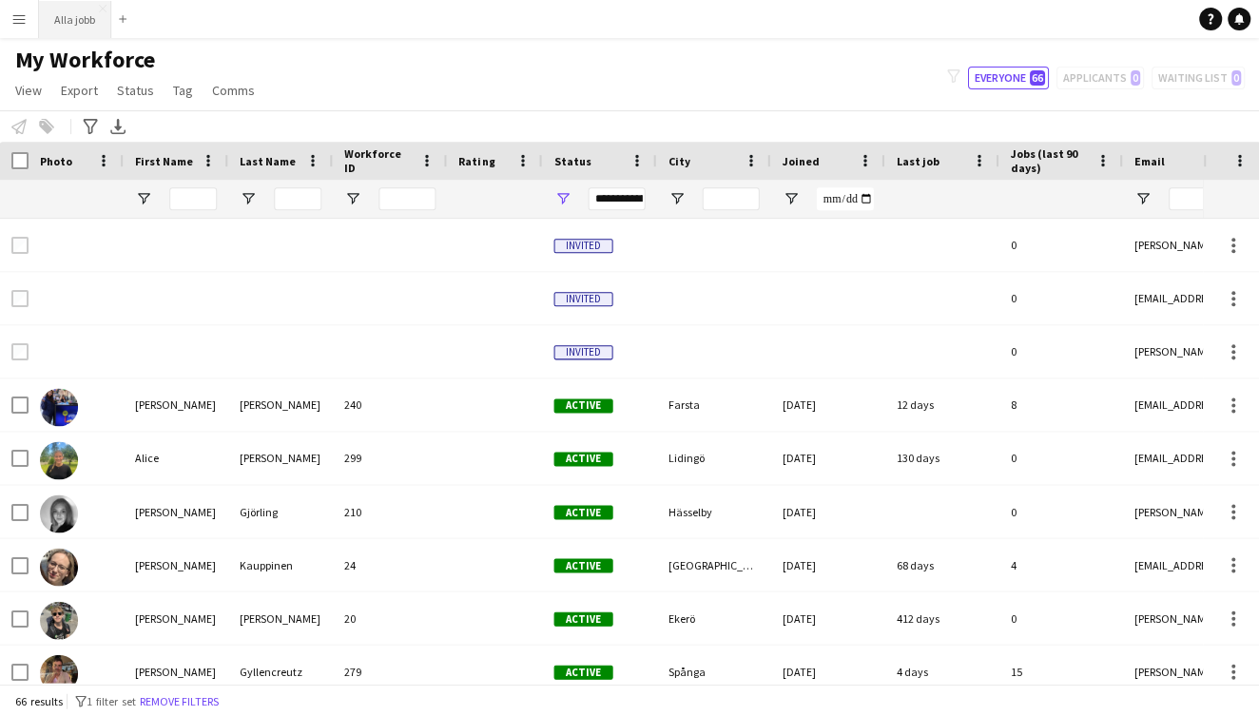
click at [87, 10] on button "Alla jobb Close" at bounding box center [75, 19] width 72 height 37
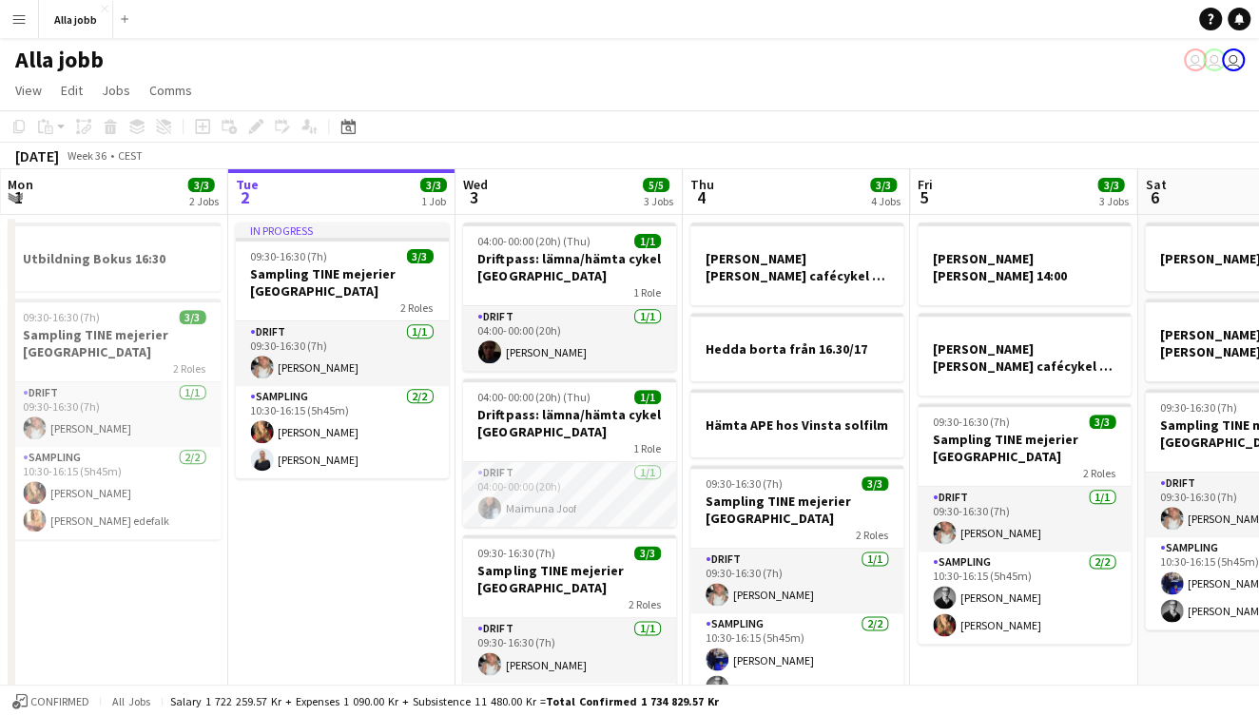
click at [29, 10] on button "Menu" at bounding box center [19, 19] width 38 height 38
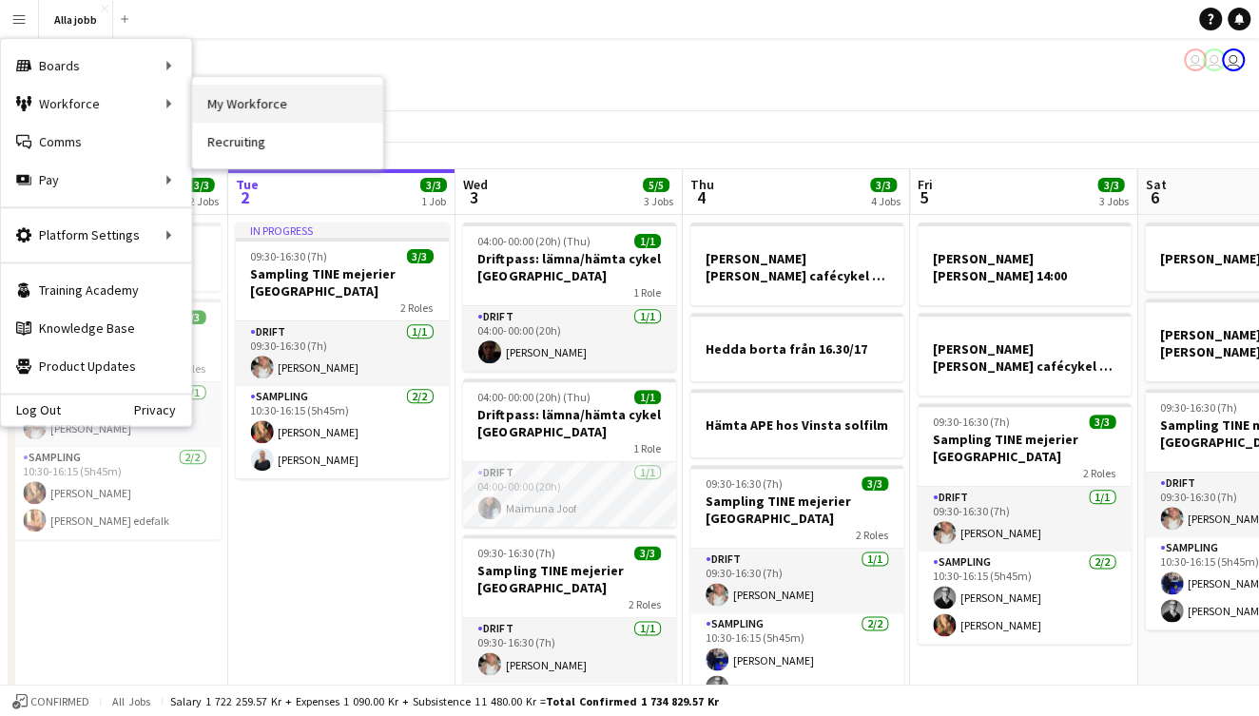
click at [241, 111] on link "My Workforce" at bounding box center [287, 104] width 190 height 38
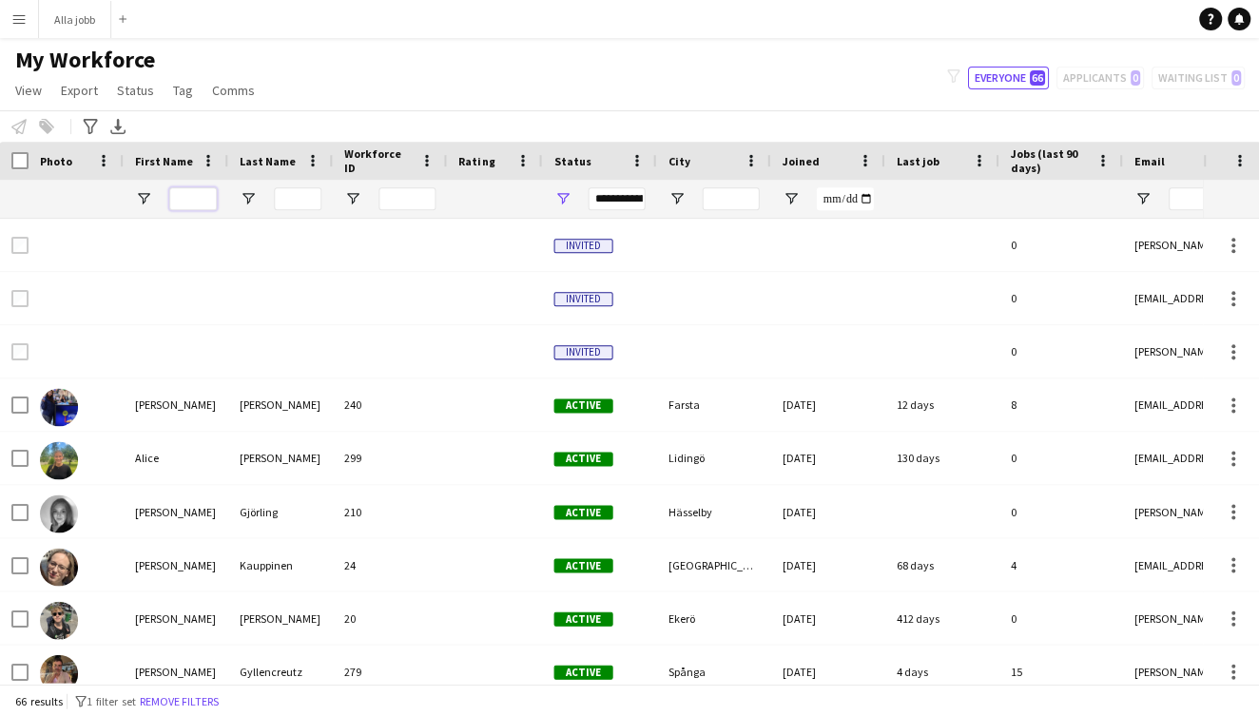
click at [188, 202] on input "First Name Filter Input" at bounding box center [193, 198] width 48 height 23
click at [607, 201] on div "**********" at bounding box center [615, 198] width 57 height 23
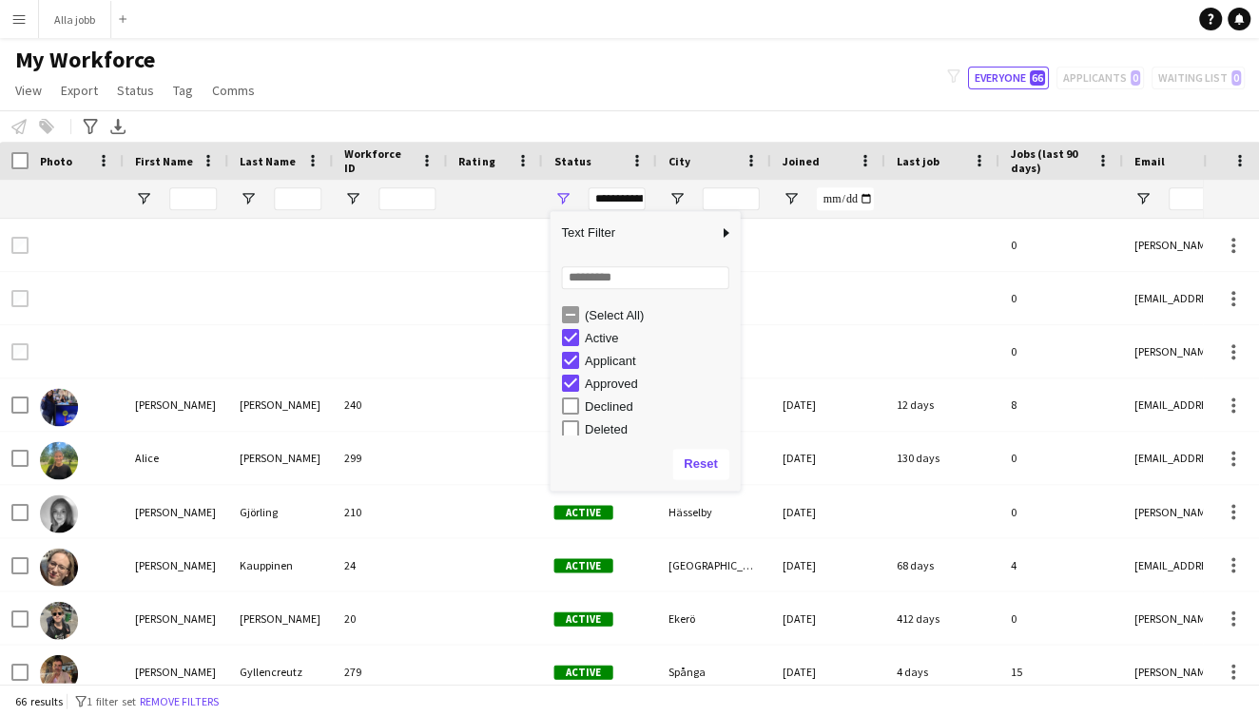
click at [614, 187] on div "**********" at bounding box center [615, 198] width 57 height 23
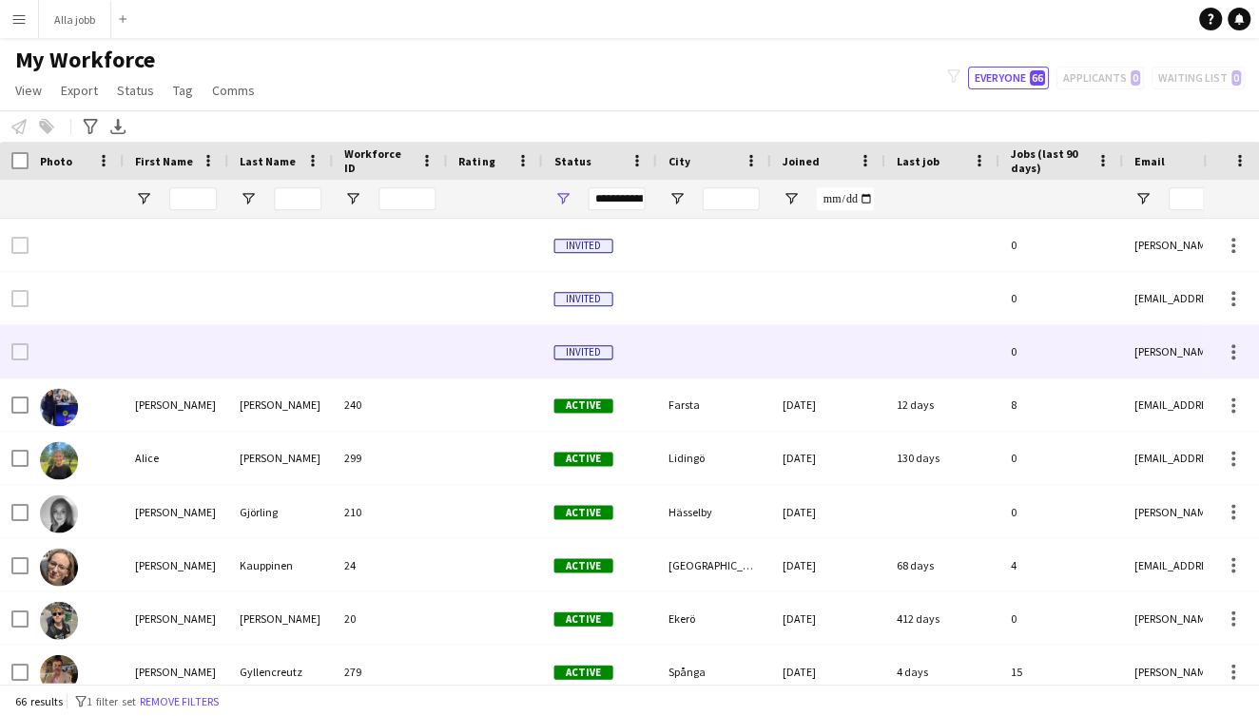
click at [433, 331] on div at bounding box center [390, 351] width 114 height 52
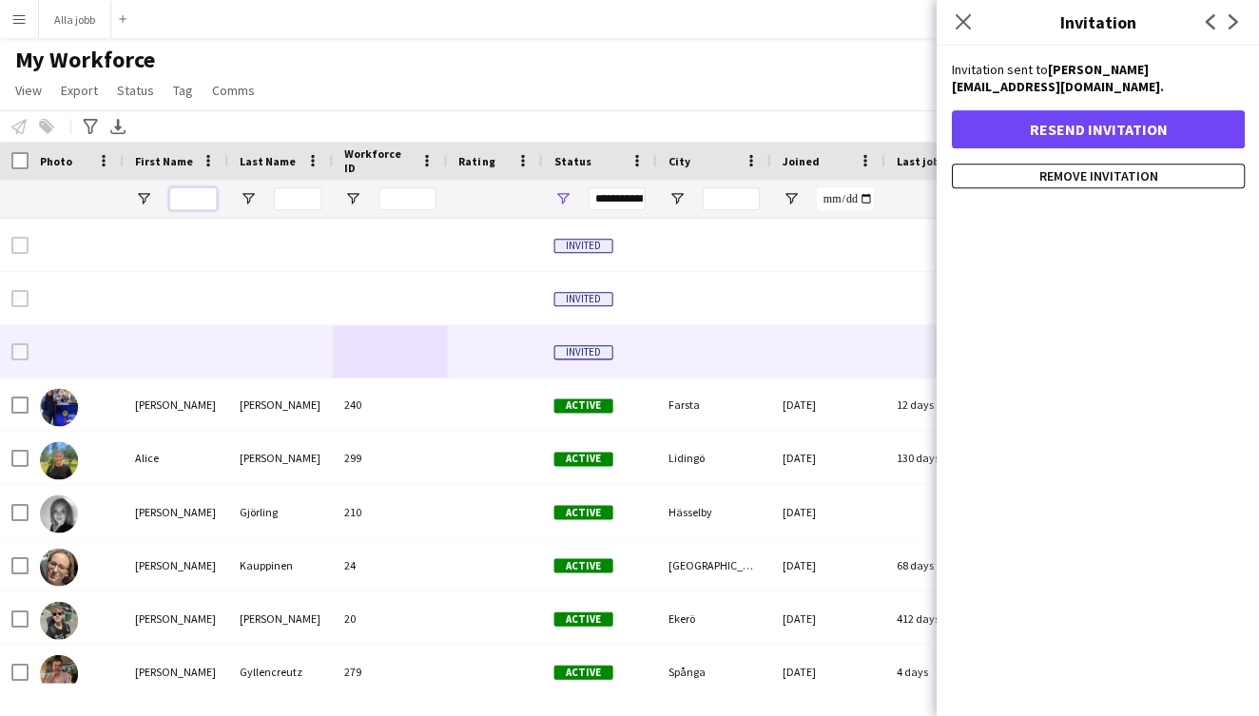
click at [200, 205] on input "First Name Filter Input" at bounding box center [193, 198] width 48 height 23
click at [613, 203] on div "**********" at bounding box center [615, 198] width 57 height 23
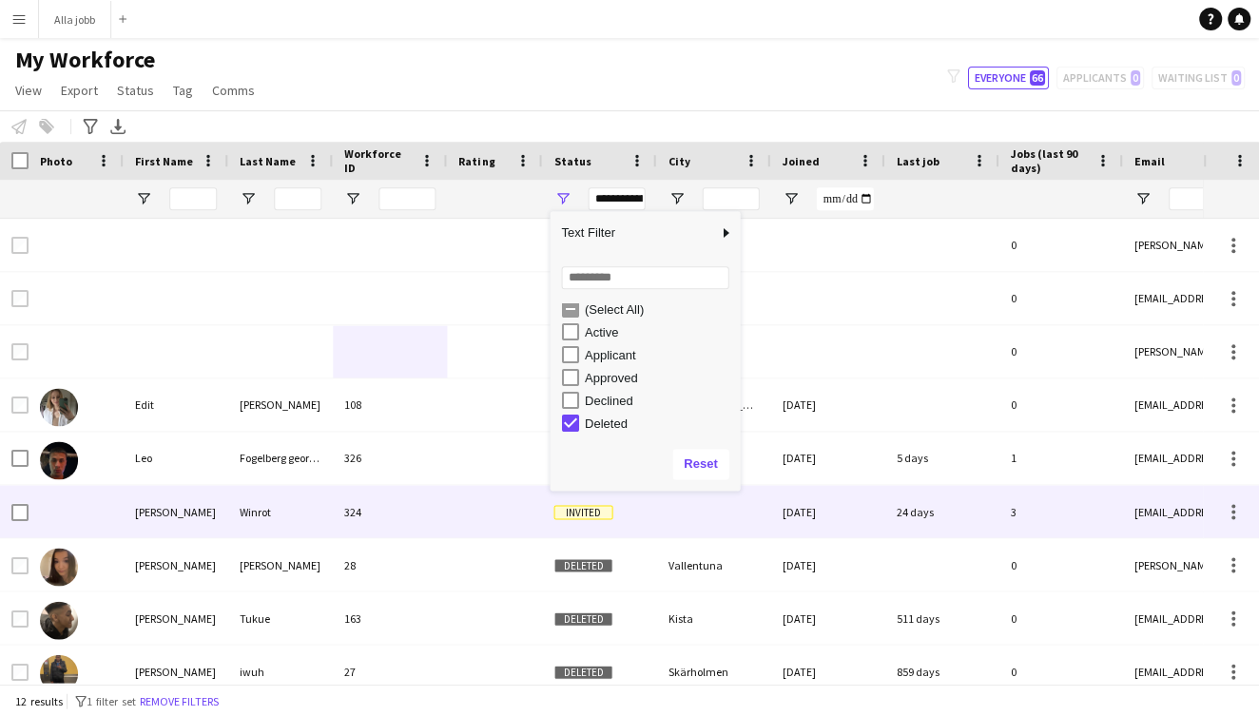
click at [429, 475] on div "326" at bounding box center [390, 458] width 114 height 52
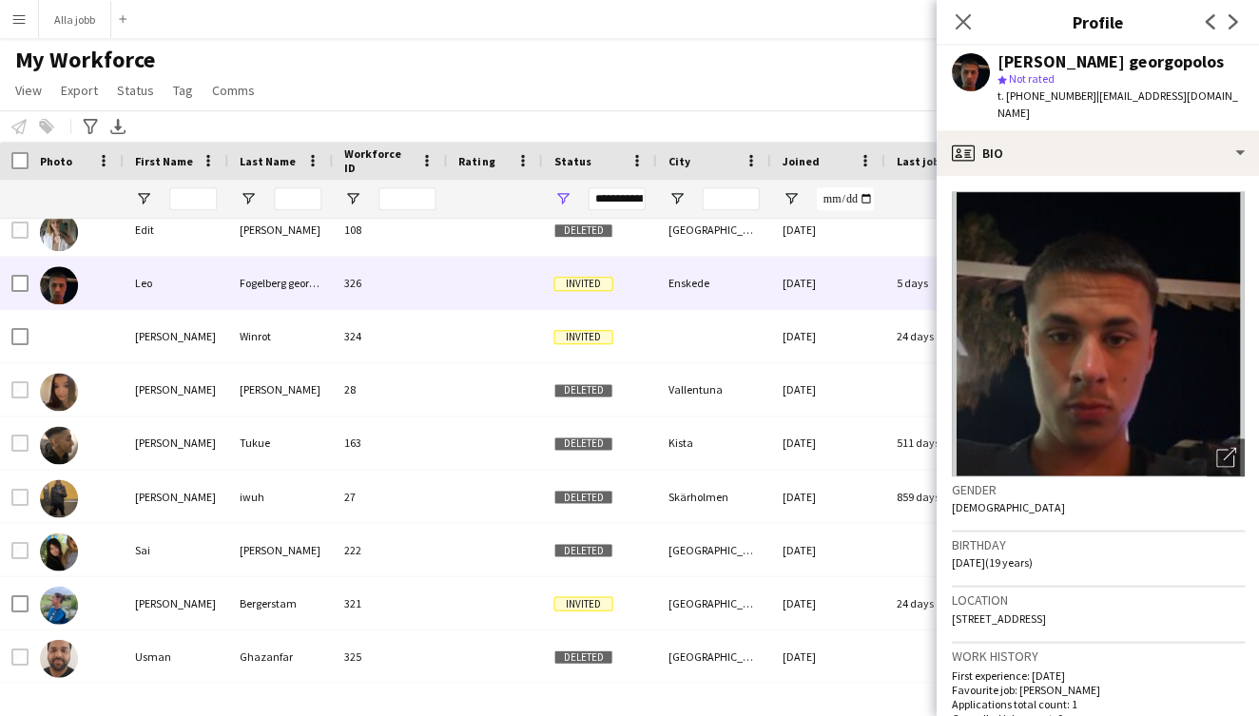
click at [617, 204] on div "**********" at bounding box center [615, 198] width 57 height 23
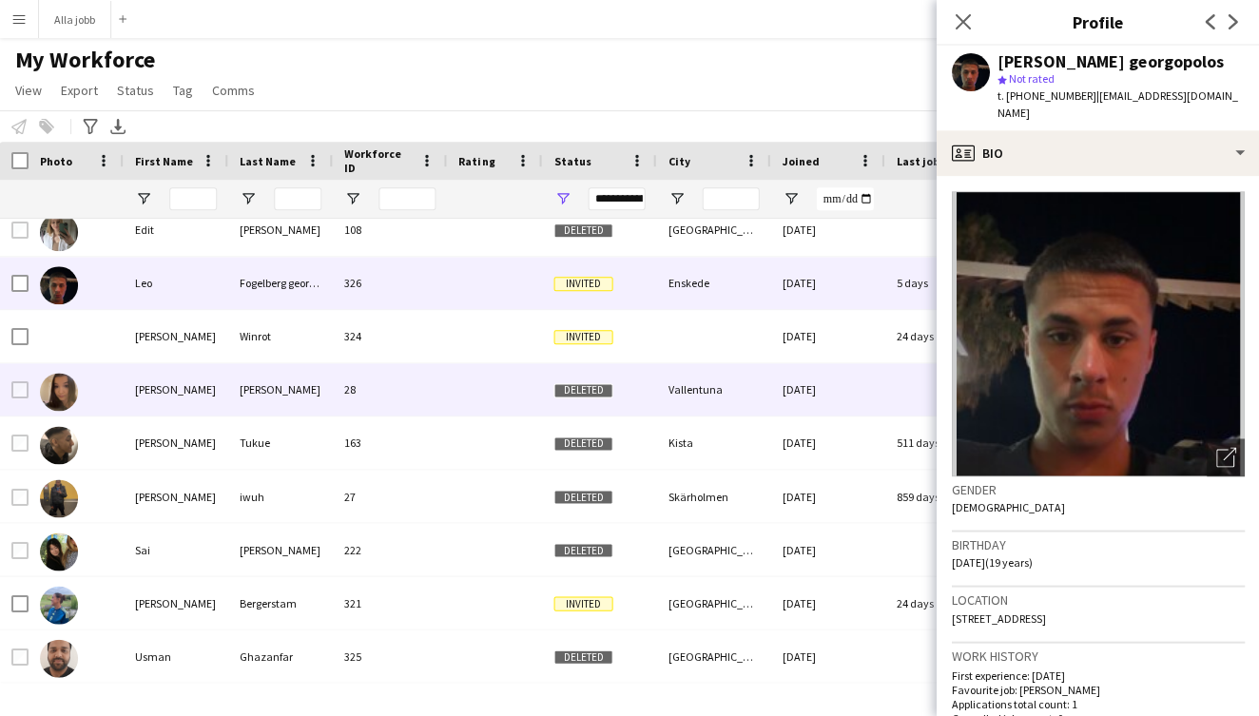
click at [470, 399] on div at bounding box center [494, 389] width 95 height 52
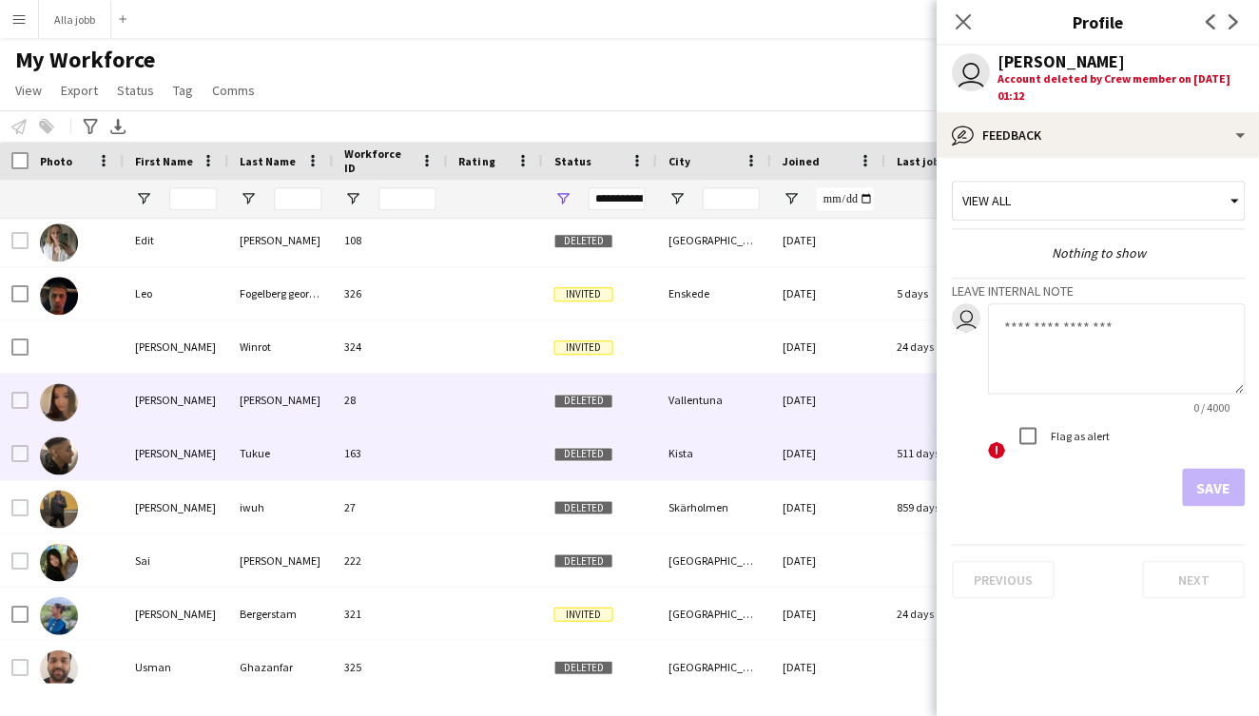
scroll to position [172, 0]
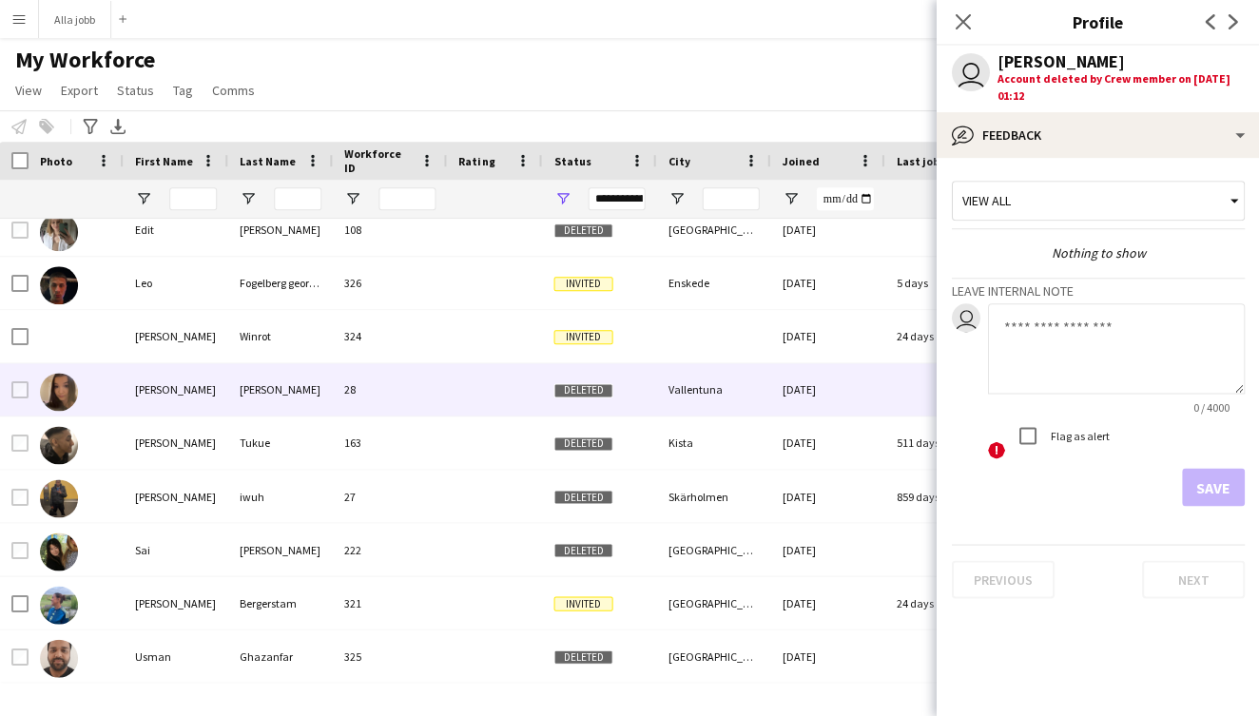
click at [611, 192] on div "**********" at bounding box center [615, 198] width 57 height 23
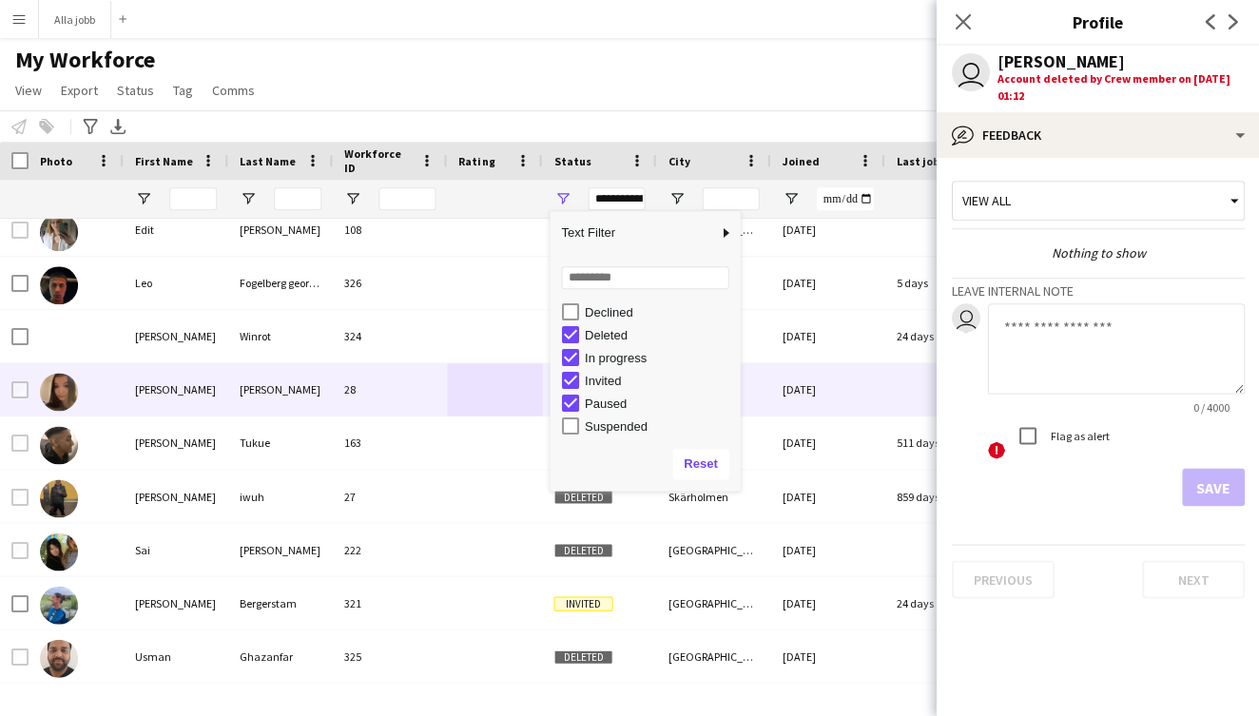
click at [574, 343] on div "Deleted" at bounding box center [650, 334] width 179 height 23
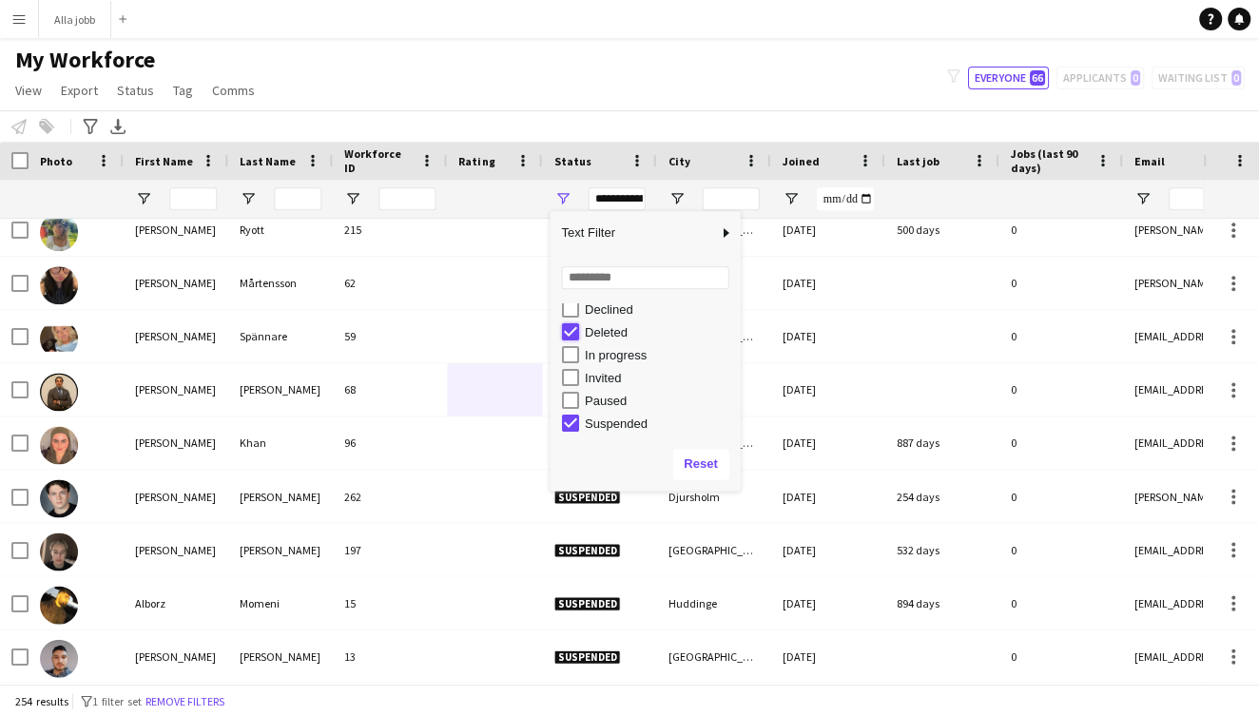
type input "**********"
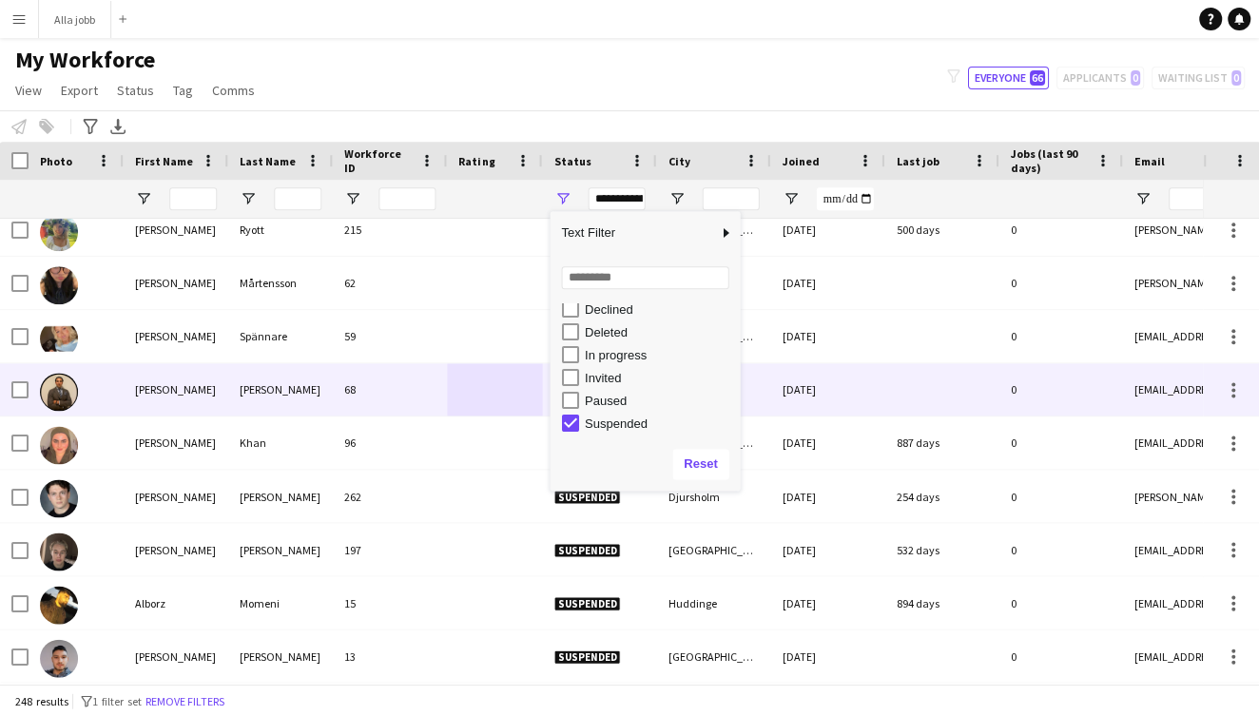
click at [403, 381] on div "68" at bounding box center [390, 389] width 114 height 52
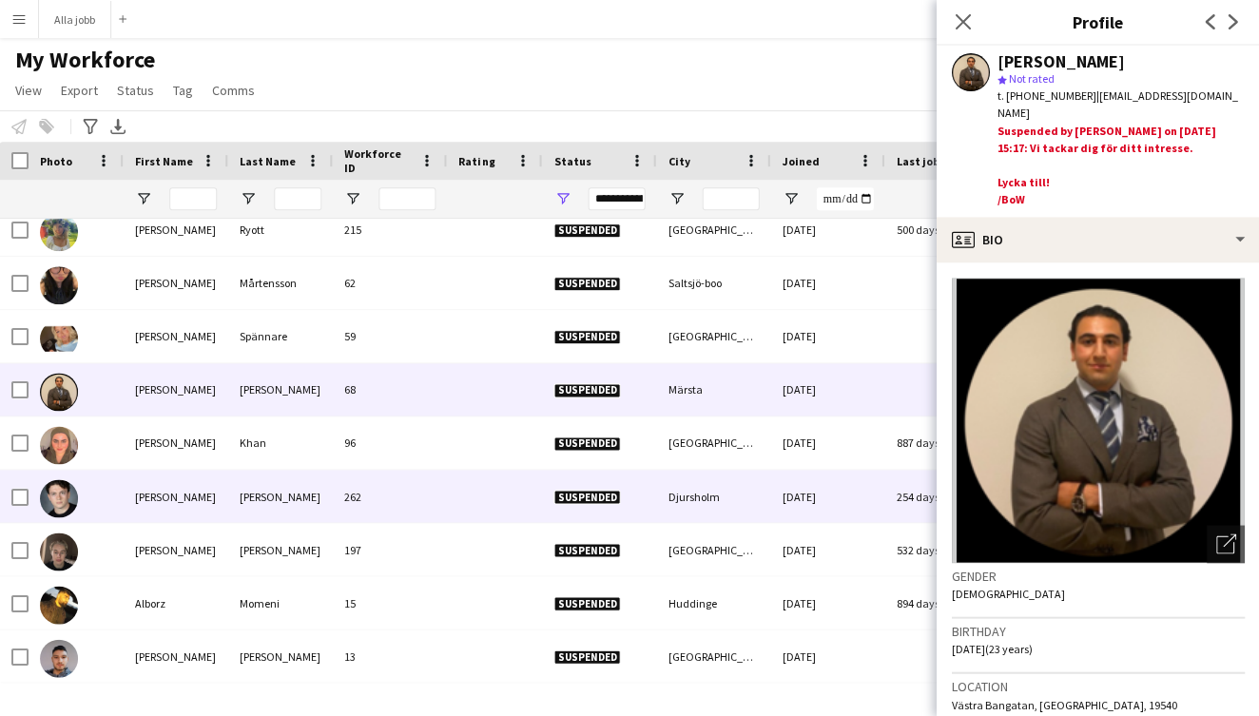
click at [344, 480] on div "262" at bounding box center [390, 496] width 114 height 52
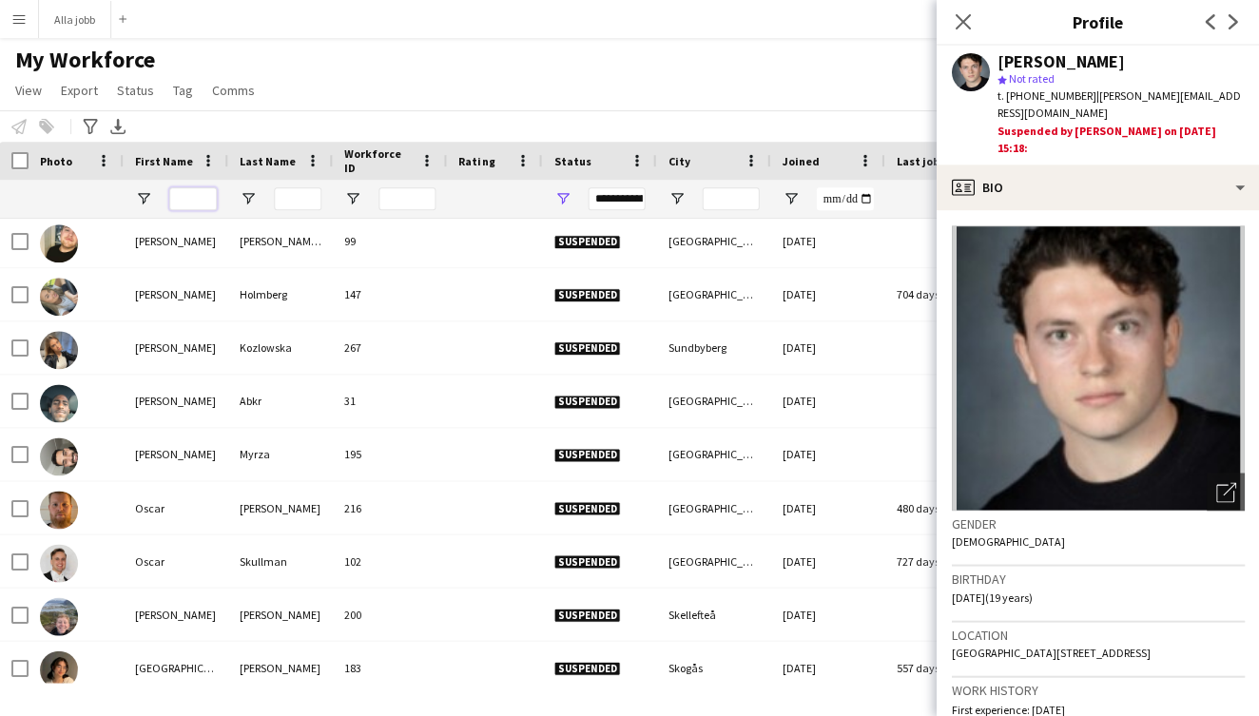
click at [200, 204] on input "First Name Filter Input" at bounding box center [193, 198] width 48 height 23
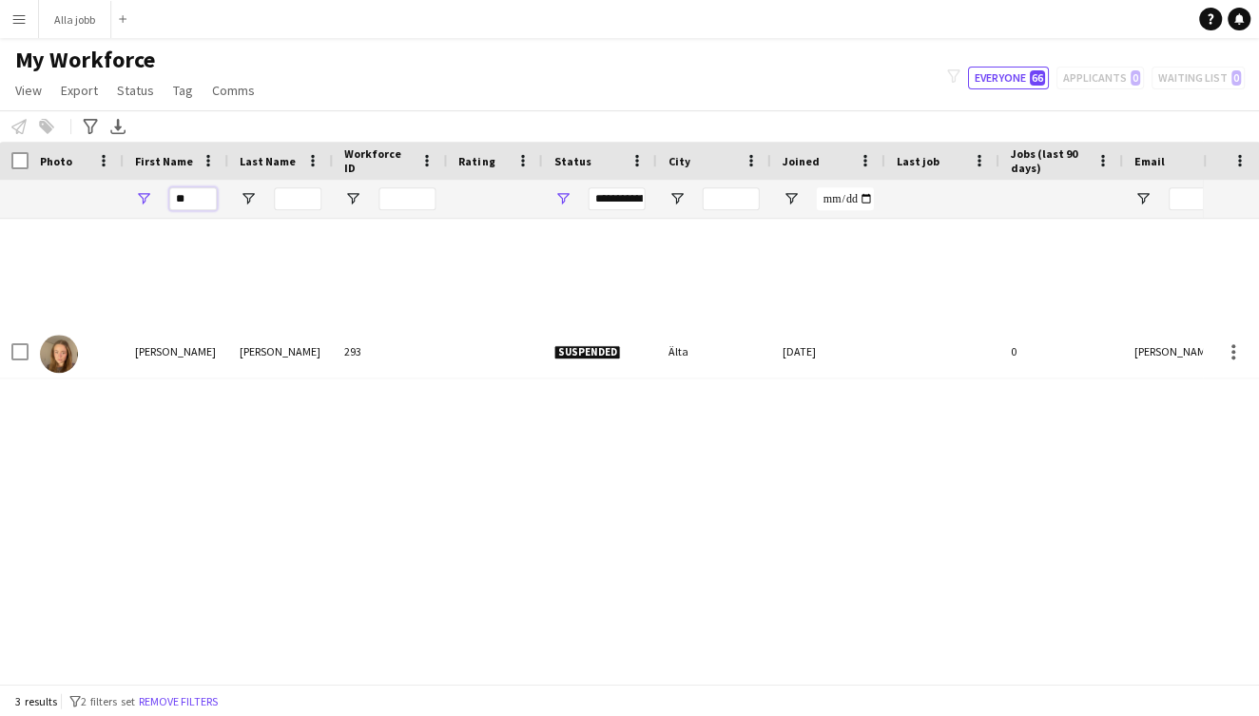
type input "*"
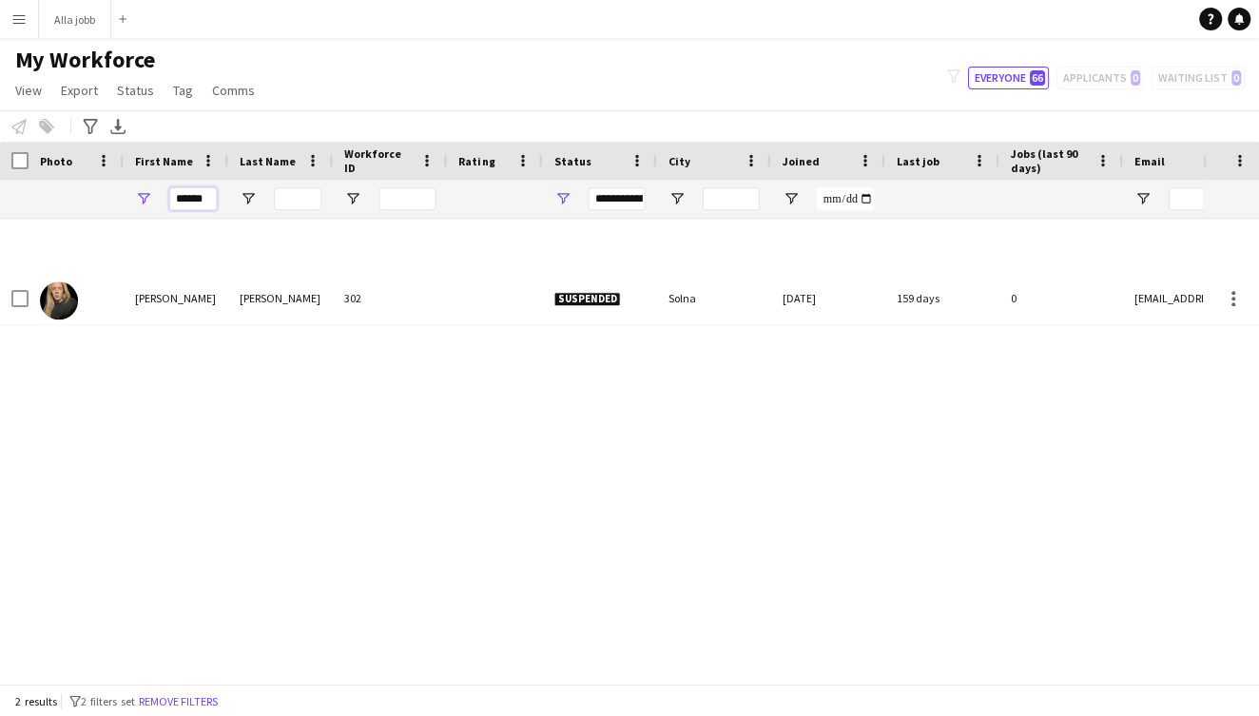
click at [191, 190] on input "******" at bounding box center [193, 198] width 48 height 23
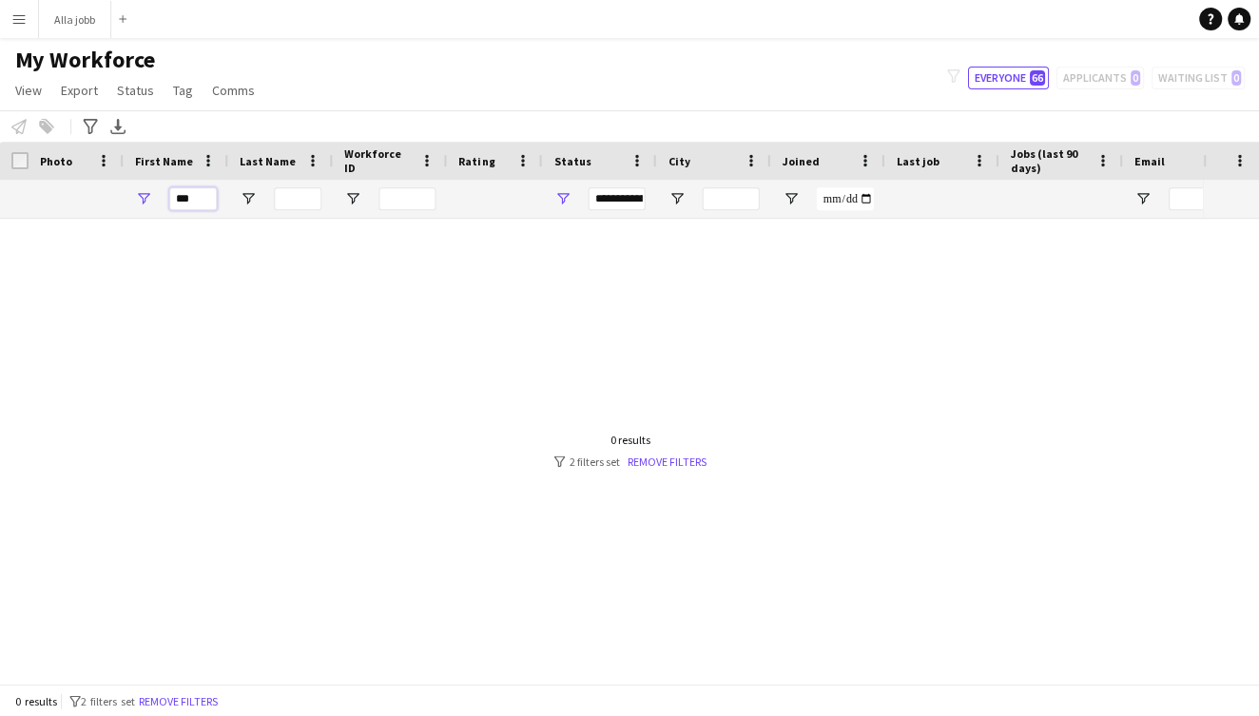
click at [182, 196] on input "***" at bounding box center [193, 198] width 48 height 23
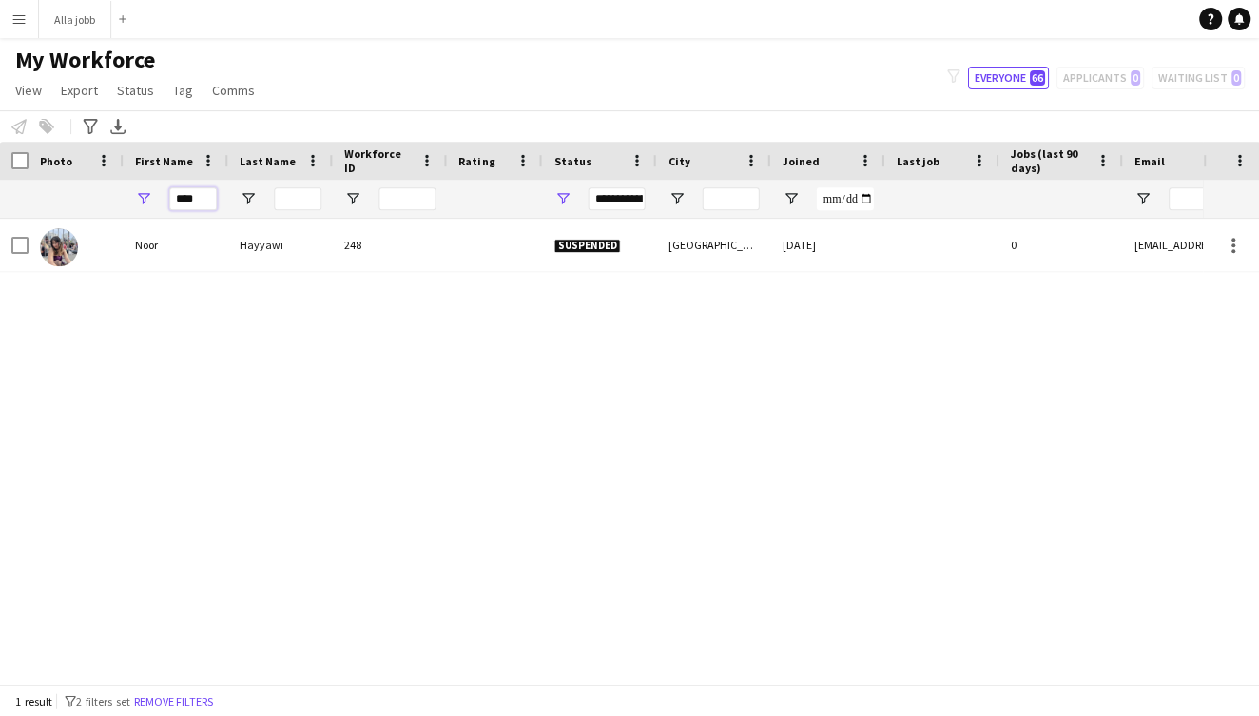
type input "****"
click at [24, 31] on button "Menu" at bounding box center [19, 19] width 38 height 38
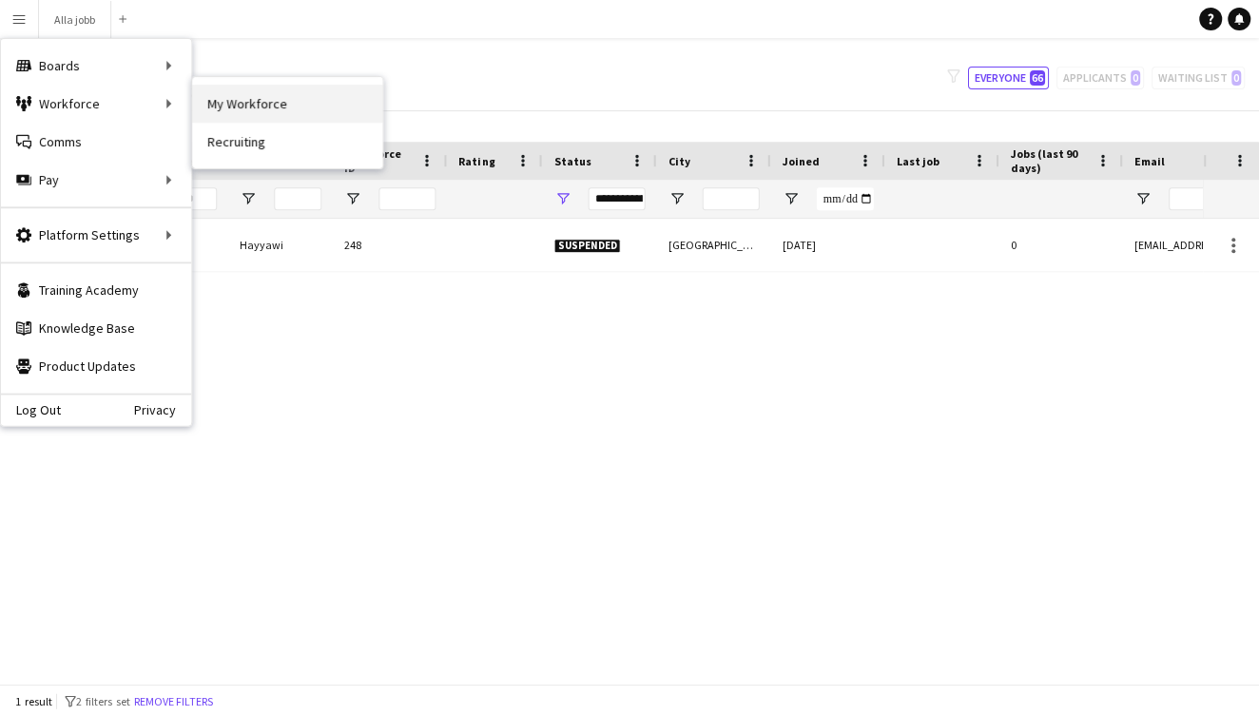
click at [241, 116] on link "My Workforce" at bounding box center [287, 104] width 190 height 38
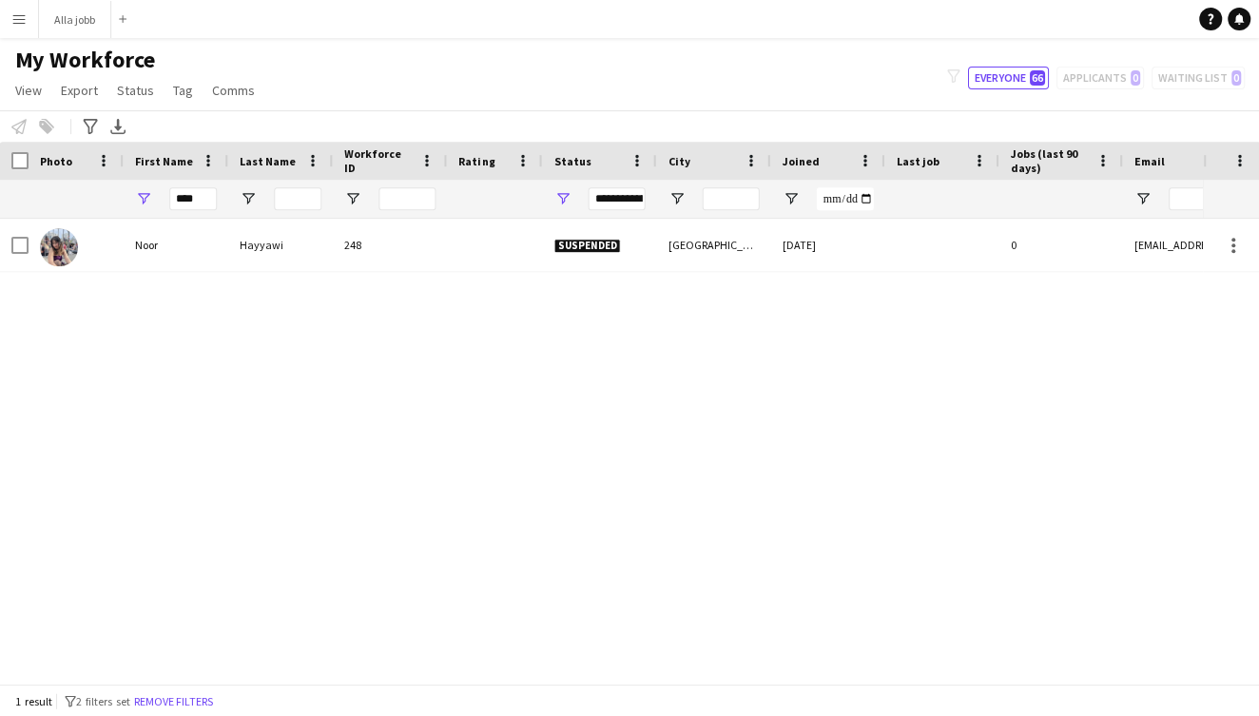
type input "**********"
type input "****"
type input "**********"
click at [205, 203] on input "****" at bounding box center [193, 198] width 48 height 23
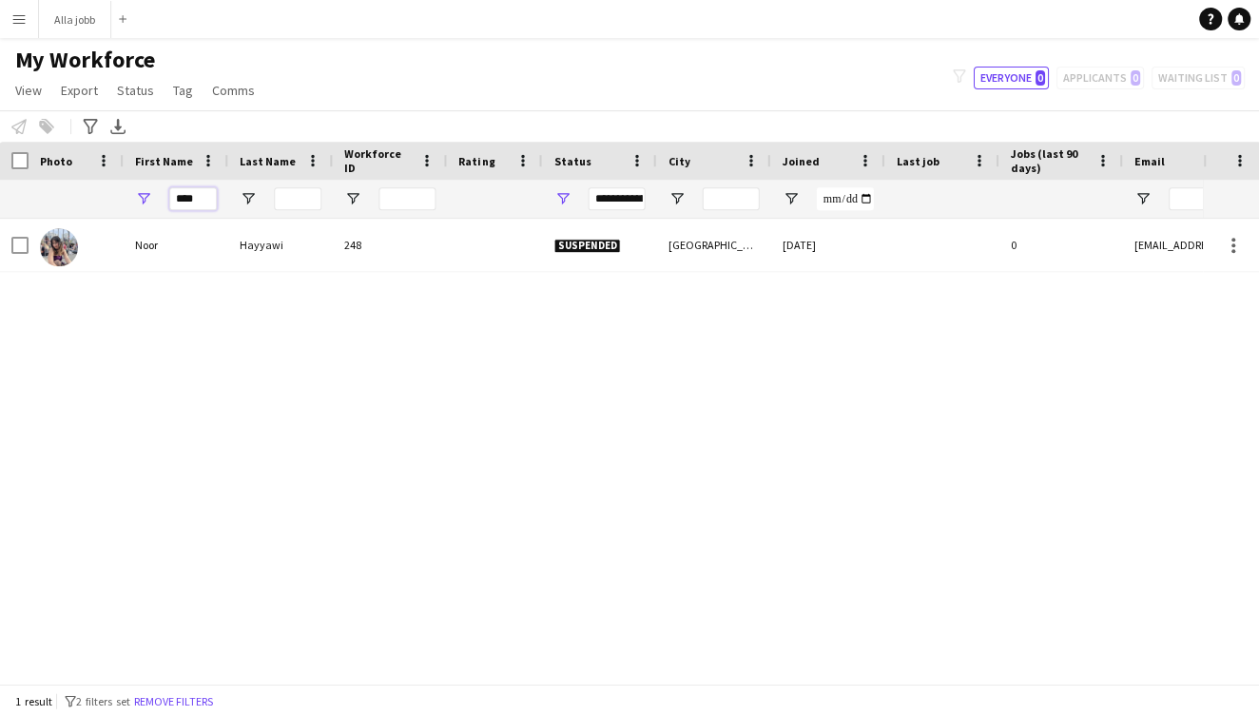
click at [205, 203] on input "****" at bounding box center [193, 198] width 48 height 23
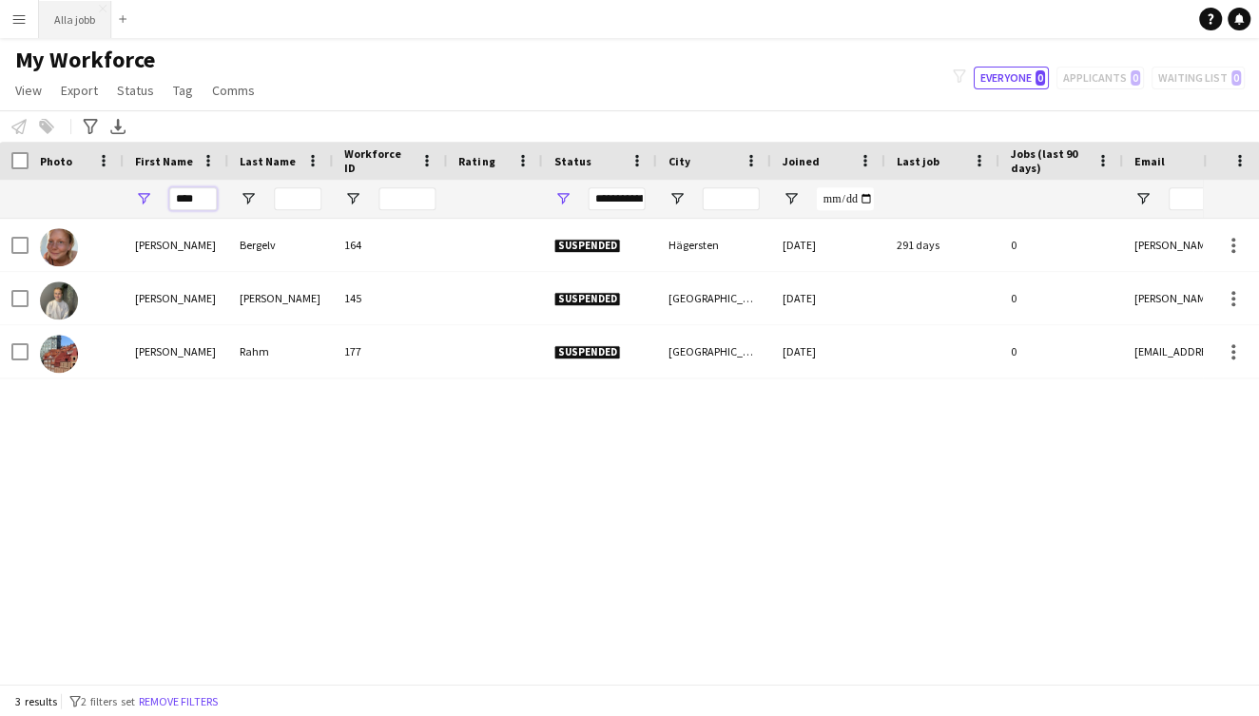
type input "****"
click at [71, 14] on button "Alla jobb Close" at bounding box center [75, 19] width 72 height 37
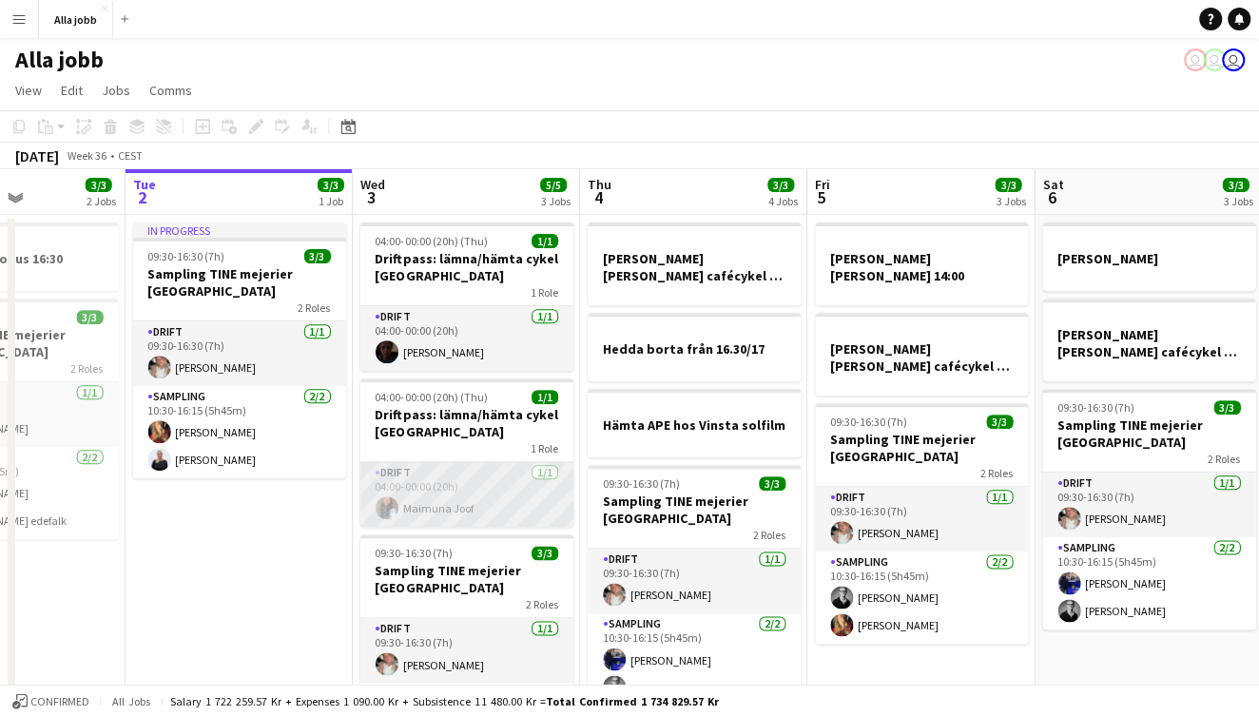
scroll to position [0, 556]
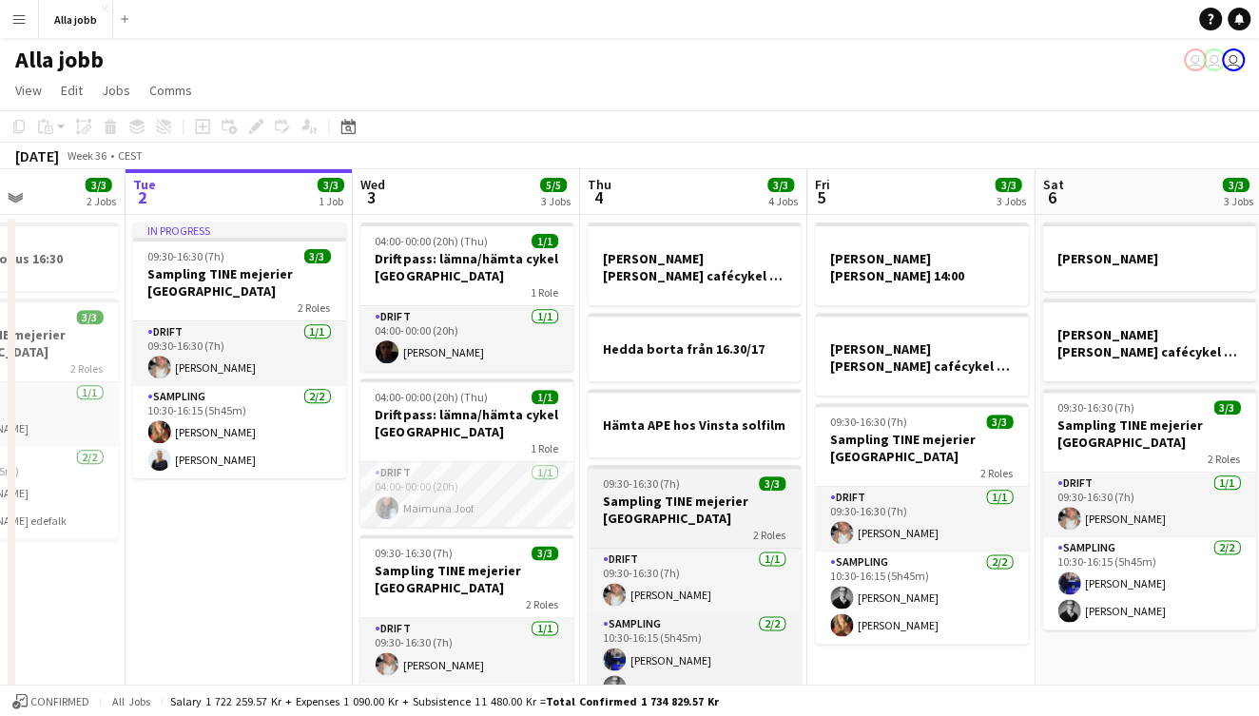
click at [617, 545] on app-job-card "09:30-16:30 (7h) 3/3 Sampling TINE mejerier Stockholm 2 Roles Drift [DATE] 09:3…" at bounding box center [693, 585] width 213 height 241
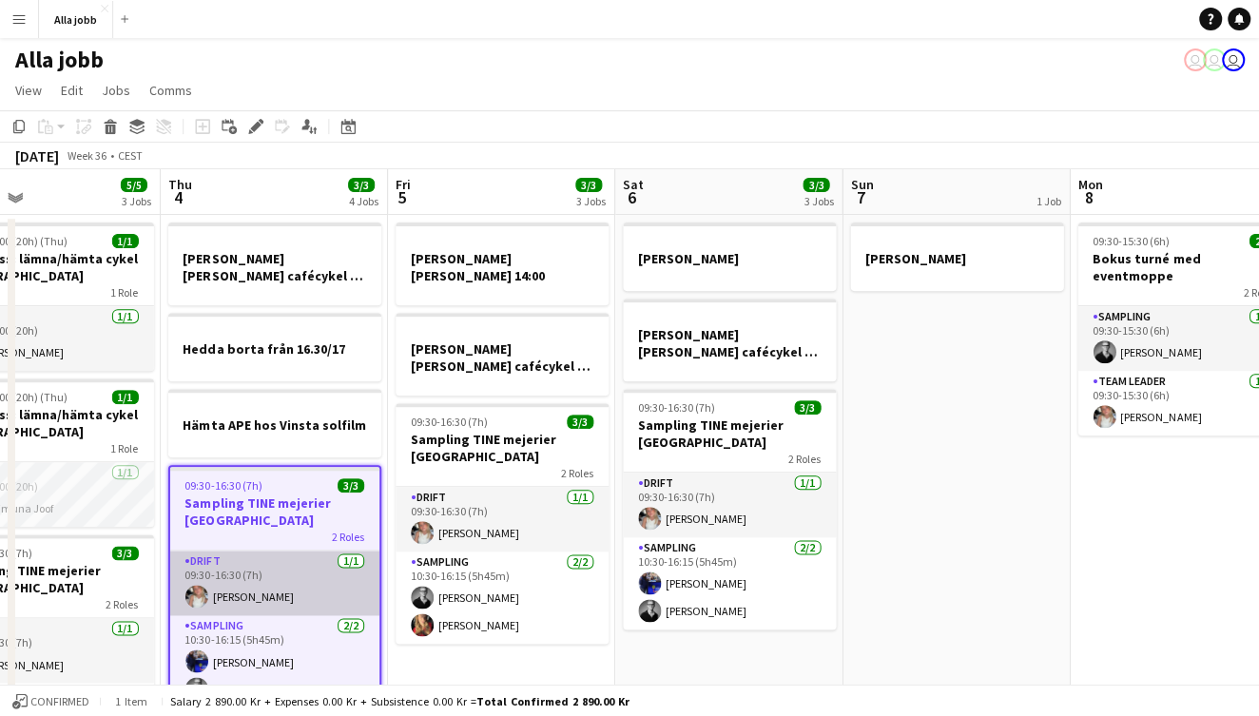
scroll to position [0, 749]
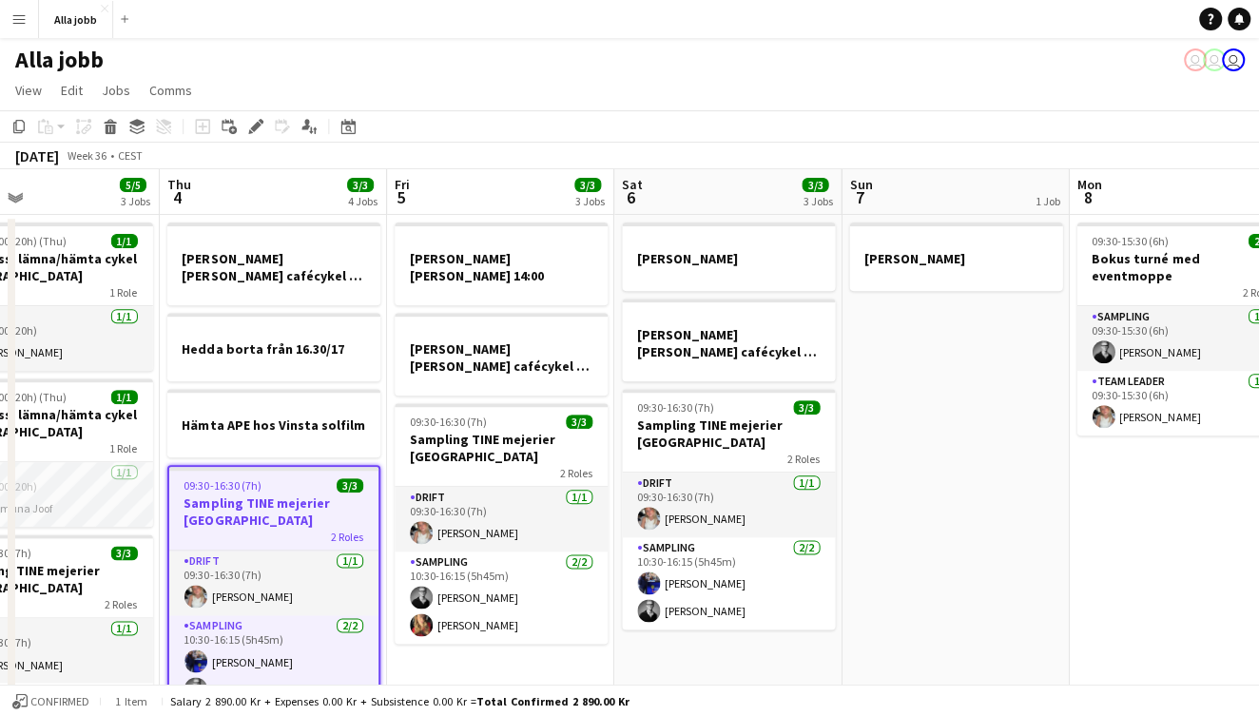
click at [616, 655] on app-date-cell "[PERSON_NAME] [PERSON_NAME] BOSS [PERSON_NAME] [PERSON_NAME], [GEOGRAPHIC_DATA]…" at bounding box center [727, 516] width 227 height 603
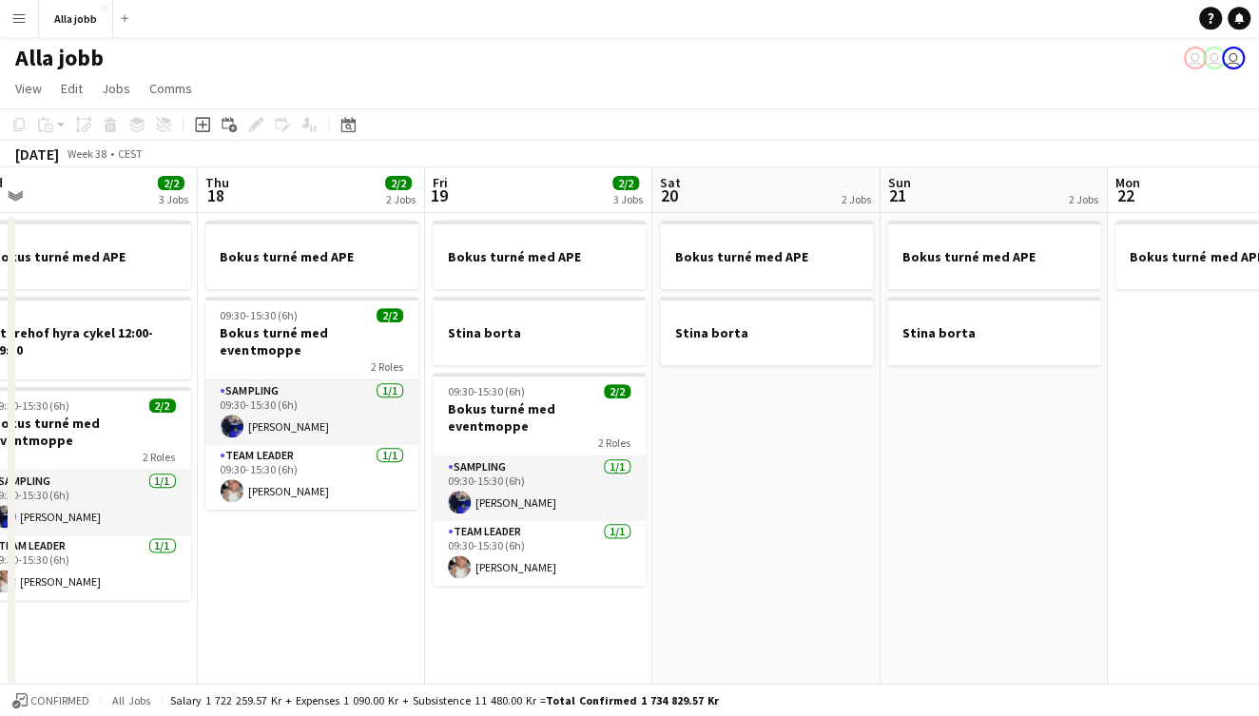
scroll to position [0, 710]
click at [289, 579] on app-date-cell "Bokus turné med APE 09:30-15:30 (6h) 2/2 Bokus turné med eventmoppe 2 Roles Sam…" at bounding box center [312, 515] width 227 height 603
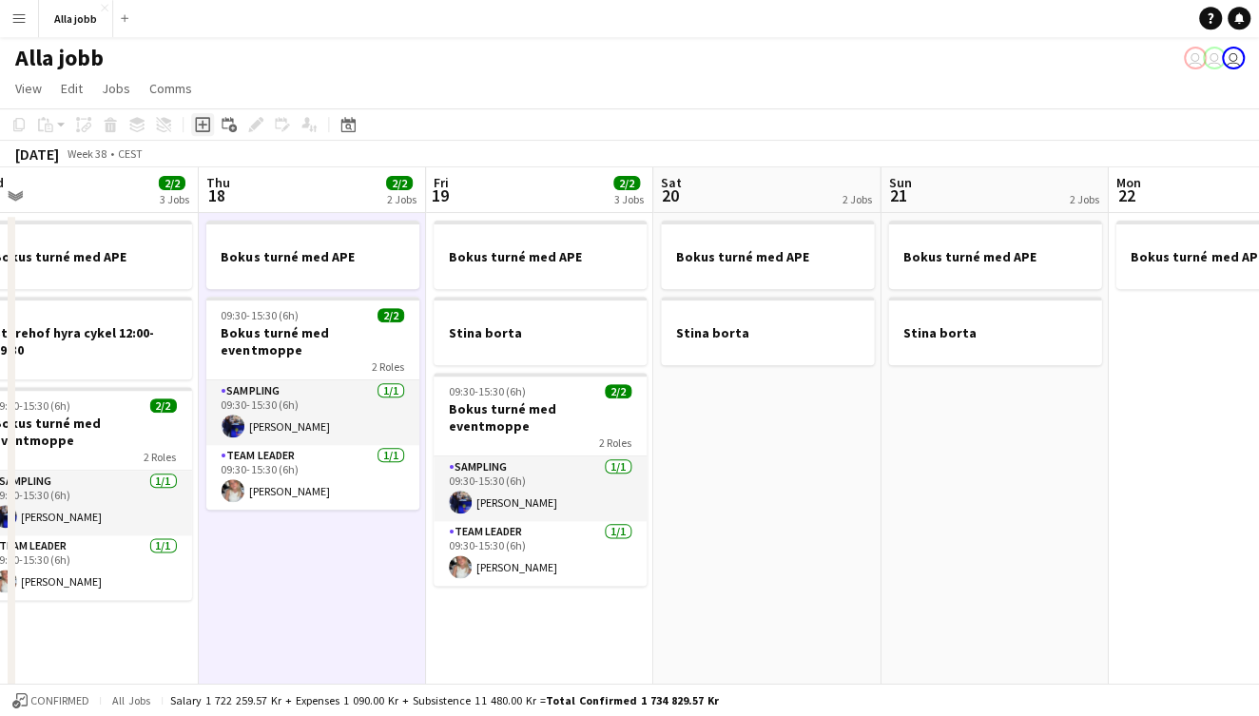
click at [206, 125] on icon "Add job" at bounding box center [202, 125] width 15 height 15
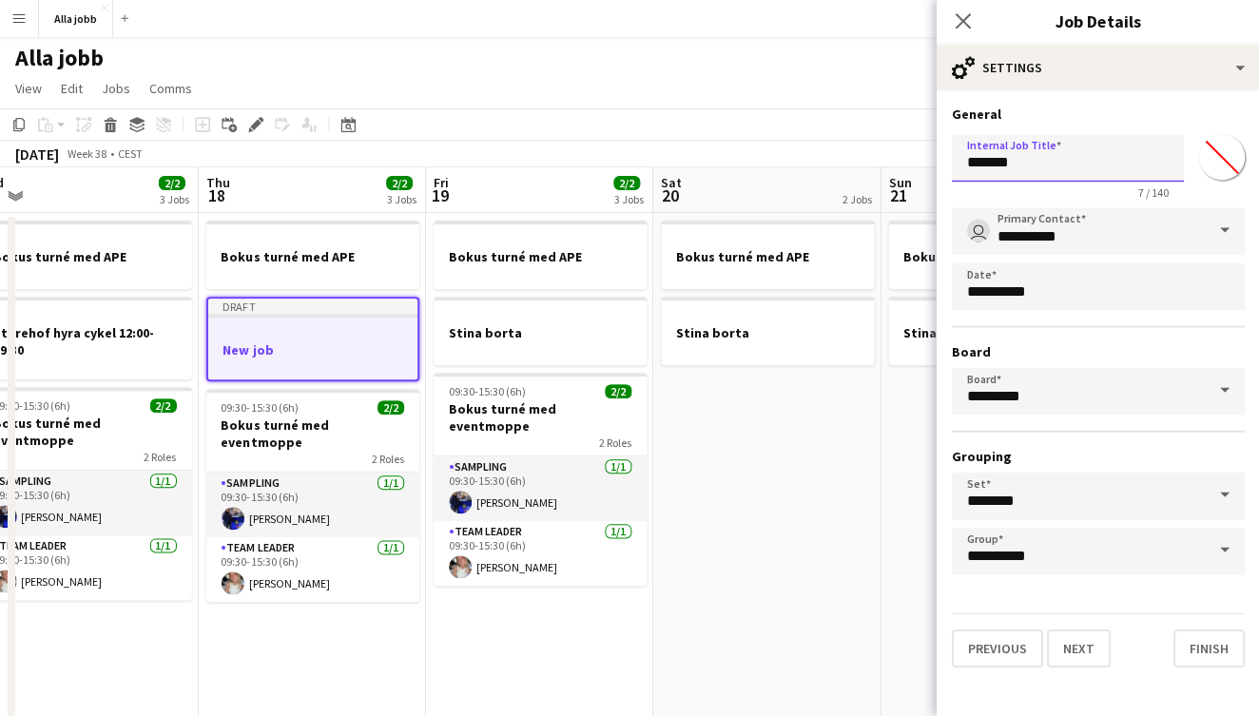
click at [1004, 169] on input "*******" at bounding box center [1067, 159] width 232 height 48
type input "**********"
click at [1193, 645] on button "Finish" at bounding box center [1207, 648] width 71 height 38
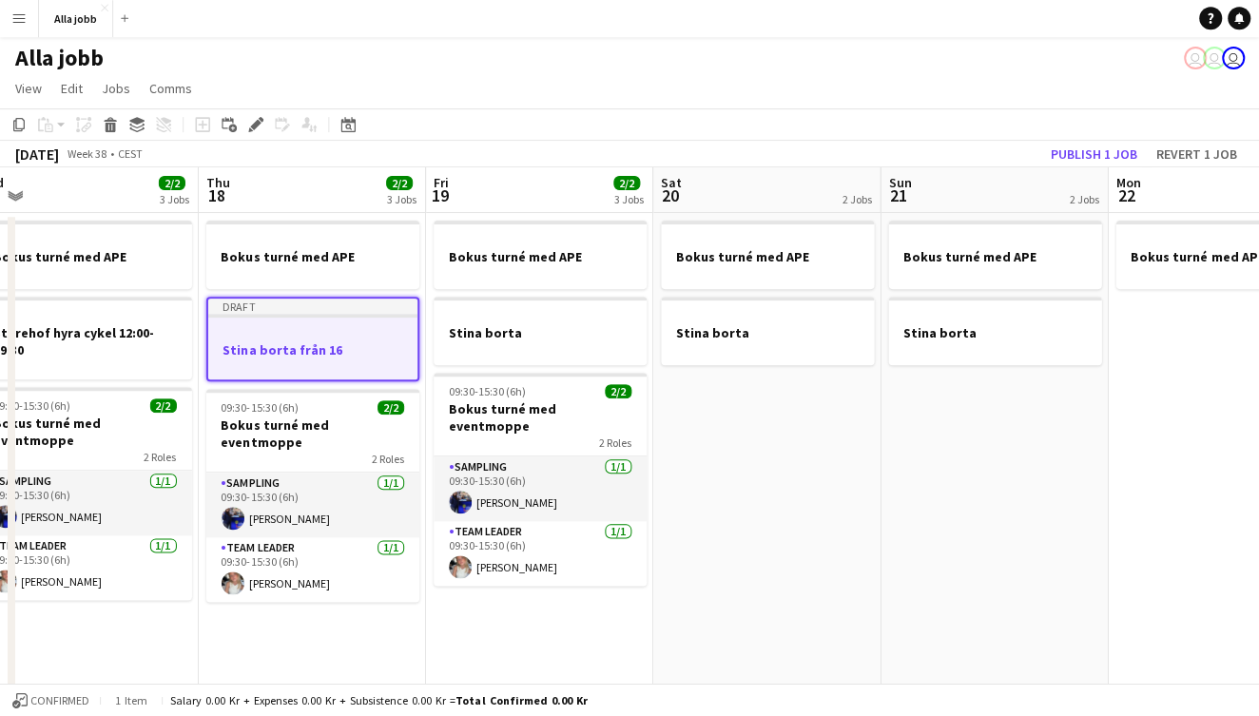
click at [747, 505] on app-date-cell "Bokus turné med APE Stina borta" at bounding box center [766, 515] width 227 height 603
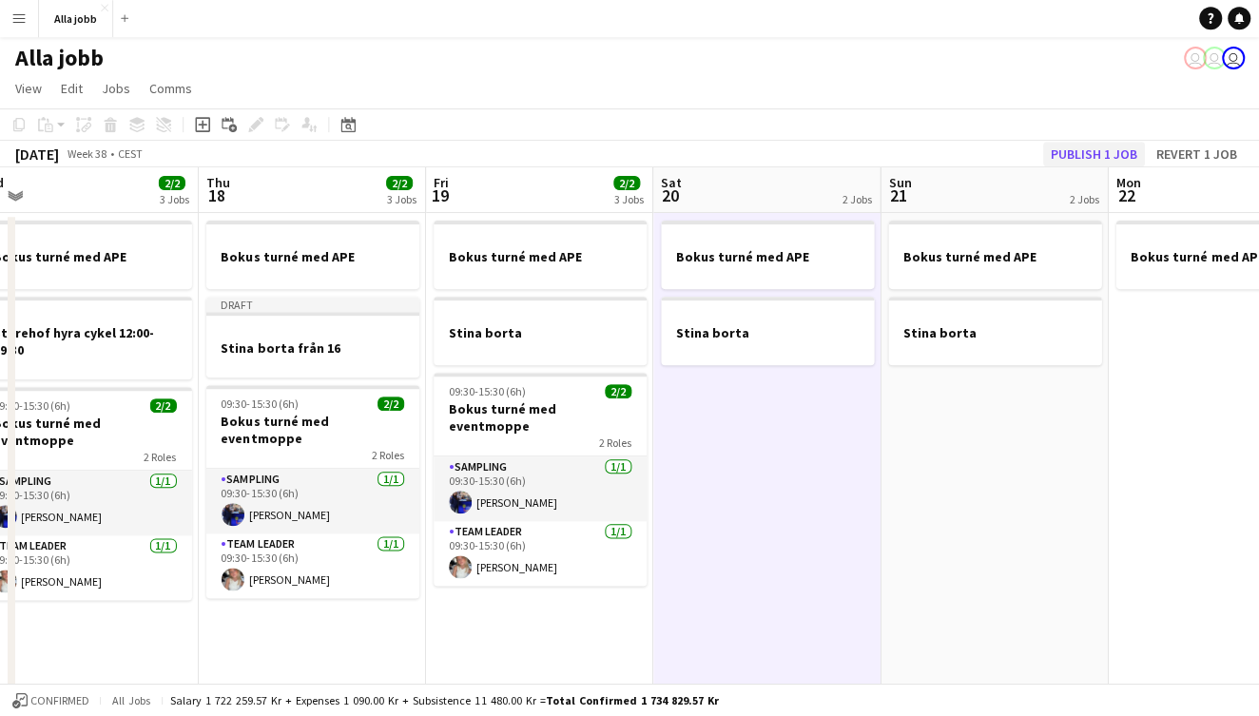
click at [1103, 155] on button "Publish 1 job" at bounding box center [1093, 155] width 102 height 25
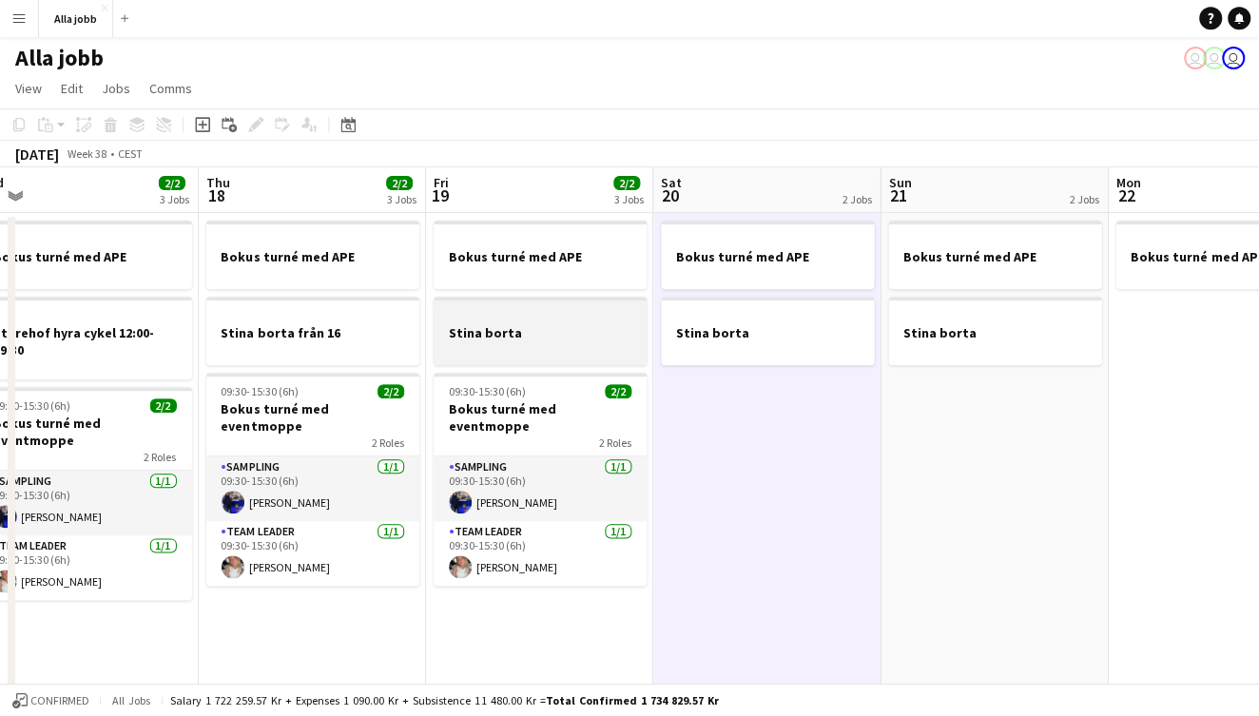
click at [491, 335] on h3 "Stina borta" at bounding box center [539, 333] width 213 height 17
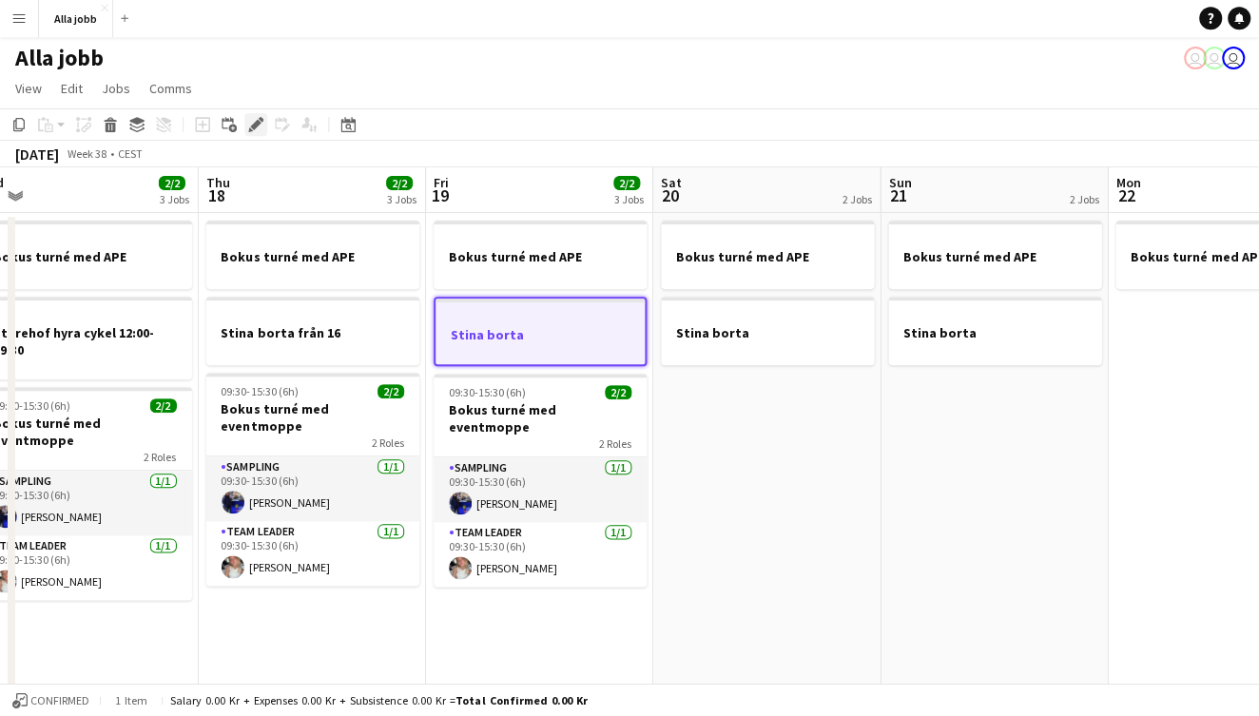
click at [257, 123] on icon at bounding box center [255, 126] width 10 height 10
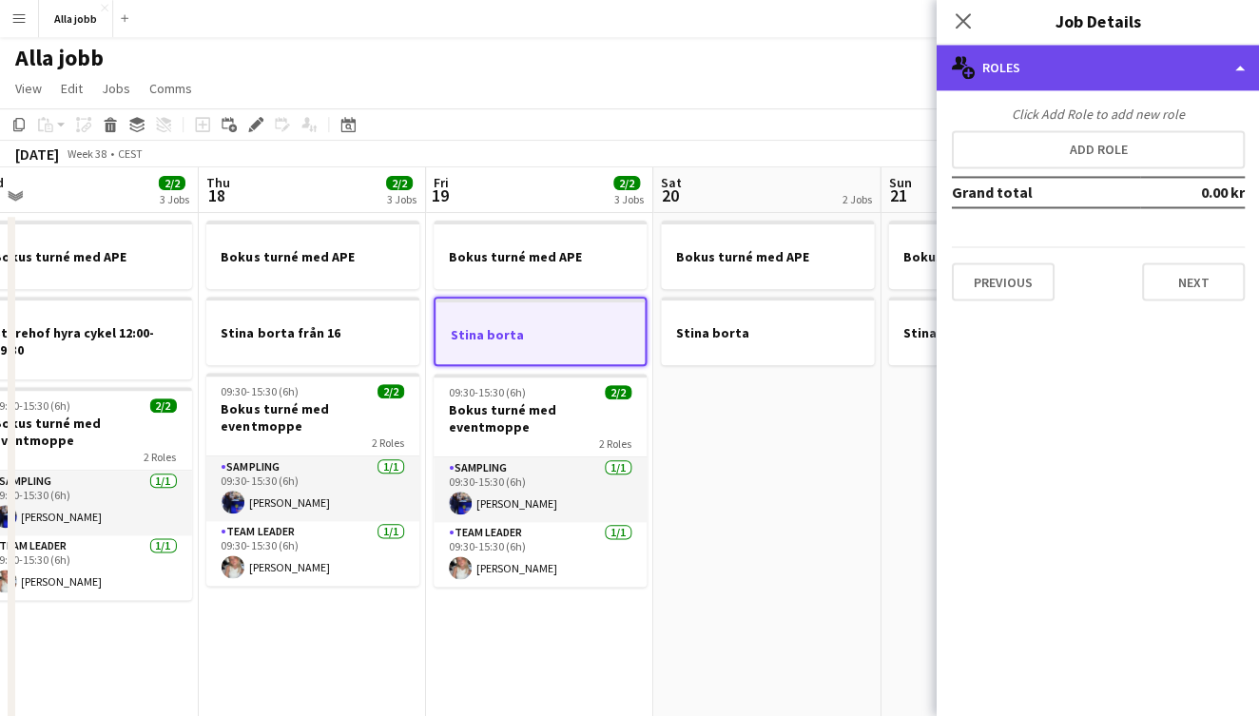
click at [1080, 77] on div "multiple-users-add Roles" at bounding box center [1096, 69] width 323 height 46
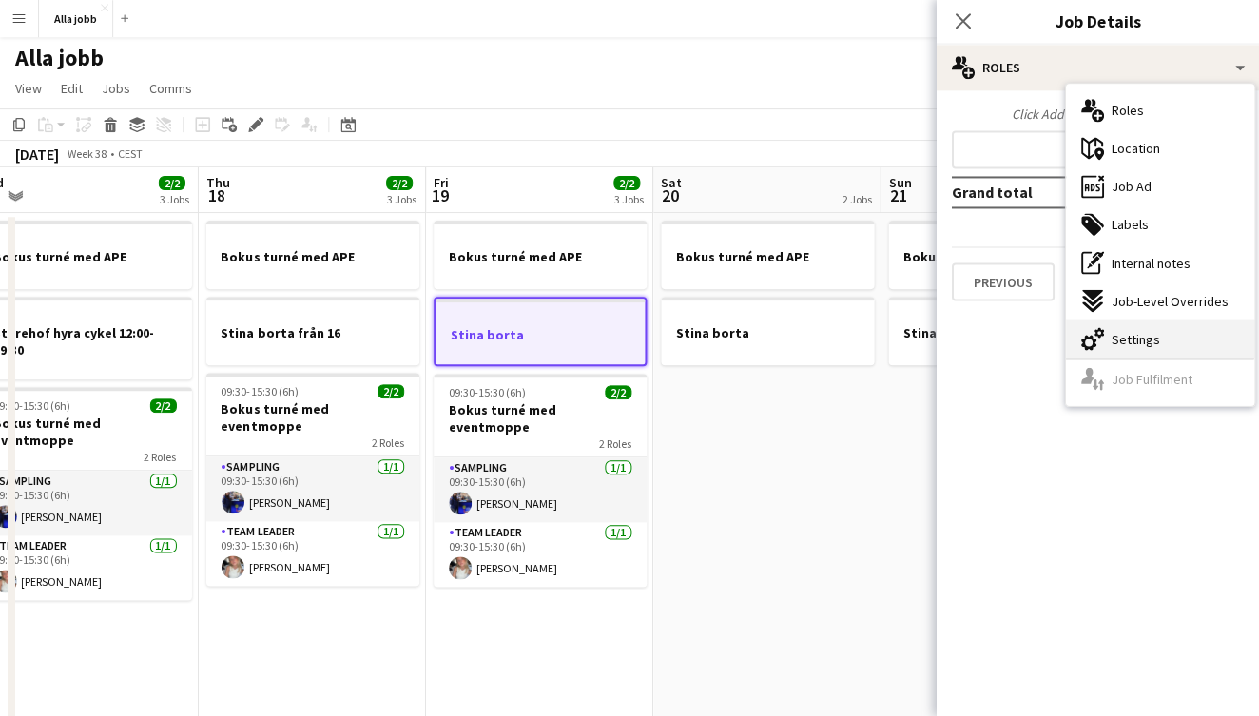
click at [1097, 328] on icon at bounding box center [1098, 333] width 10 height 10
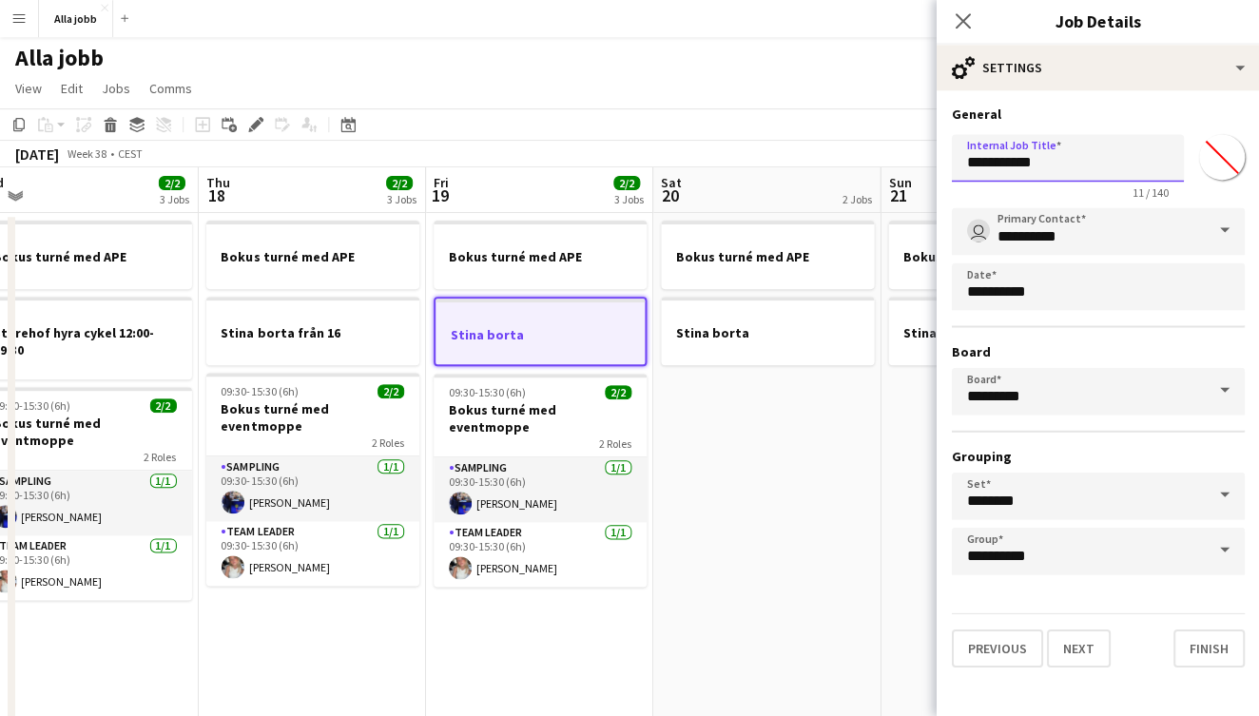
click at [1059, 148] on input "**********" at bounding box center [1067, 159] width 232 height 48
click at [1017, 164] on input "**********" at bounding box center [1067, 159] width 232 height 48
type input "**********"
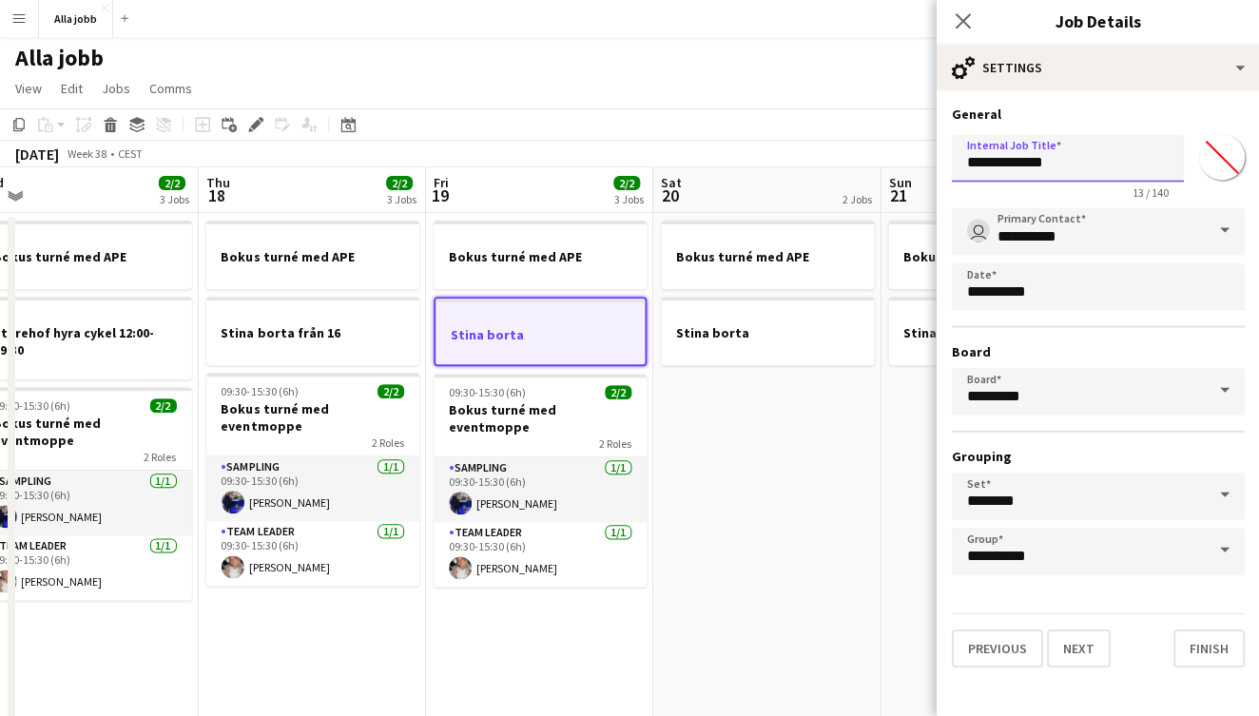
click at [1076, 647] on button "Next" at bounding box center [1078, 648] width 64 height 38
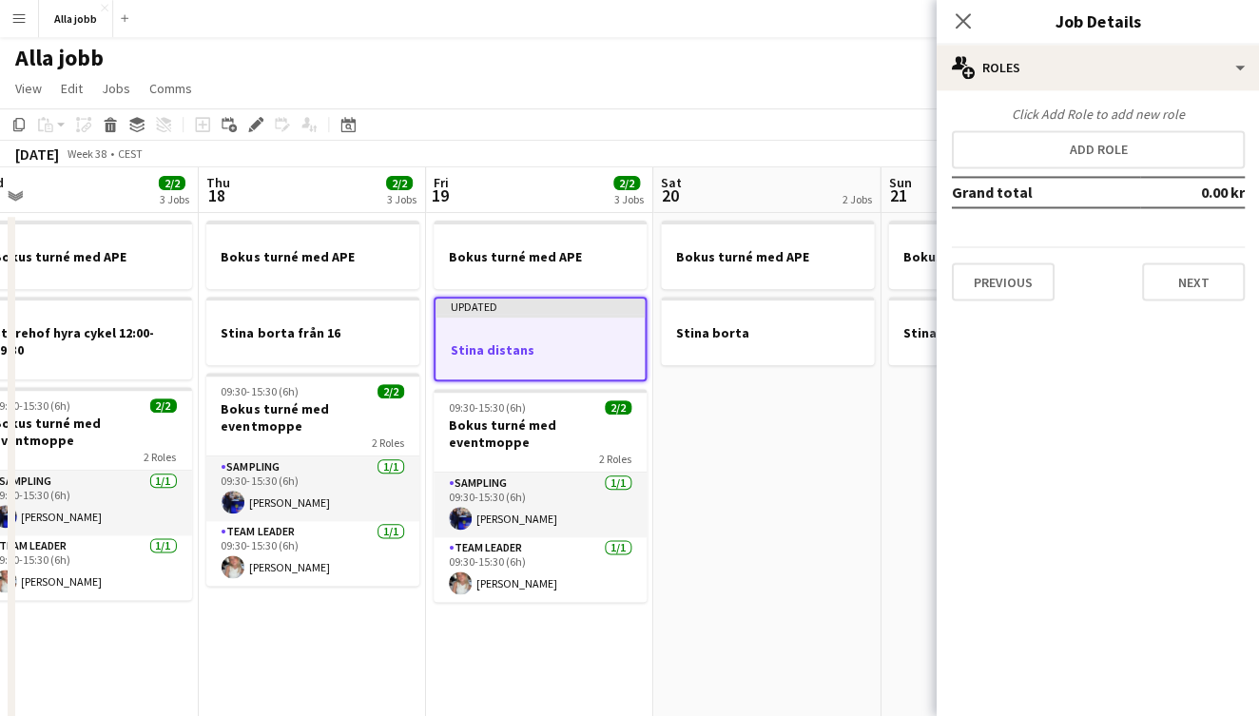
click at [782, 395] on app-date-cell "Bokus turné med APE Stina borta" at bounding box center [766, 515] width 227 height 603
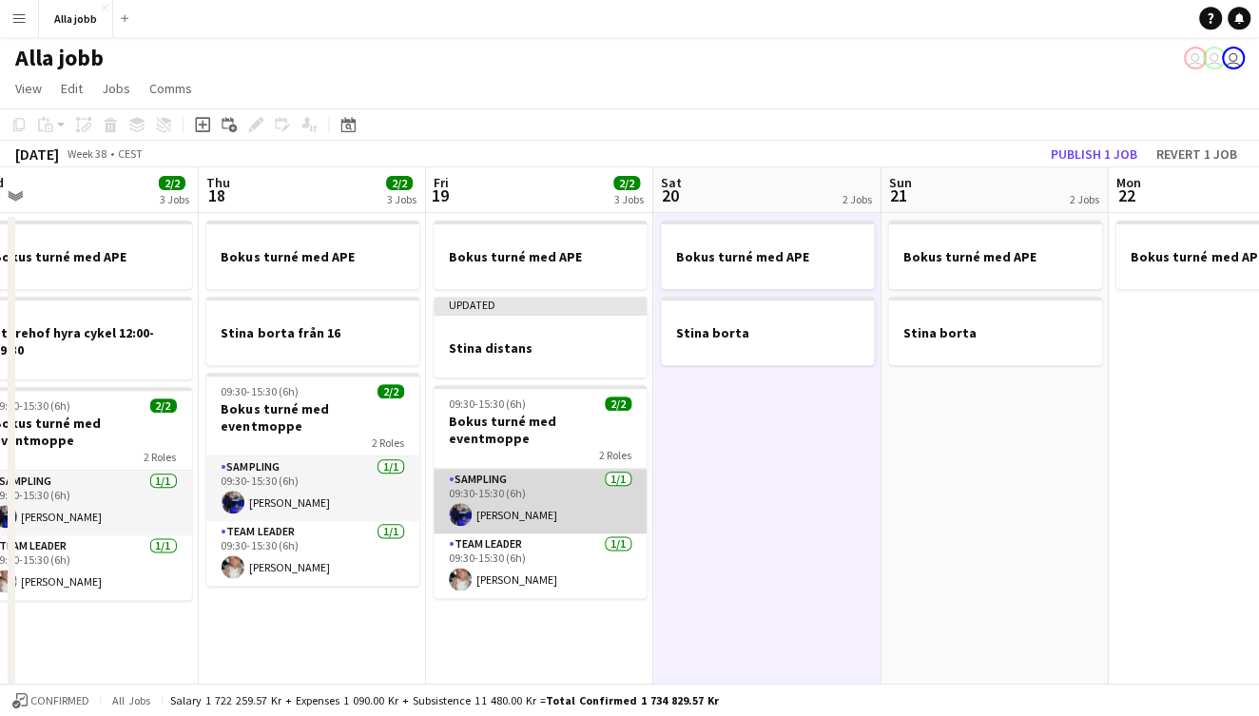
click at [546, 509] on app-card-role "Sampling [DATE] 09:30-15:30 (6h) [PERSON_NAME]" at bounding box center [539, 502] width 213 height 65
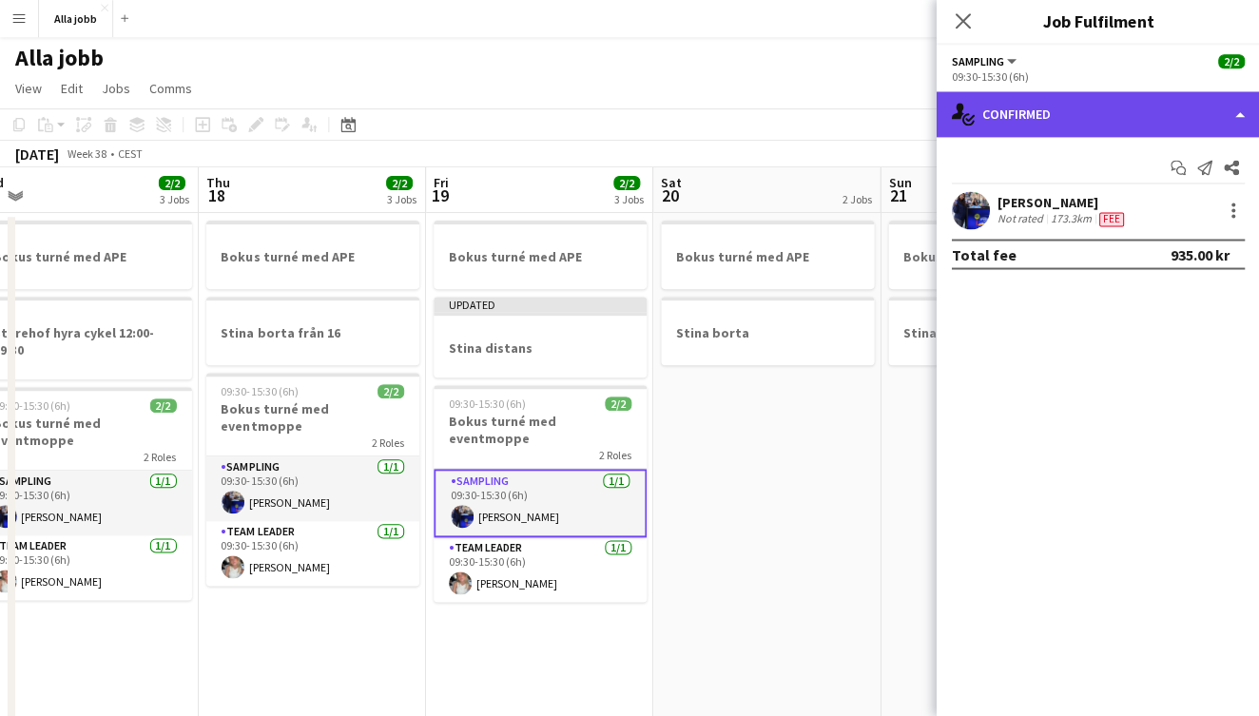
click at [1027, 132] on div "single-neutral-actions-check-2 Confirmed" at bounding box center [1096, 115] width 323 height 46
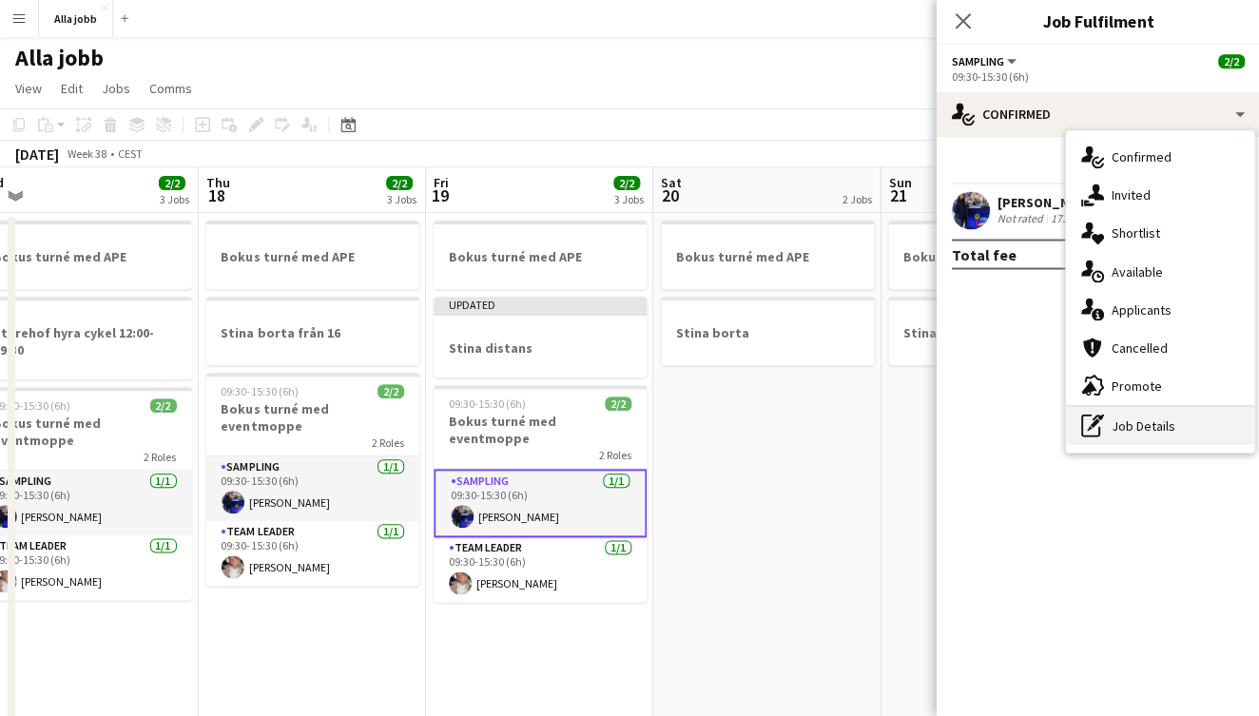
click at [1111, 421] on div "pen-write Job Details" at bounding box center [1159, 426] width 188 height 38
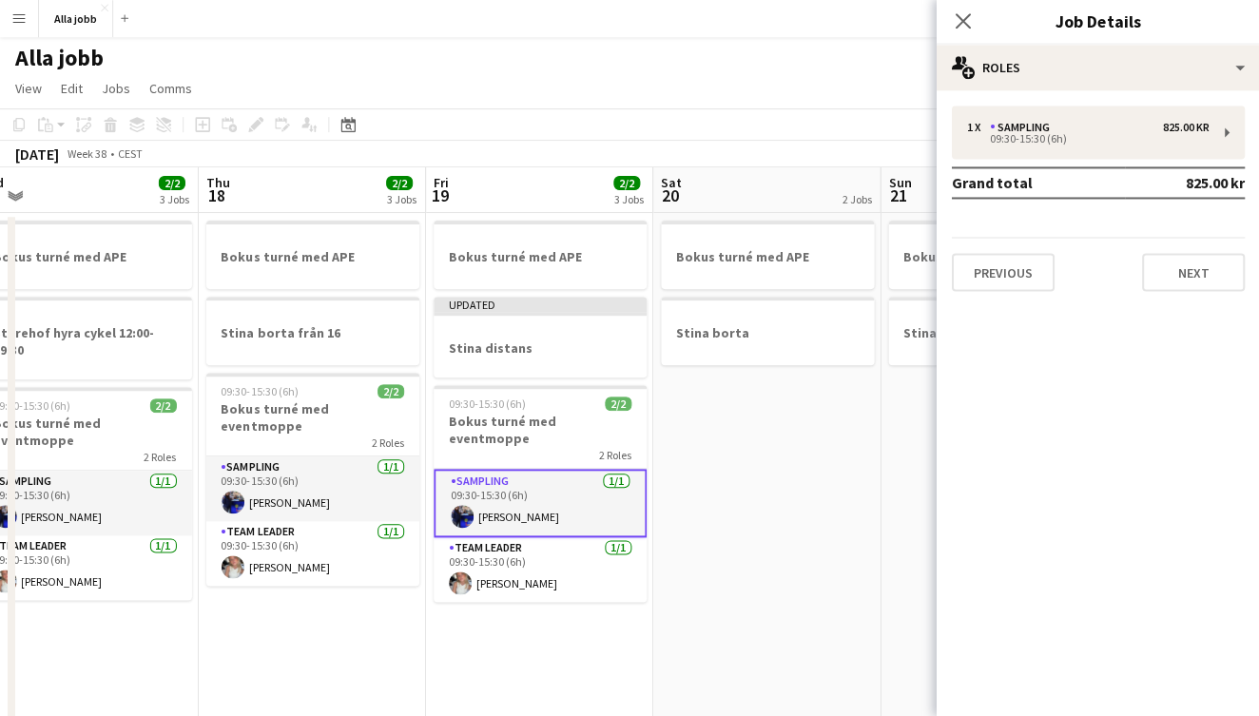
click at [1093, 100] on div "1 x Sampling 825.00 kr 09:30-15:30 (6h) Grand total 825.00 kr Previous Next" at bounding box center [1096, 199] width 323 height 216
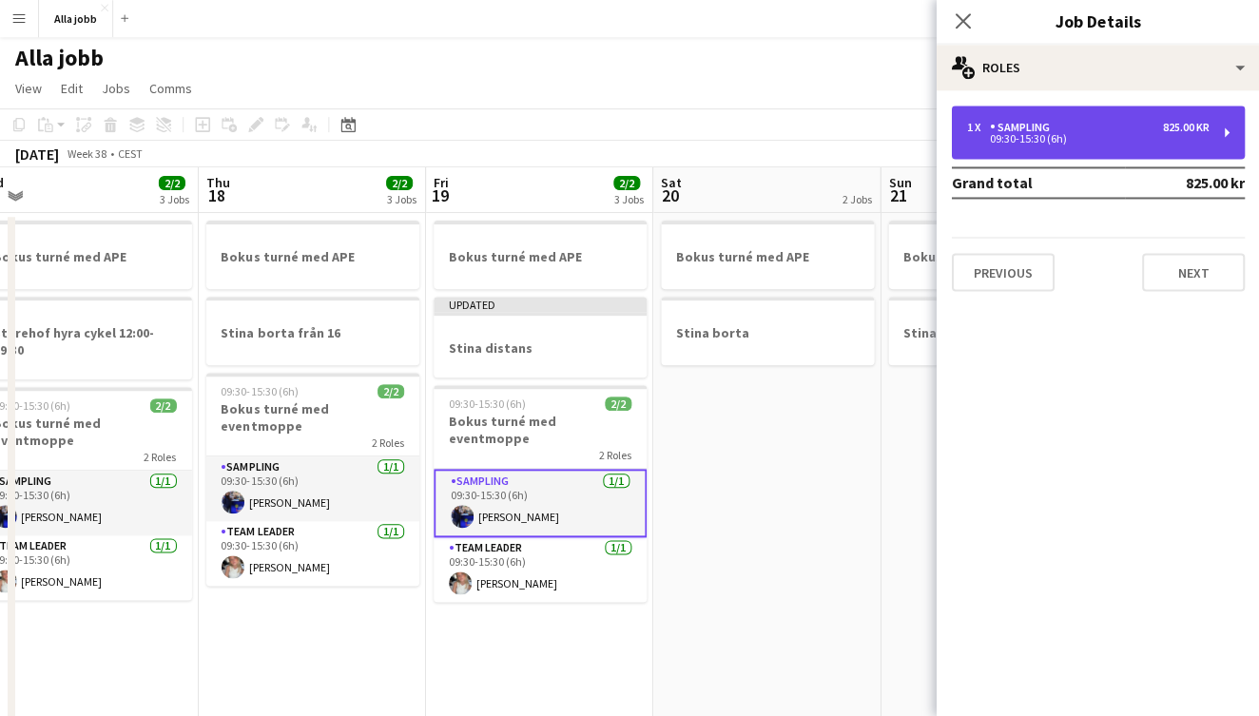
click at [1076, 135] on div "09:30-15:30 (6h)" at bounding box center [1087, 140] width 242 height 10
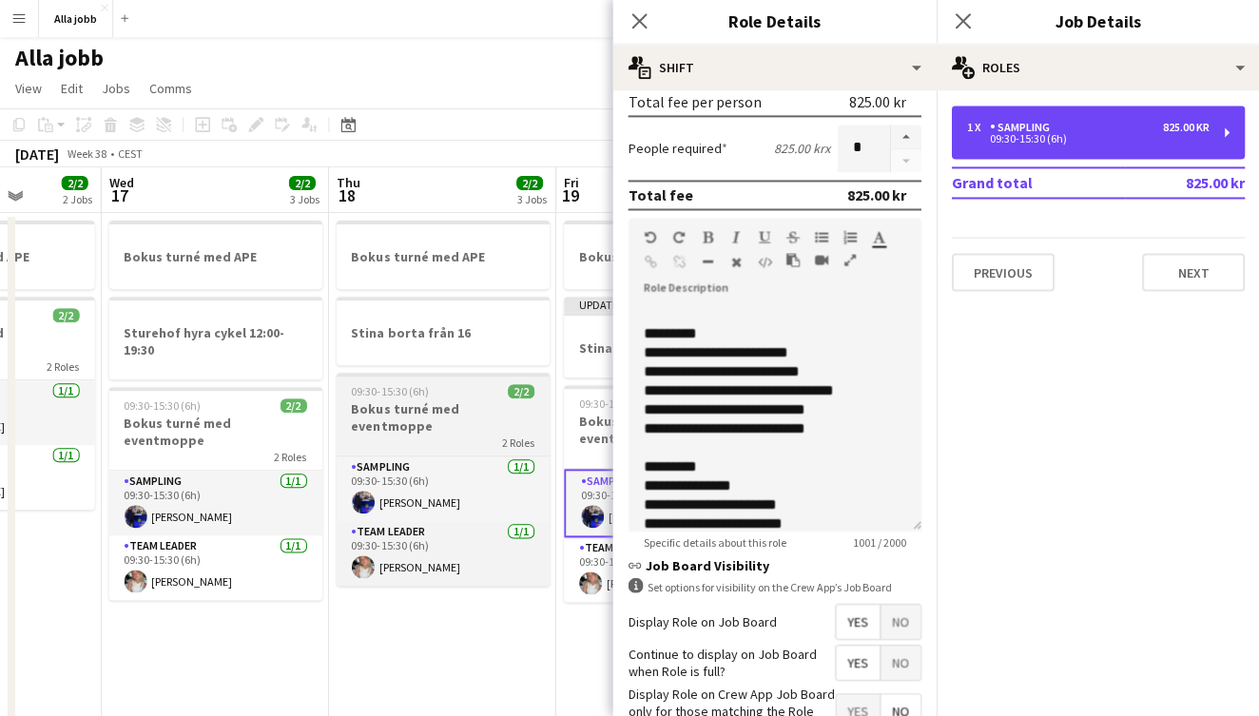
scroll to position [0, 579]
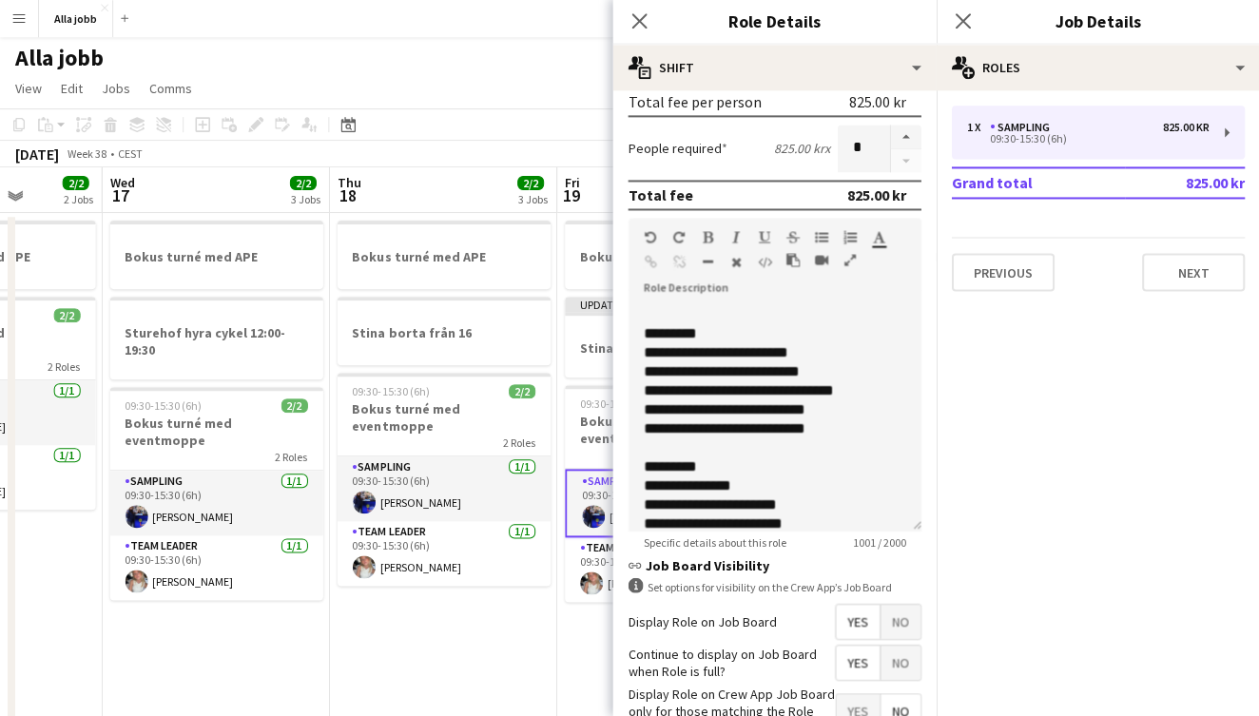
click at [316, 615] on app-date-cell "Bokus turné med [PERSON_NAME] hyra cykel 12:00-19:30 09:30-15:30 (6h) 2/2 Bokus…" at bounding box center [216, 515] width 227 height 603
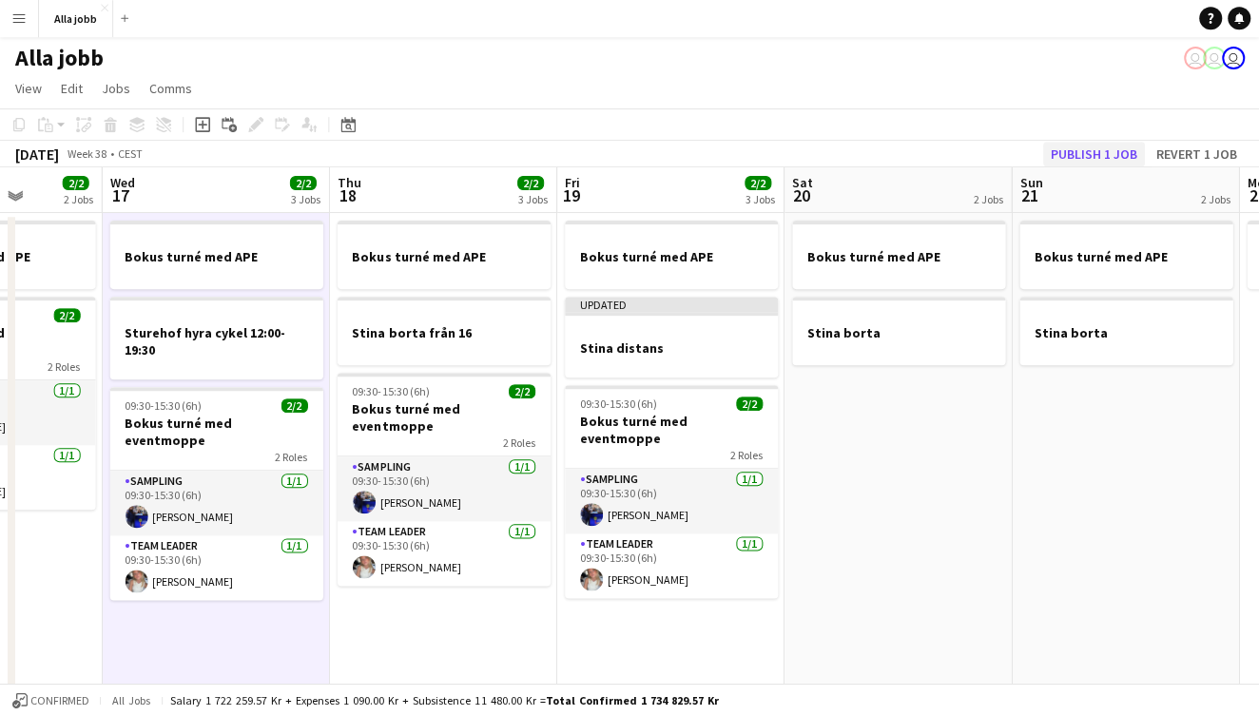
click at [1080, 163] on button "Publish 1 job" at bounding box center [1093, 155] width 102 height 25
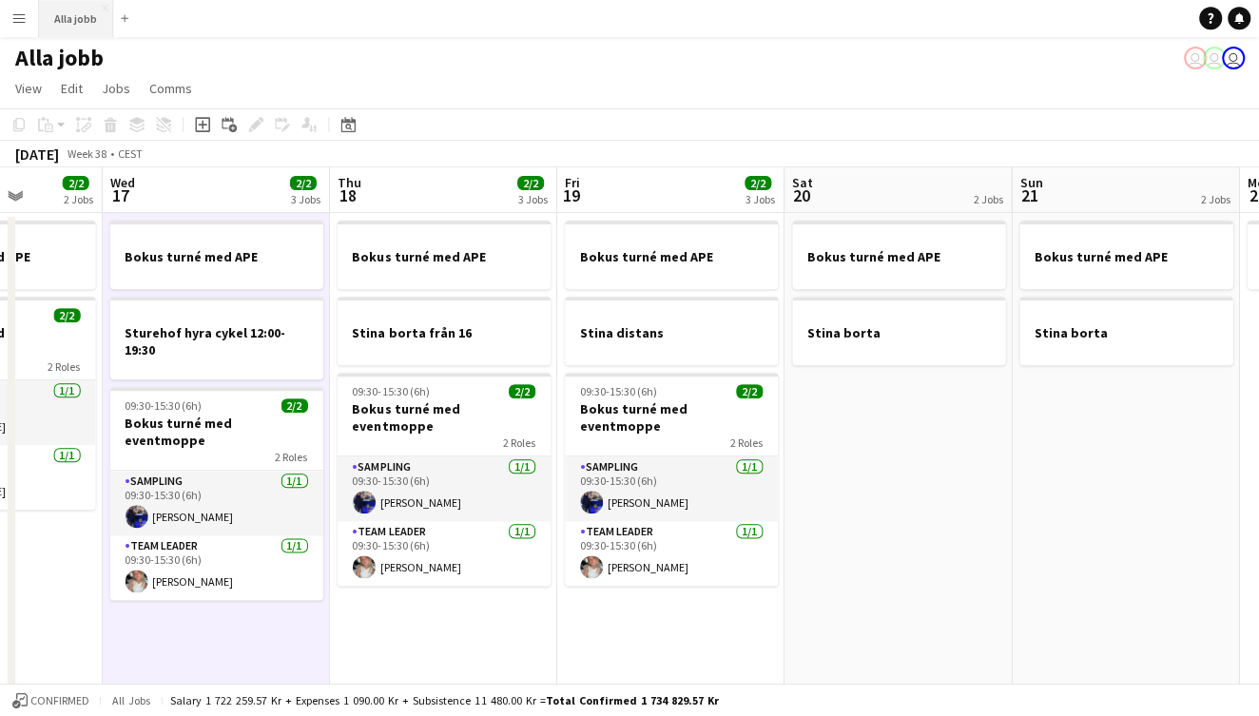
click at [87, 15] on button "Alla jobb Close" at bounding box center [76, 19] width 74 height 37
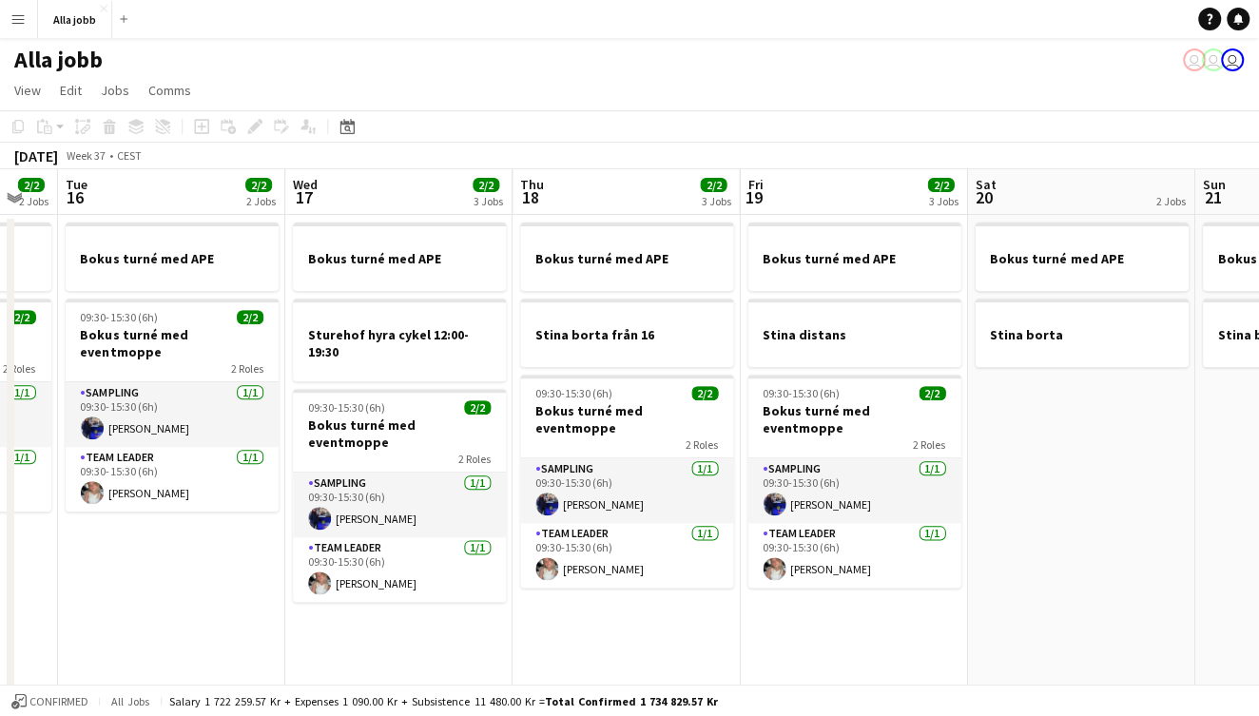
scroll to position [0, 678]
